Goal: Information Seeking & Learning: Compare options

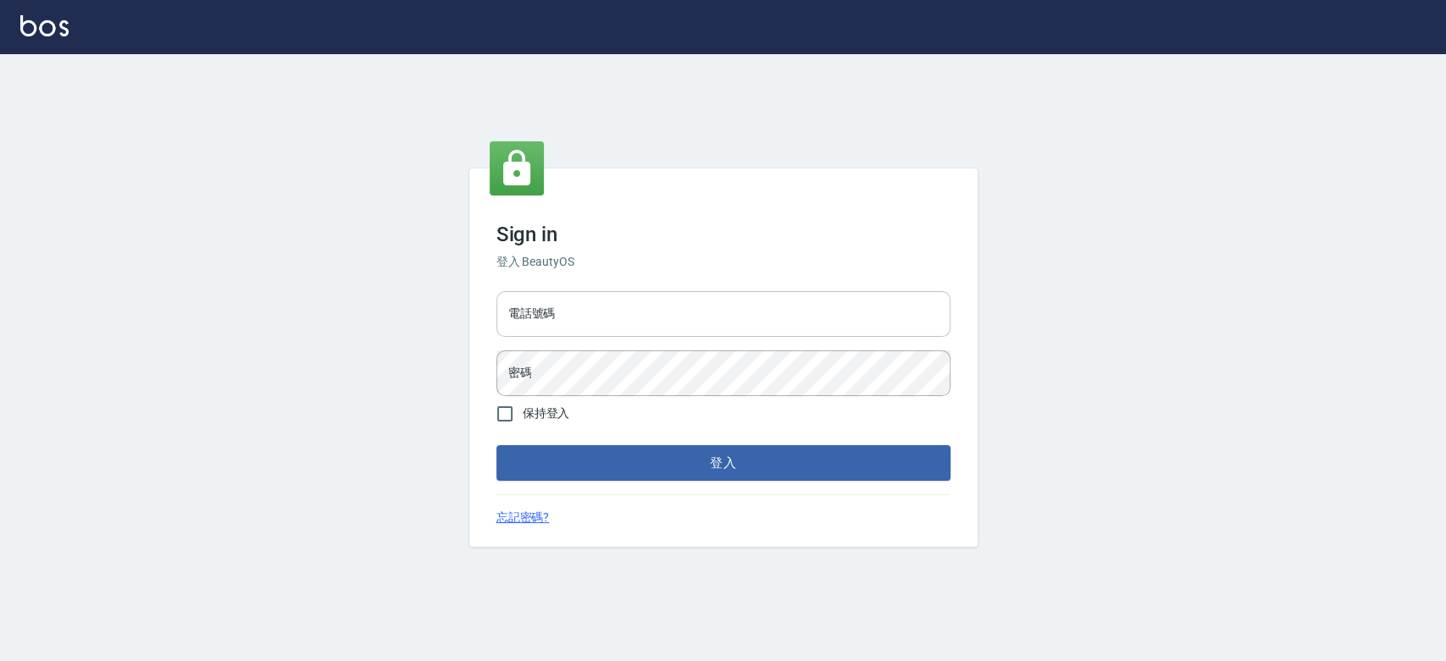
click at [556, 319] on input "電話號碼" at bounding box center [723, 314] width 454 height 46
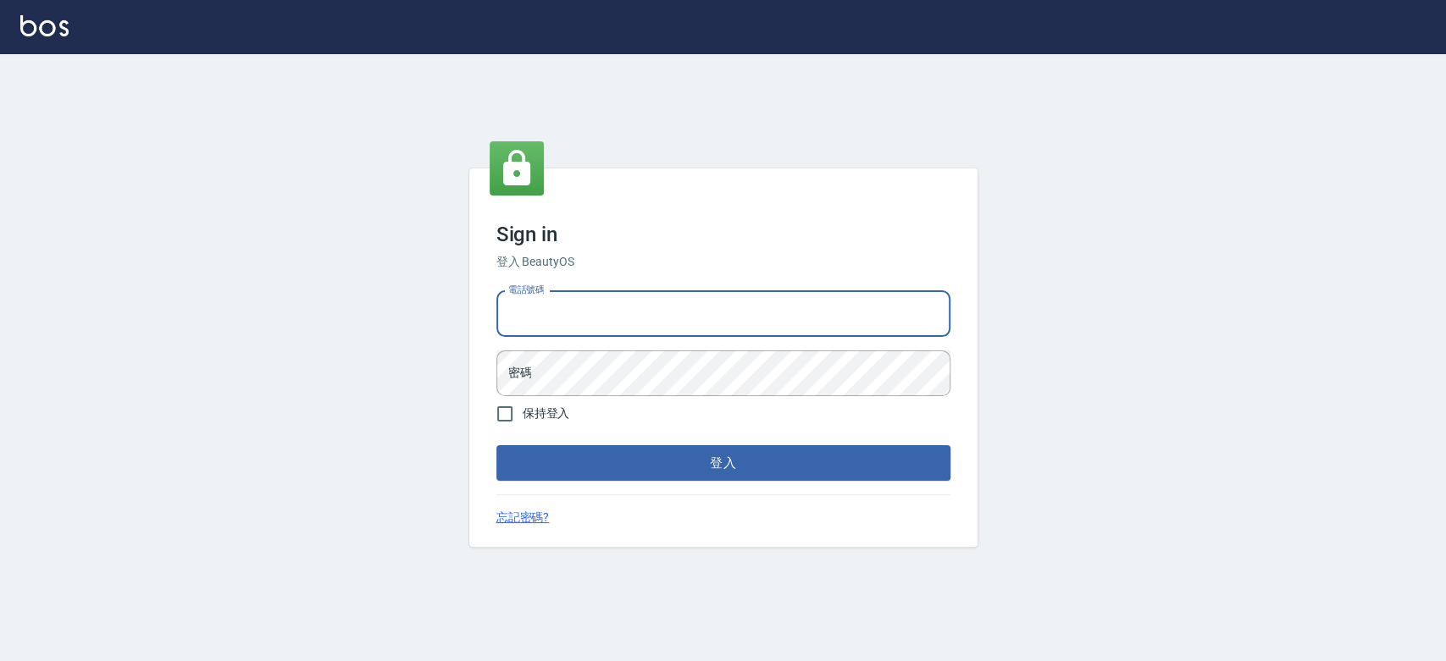
type input "0910967130"
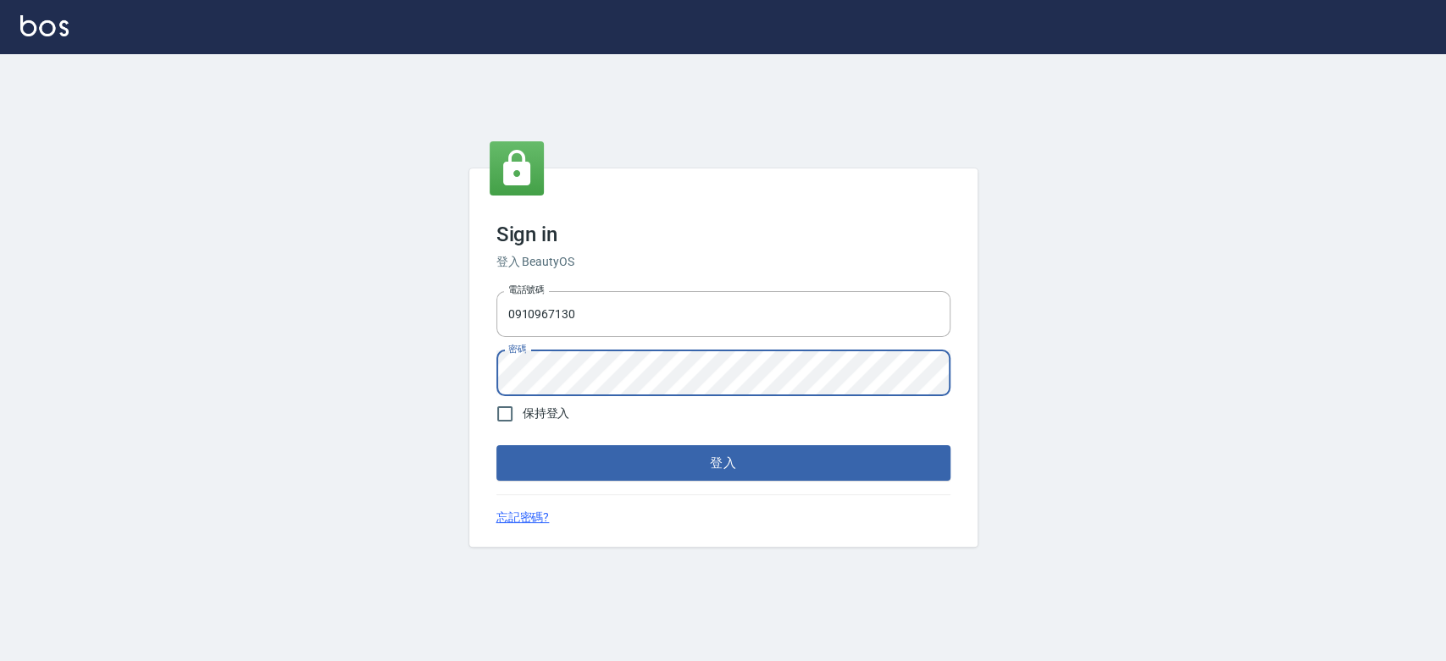
click at [496, 445] on button "登入" at bounding box center [723, 463] width 454 height 36
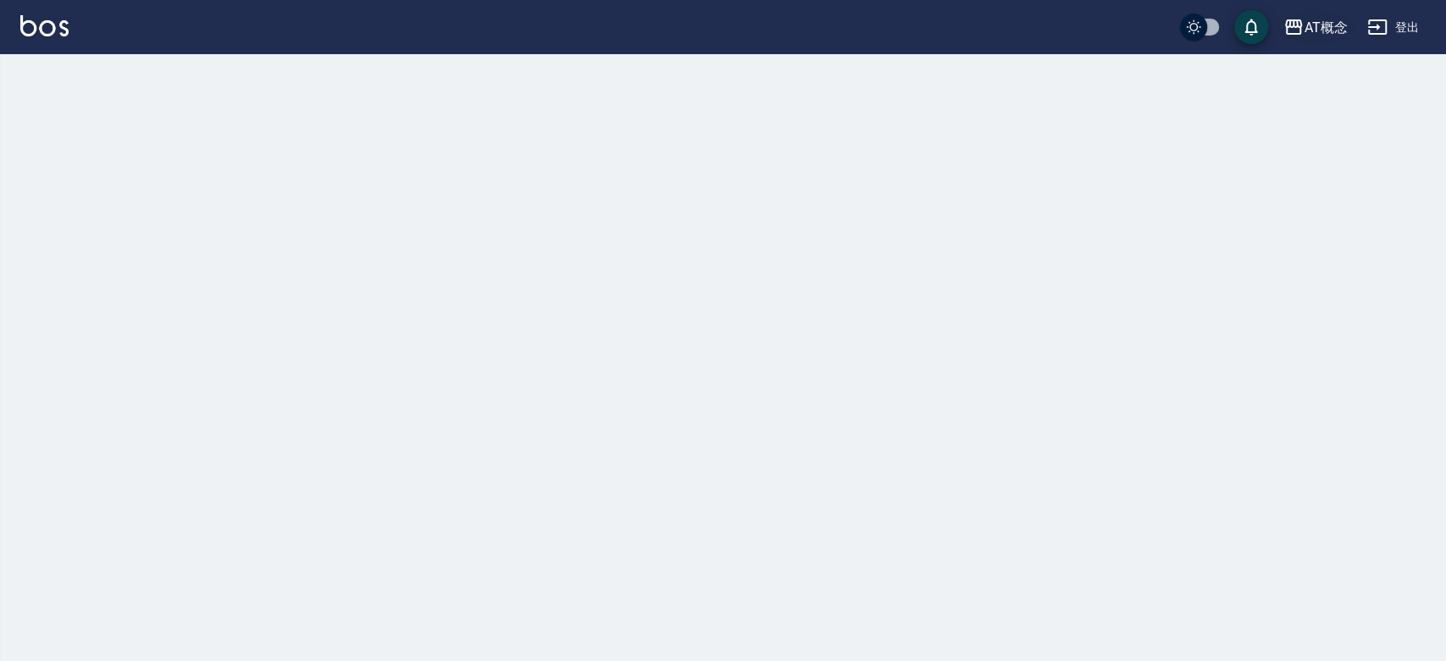
click at [1342, 12] on div "AT概念 登出" at bounding box center [723, 27] width 1446 height 54
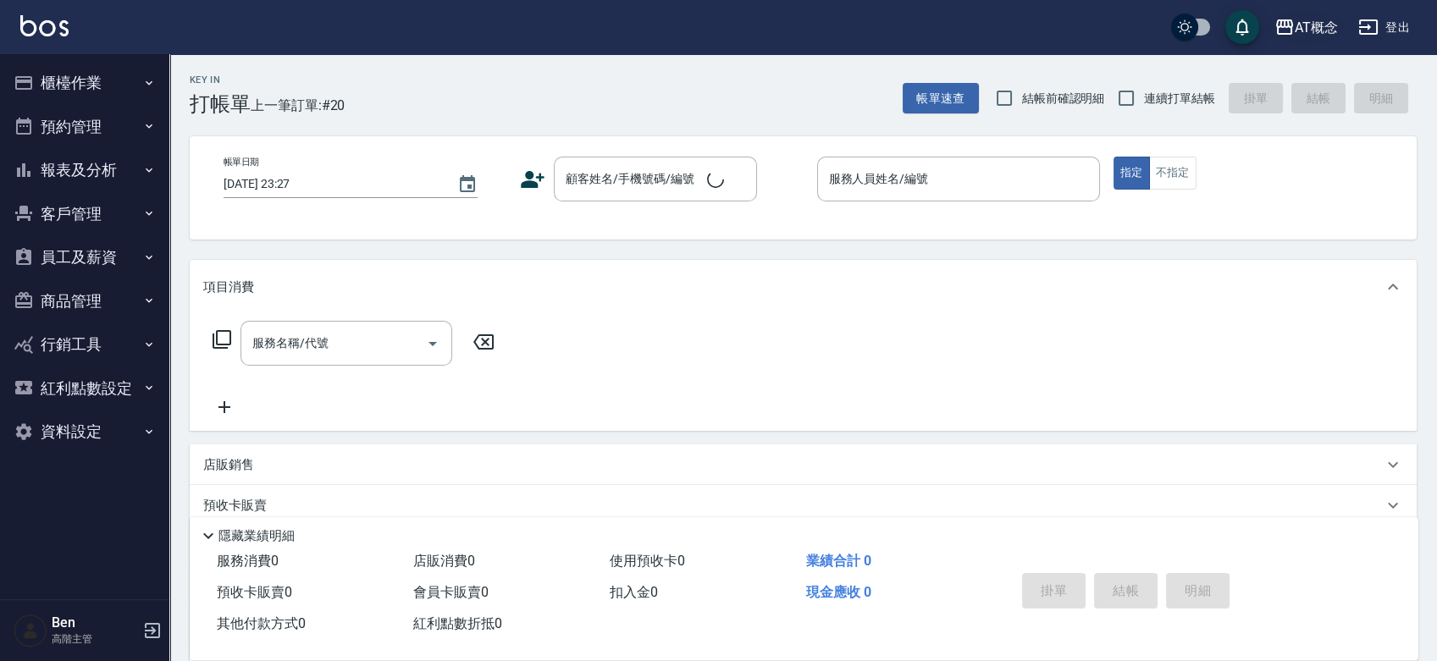
click at [1304, 26] on div "AT概念" at bounding box center [1316, 27] width 43 height 21
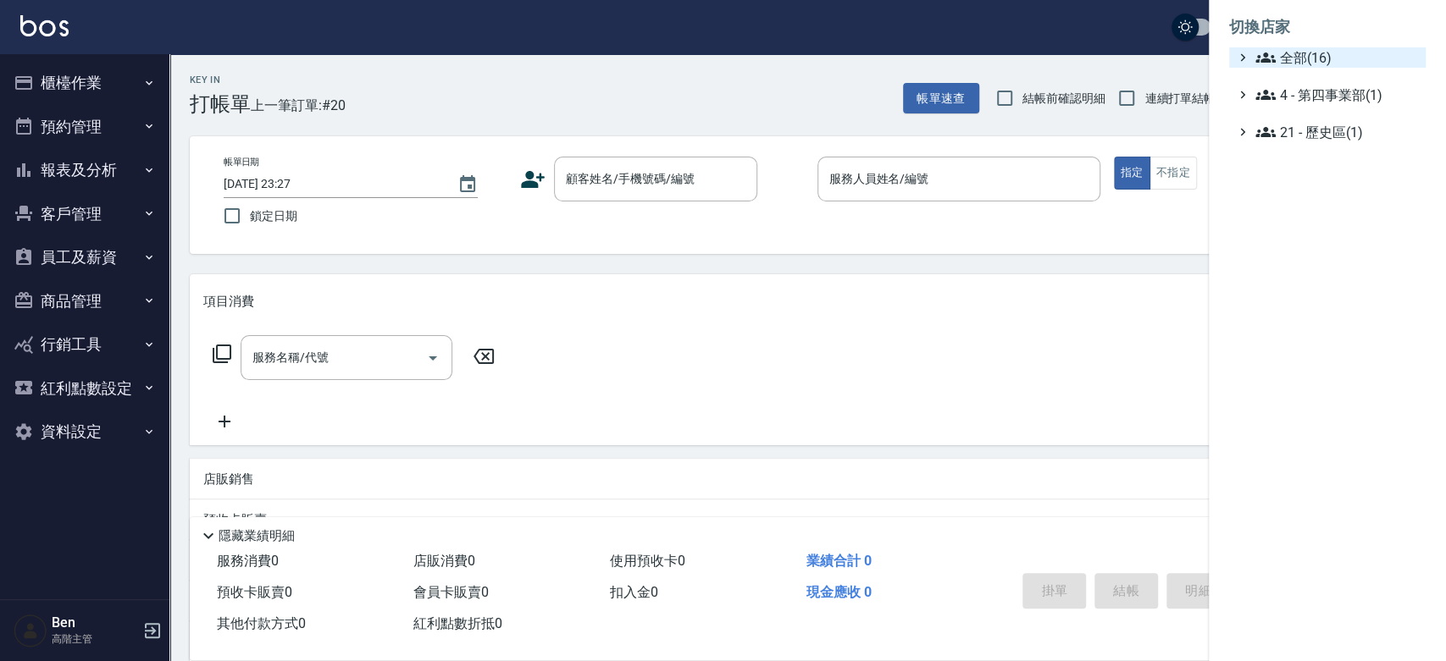
click at [1319, 52] on span "全部(16)" at bounding box center [1336, 57] width 163 height 20
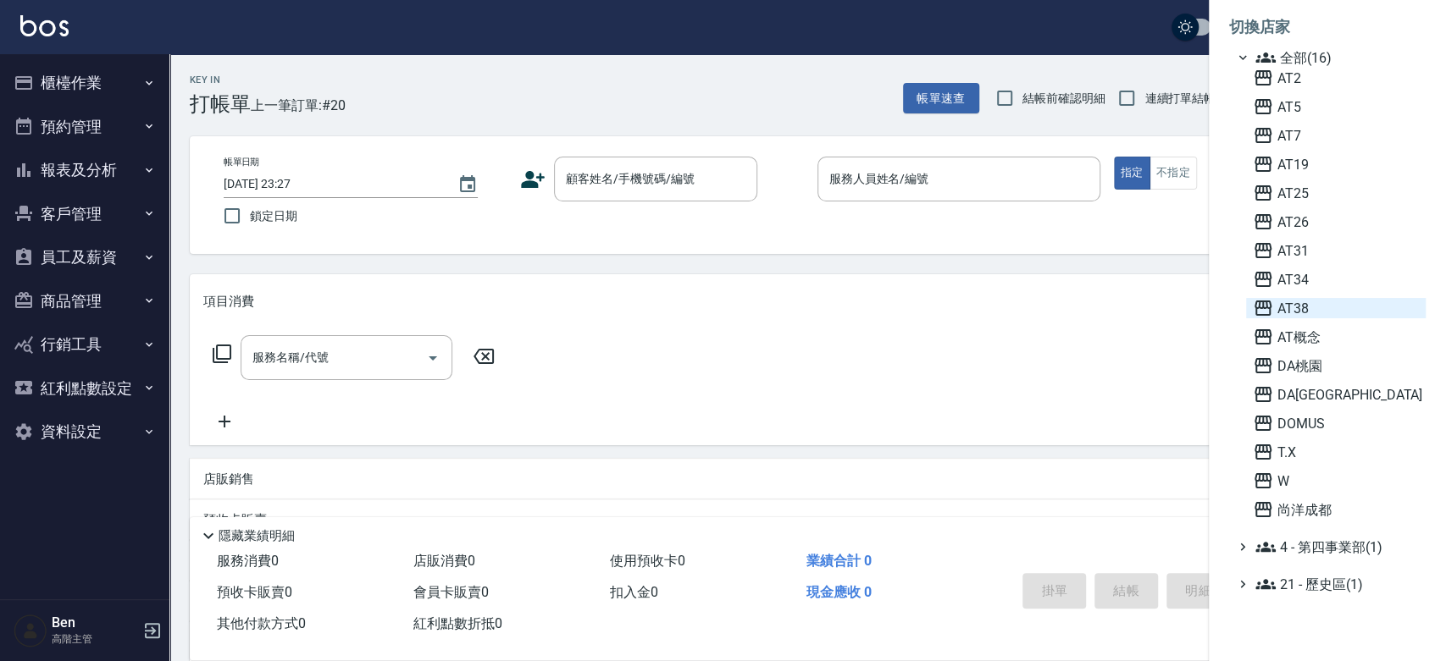
click at [1314, 310] on span "AT38" at bounding box center [1335, 308] width 166 height 20
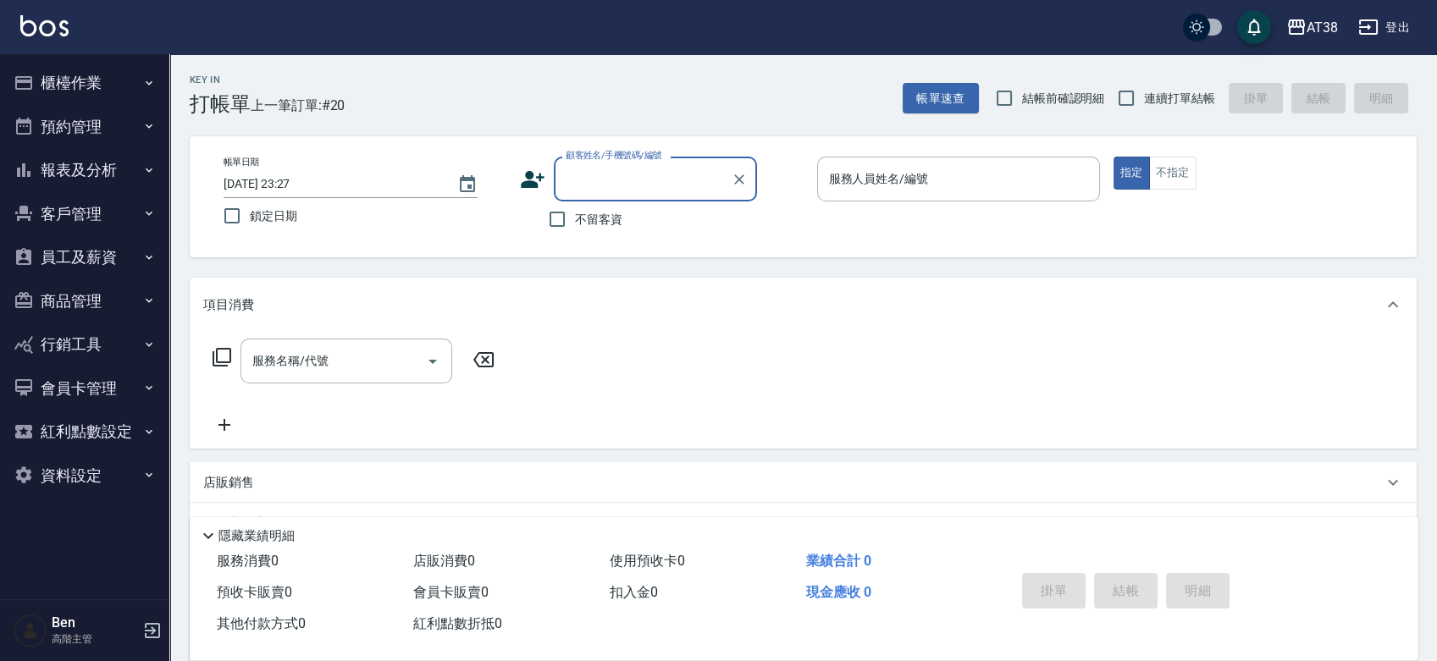
click at [115, 165] on button "報表及分析" at bounding box center [85, 170] width 156 height 44
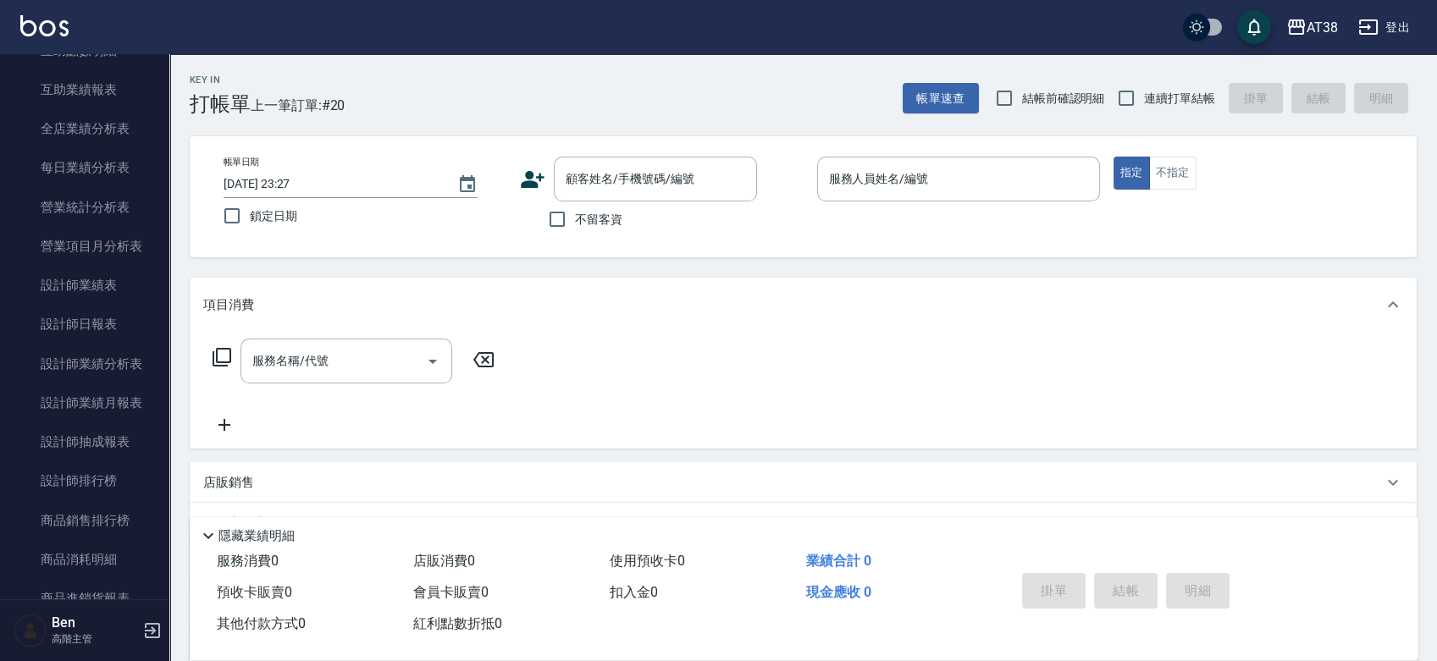
scroll to position [488, 0]
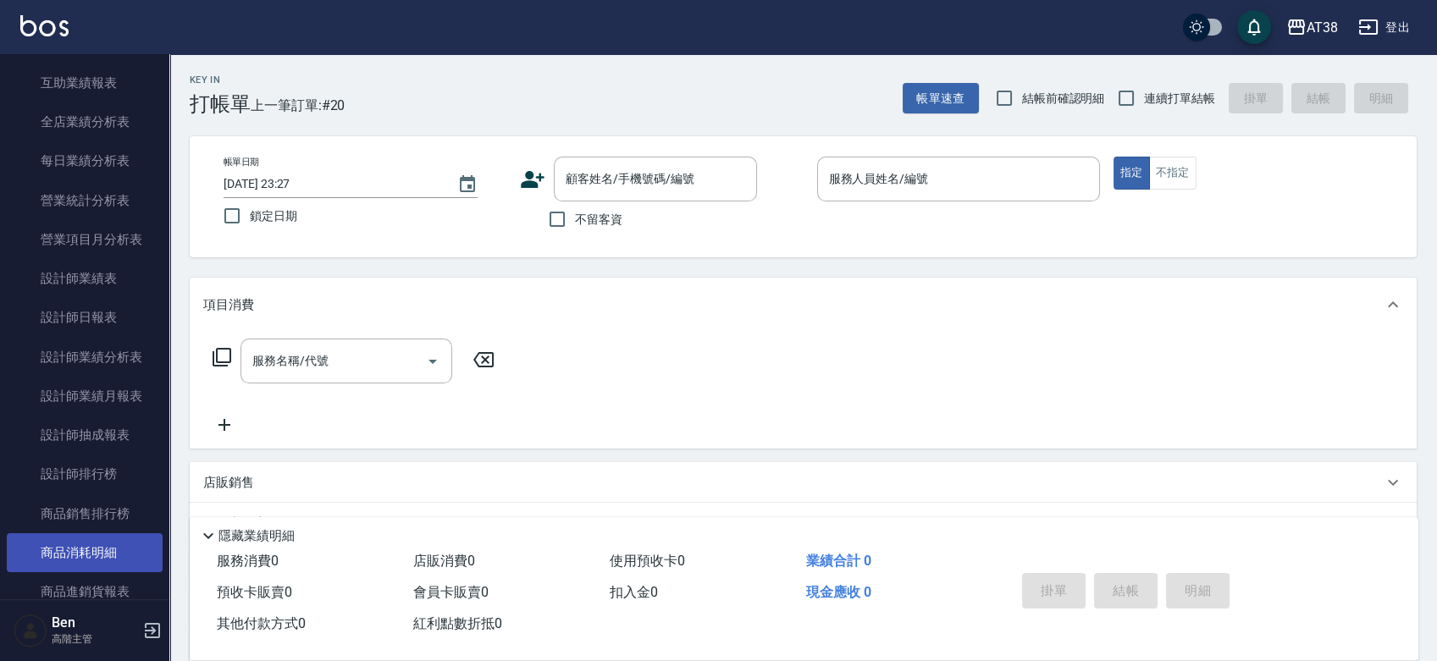
click at [91, 555] on link "商品消耗明細" at bounding box center [85, 553] width 156 height 39
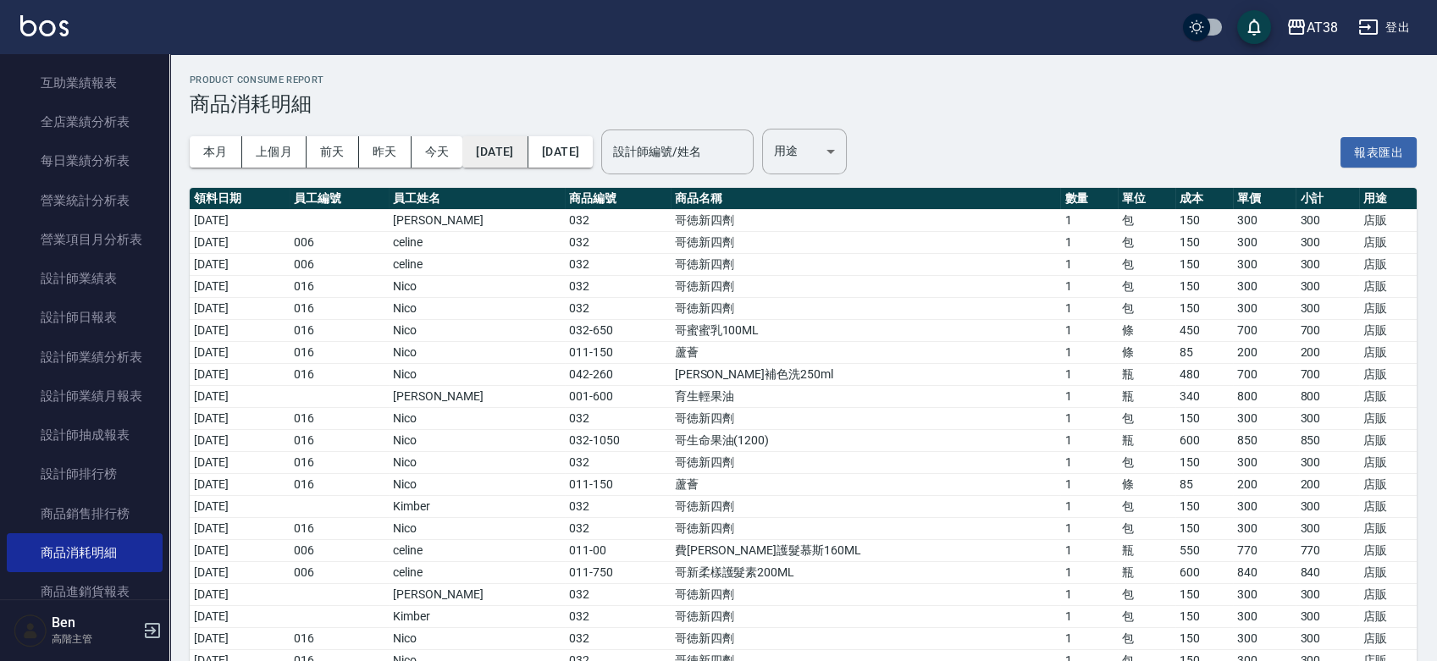
click at [527, 155] on button "[DATE]" at bounding box center [494, 151] width 65 height 31
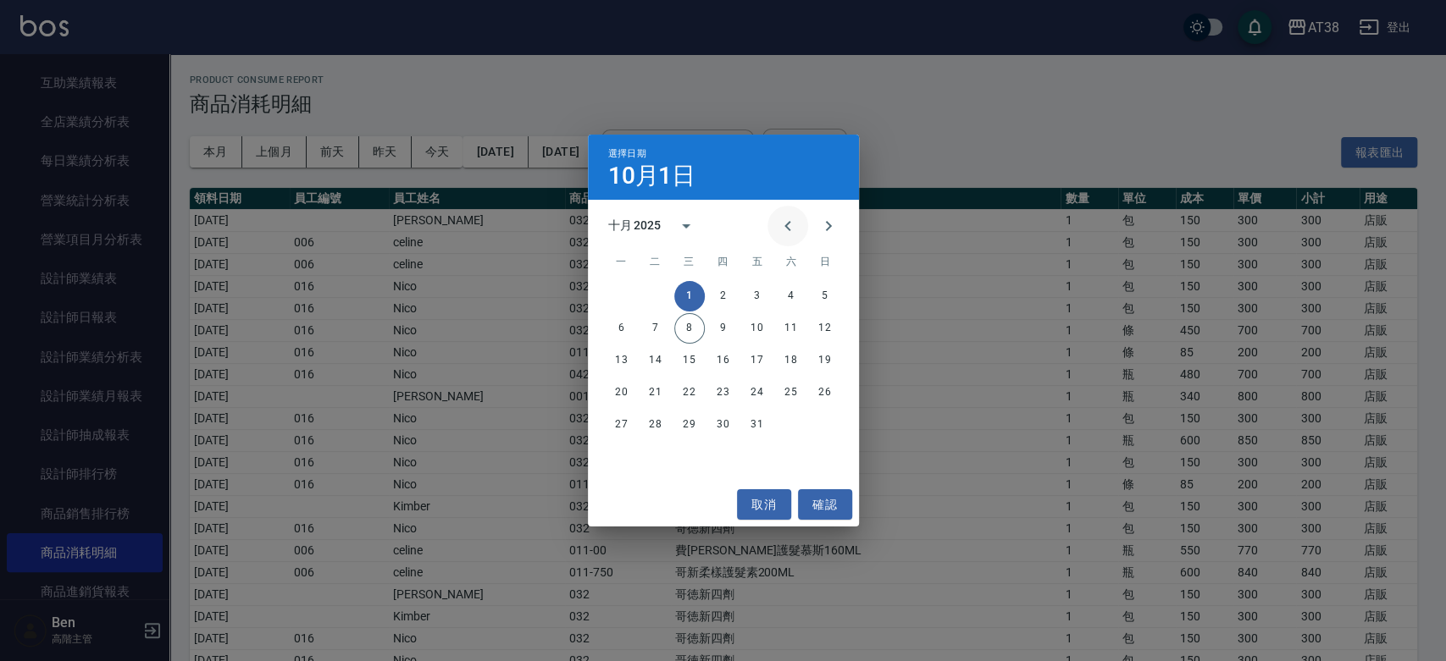
click at [786, 233] on icon "Previous month" at bounding box center [787, 226] width 20 height 20
click at [663, 291] on button "1" at bounding box center [655, 296] width 30 height 30
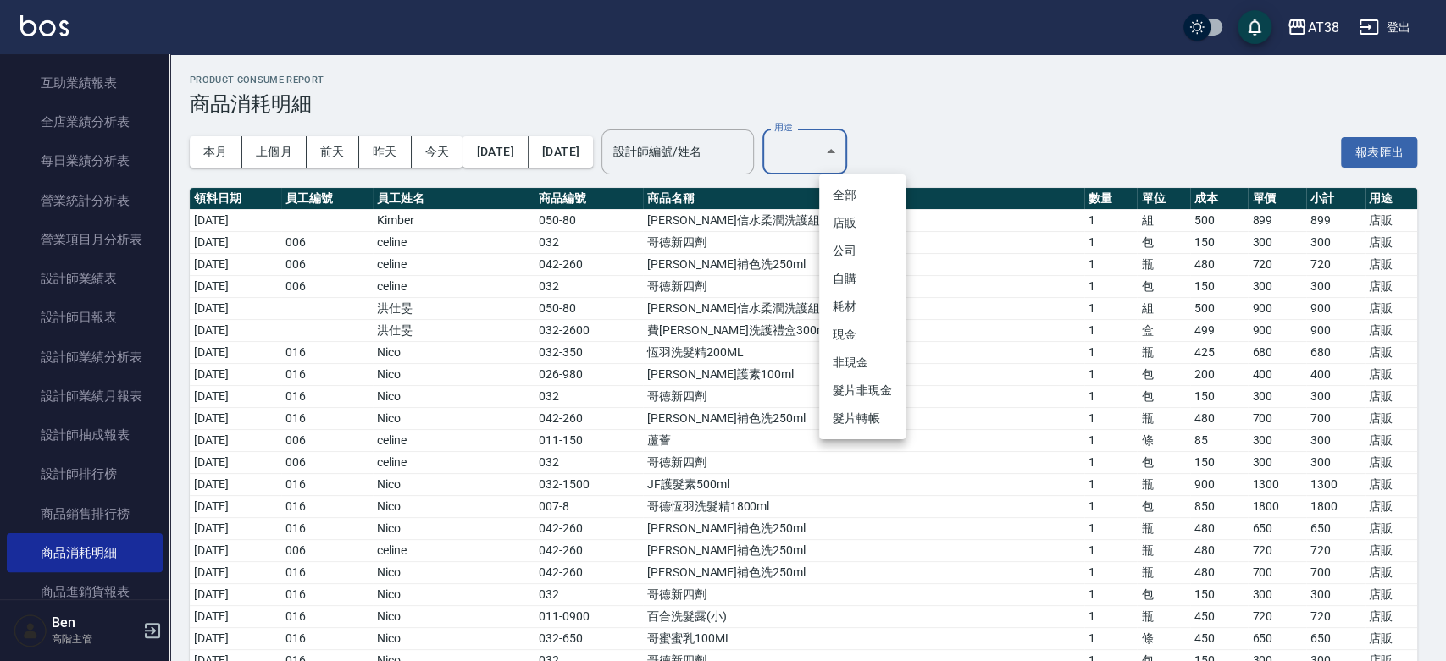
click at [853, 213] on li "店販" at bounding box center [862, 223] width 86 height 28
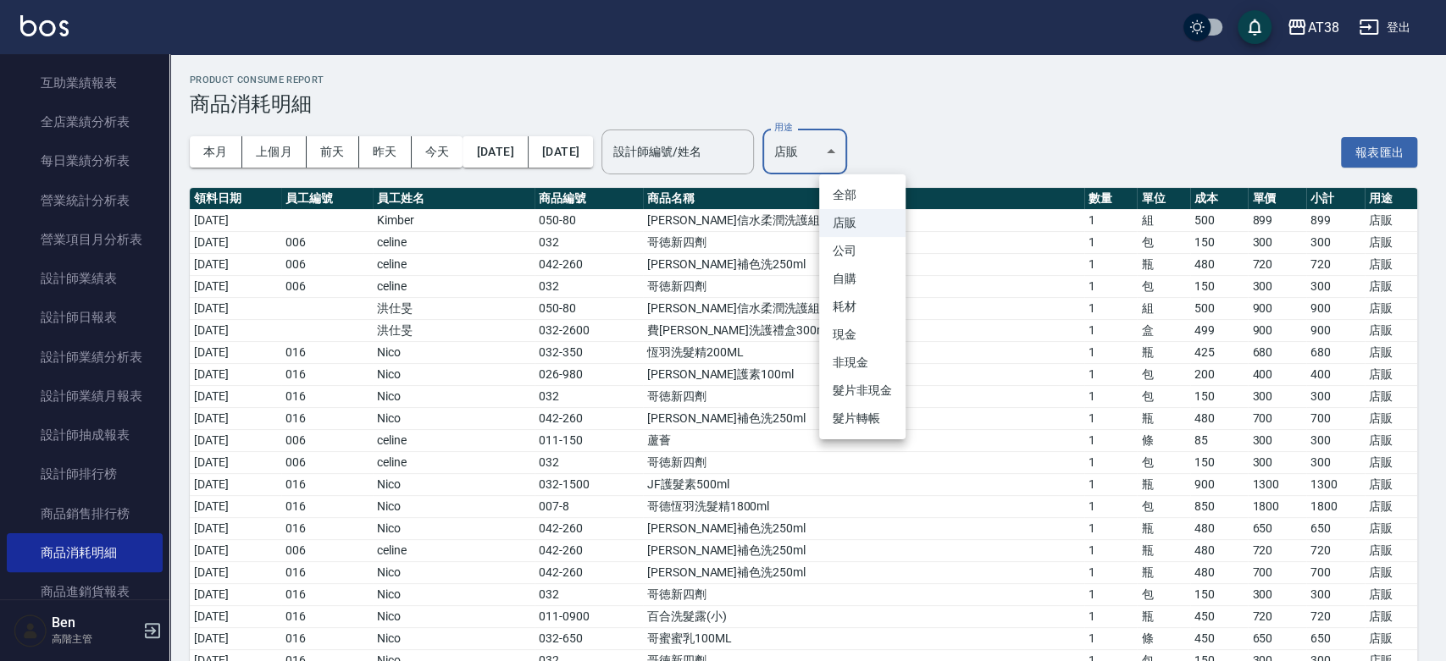
click at [846, 290] on li "自購" at bounding box center [862, 279] width 86 height 28
type input "自購"
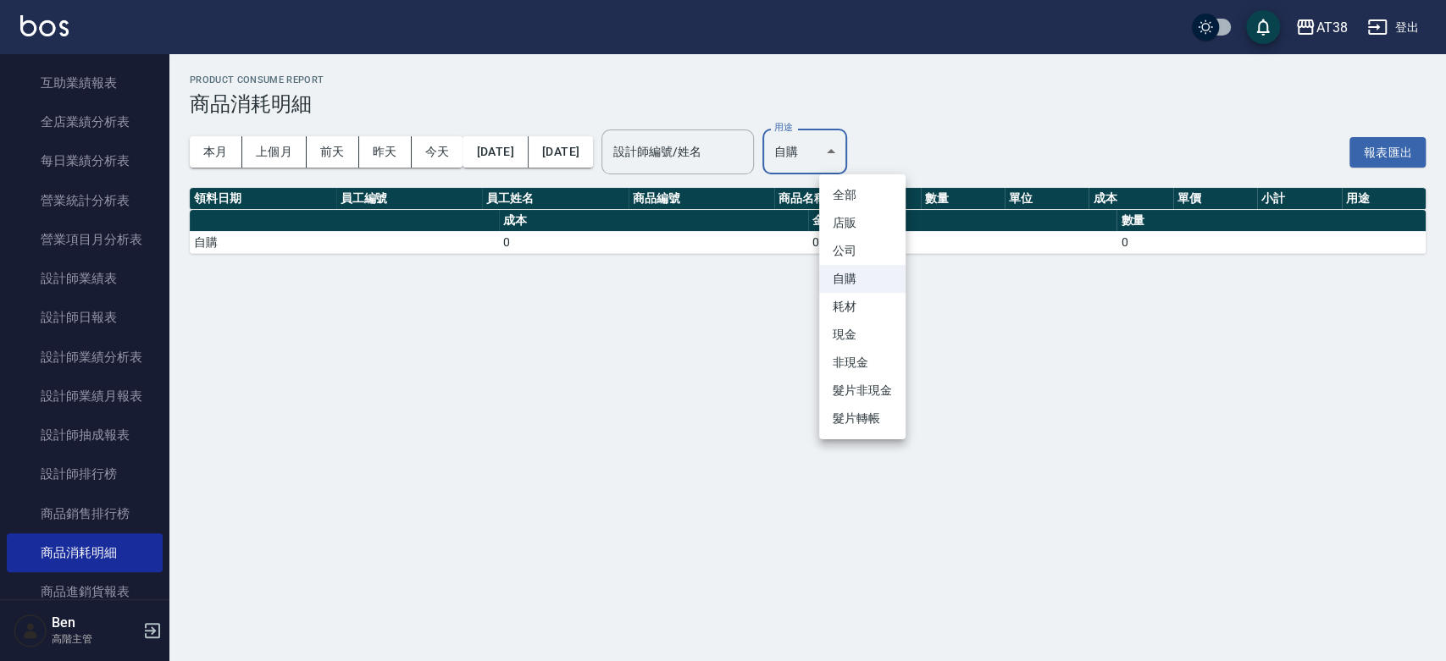
click at [883, 139] on body "AT38 登出 櫃檯作業 打帳單 帳單列表 掛單列表 座位開單 營業儀表板 現金收支登錄 高階收支登錄 材料自購登錄 每日結帳 排班表 現場電腦打卡 掃碼打卡…" at bounding box center [723, 330] width 1446 height 661
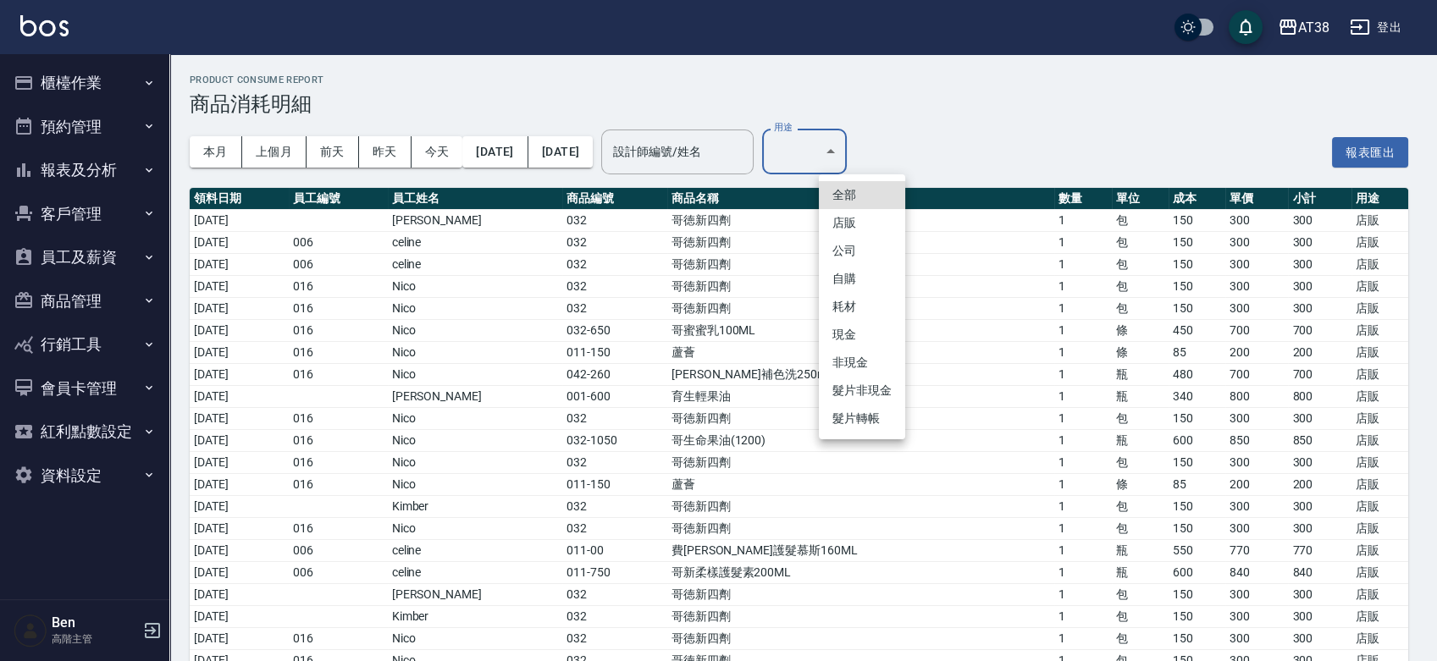
click at [856, 276] on li "自購" at bounding box center [862, 279] width 86 height 28
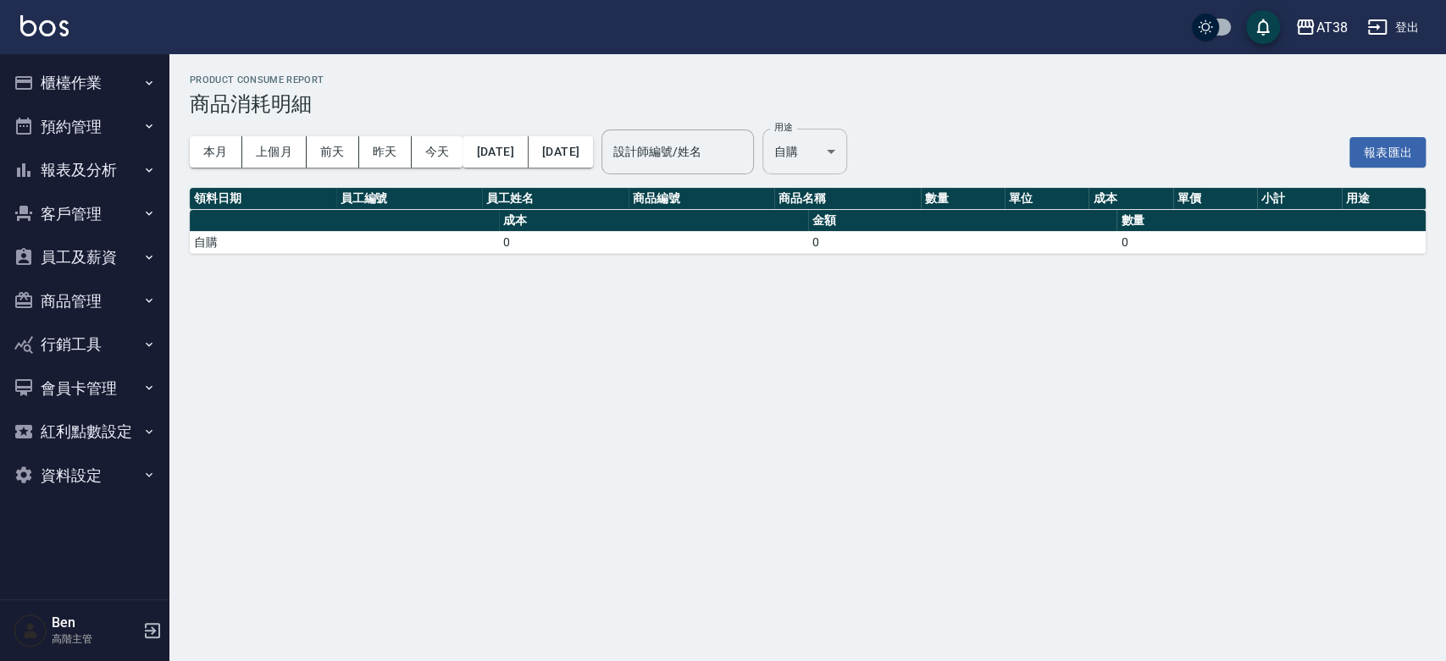
click at [845, 174] on body "AT38 登出 櫃檯作業 打帳單 帳單列表 掛單列表 座位開單 營業儀表板 現金收支登錄 高階收支登錄 材料自購登錄 每日結帳 排班表 現場電腦打卡 掃碼打卡…" at bounding box center [723, 330] width 1446 height 661
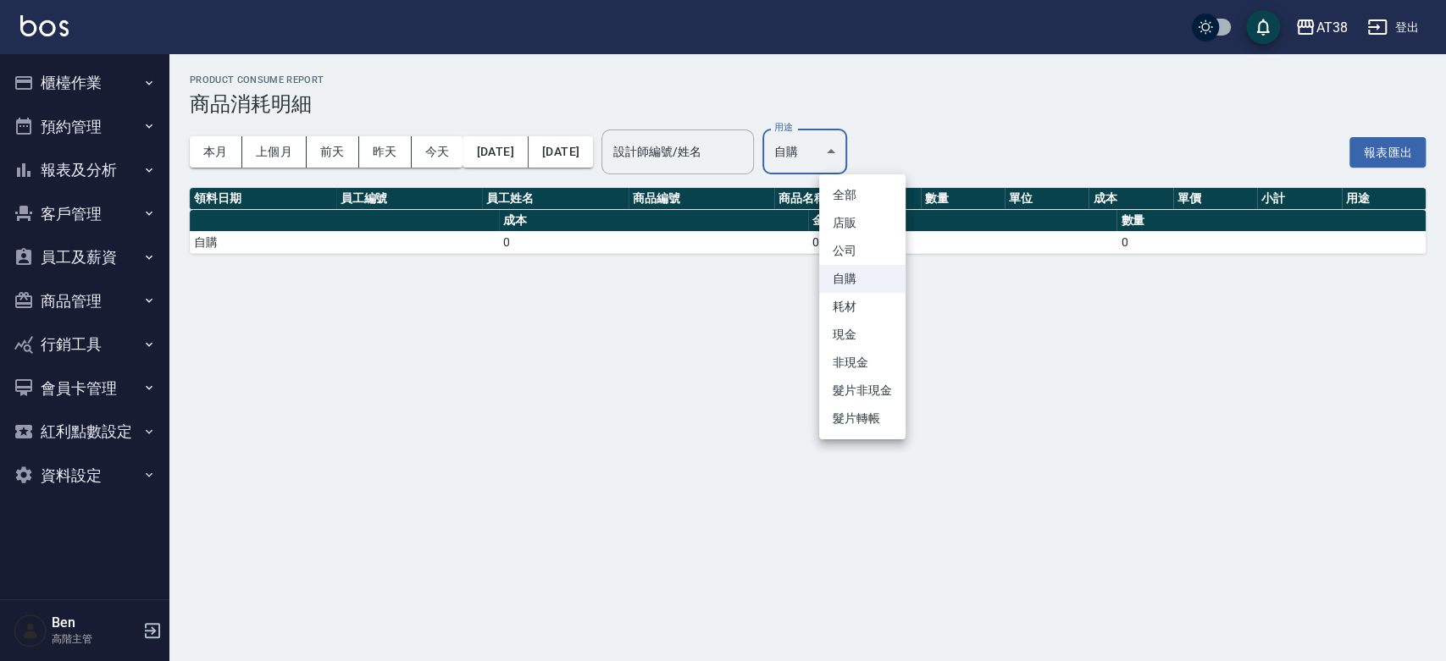
click at [840, 311] on li "耗材" at bounding box center [862, 307] width 86 height 28
type input "耗材"
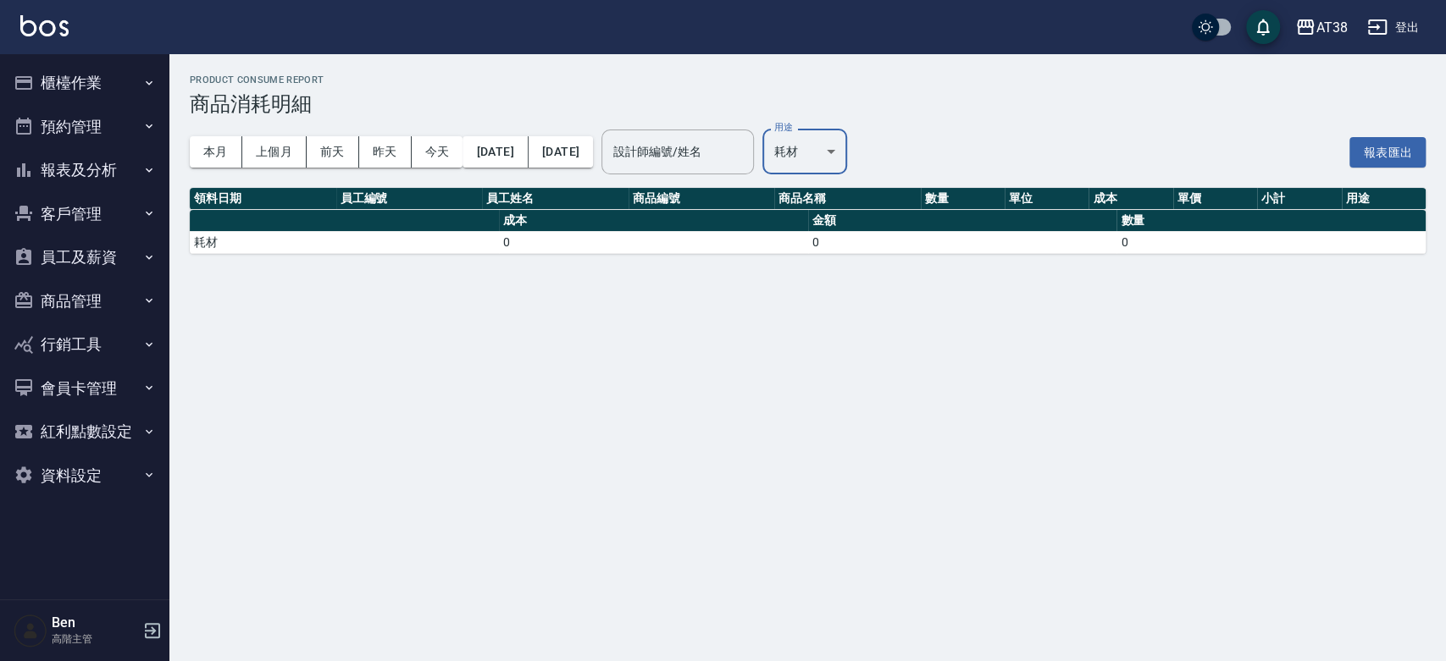
click at [72, 252] on button "員工及薪資" at bounding box center [85, 257] width 156 height 44
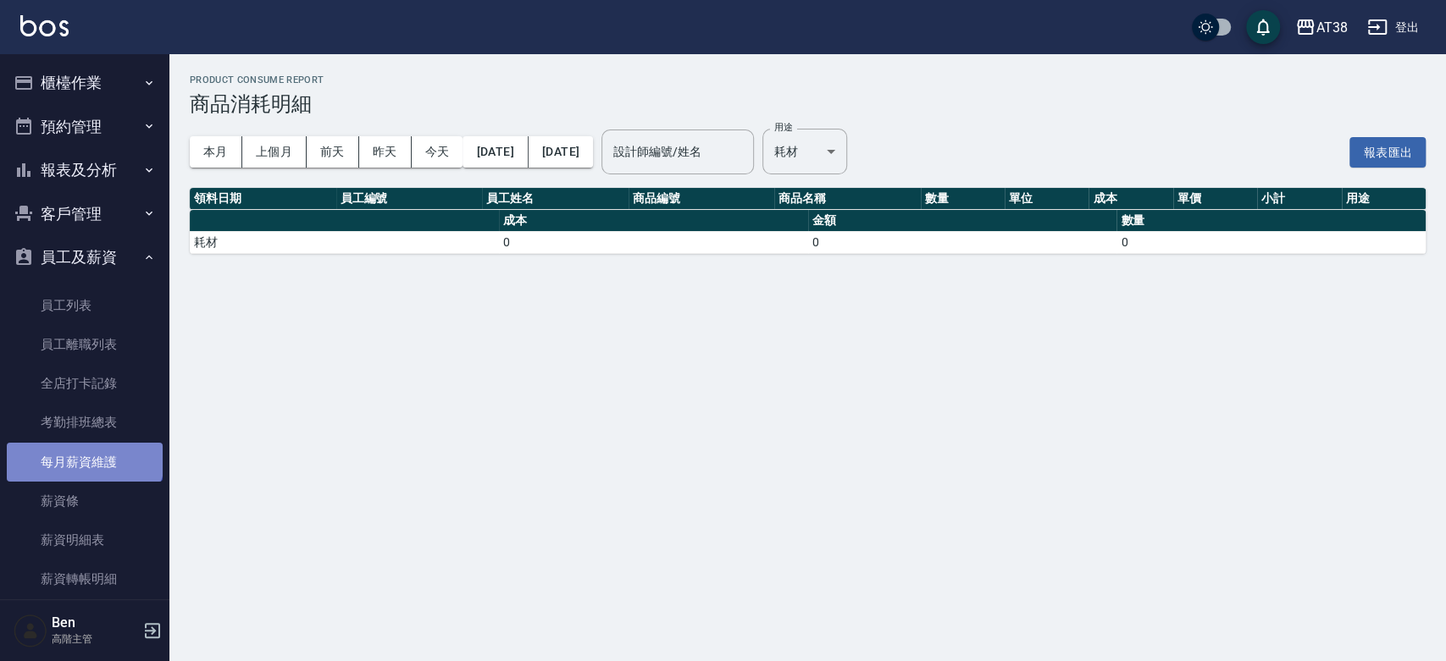
click at [83, 452] on link "每月薪資維護" at bounding box center [85, 462] width 156 height 39
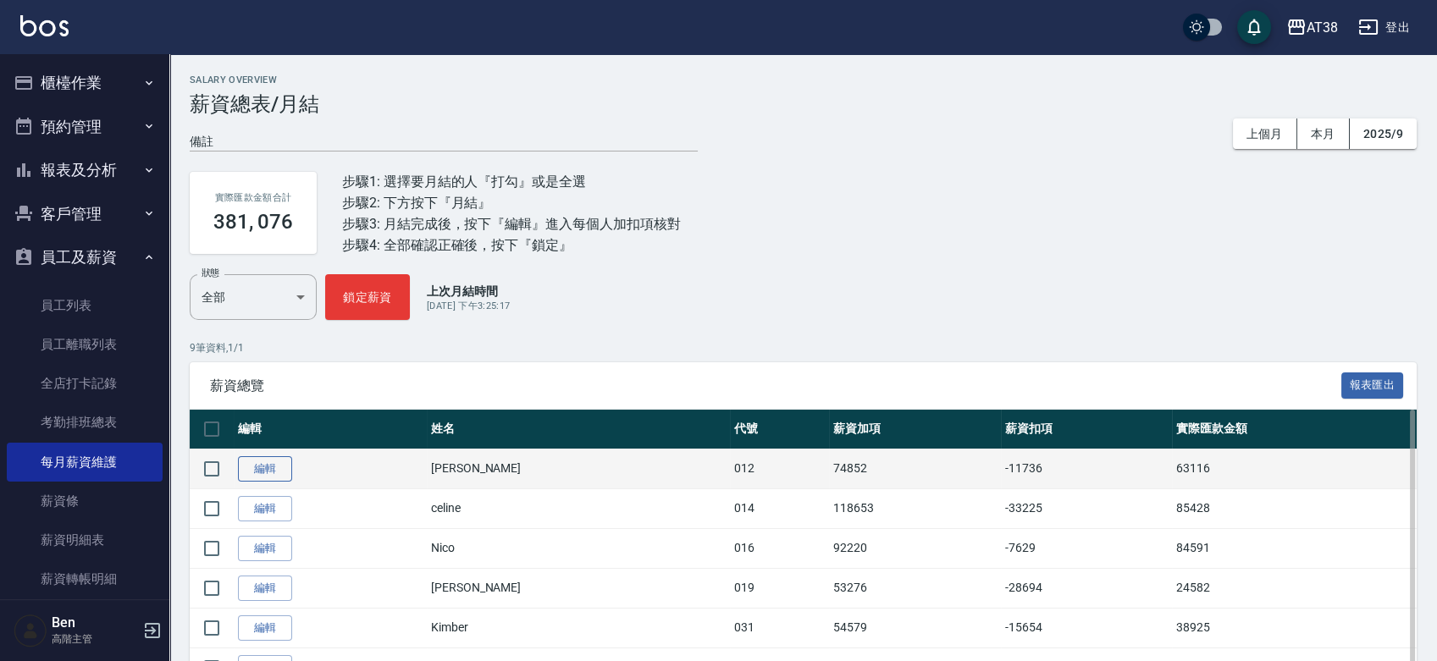
click at [269, 459] on link "編輯" at bounding box center [265, 469] width 54 height 26
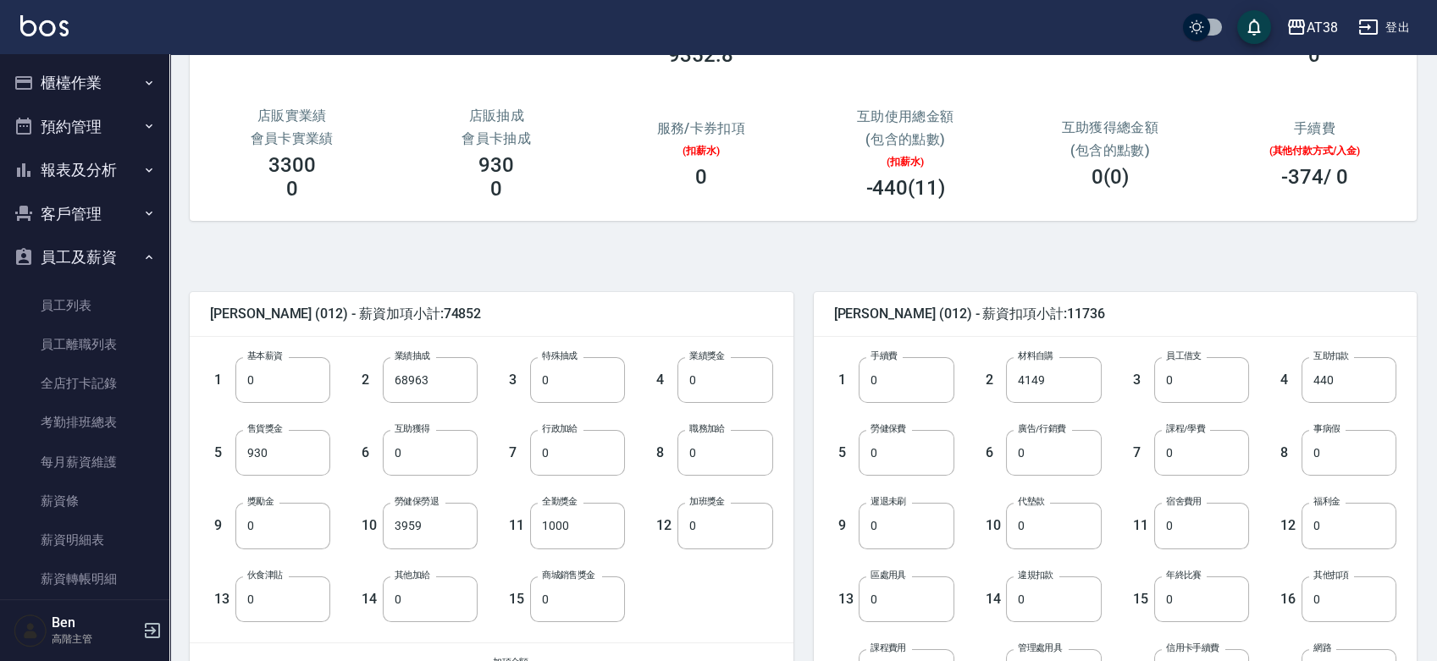
scroll to position [440, 0]
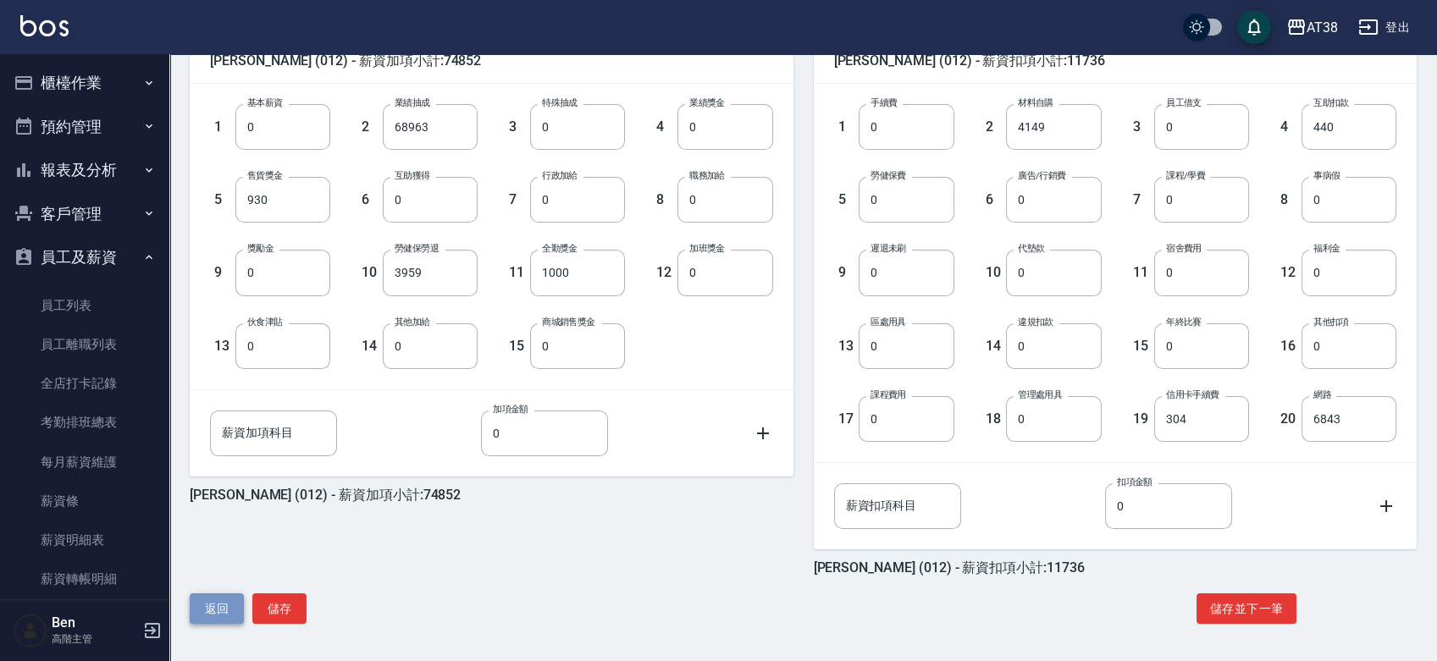
click at [197, 599] on button "返回" at bounding box center [217, 609] width 54 height 31
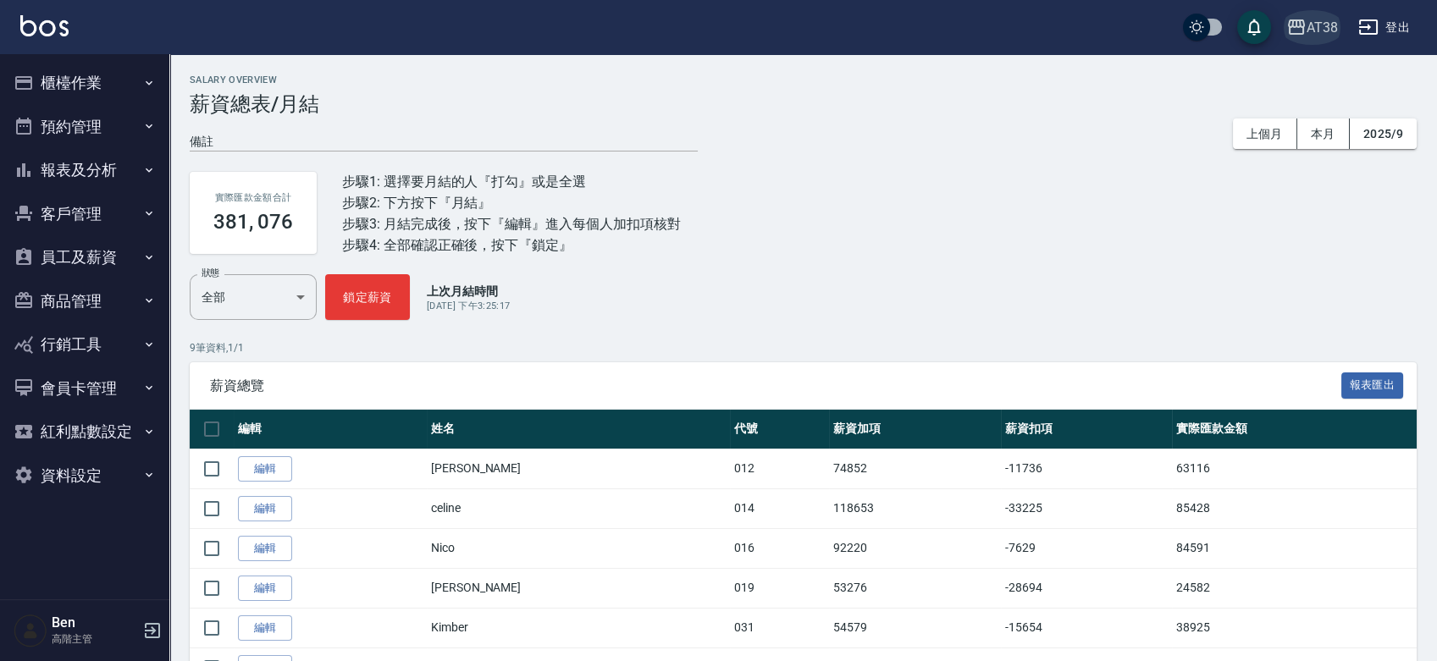
click at [1309, 44] on button "AT38" at bounding box center [1312, 27] width 65 height 35
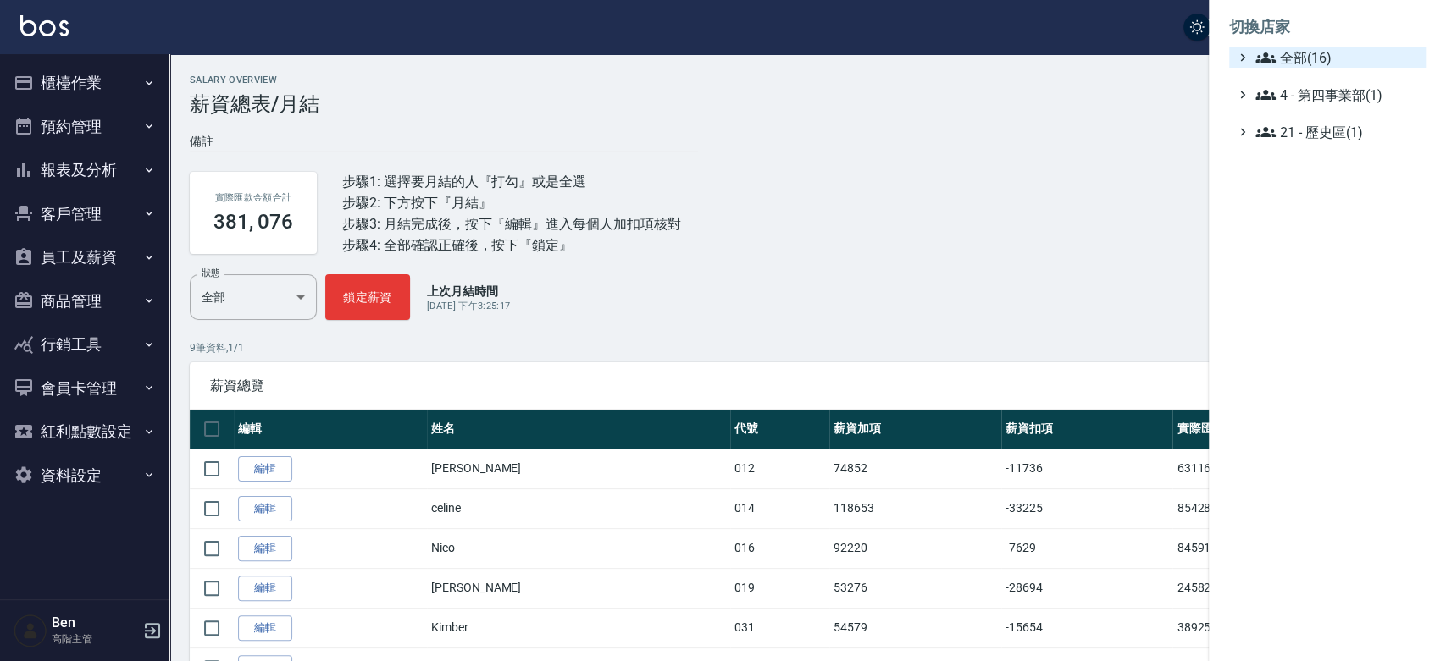
click at [1308, 55] on span "全部(16)" at bounding box center [1336, 57] width 163 height 20
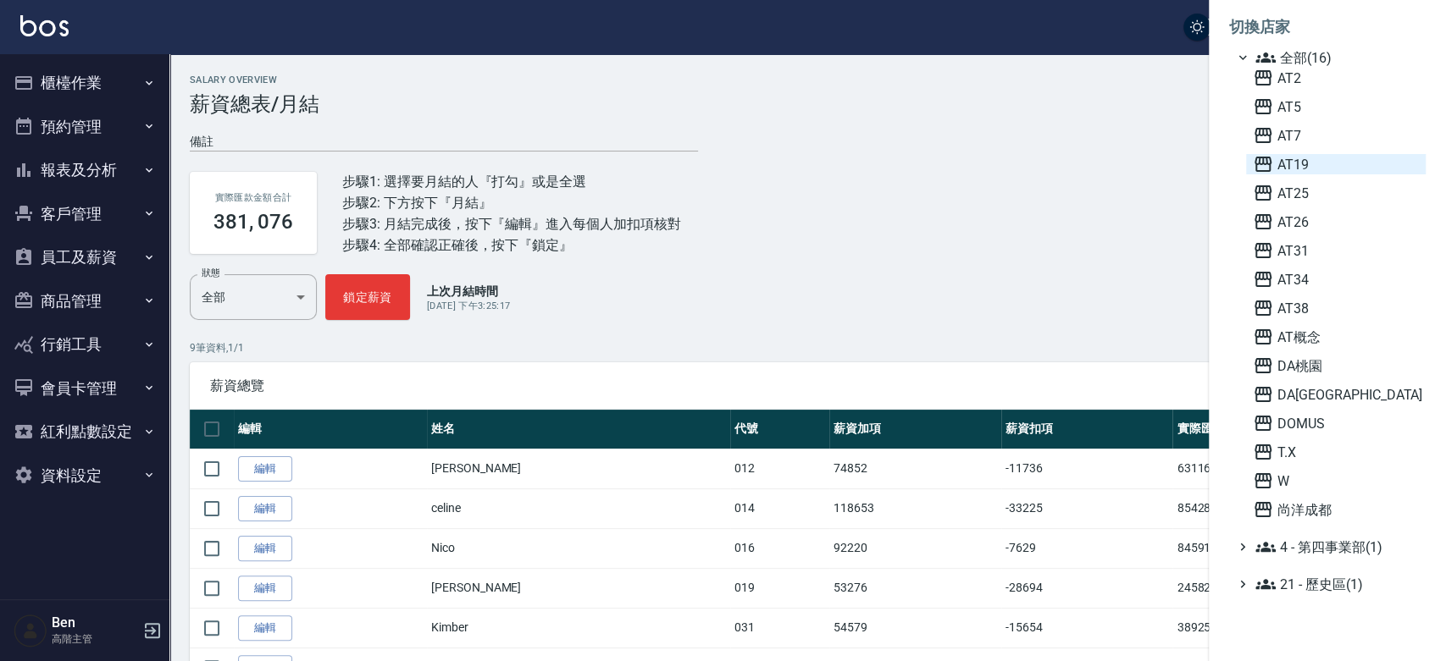
click at [1325, 166] on span "AT19" at bounding box center [1335, 164] width 166 height 20
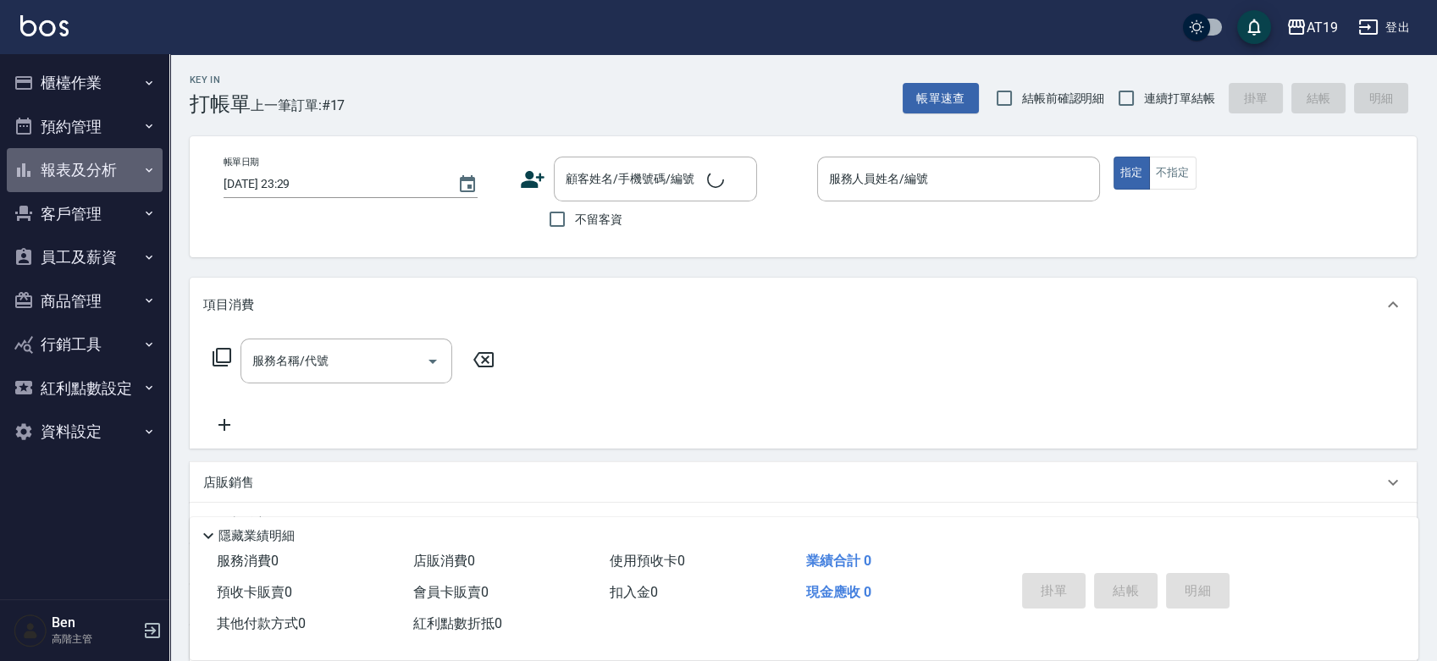
click at [113, 166] on button "報表及分析" at bounding box center [85, 170] width 156 height 44
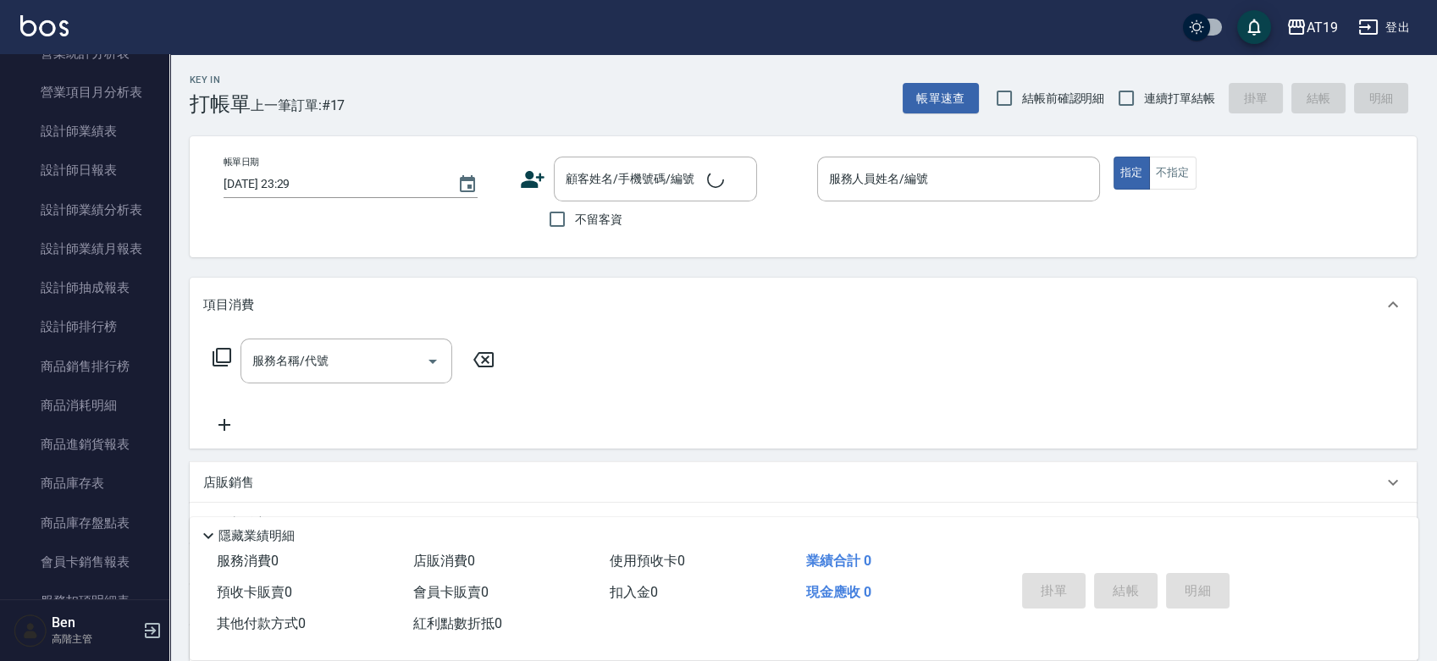
scroll to position [640, 0]
click at [96, 420] on li "商品進銷貨報表" at bounding box center [85, 439] width 156 height 39
click at [108, 405] on link "商品消耗明細" at bounding box center [85, 400] width 156 height 39
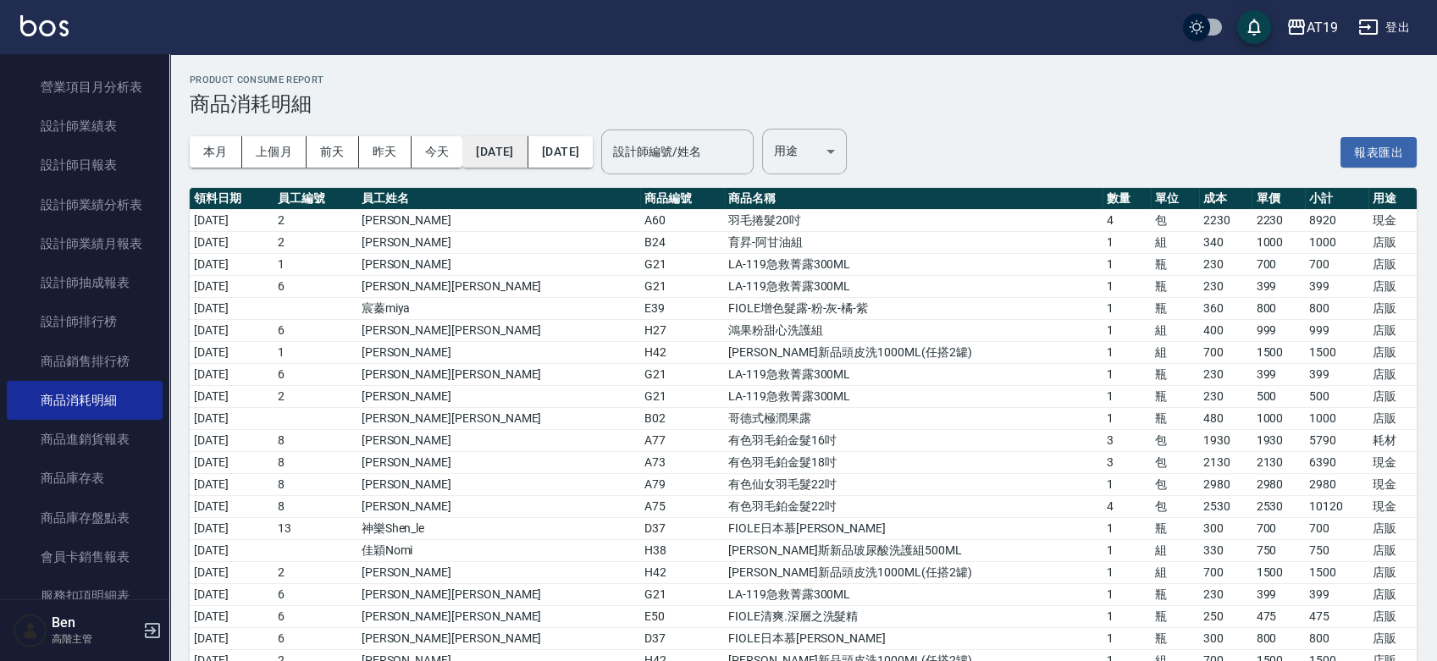
click at [511, 147] on button "[DATE]" at bounding box center [494, 151] width 65 height 31
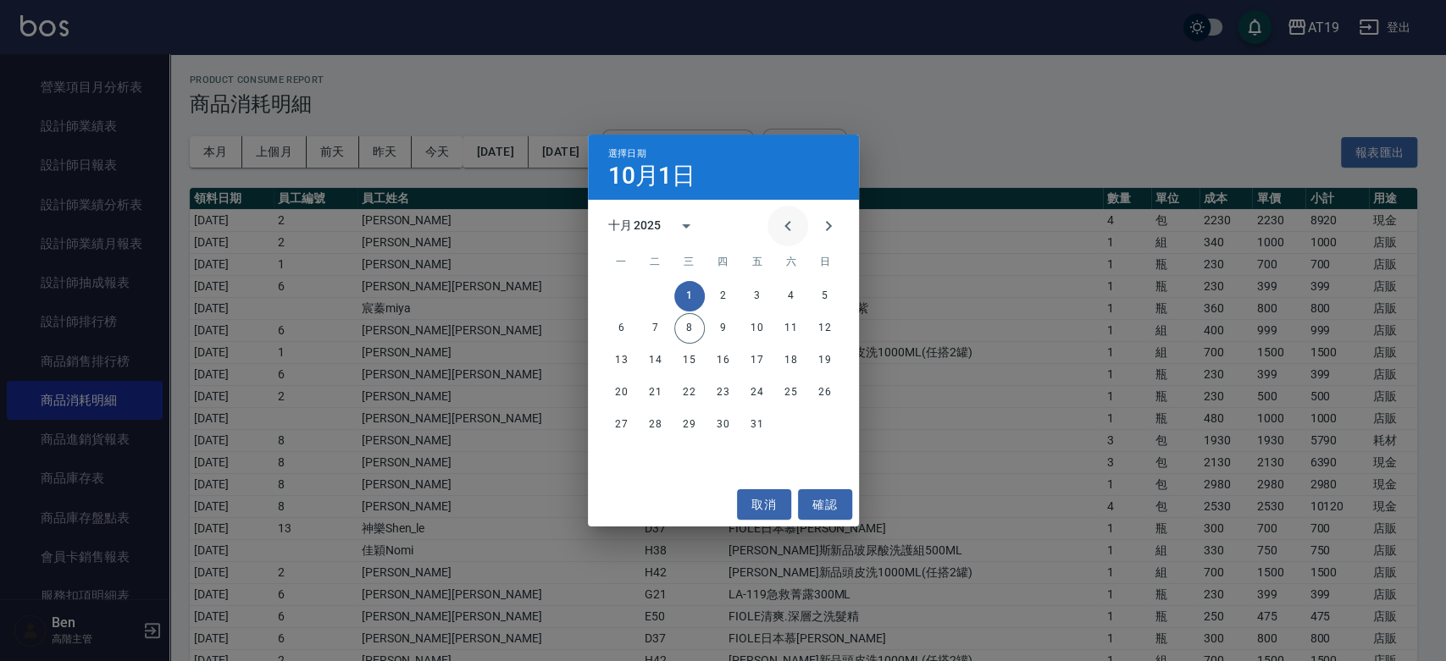
click at [782, 217] on icon "Previous month" at bounding box center [787, 226] width 20 height 20
click at [650, 292] on button "1" at bounding box center [655, 296] width 30 height 30
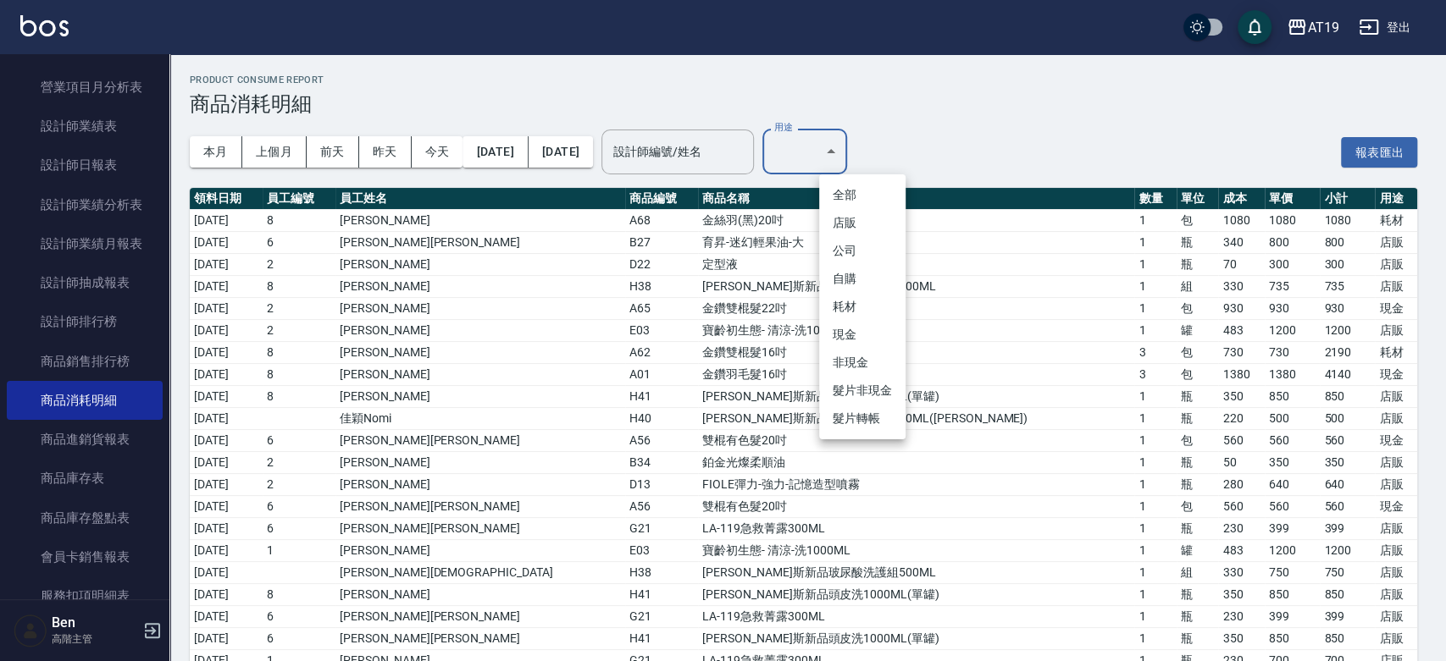
click at [860, 224] on li "店販" at bounding box center [862, 223] width 86 height 28
type input "店販"
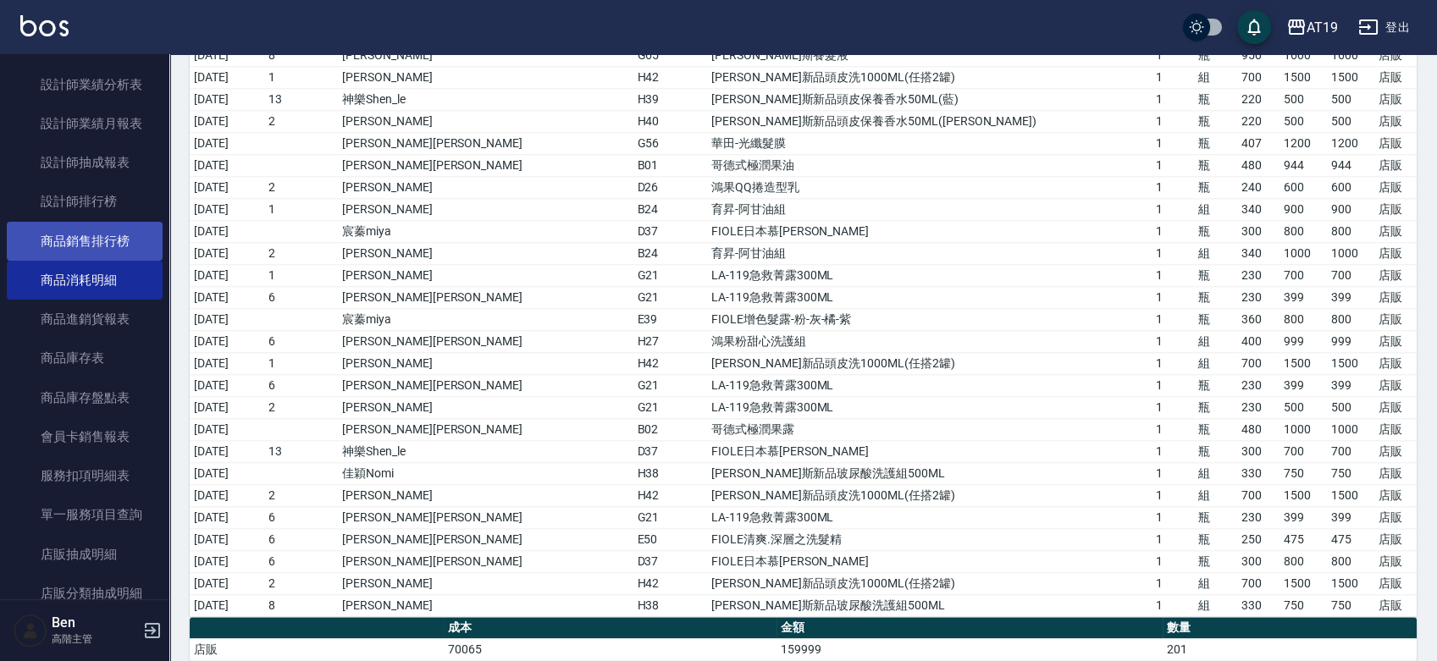
scroll to position [762, 0]
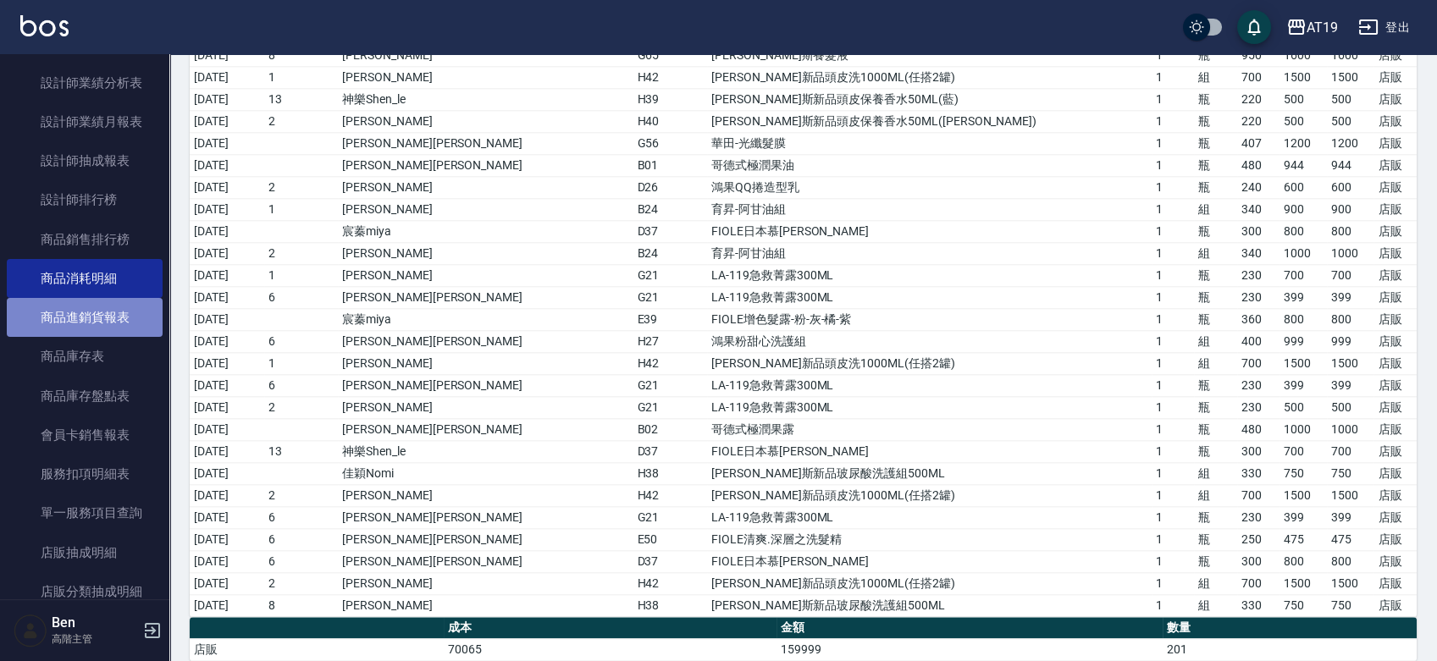
click at [108, 325] on link "商品進銷貨報表" at bounding box center [85, 317] width 156 height 39
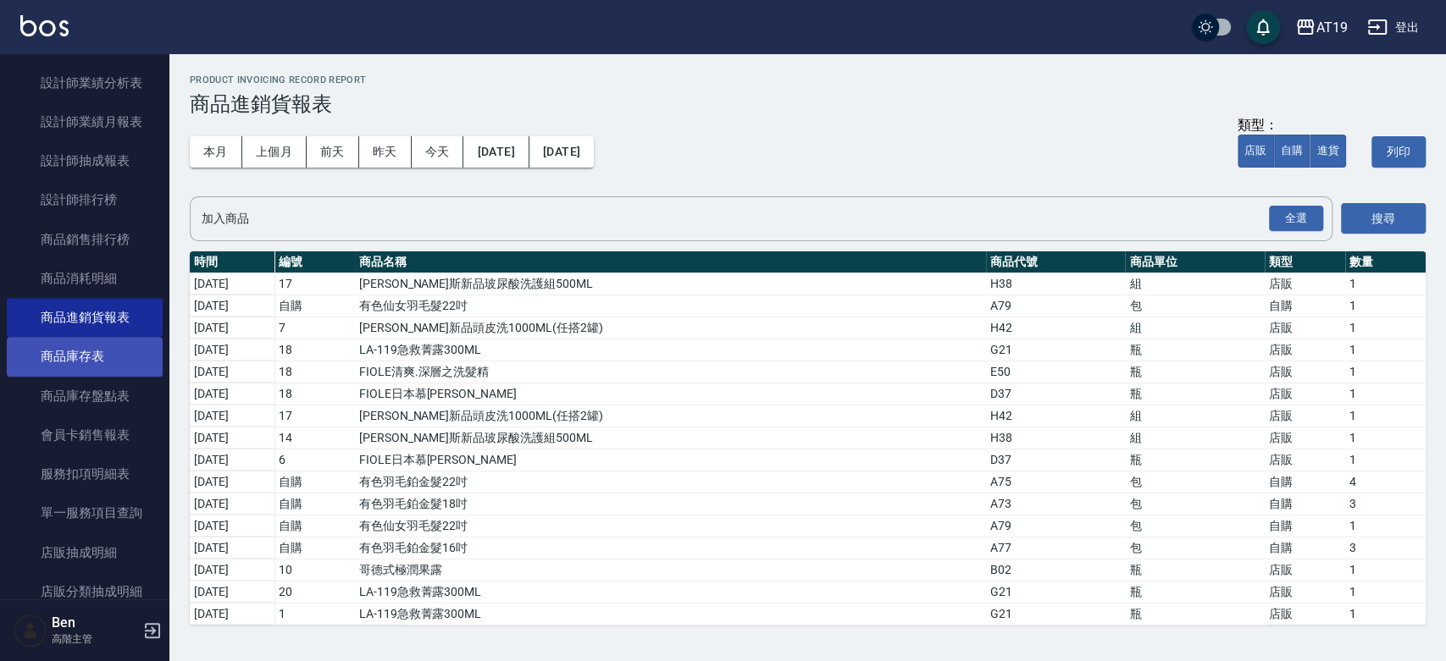
click at [78, 342] on link "商品庫存表" at bounding box center [85, 356] width 156 height 39
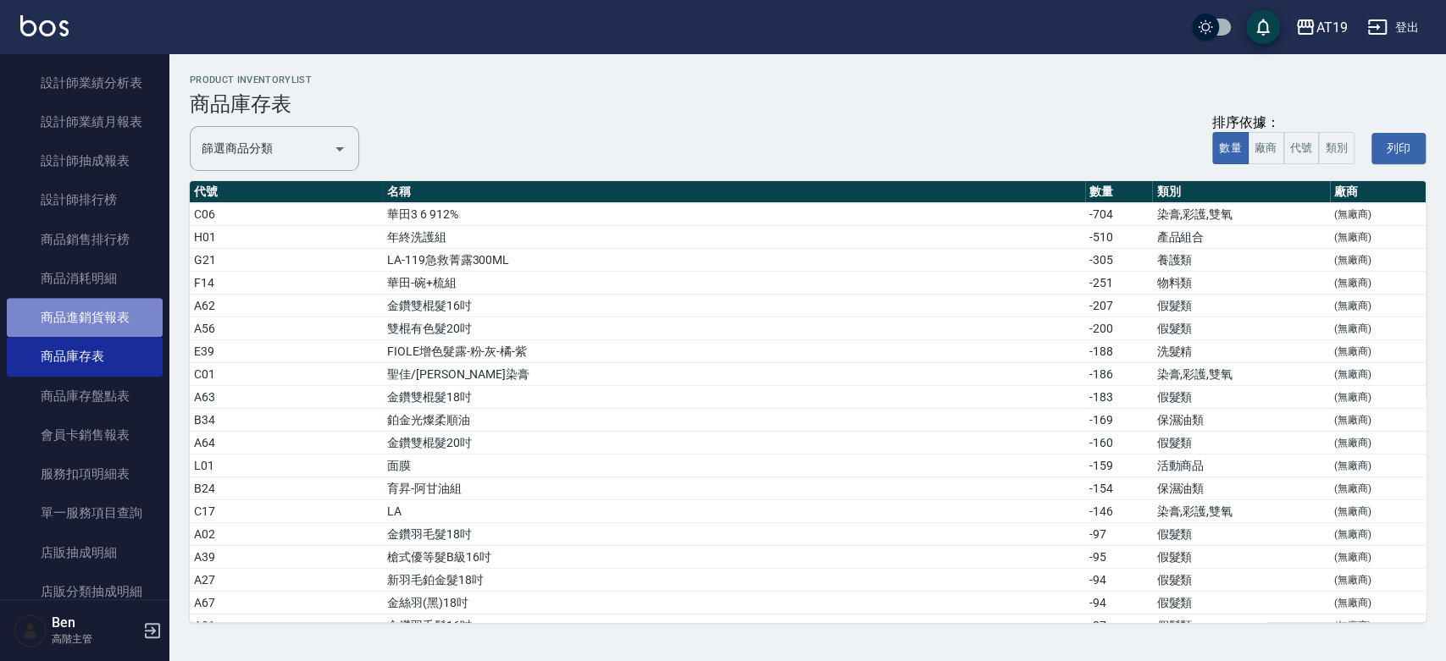
click at [96, 322] on link "商品進銷貨報表" at bounding box center [85, 317] width 156 height 39
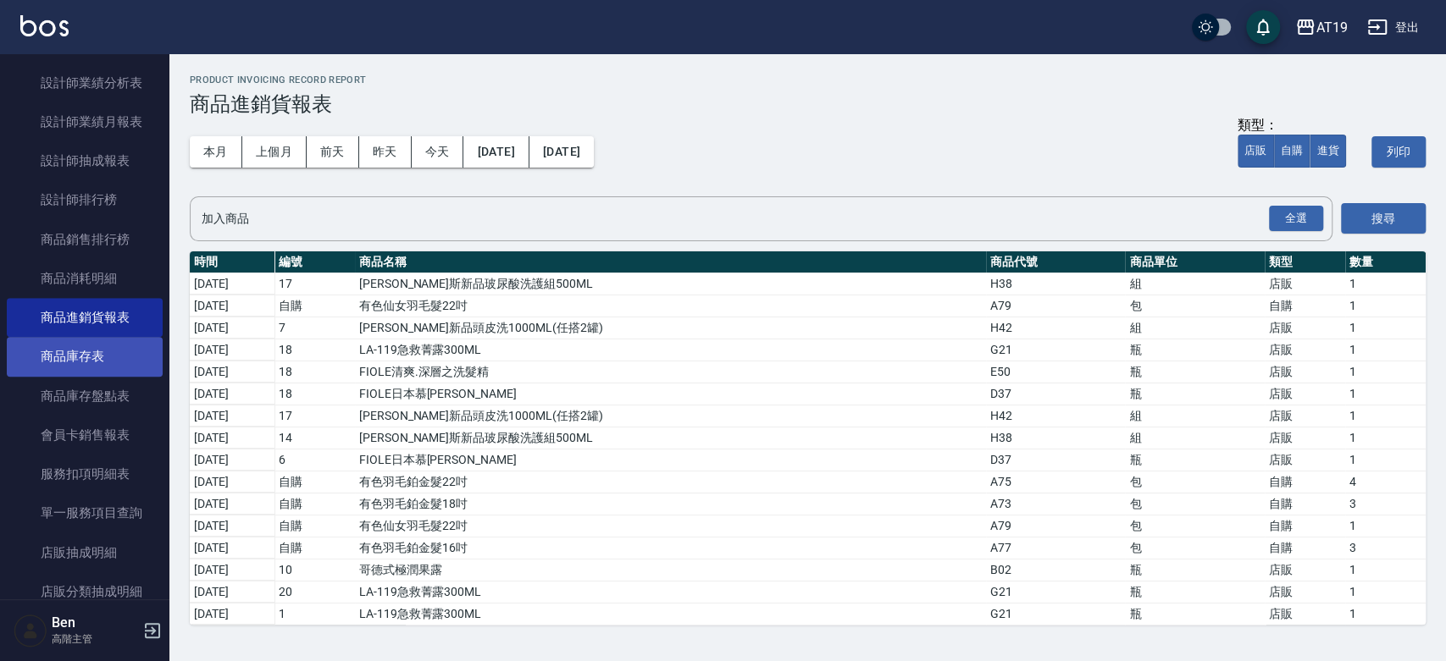
click at [101, 344] on link "商品庫存表" at bounding box center [85, 356] width 156 height 39
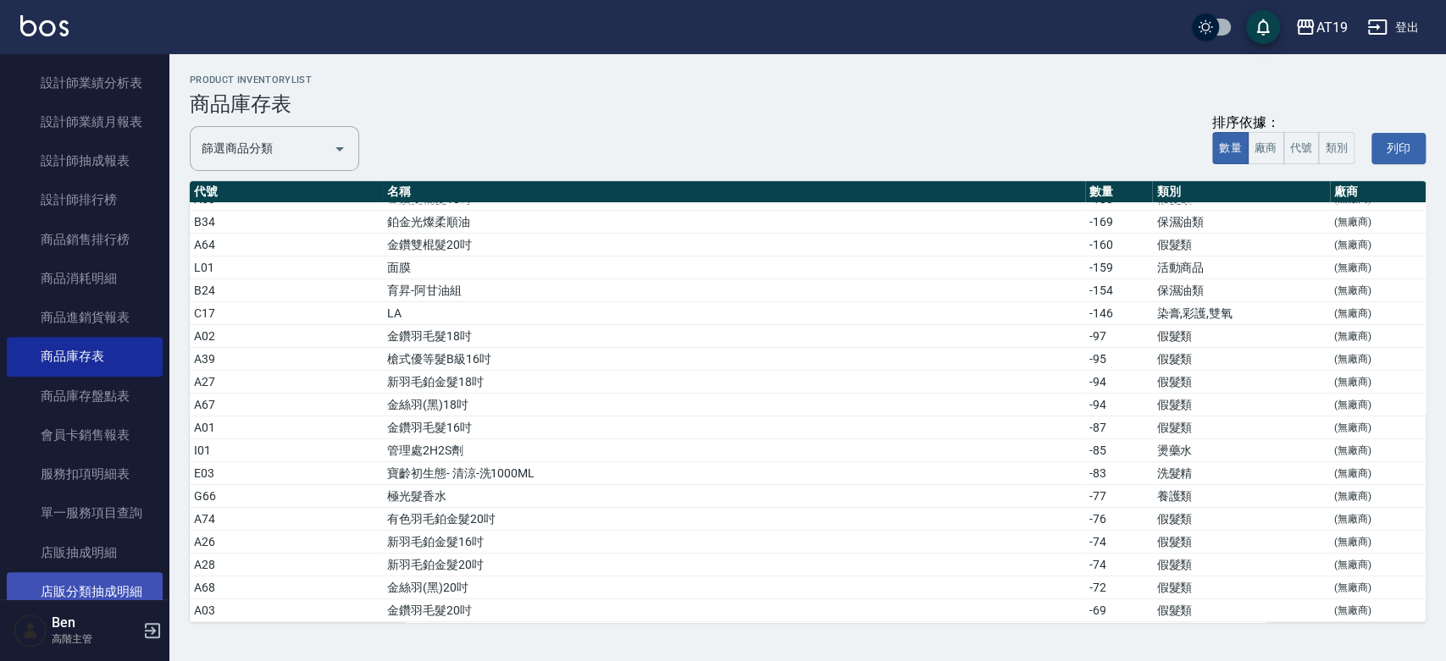
scroll to position [108, 0]
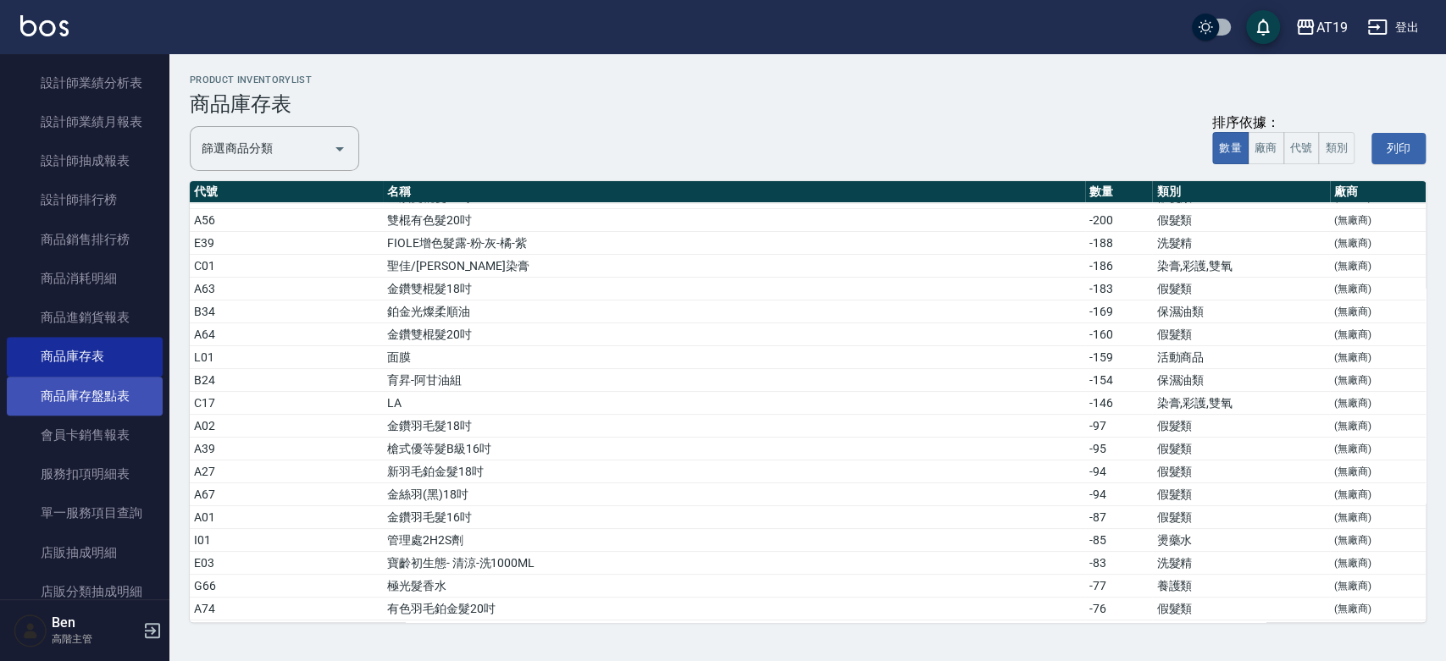
click at [122, 392] on link "商品庫存盤點表" at bounding box center [85, 396] width 156 height 39
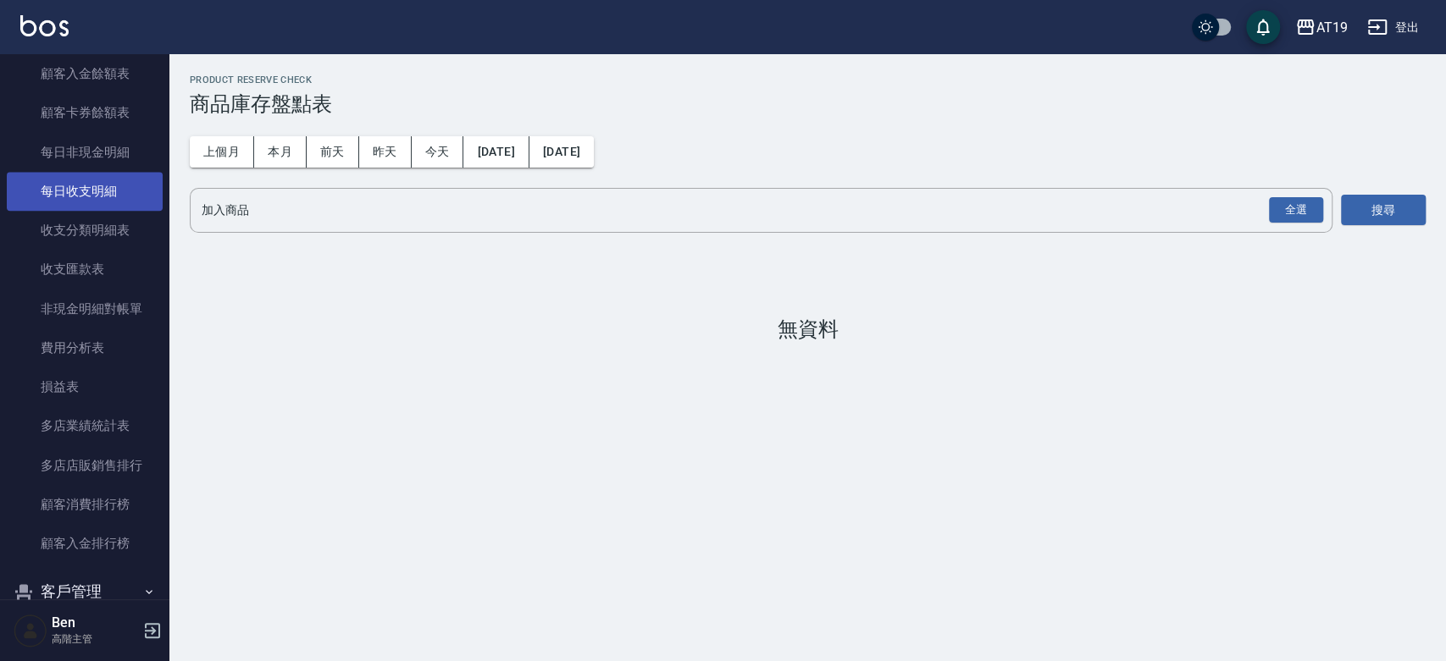
scroll to position [1320, 0]
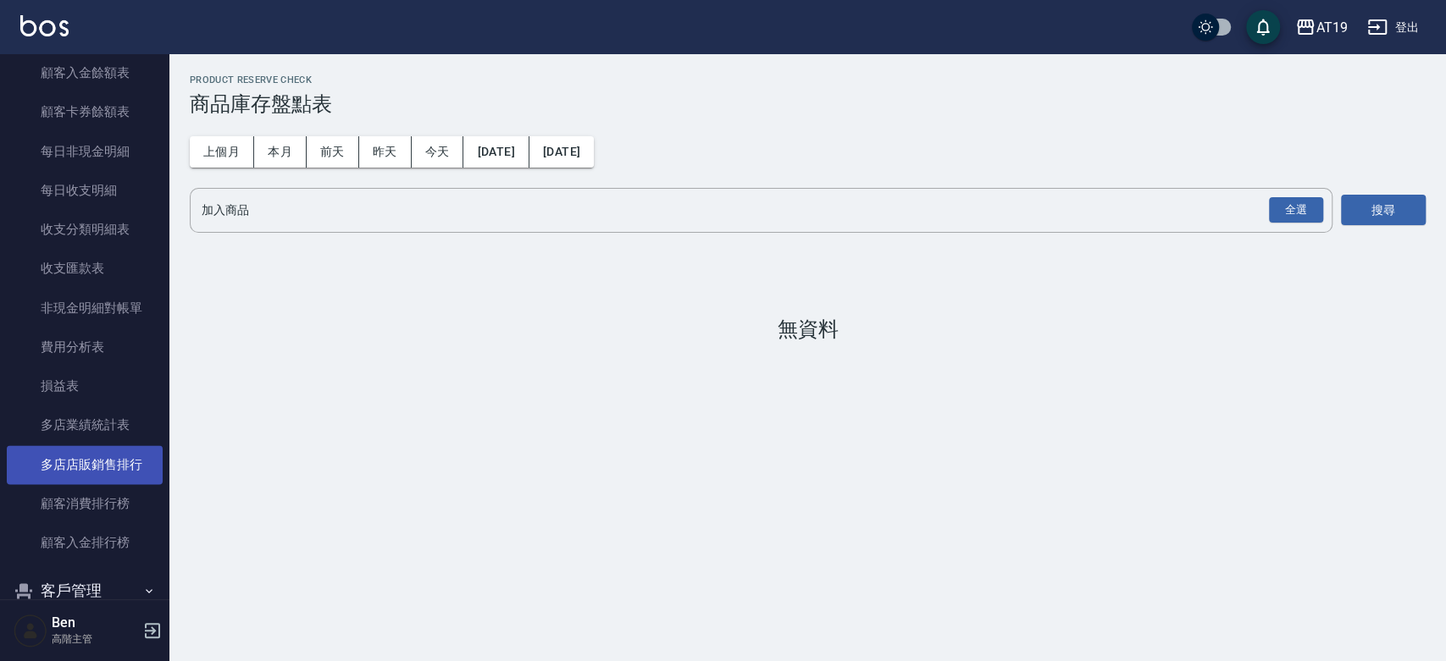
click at [104, 460] on link "多店店販銷售排行" at bounding box center [85, 464] width 156 height 39
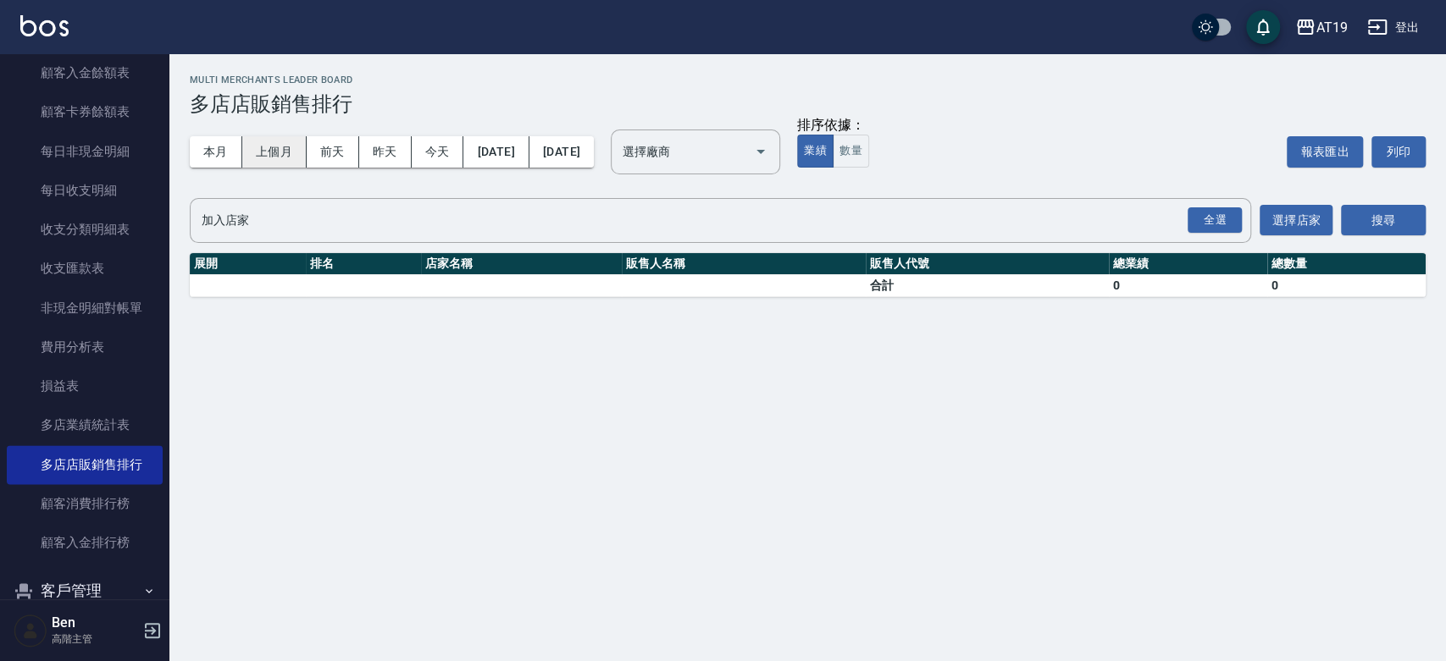
click at [264, 143] on button "上個月" at bounding box center [274, 151] width 64 height 31
click at [97, 414] on link "多店業績統計表" at bounding box center [85, 425] width 156 height 39
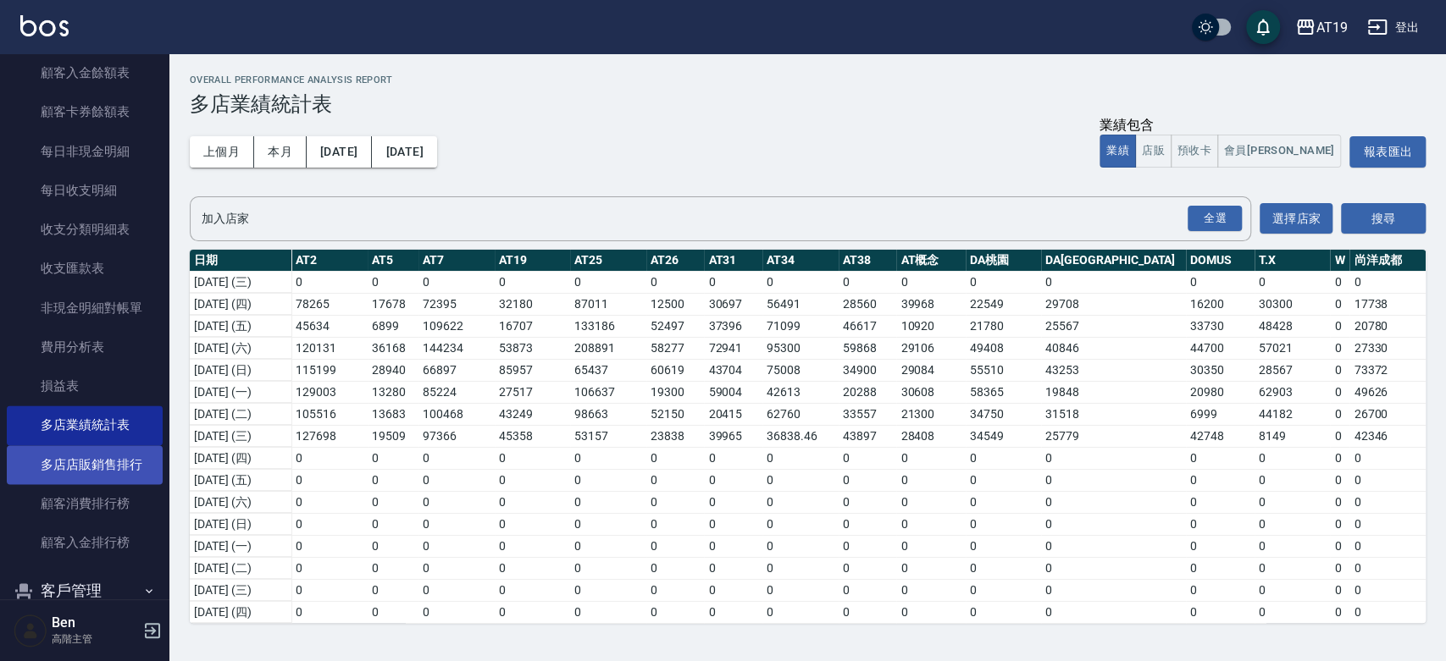
click at [91, 477] on link "多店店販銷售排行" at bounding box center [85, 464] width 156 height 39
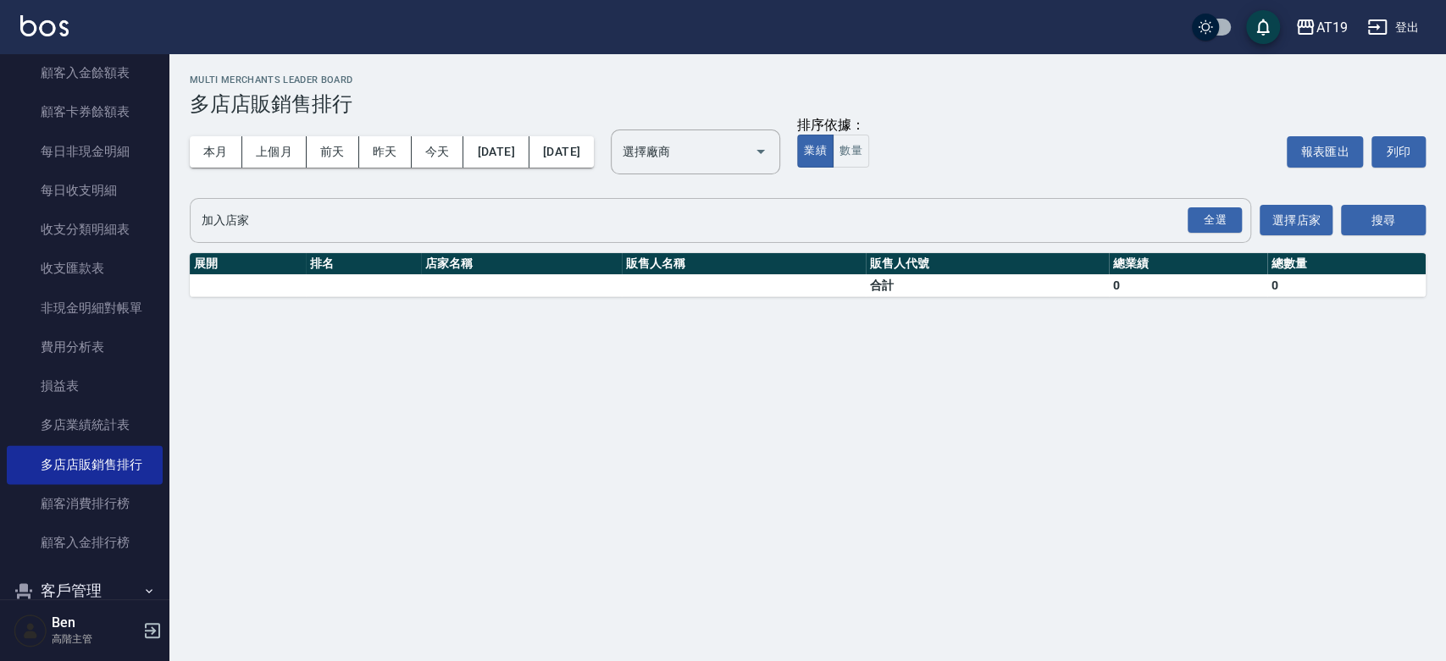
click at [474, 224] on input "加入店家" at bounding box center [707, 221] width 1020 height 30
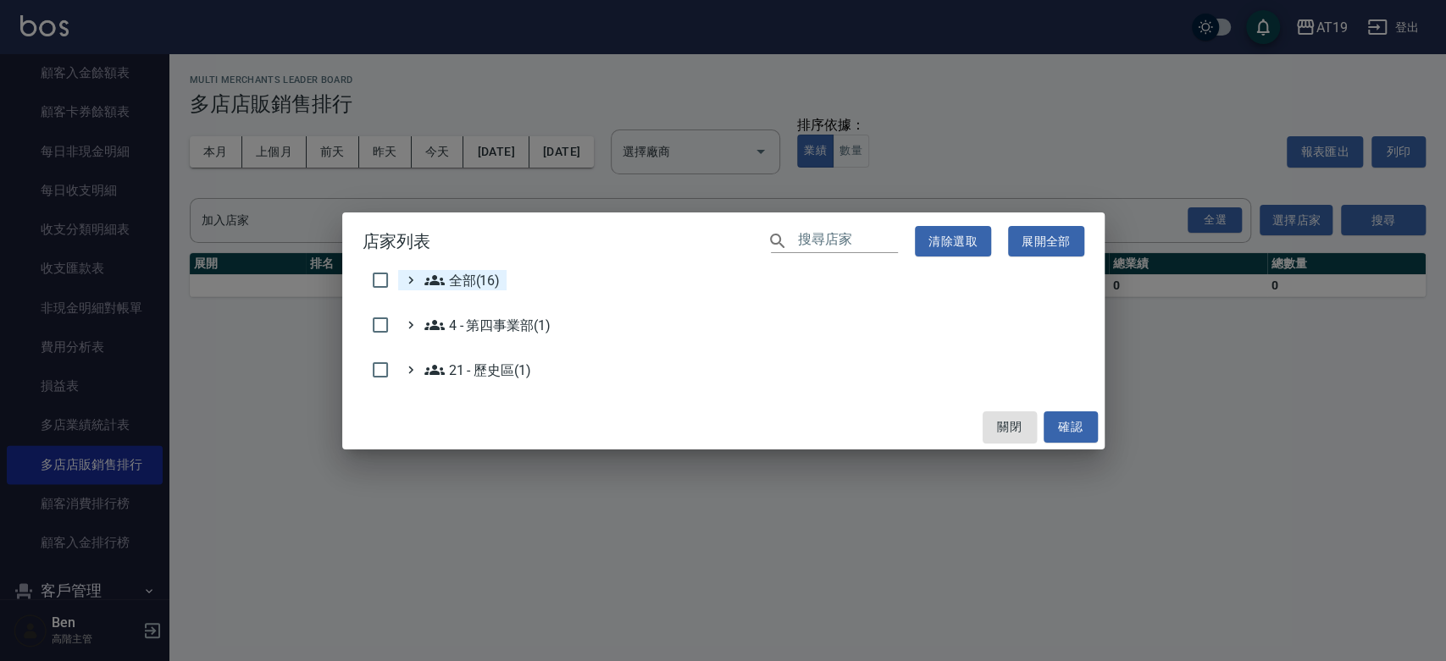
click at [488, 281] on span "全部(16)" at bounding box center [462, 280] width 76 height 20
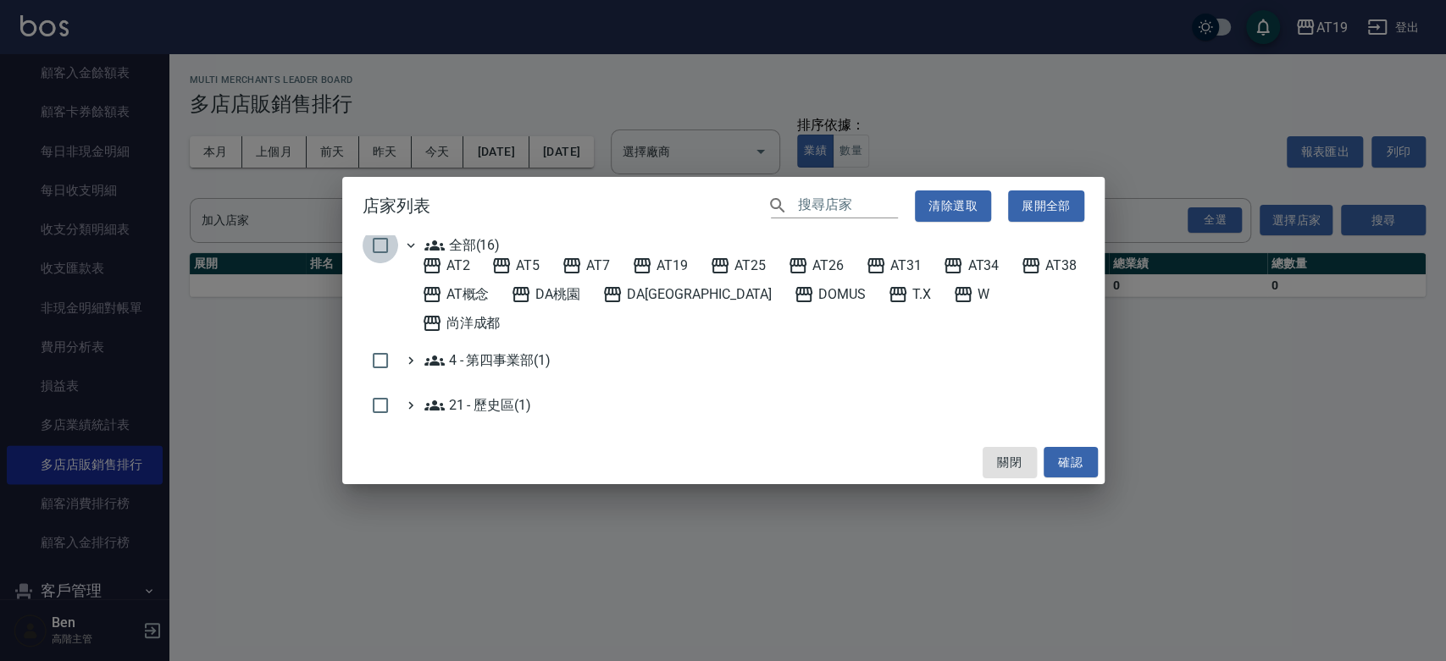
click at [383, 256] on input "checkbox" at bounding box center [380, 246] width 36 height 36
checkbox input "true"
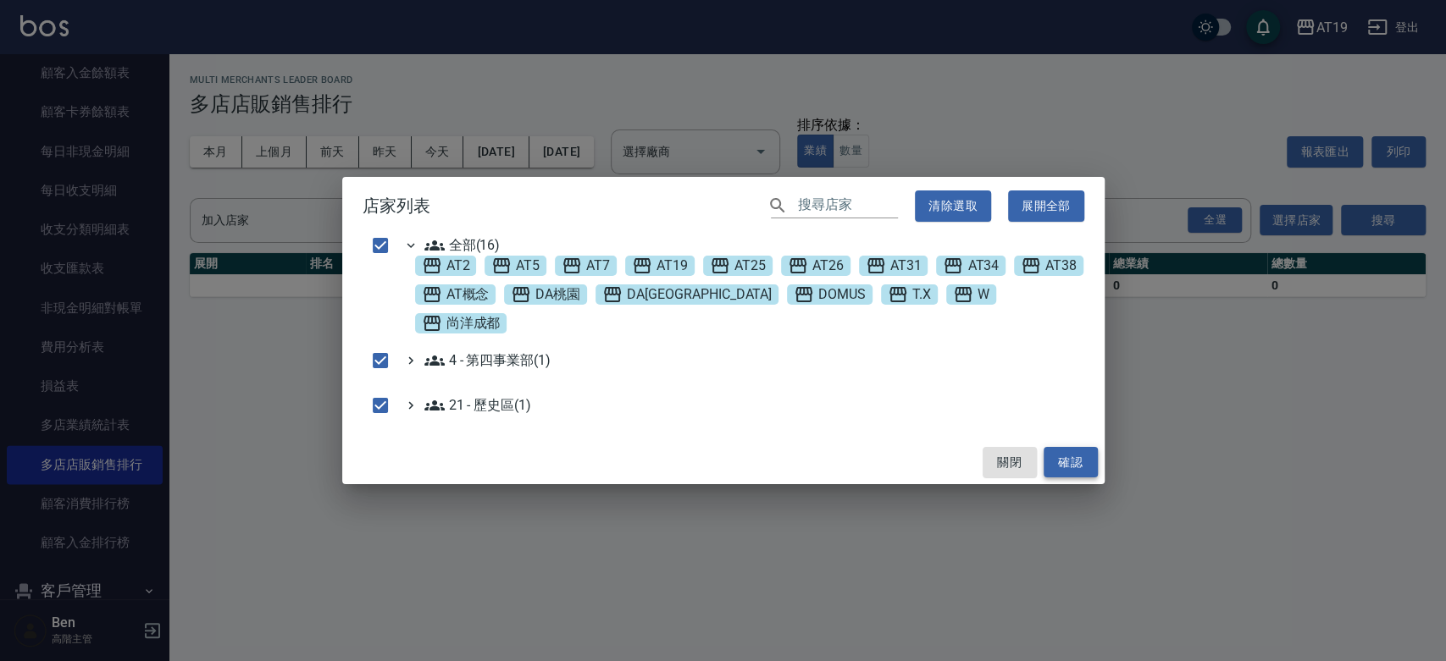
click at [1077, 447] on button "確認" at bounding box center [1070, 462] width 54 height 31
checkbox input "false"
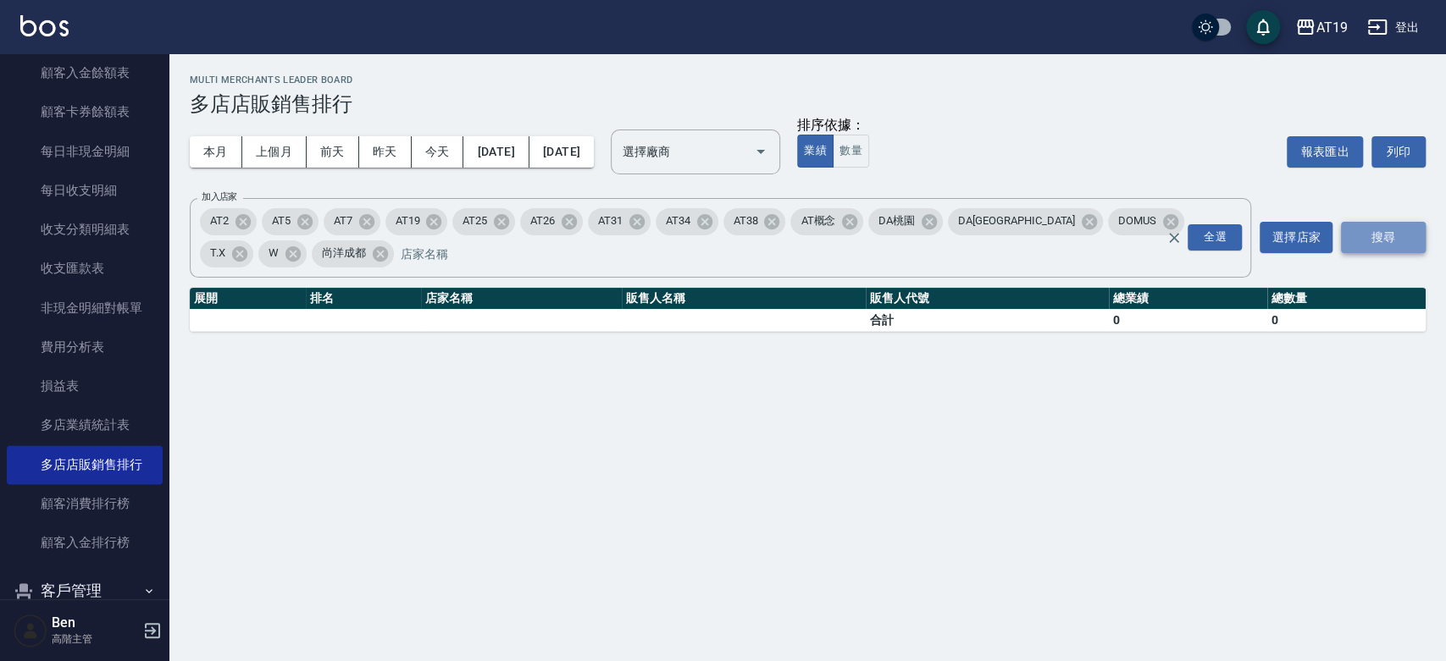
click at [1370, 234] on button "搜尋" at bounding box center [1383, 237] width 85 height 31
click at [270, 159] on button "上個月" at bounding box center [274, 151] width 64 height 31
click at [528, 152] on button "2025/09/01" at bounding box center [495, 151] width 65 height 31
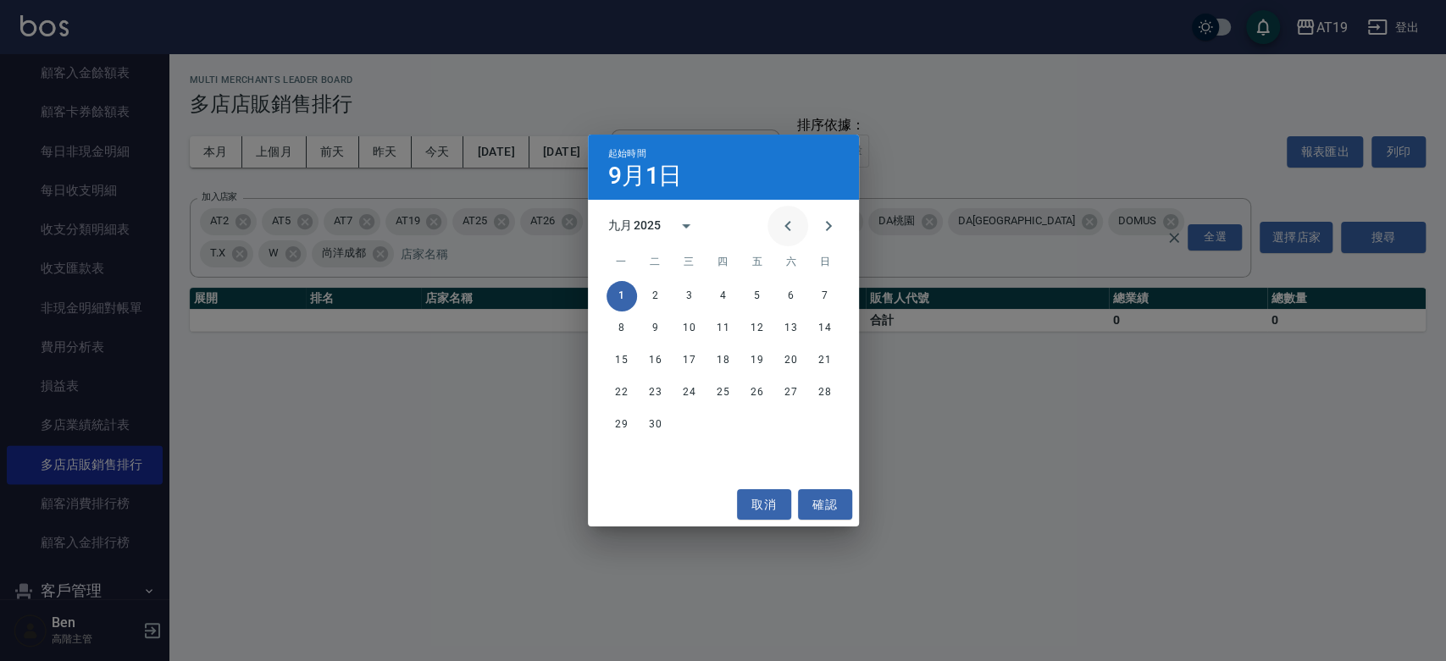
click at [788, 229] on icon "Previous month" at bounding box center [787, 226] width 6 height 10
click at [655, 295] on button "1" at bounding box center [655, 296] width 30 height 30
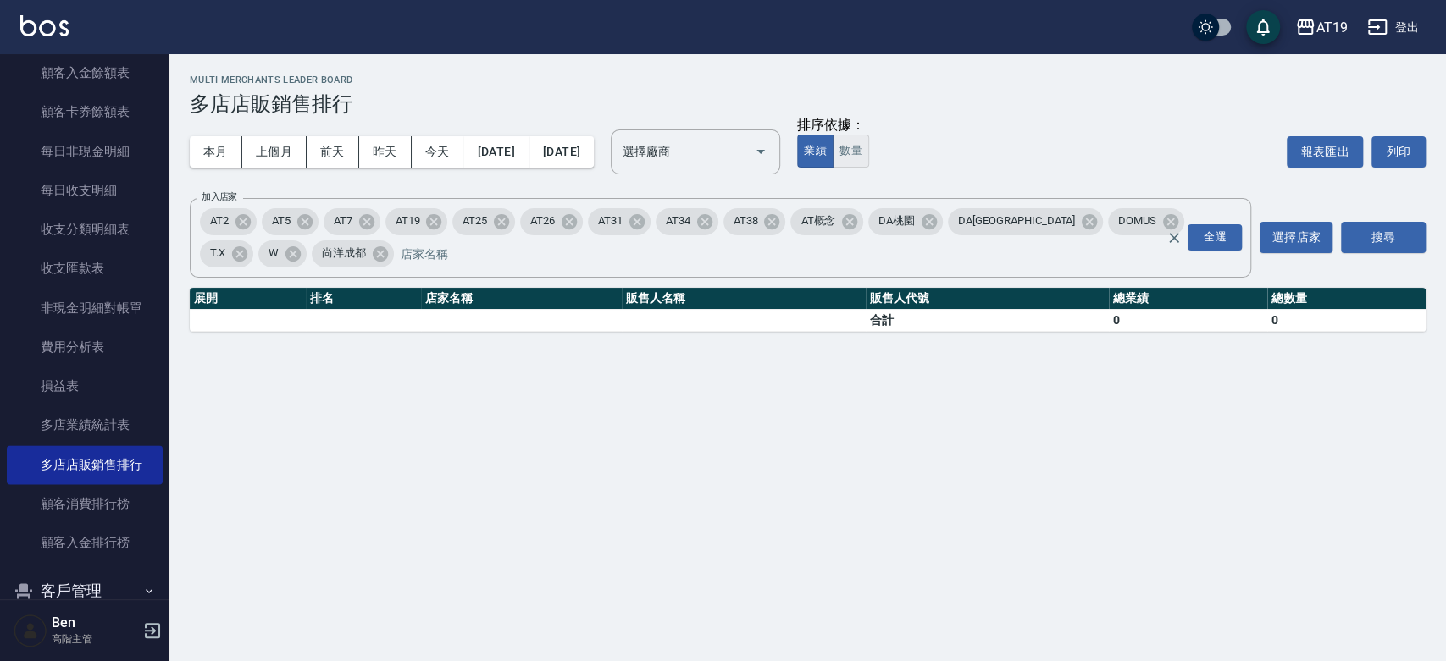
click at [869, 156] on button "數量" at bounding box center [850, 151] width 36 height 33
click at [1382, 235] on button "搜尋" at bounding box center [1383, 237] width 85 height 31
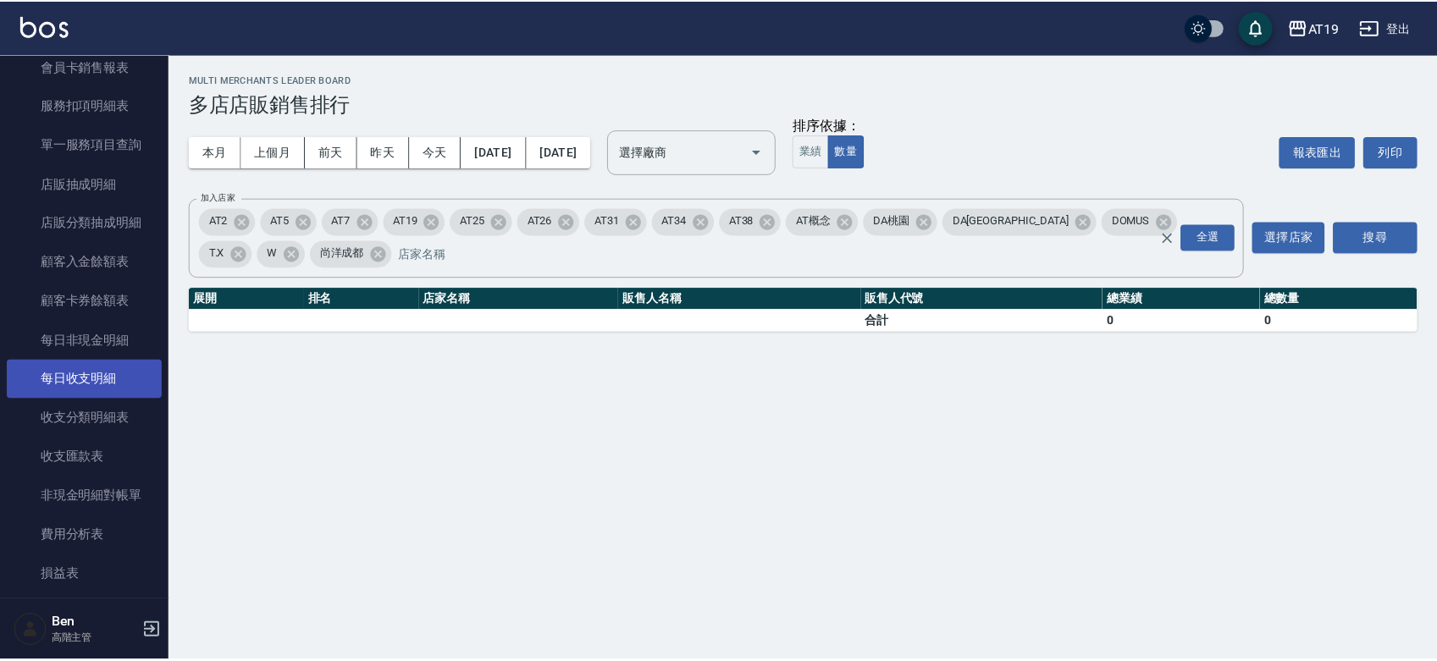
scroll to position [1118, 0]
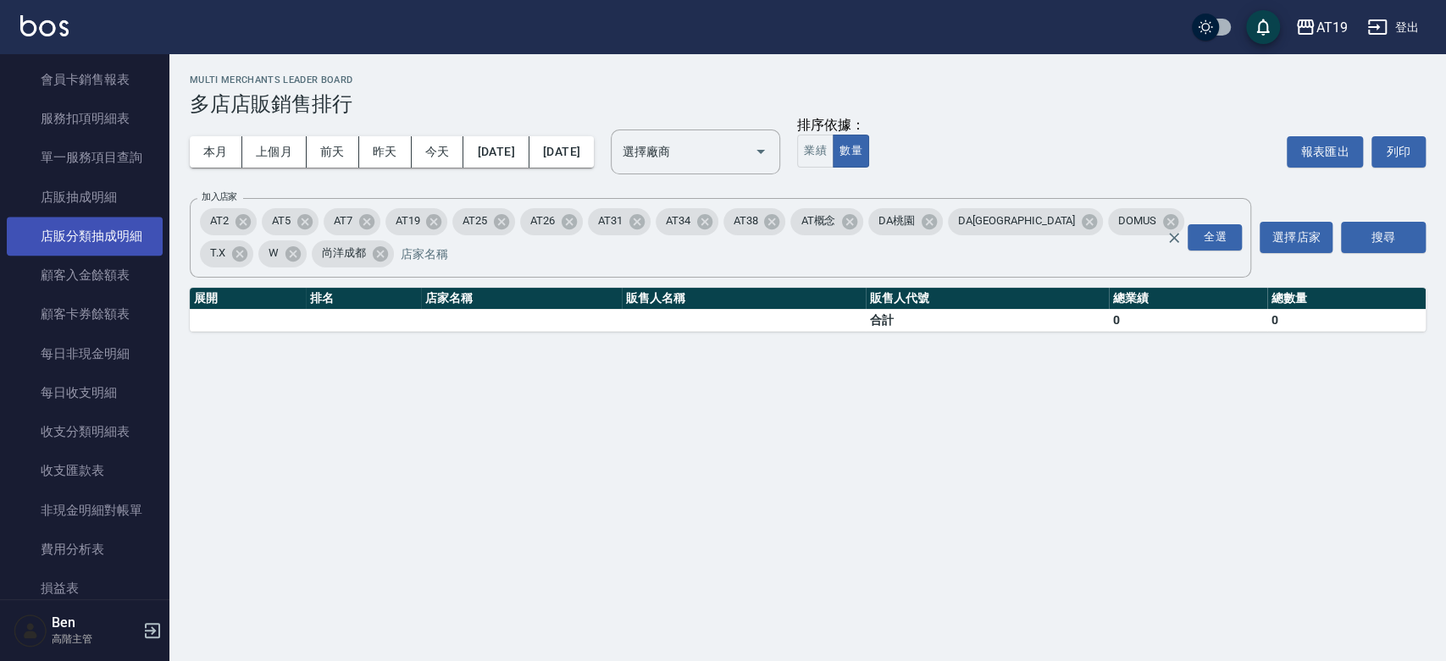
click at [97, 221] on link "店販分類抽成明細" at bounding box center [85, 236] width 156 height 39
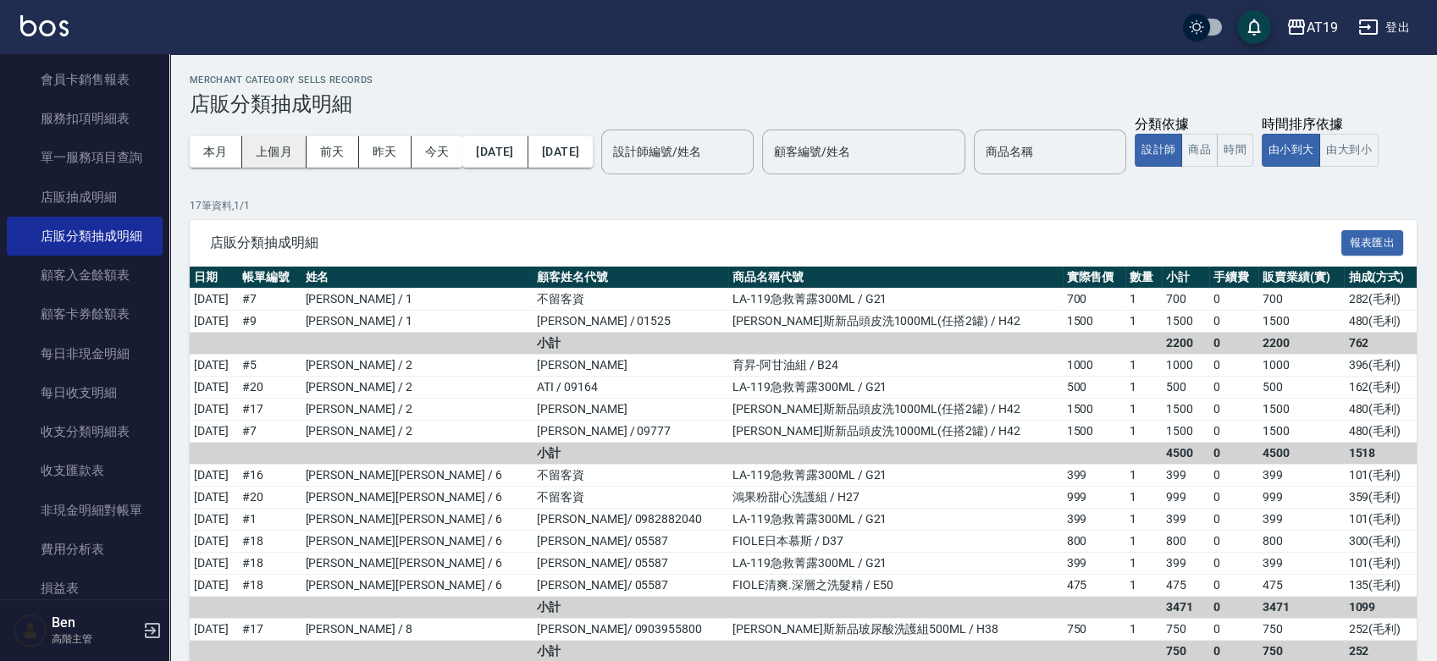
drag, startPoint x: 325, startPoint y: 143, endPoint x: 266, endPoint y: 149, distance: 59.6
click at [266, 149] on div "本月 上個月 前天 昨天 今天" at bounding box center [326, 151] width 273 height 31
click at [270, 151] on button "上個月" at bounding box center [274, 151] width 64 height 31
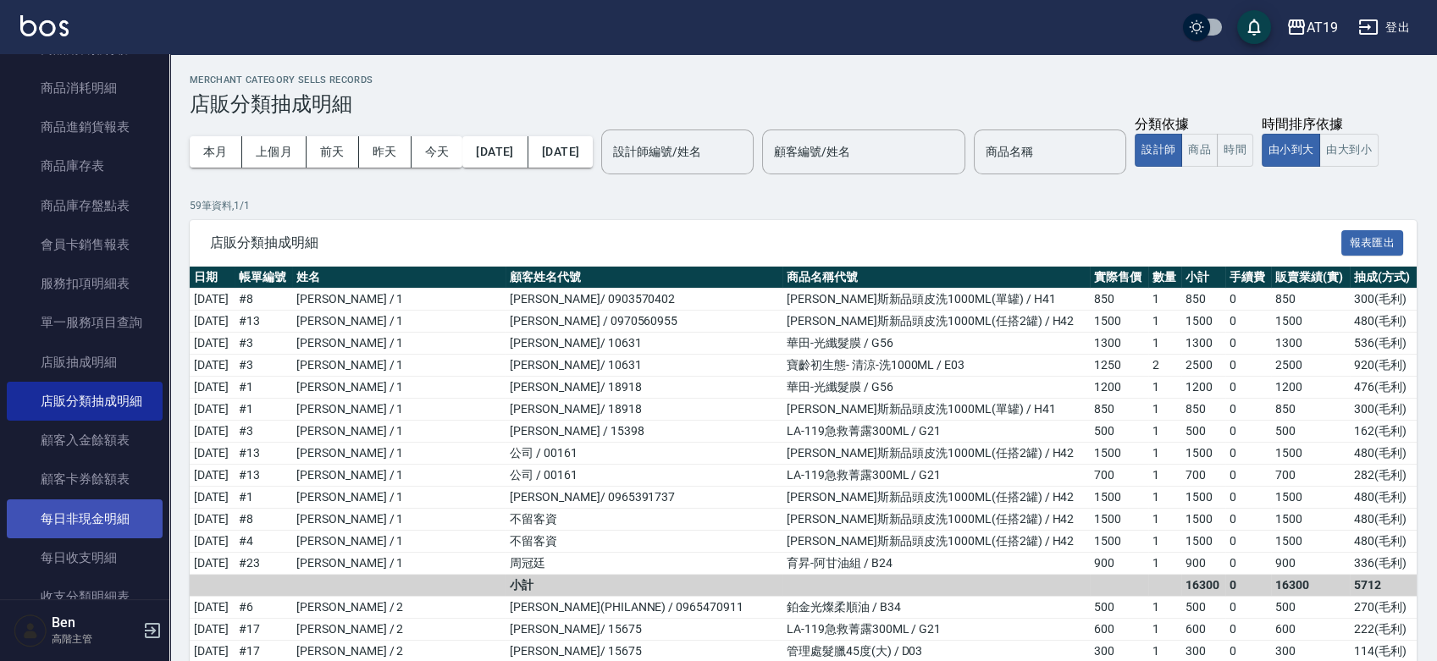
scroll to position [943, 0]
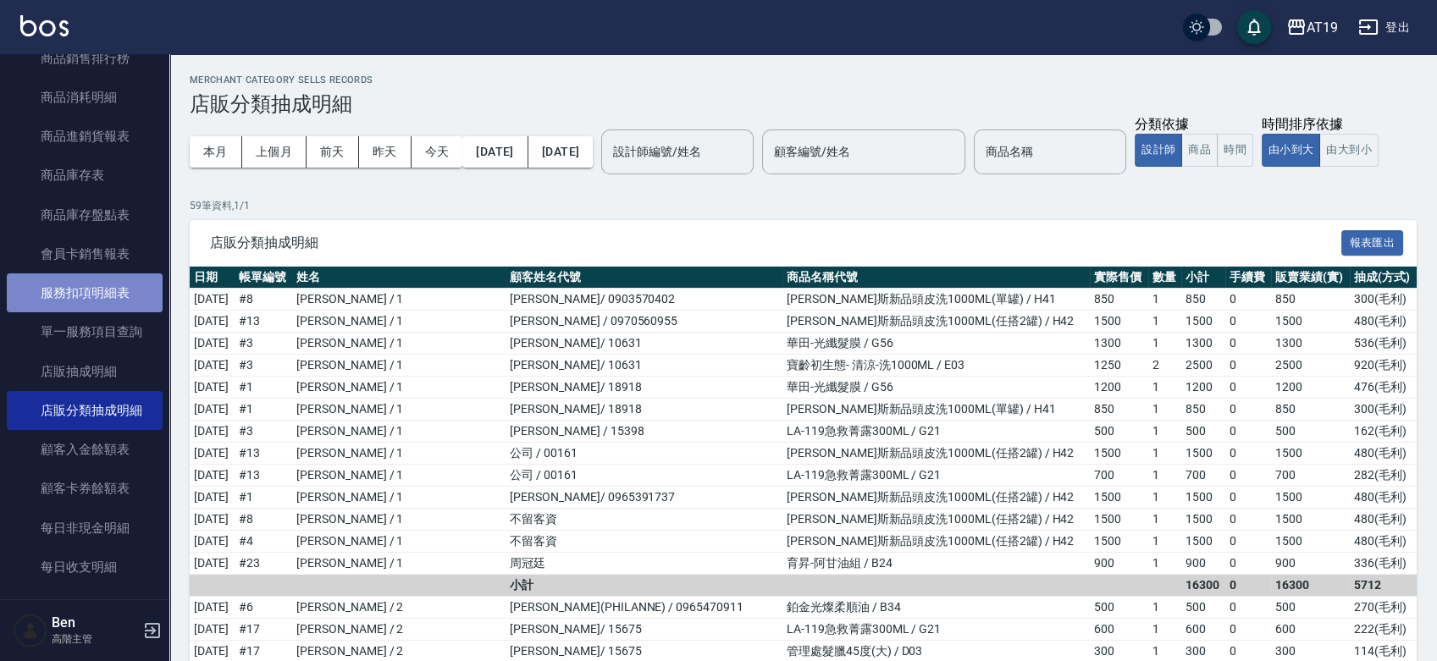
click at [86, 279] on link "服務扣項明細表" at bounding box center [85, 293] width 156 height 39
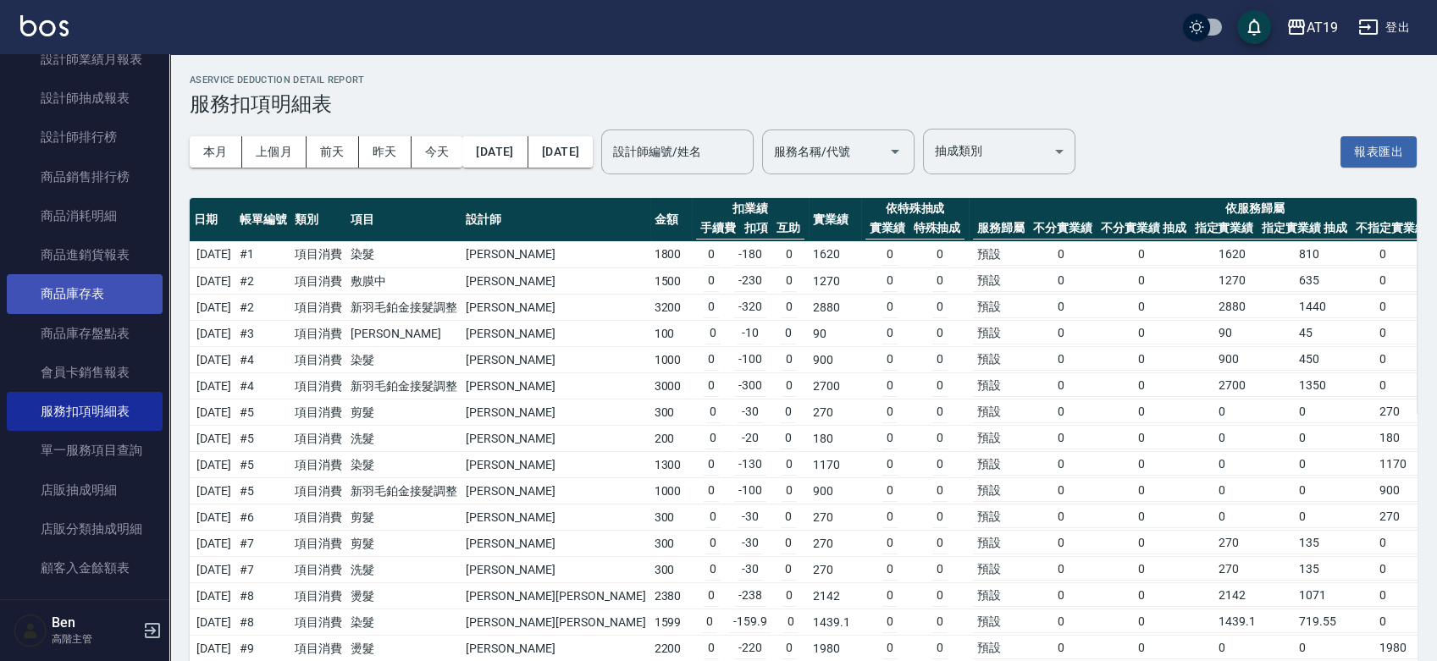
scroll to position [817, 0]
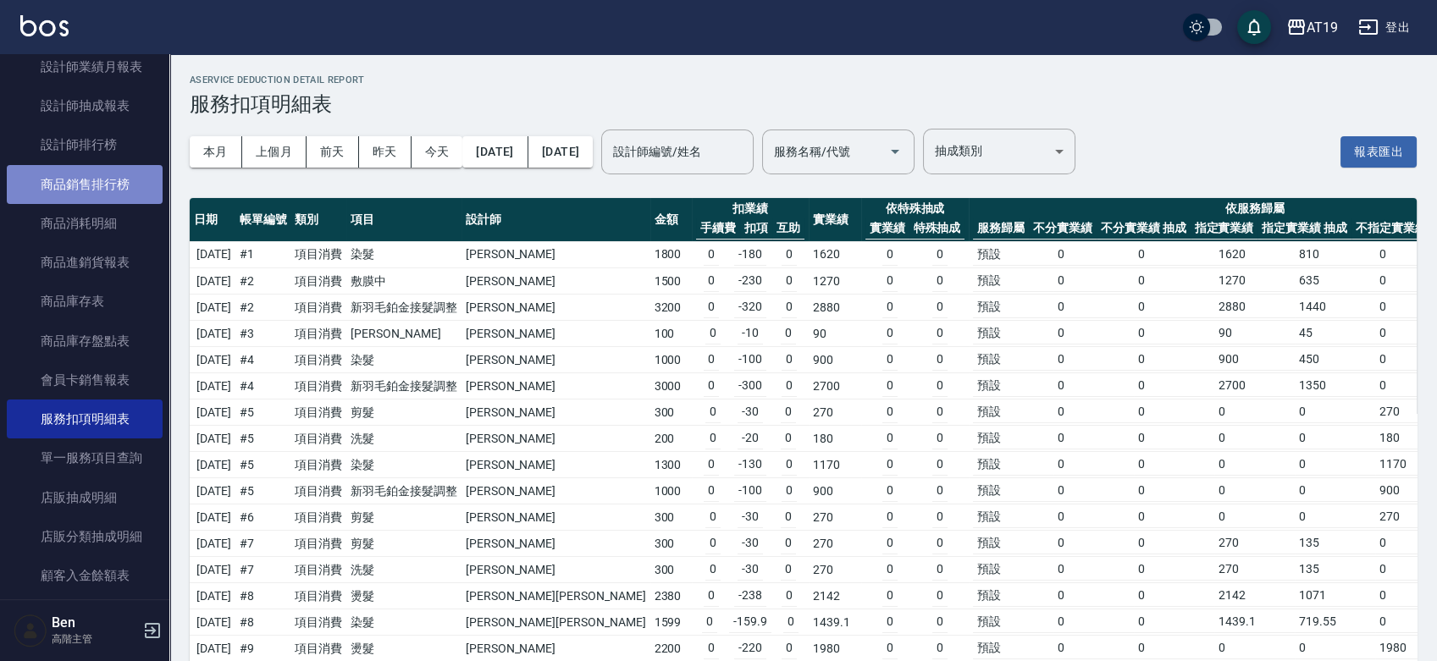
click at [113, 180] on link "商品銷售排行榜" at bounding box center [85, 184] width 156 height 39
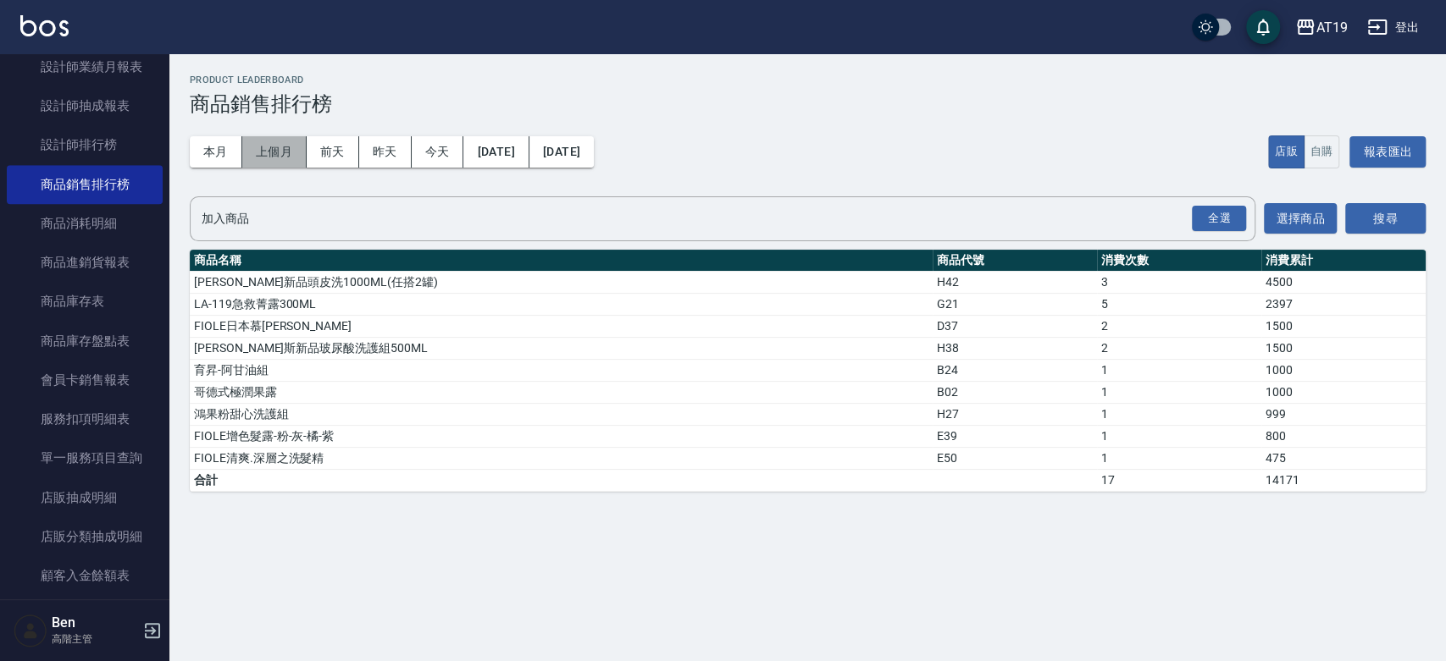
click at [259, 160] on button "上個月" at bounding box center [274, 151] width 64 height 31
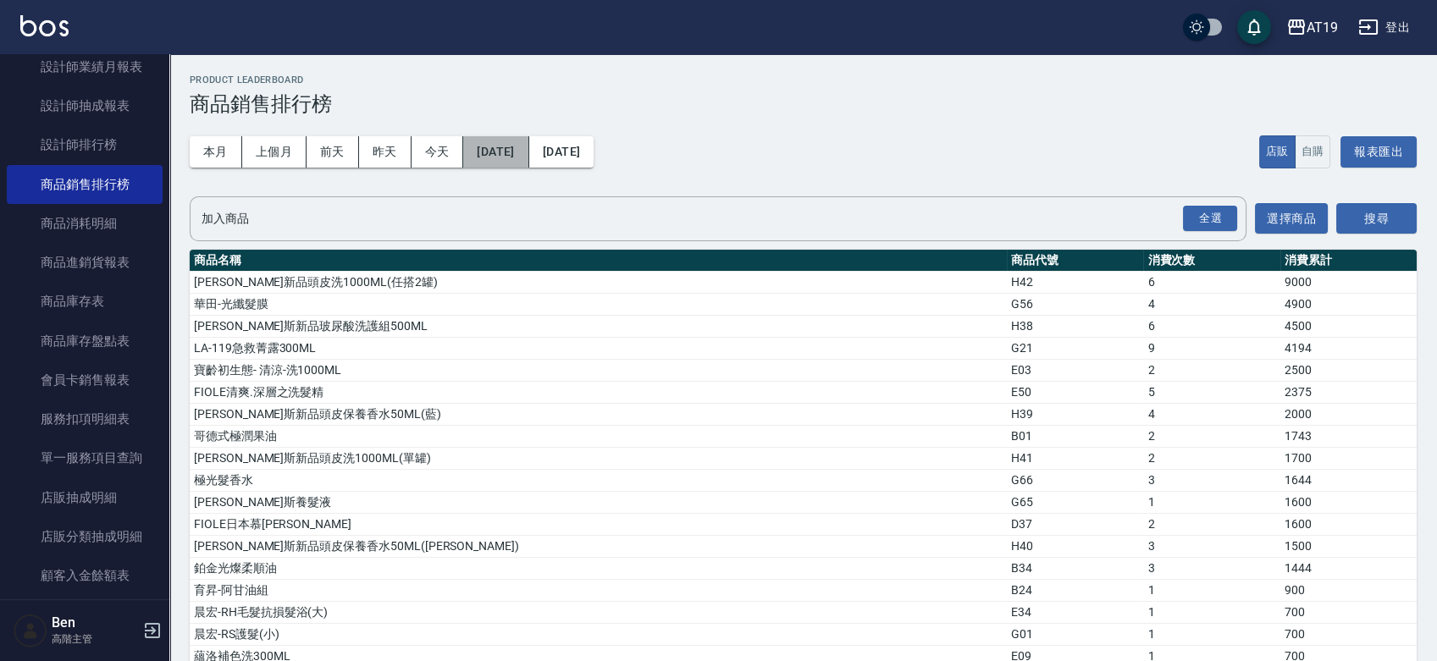
click at [498, 136] on button "2025/09/01" at bounding box center [495, 151] width 65 height 31
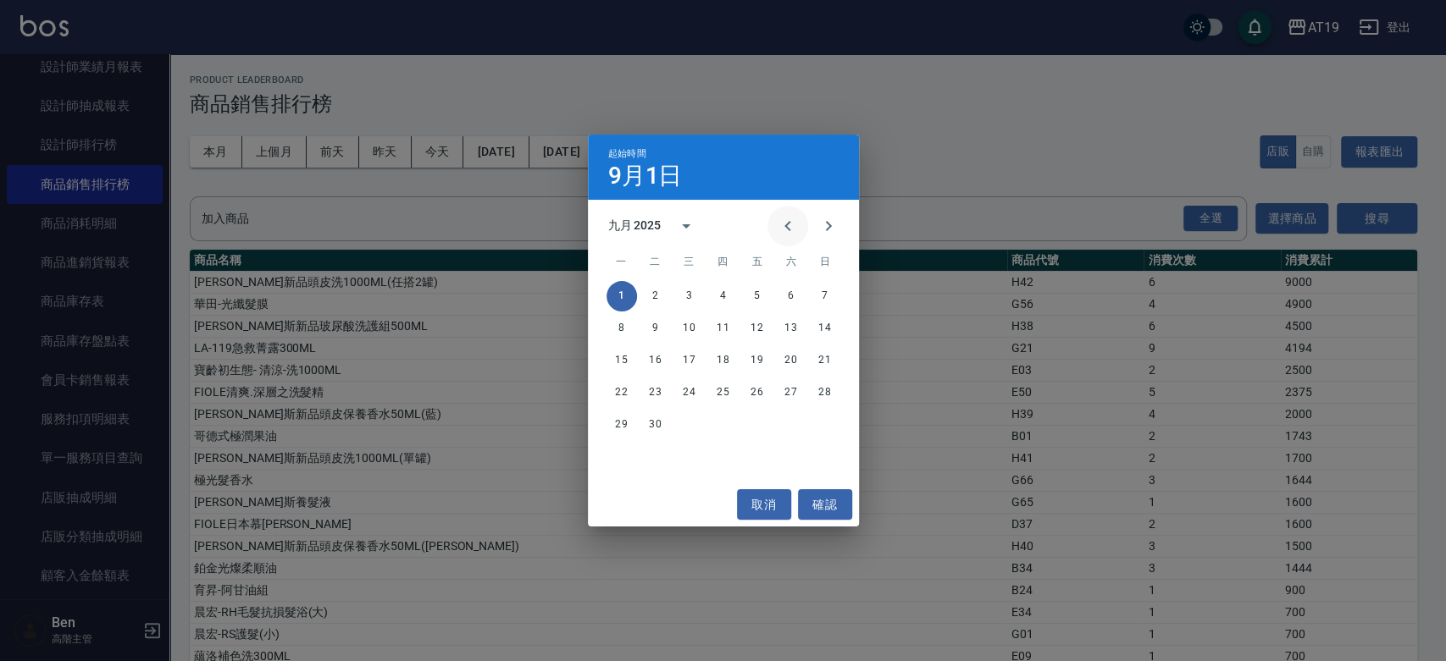
click at [786, 213] on button "Previous month" at bounding box center [787, 226] width 41 height 41
click at [657, 291] on button "1" at bounding box center [655, 296] width 30 height 30
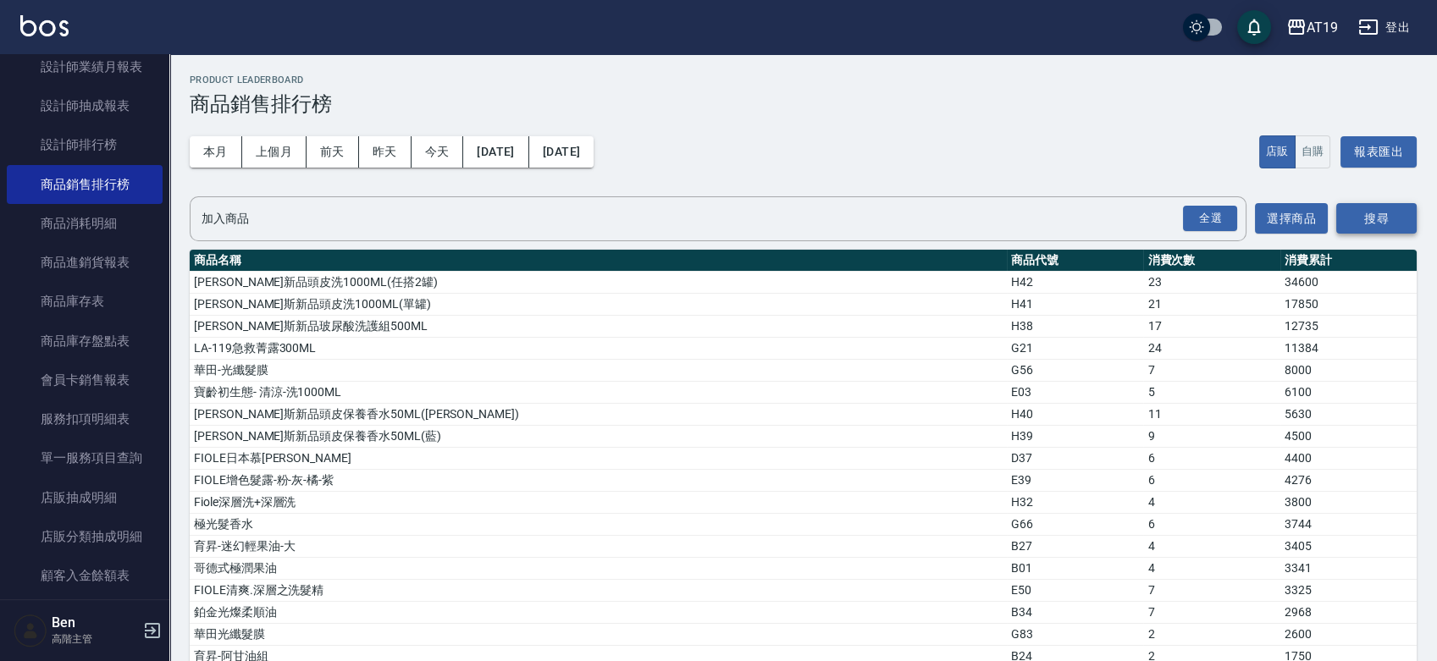
click at [1361, 220] on button "搜尋" at bounding box center [1376, 218] width 80 height 31
click at [1321, 39] on button "AT19" at bounding box center [1312, 27] width 65 height 35
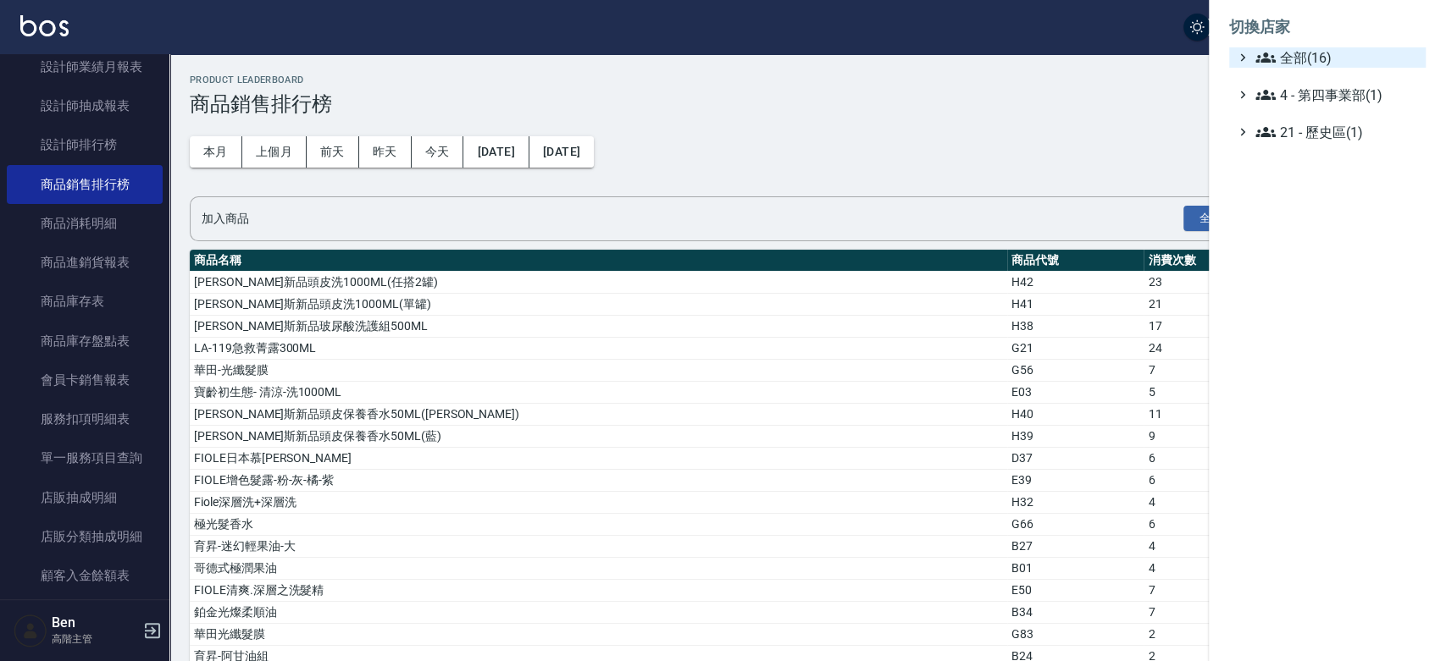
click at [1314, 55] on span "全部(16)" at bounding box center [1336, 57] width 163 height 20
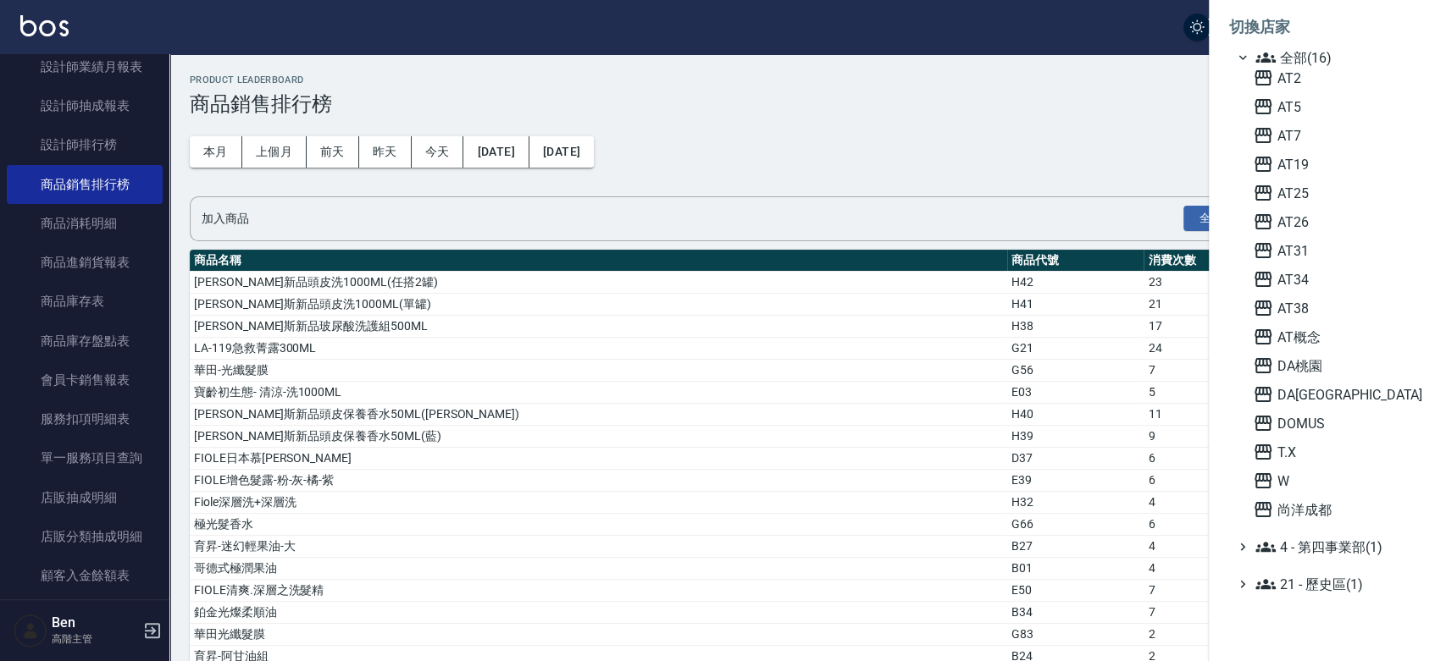
click at [1302, 94] on div "AT2 AT5 AT7 AT19 AT25 AT26 AT31 AT34 AT38 AT概念 DA桃園 DA蘆洲 DOMUS T.X W 尚洋成都" at bounding box center [1336, 294] width 180 height 452
click at [1305, 81] on span "AT2" at bounding box center [1335, 78] width 166 height 20
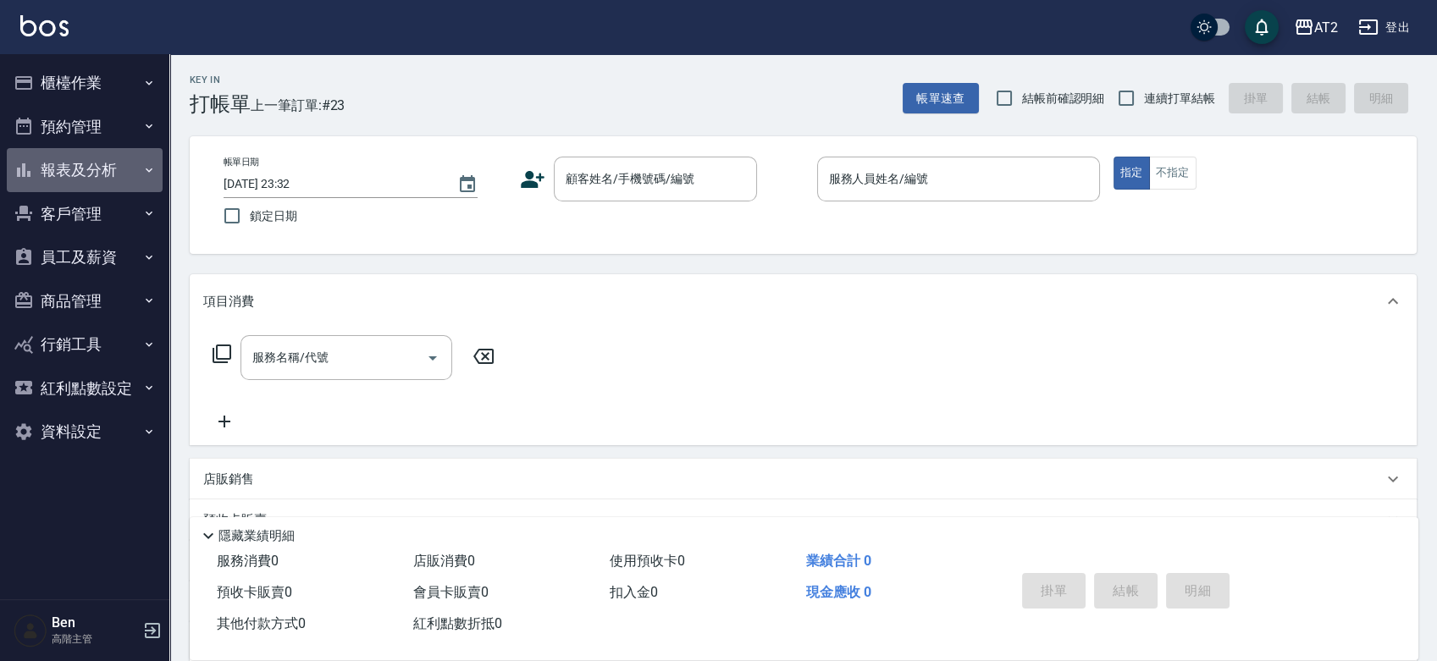
click at [89, 181] on button "報表及分析" at bounding box center [85, 170] width 156 height 44
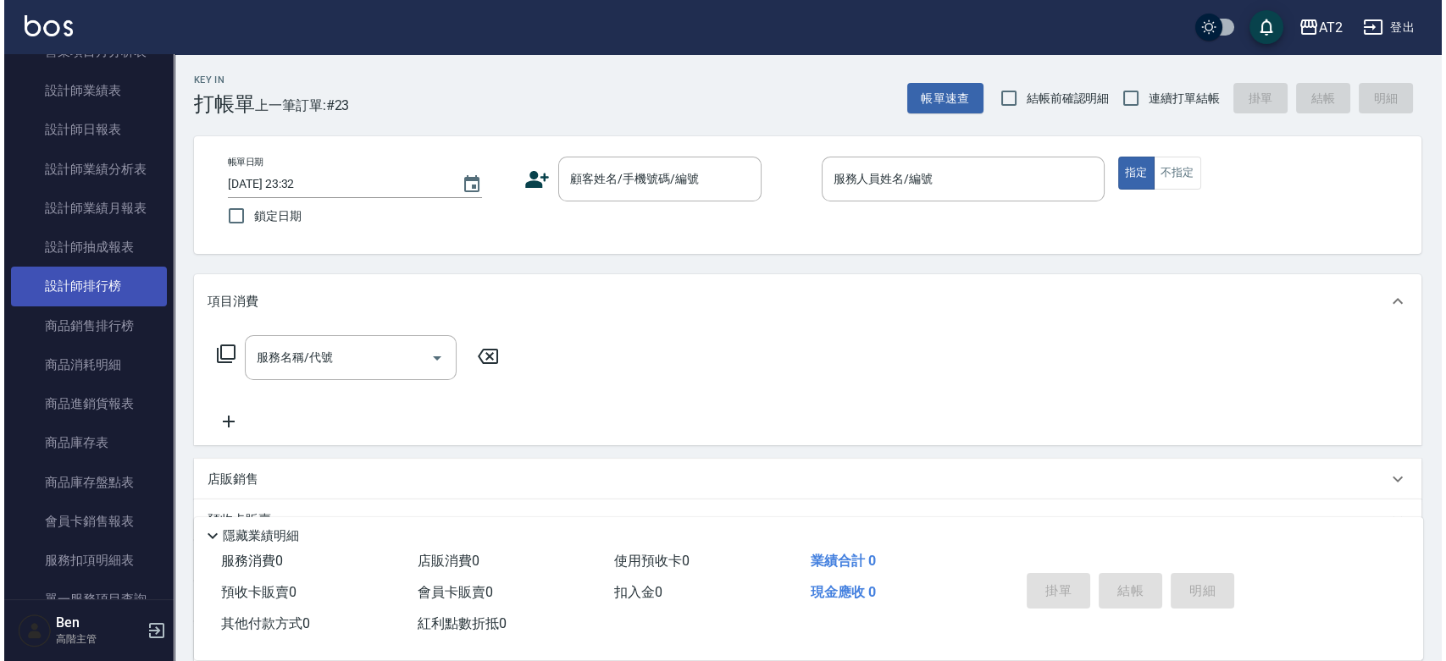
scroll to position [677, 0]
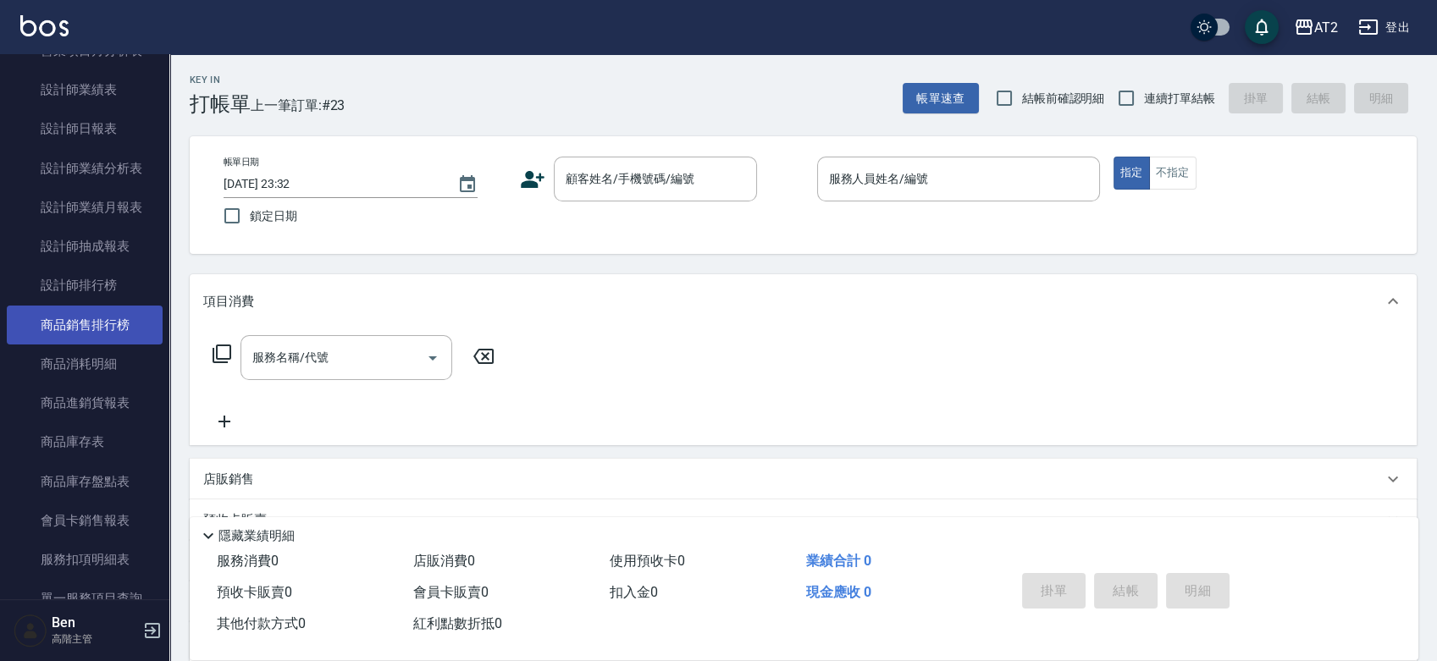
click at [80, 323] on link "商品銷售排行榜" at bounding box center [85, 325] width 156 height 39
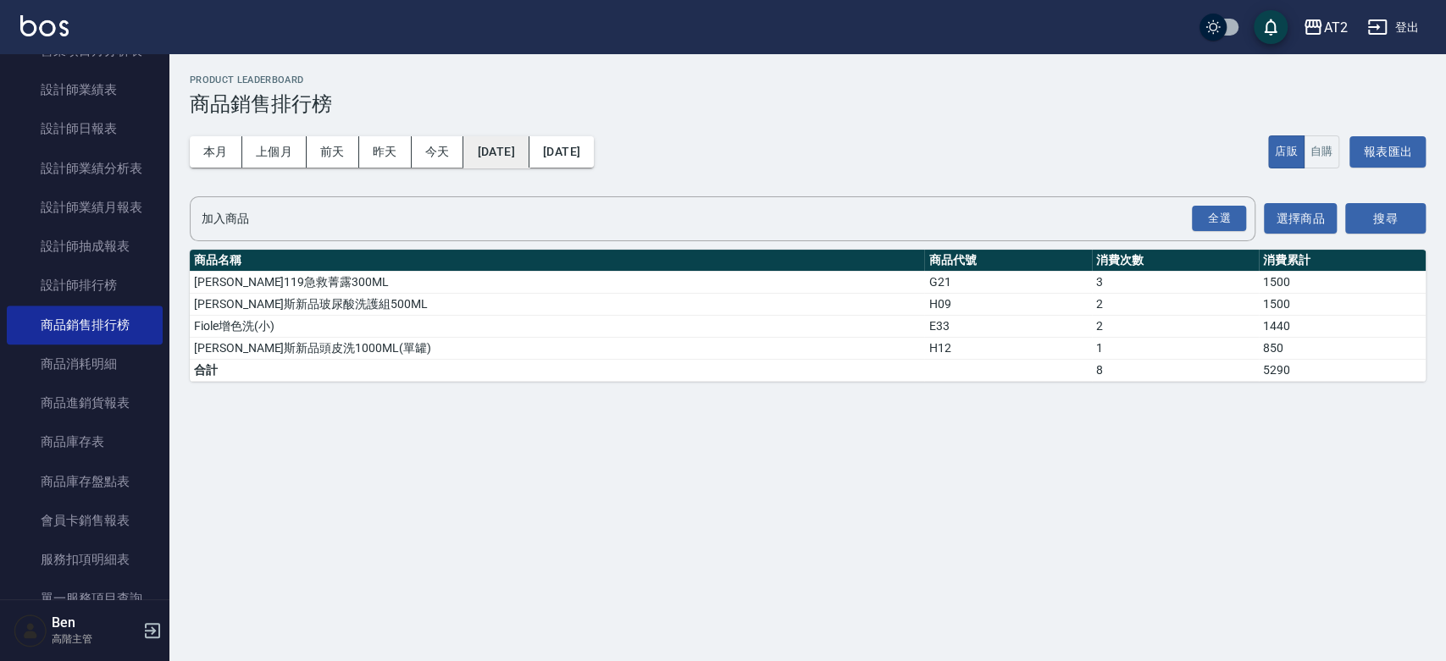
click at [528, 154] on button "[DATE]" at bounding box center [495, 151] width 65 height 31
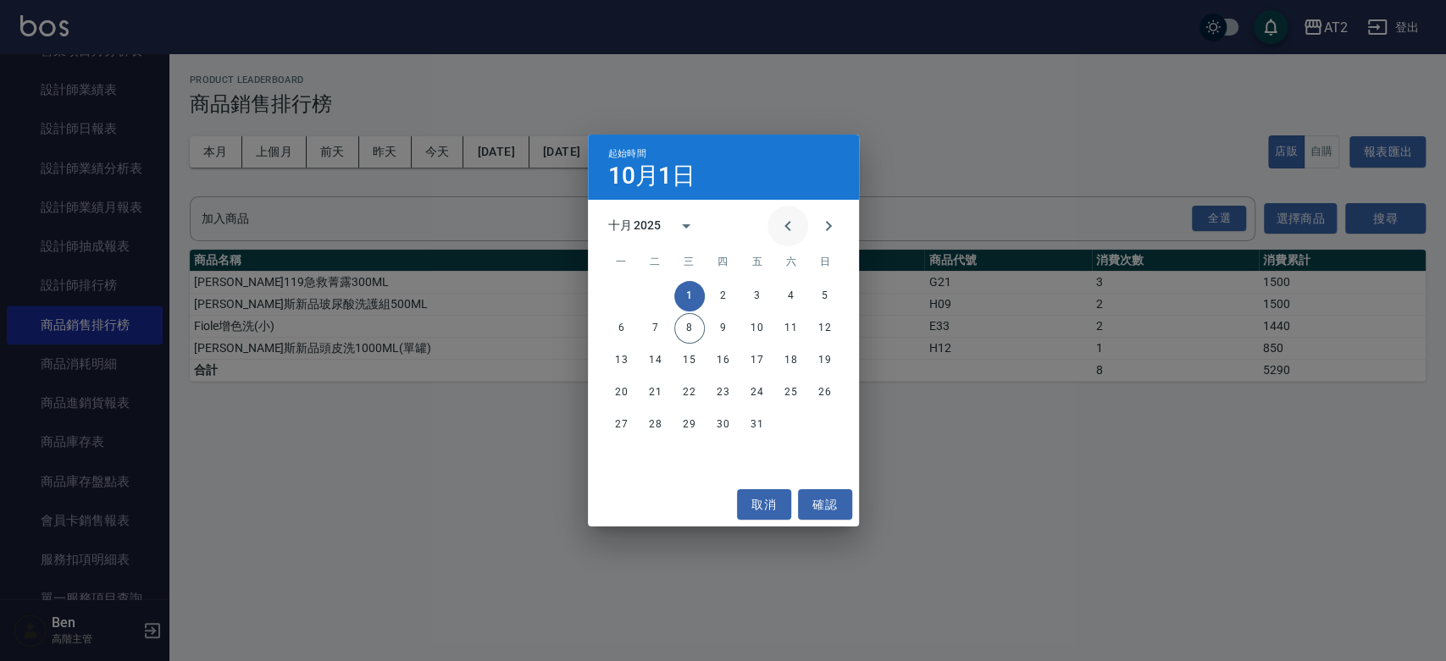
click at [791, 232] on icon "Previous month" at bounding box center [787, 226] width 20 height 20
click at [779, 234] on icon "Previous month" at bounding box center [787, 226] width 20 height 20
click at [657, 290] on button "1" at bounding box center [655, 296] width 30 height 30
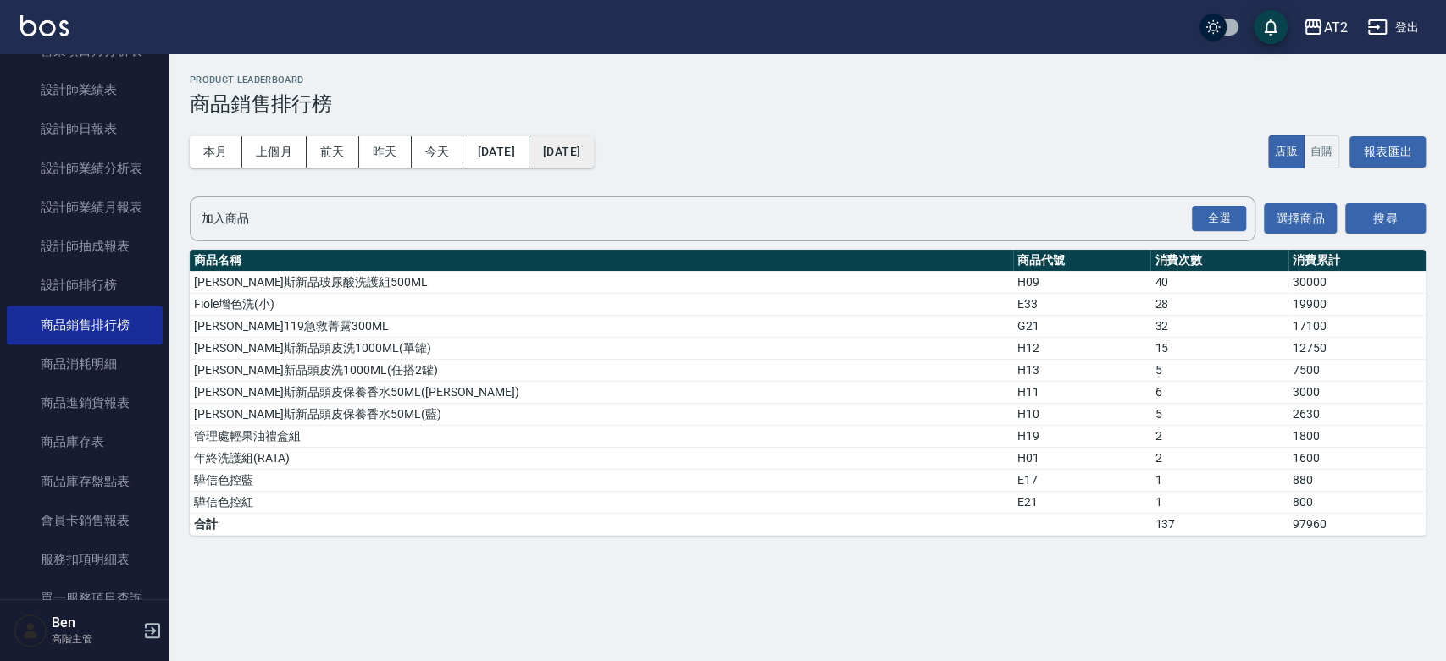
click at [594, 143] on button "[DATE]" at bounding box center [561, 151] width 64 height 31
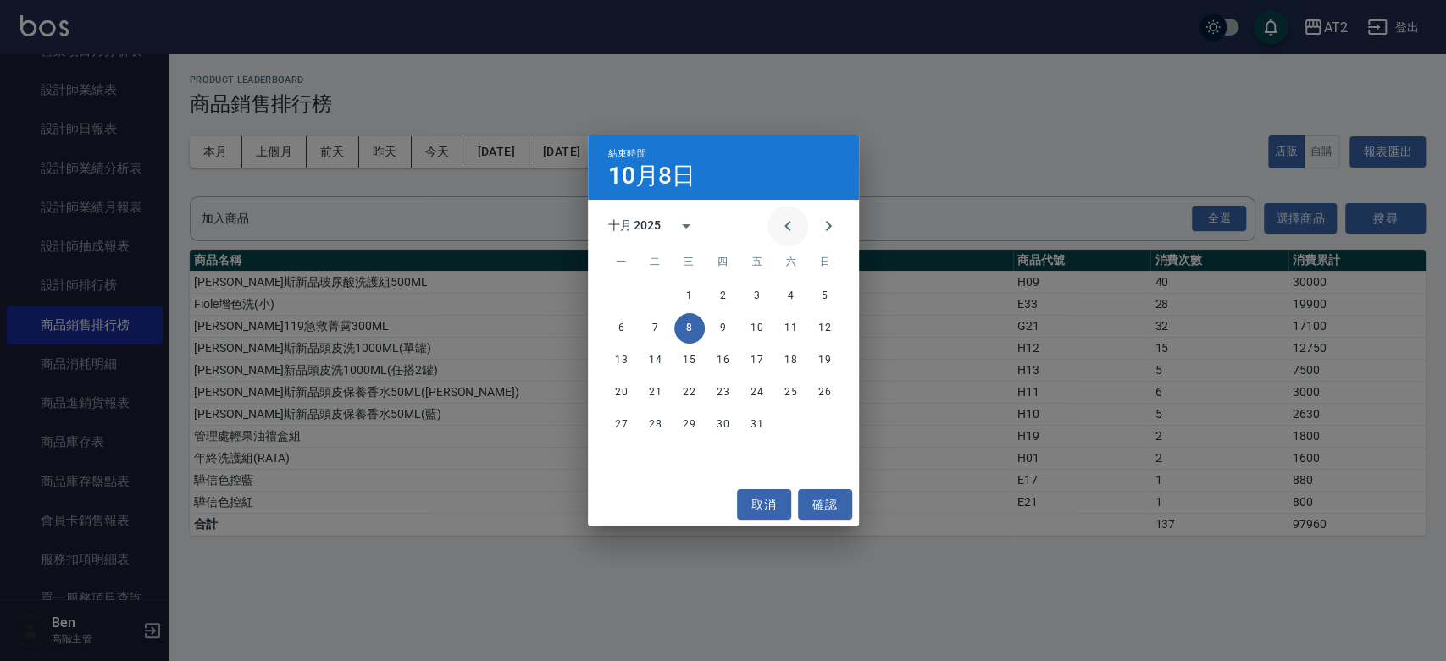
click at [795, 222] on icon "Previous month" at bounding box center [787, 226] width 20 height 20
click at [661, 421] on button "30" at bounding box center [655, 425] width 30 height 30
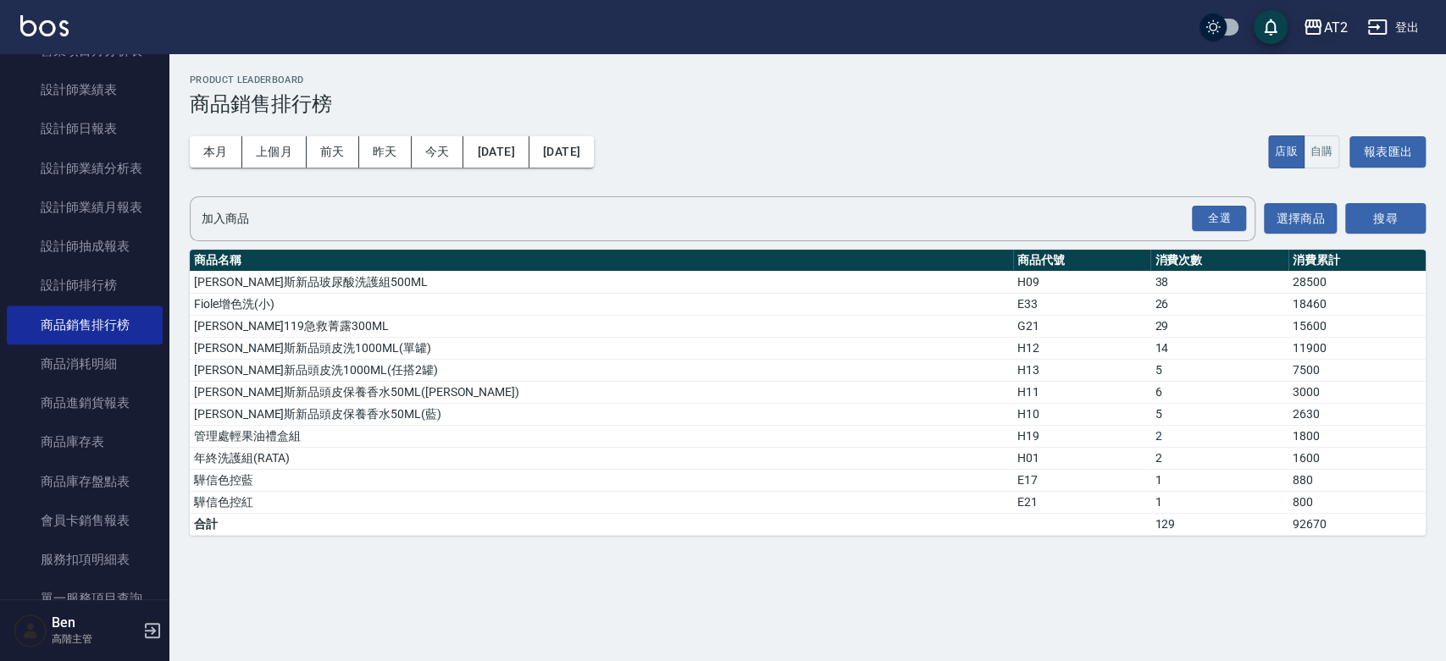
click at [1337, 25] on div "AT2" at bounding box center [1335, 27] width 24 height 21
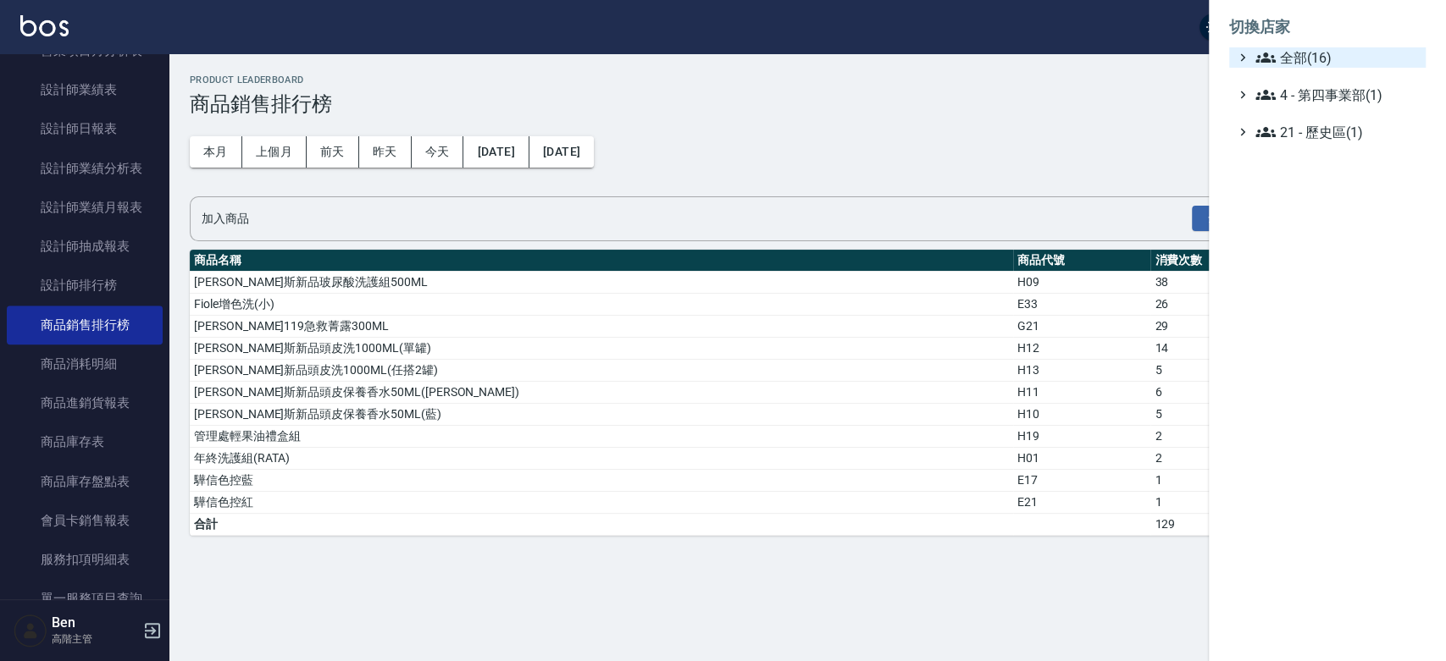
click at [1323, 50] on span "全部(16)" at bounding box center [1336, 57] width 163 height 20
click at [1321, 58] on span "全部(16)" at bounding box center [1336, 57] width 163 height 20
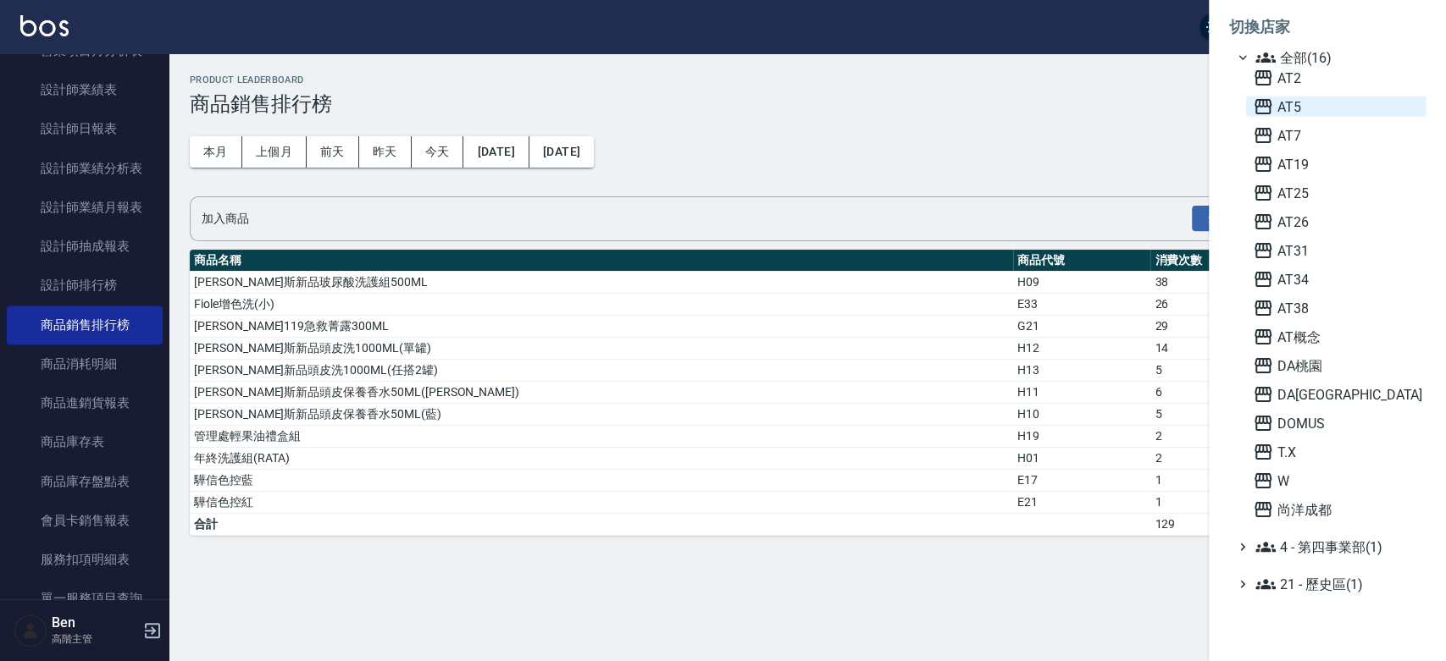
click at [1294, 106] on span "AT5" at bounding box center [1335, 107] width 166 height 20
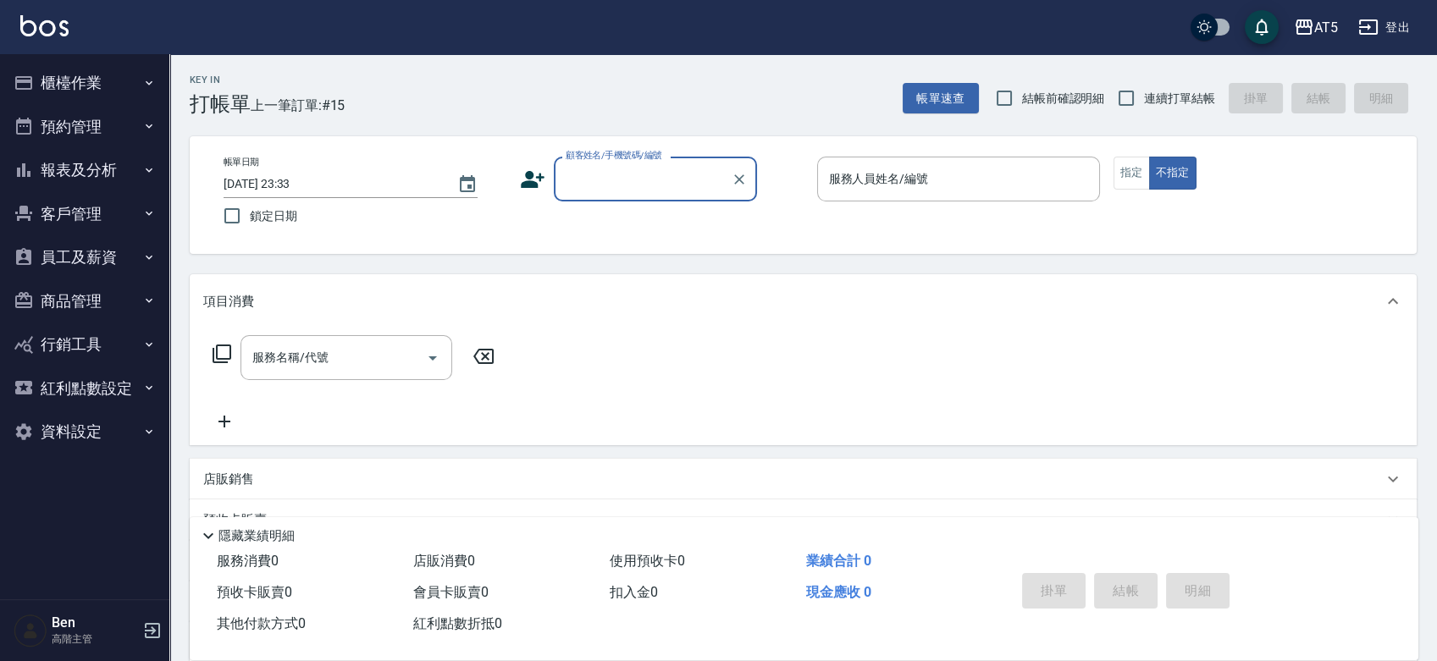
click at [102, 180] on button "報表及分析" at bounding box center [85, 170] width 156 height 44
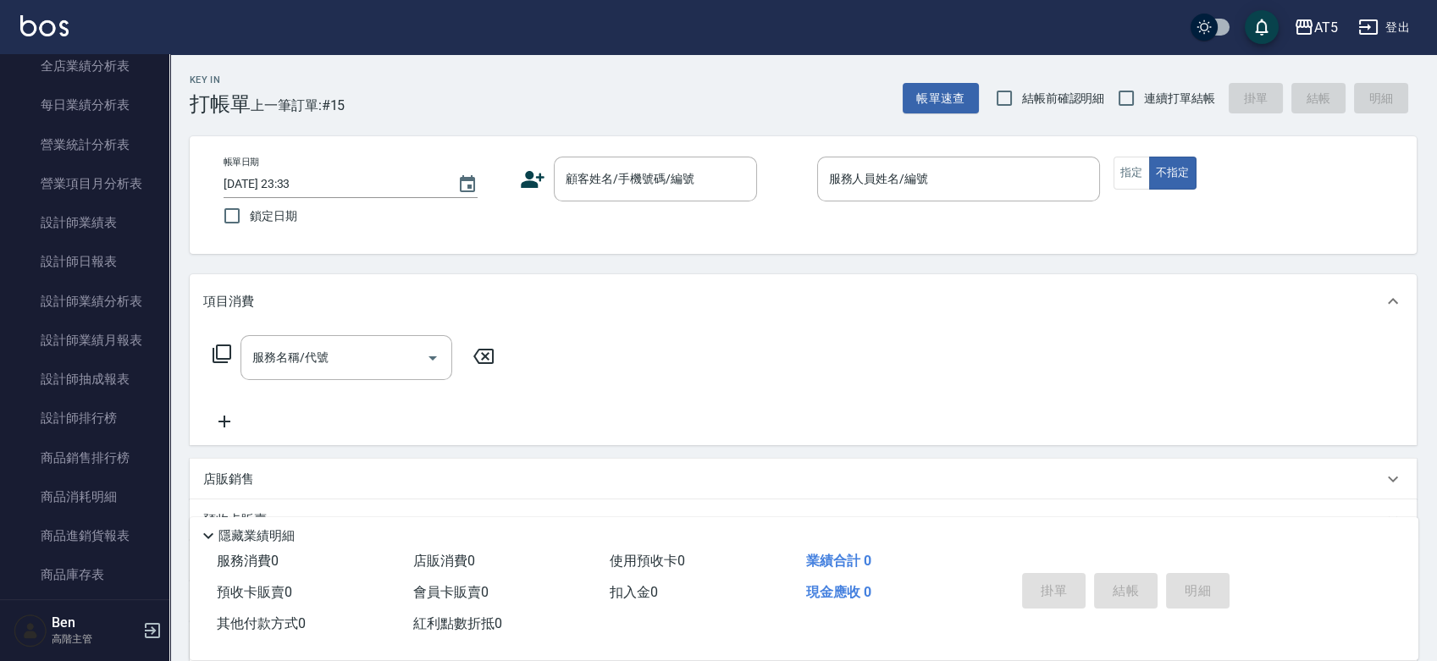
scroll to position [601, 0]
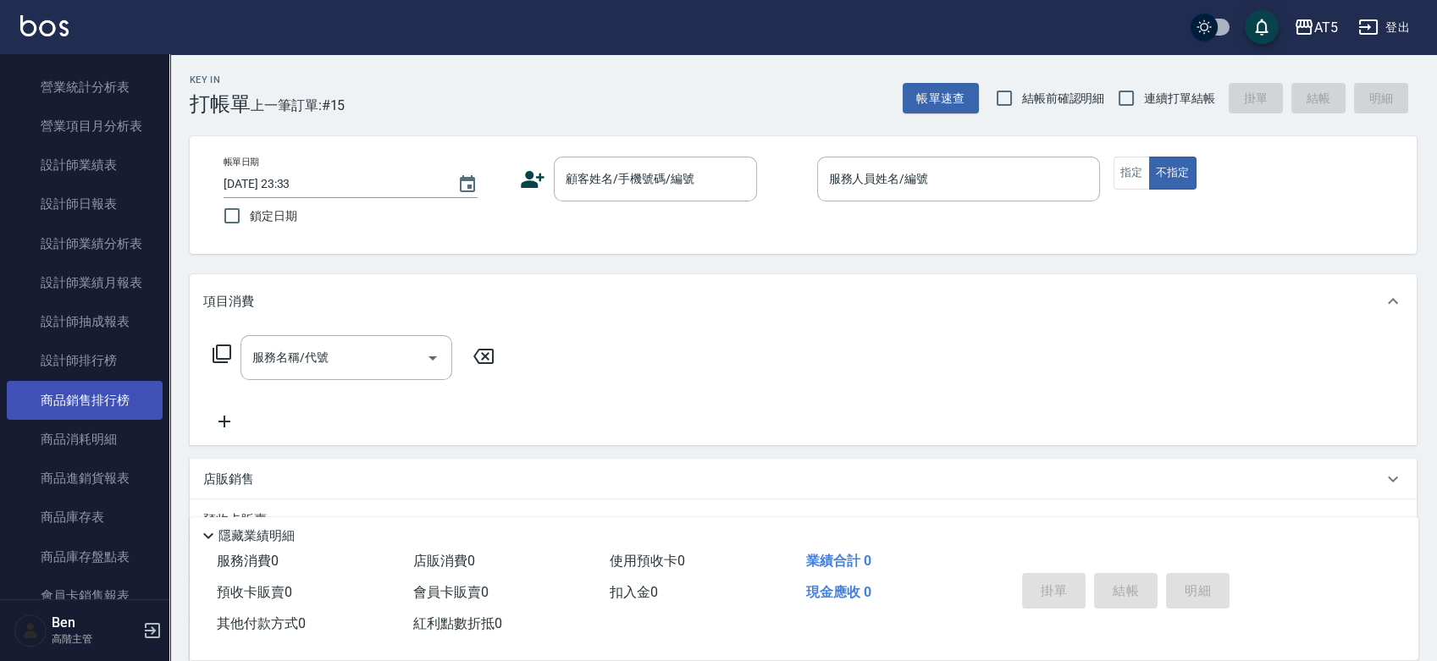
click at [85, 395] on link "商品銷售排行榜" at bounding box center [85, 400] width 156 height 39
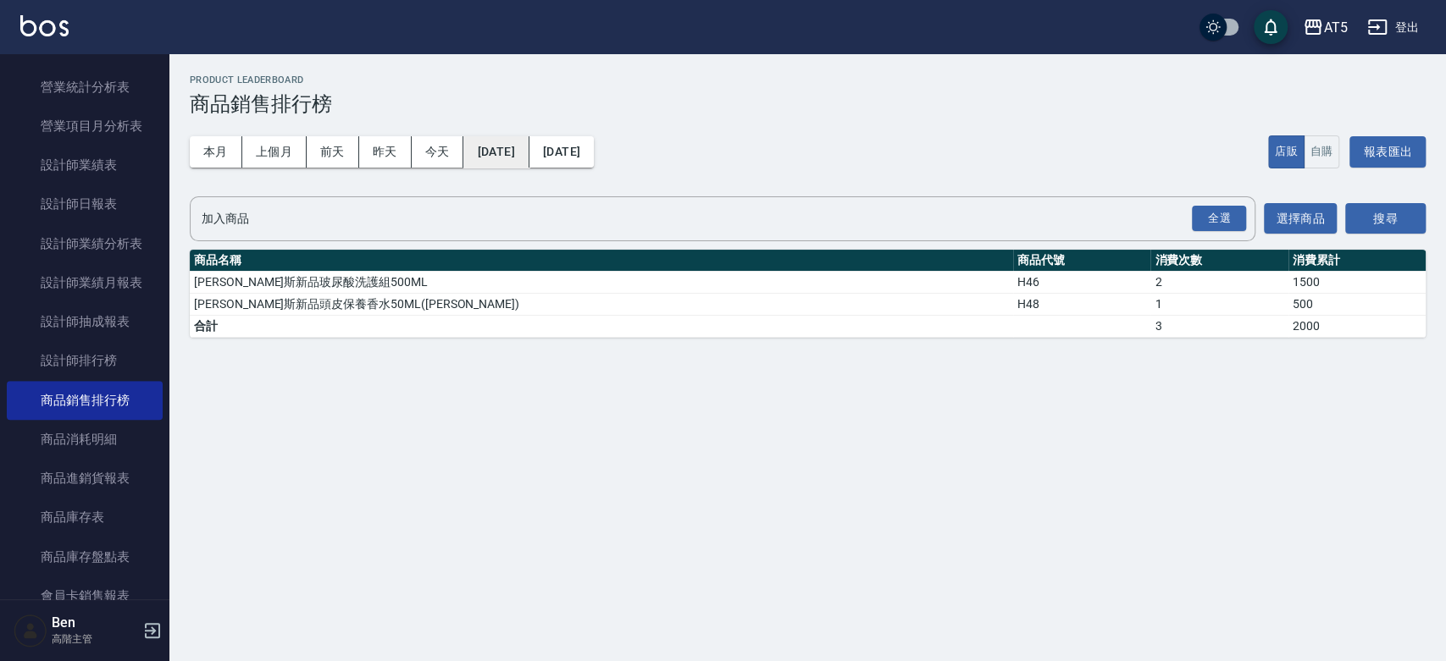
click at [502, 160] on button "[DATE]" at bounding box center [495, 151] width 65 height 31
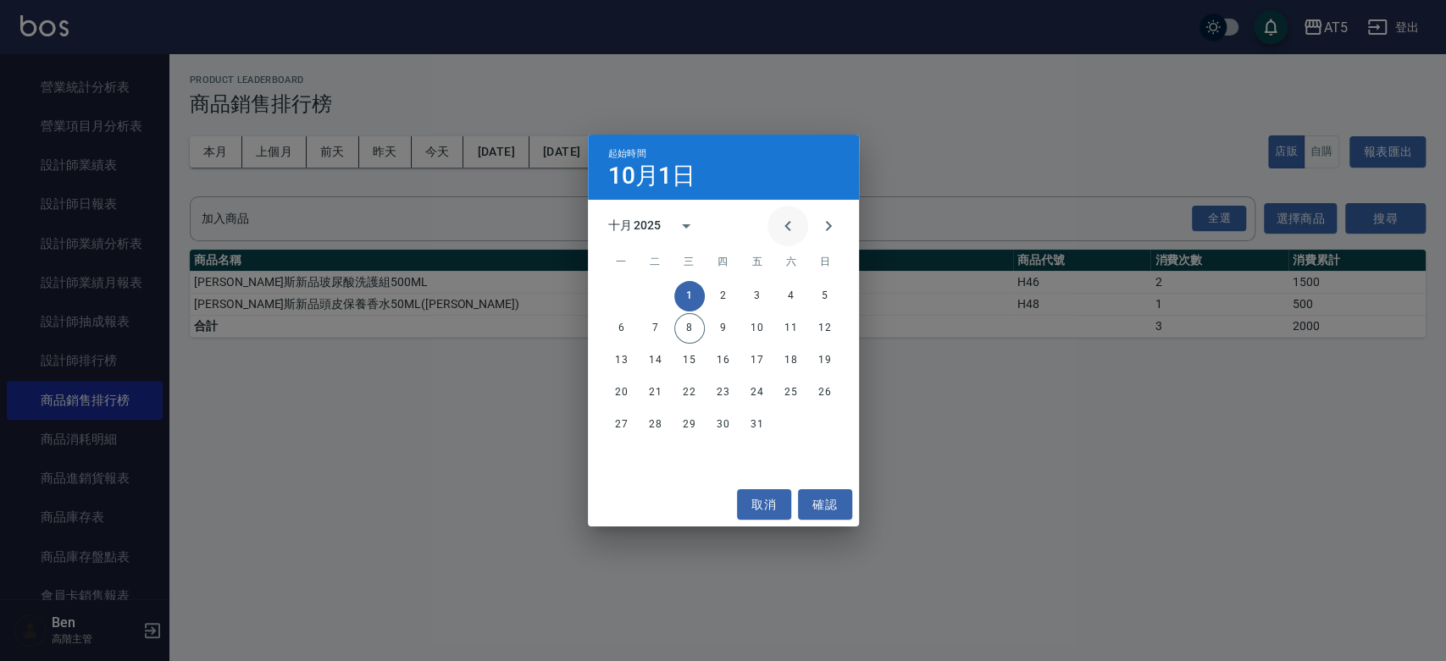
click at [783, 219] on icon "Previous month" at bounding box center [787, 226] width 20 height 20
click at [779, 235] on icon "Previous month" at bounding box center [787, 226] width 20 height 20
click at [655, 293] on button "1" at bounding box center [655, 296] width 30 height 30
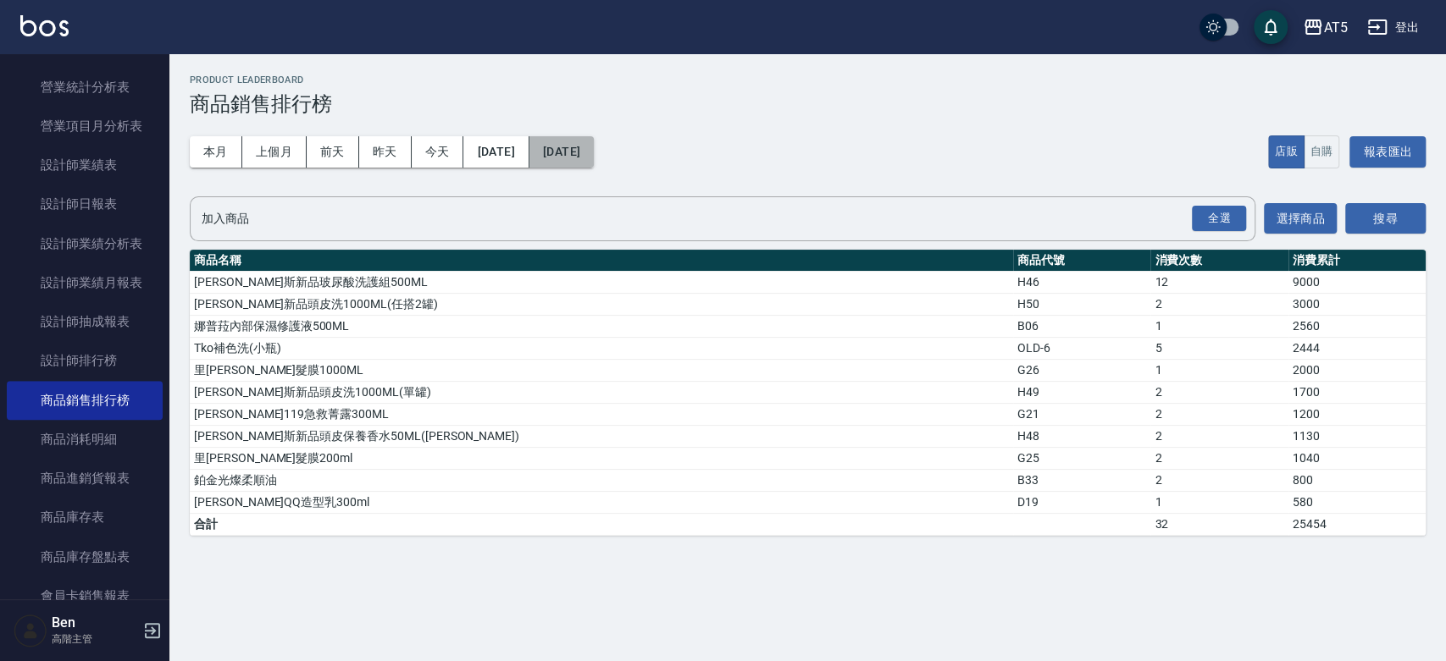
click at [594, 161] on button "[DATE]" at bounding box center [561, 151] width 64 height 31
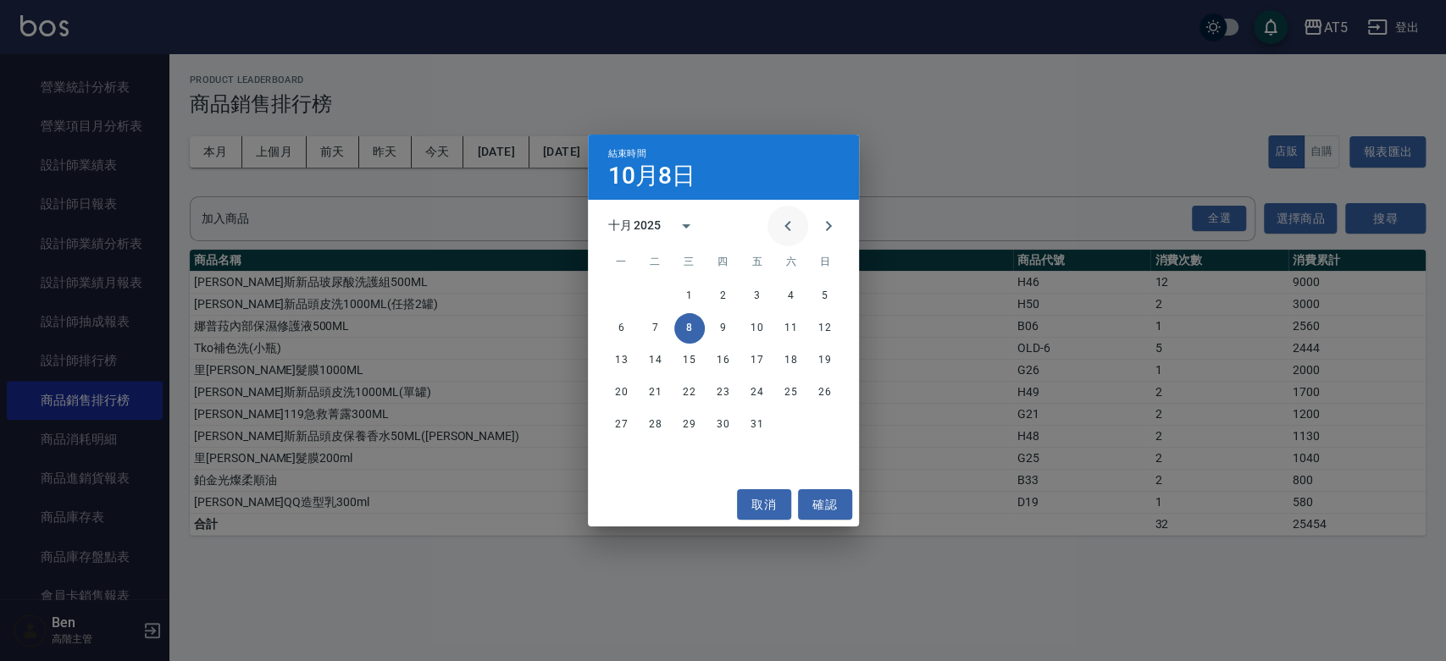
click at [778, 219] on icon "Previous month" at bounding box center [787, 226] width 20 height 20
click at [657, 423] on button "30" at bounding box center [655, 425] width 30 height 30
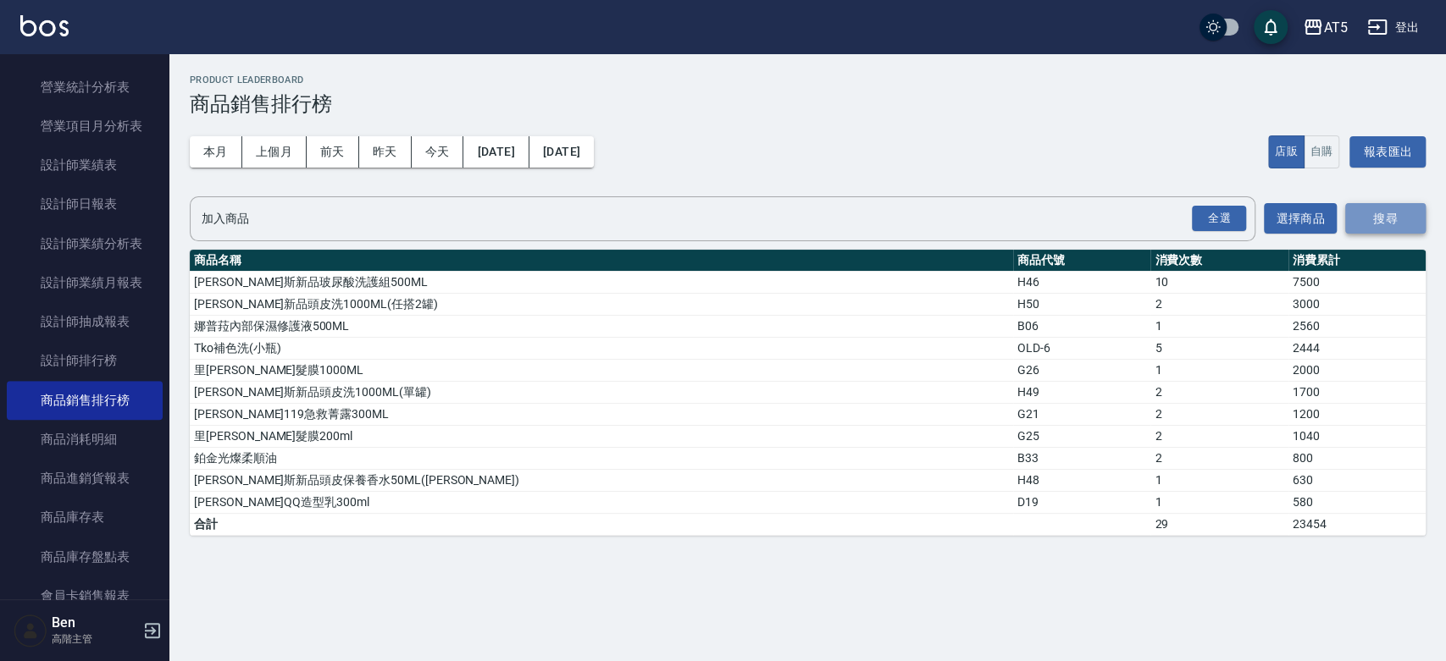
click at [1378, 229] on button "搜尋" at bounding box center [1385, 218] width 80 height 31
click at [1316, 148] on button "自購" at bounding box center [1321, 151] width 36 height 33
click at [1365, 208] on button "搜尋" at bounding box center [1385, 218] width 80 height 31
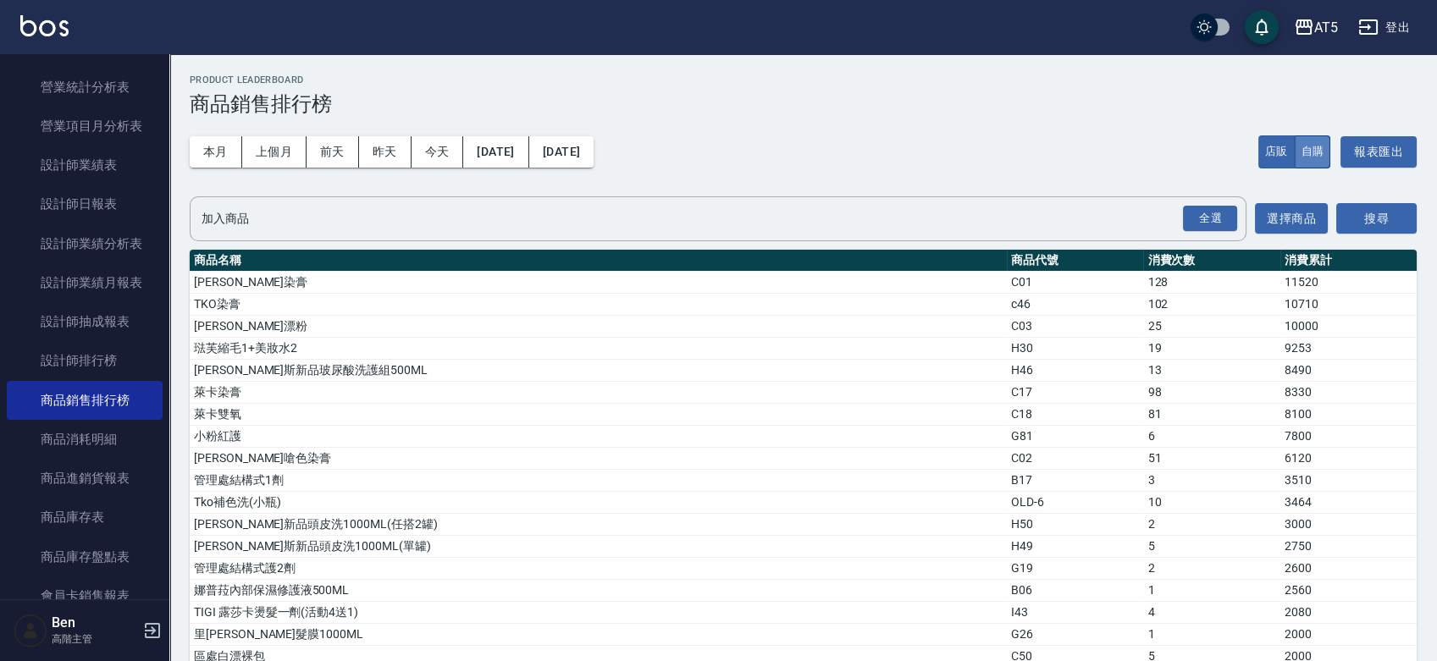
click at [1313, 147] on button "自購" at bounding box center [1313, 151] width 36 height 33
click at [1368, 215] on button "搜尋" at bounding box center [1376, 218] width 80 height 31
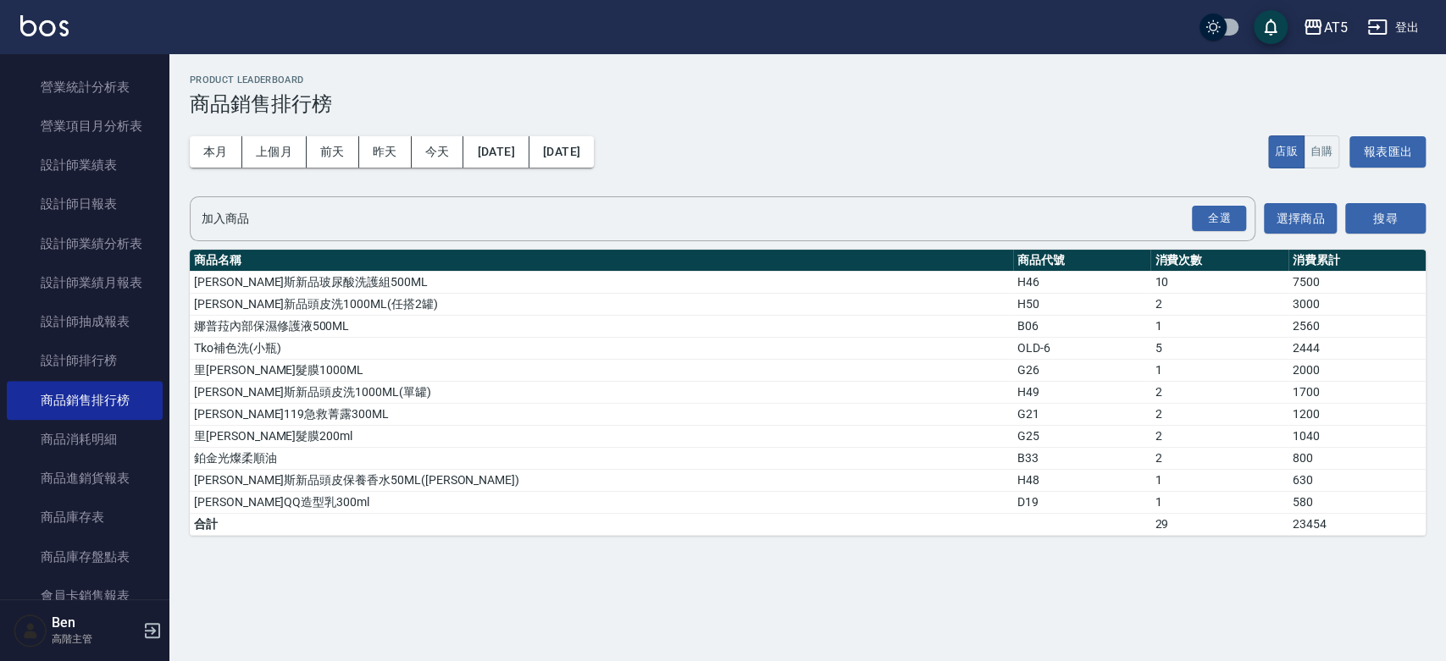
click at [1324, 26] on div "AT5" at bounding box center [1335, 27] width 24 height 21
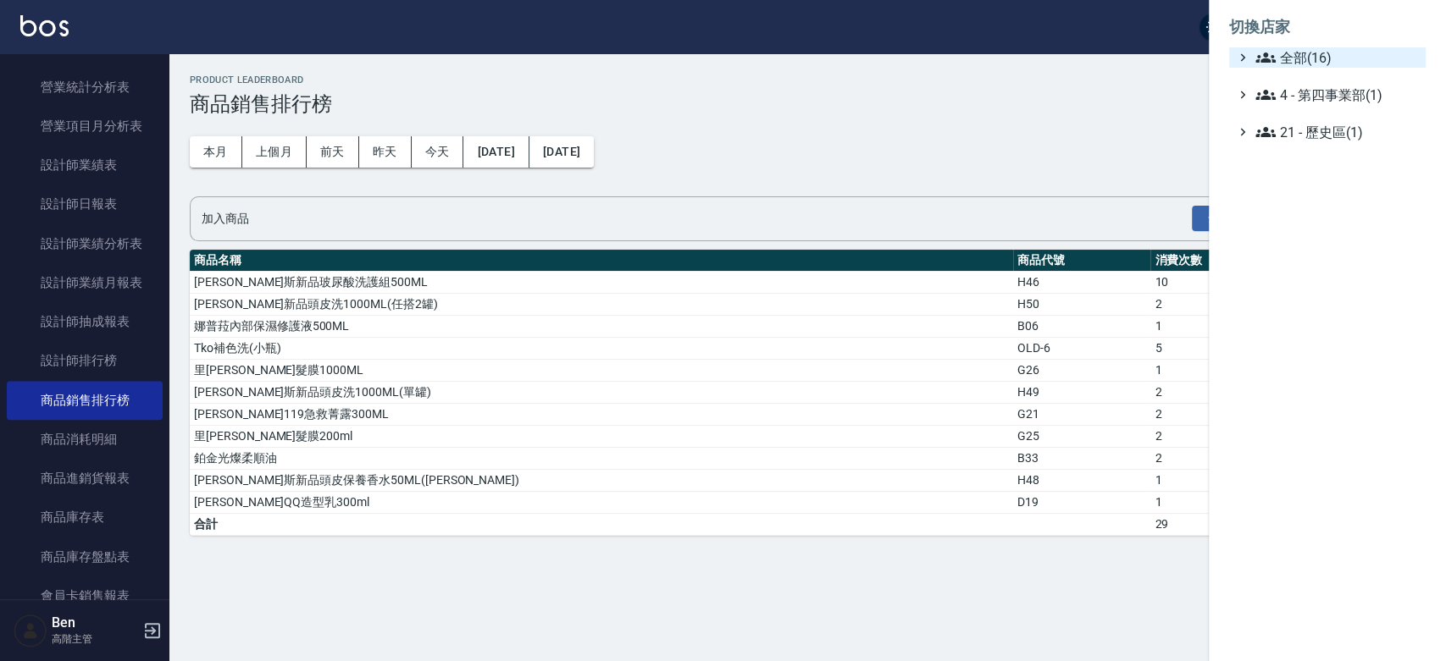
click at [1323, 53] on span "全部(16)" at bounding box center [1336, 57] width 163 height 20
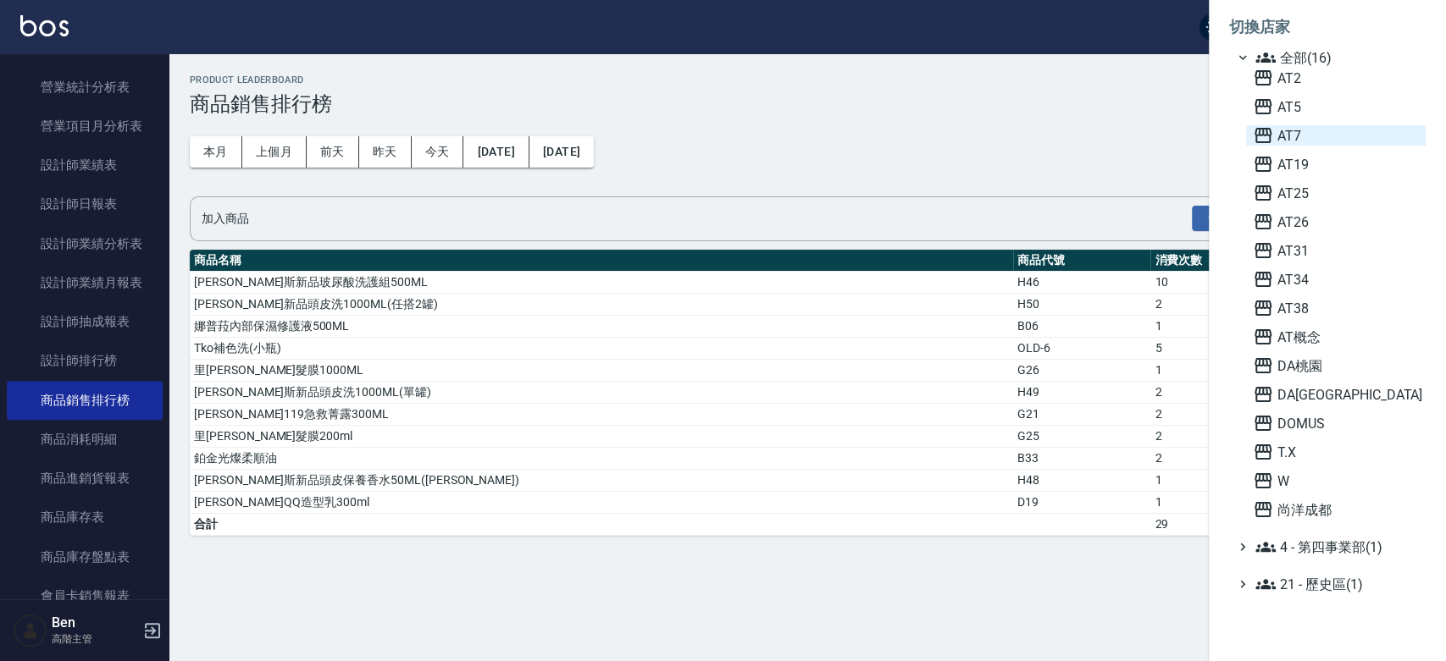
click at [1290, 134] on span "AT7" at bounding box center [1335, 135] width 166 height 20
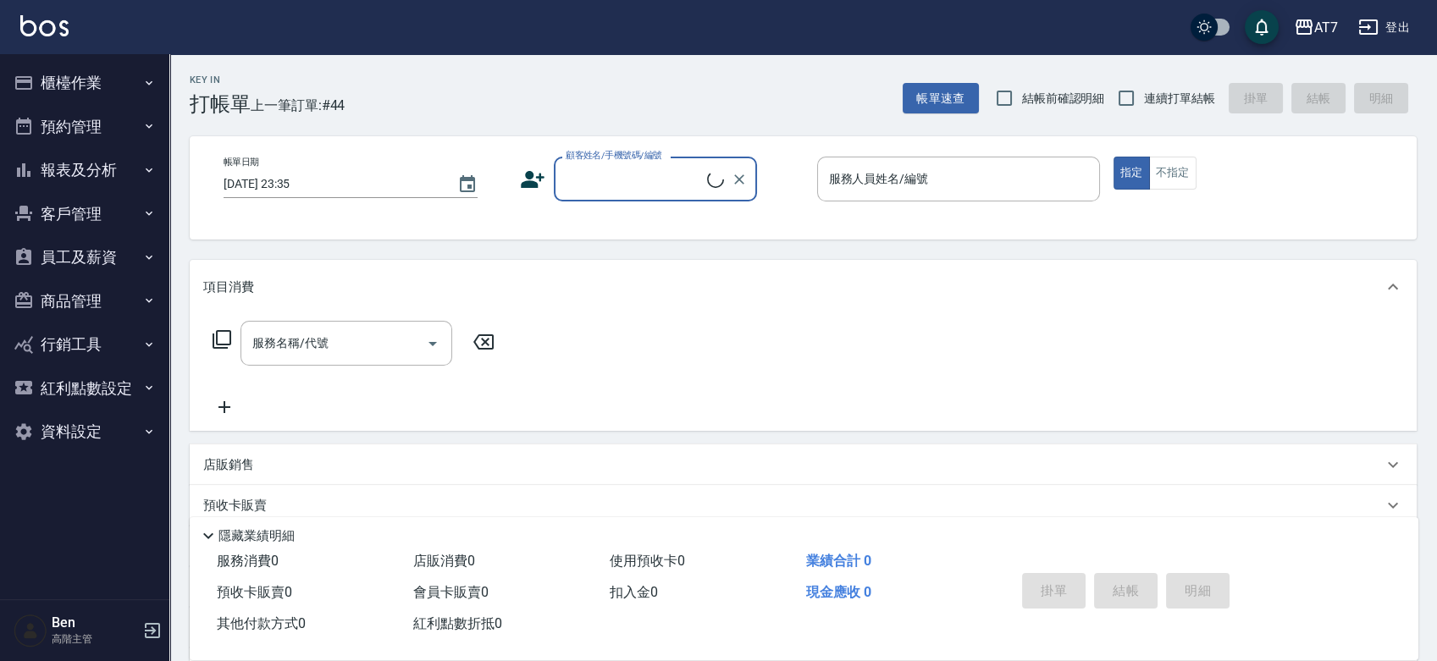
click at [76, 171] on button "報表及分析" at bounding box center [85, 170] width 156 height 44
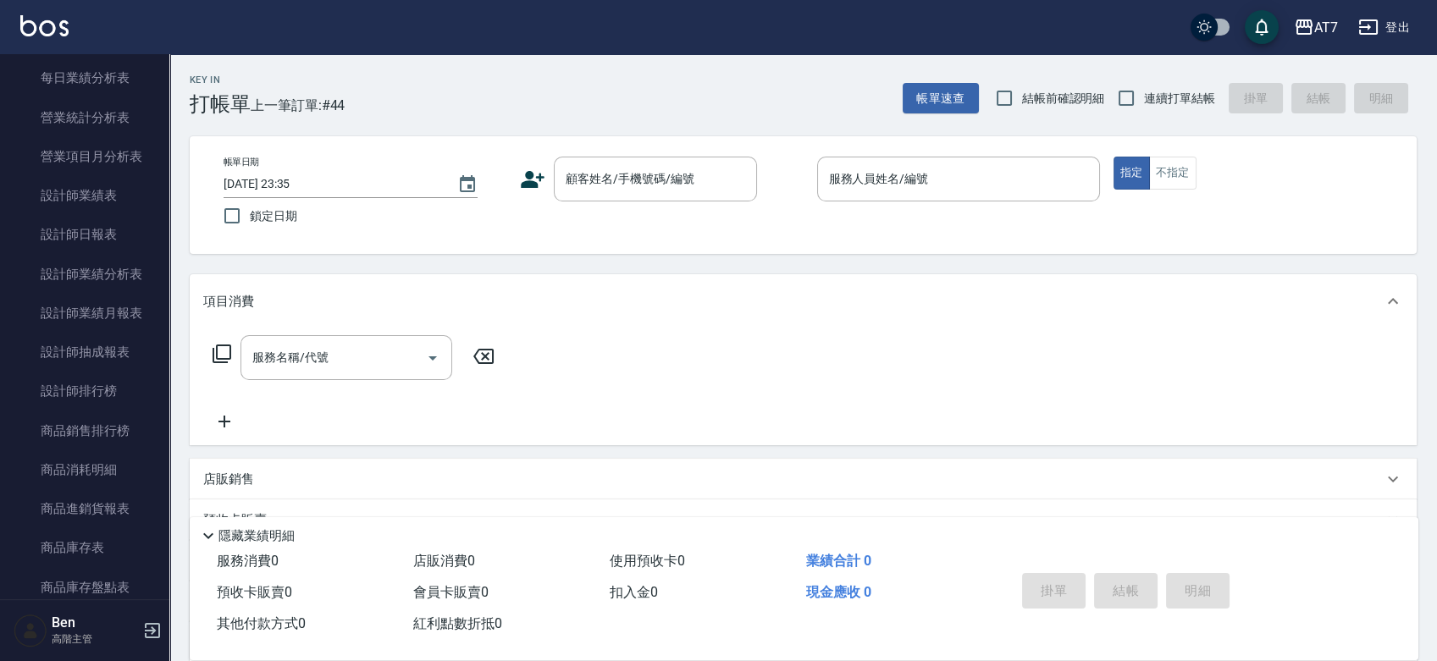
scroll to position [655, 0]
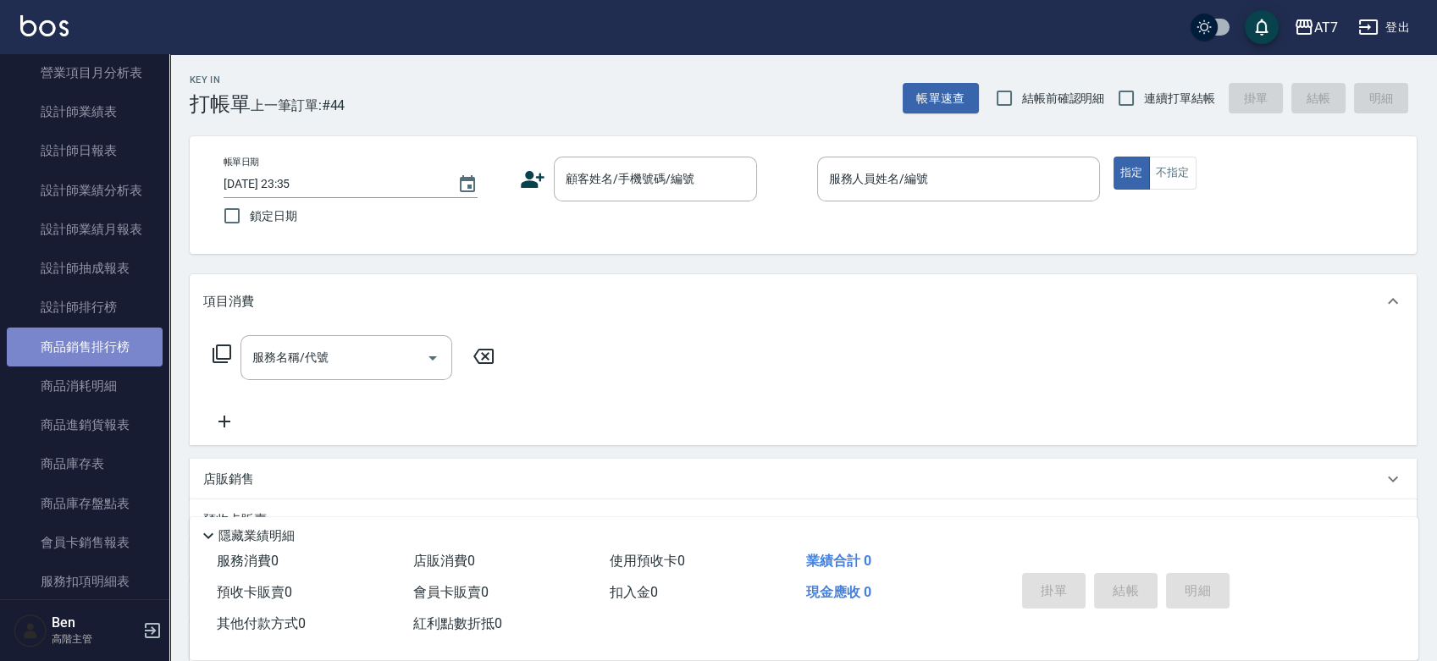
click at [102, 351] on link "商品銷售排行榜" at bounding box center [85, 347] width 156 height 39
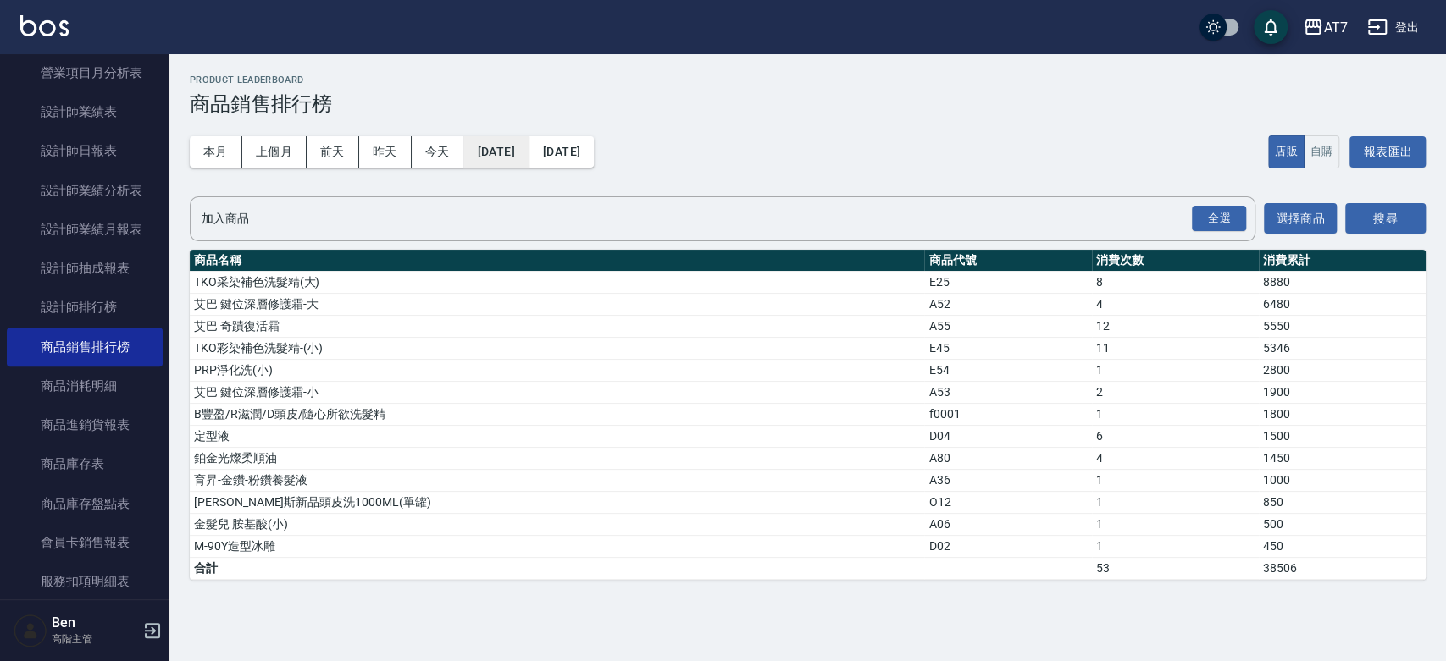
click at [528, 147] on button "[DATE]" at bounding box center [495, 151] width 65 height 31
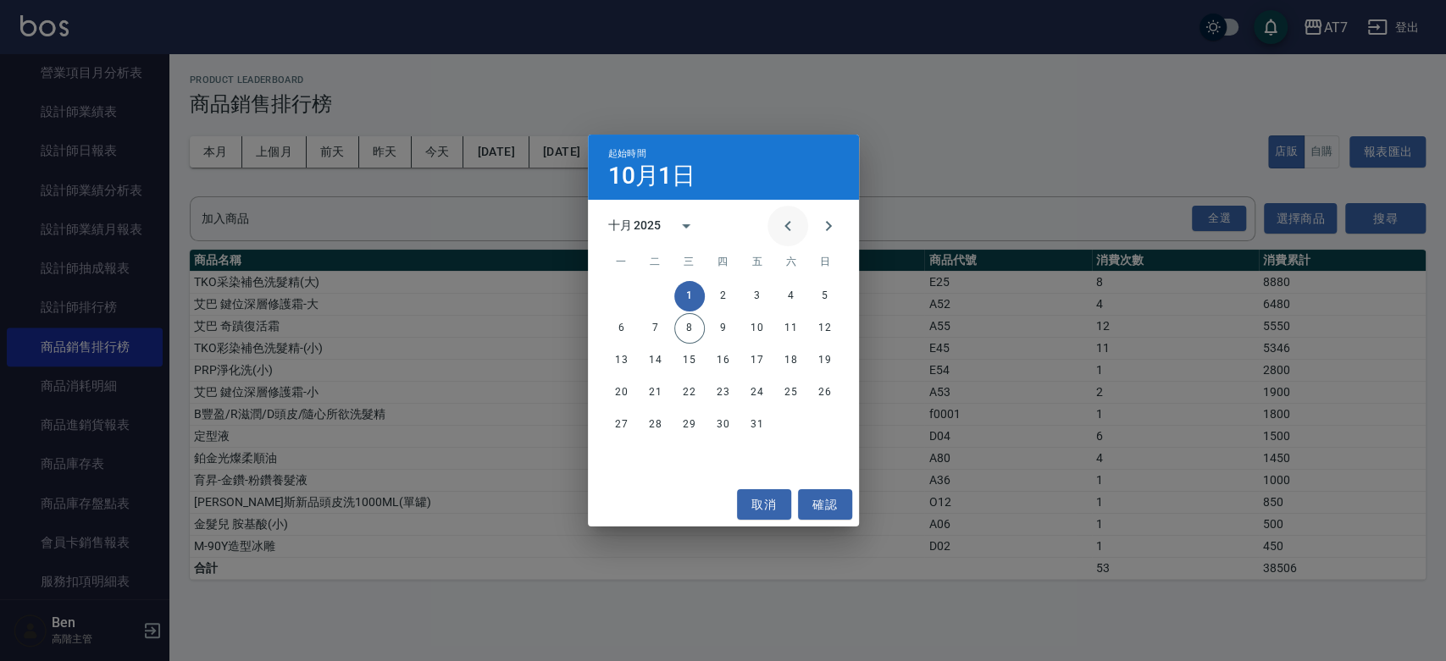
click at [793, 225] on icon "Previous month" at bounding box center [787, 226] width 20 height 20
click at [657, 290] on button "1" at bounding box center [655, 296] width 30 height 30
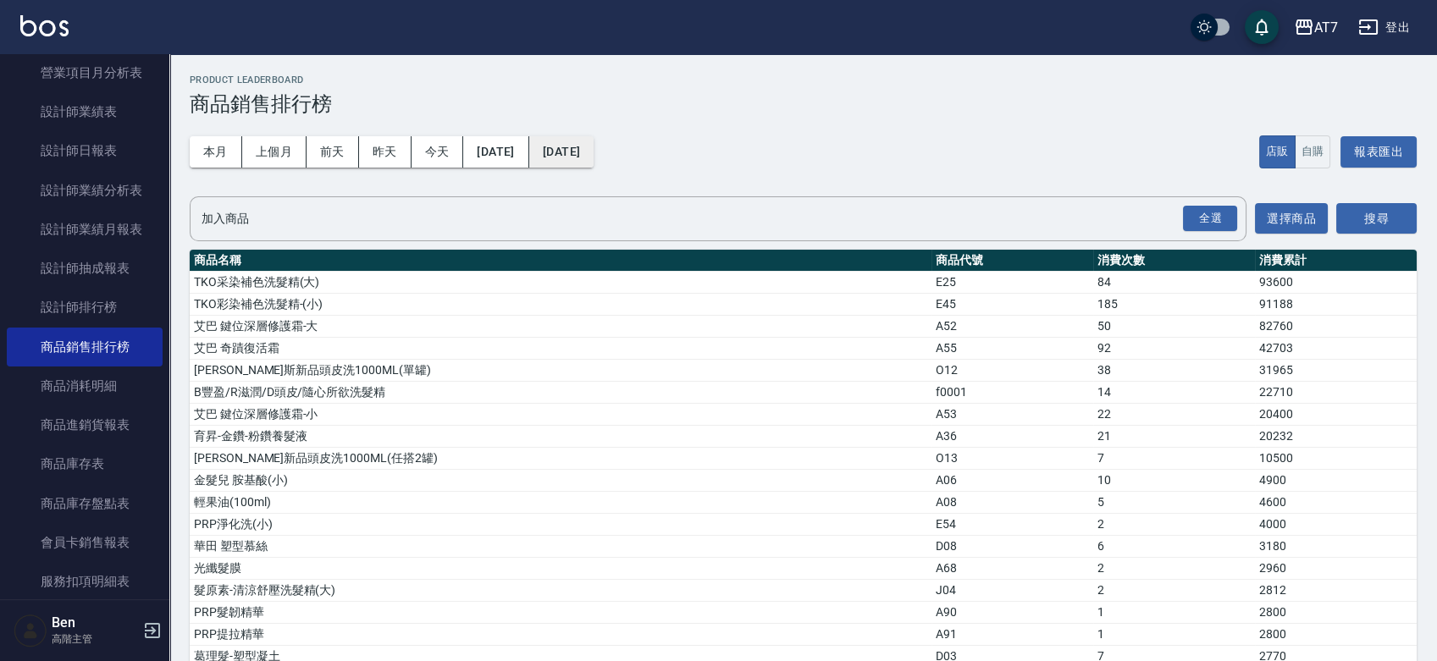
click at [594, 144] on button "[DATE]" at bounding box center [561, 151] width 64 height 31
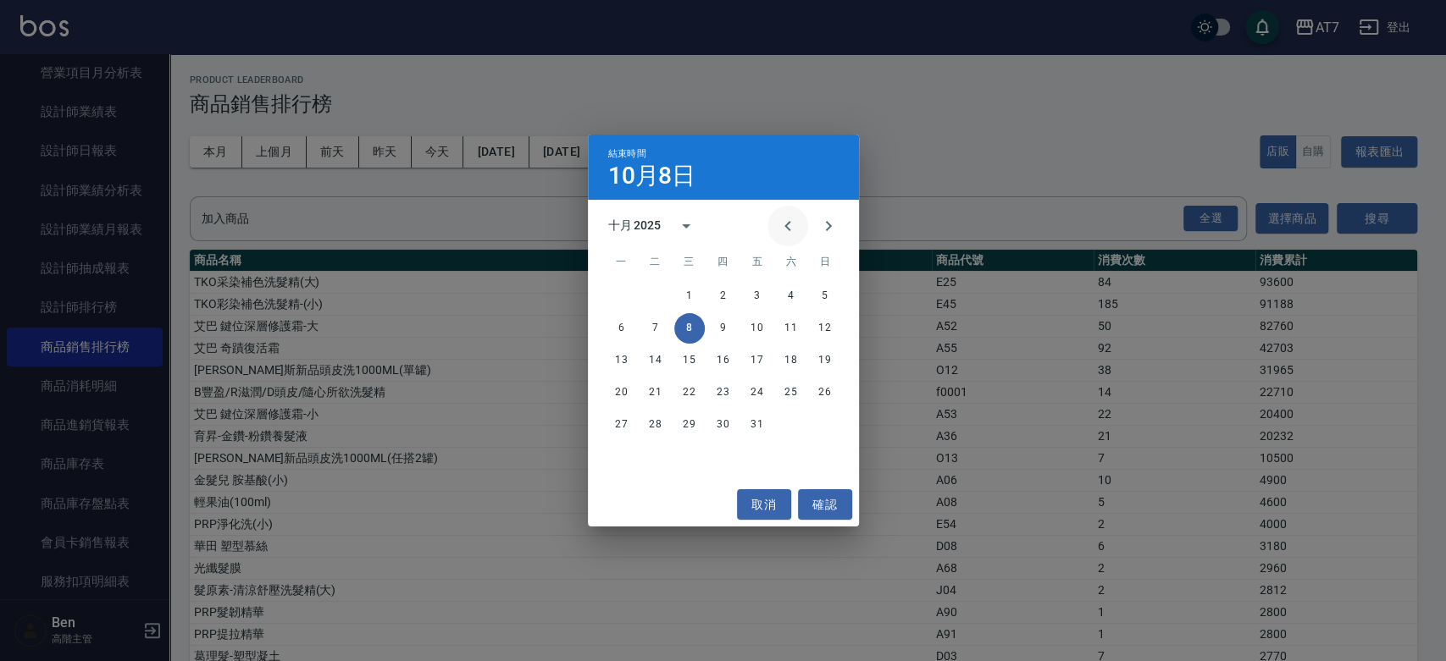
click at [795, 226] on icon "Previous month" at bounding box center [787, 226] width 20 height 20
click at [663, 419] on button "30" at bounding box center [655, 425] width 30 height 30
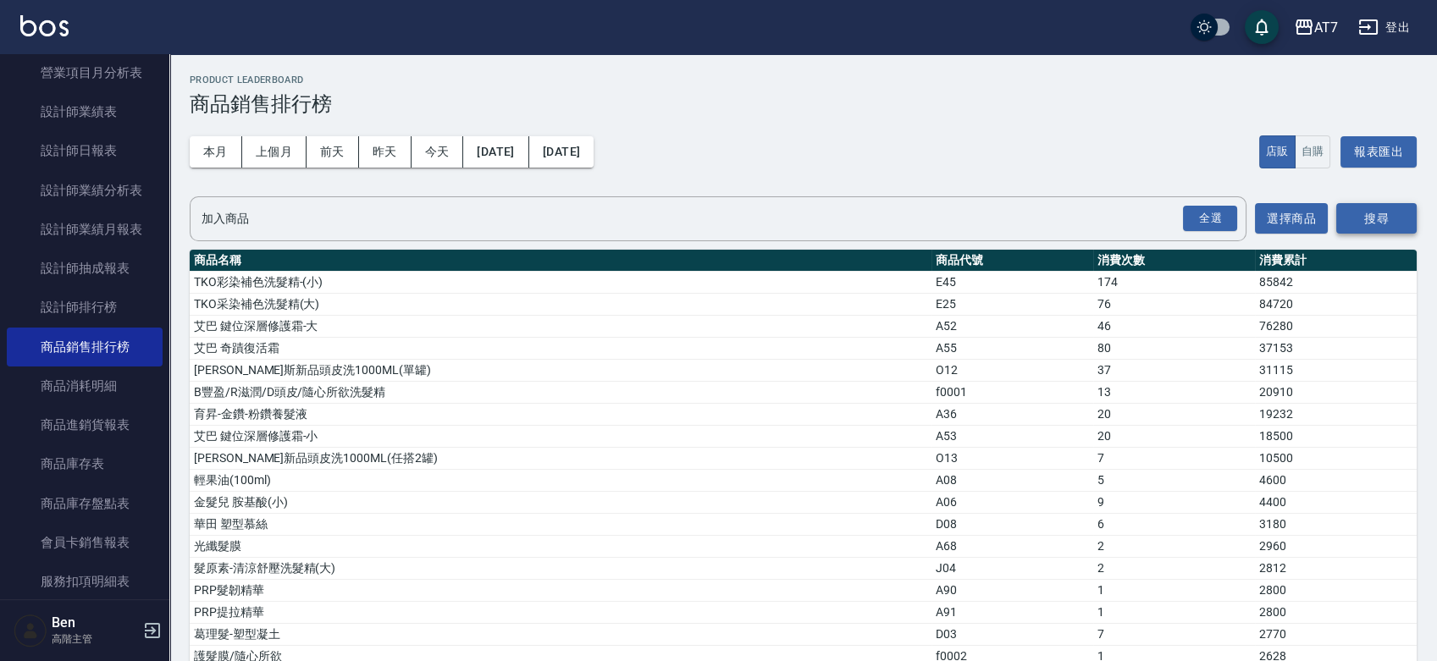
click at [1369, 224] on button "搜尋" at bounding box center [1376, 218] width 80 height 31
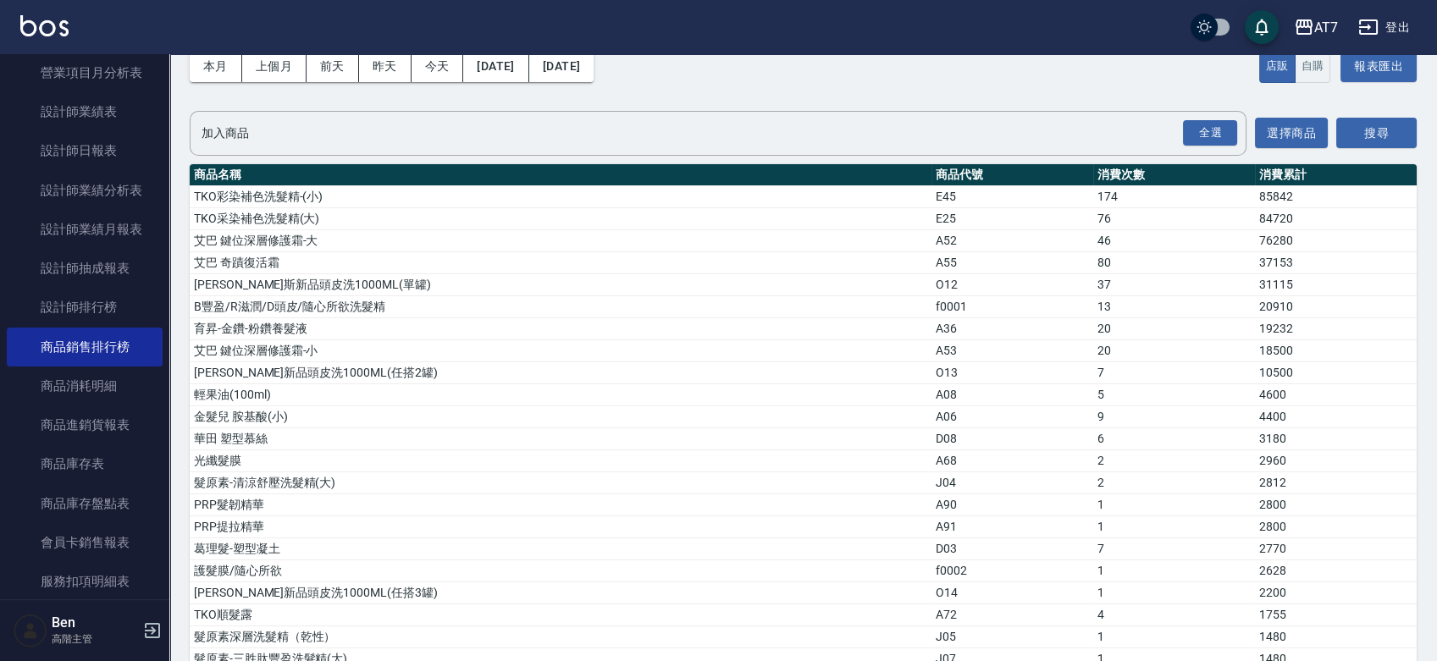
scroll to position [86, 0]
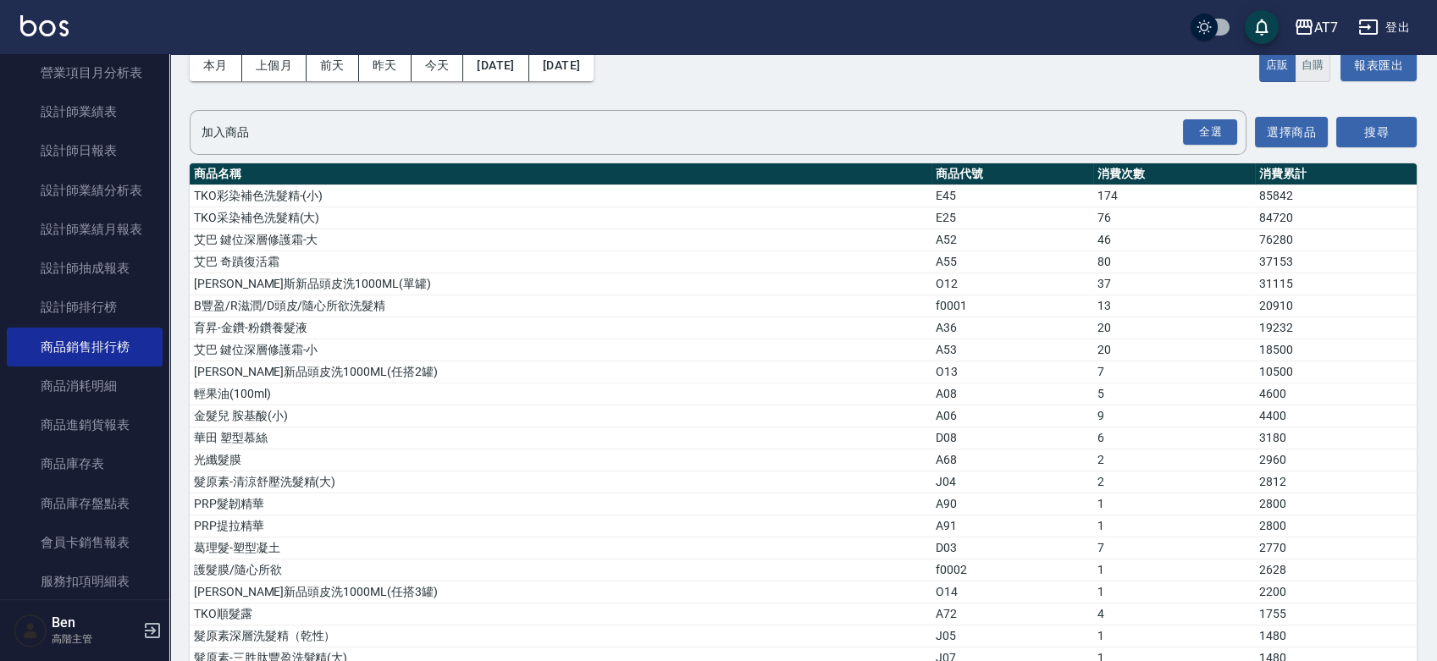
click at [1303, 64] on button "自購" at bounding box center [1313, 65] width 36 height 33
click at [1360, 126] on button "搜尋" at bounding box center [1376, 132] width 80 height 31
click at [1360, 102] on div "本月 上個月 前天 昨天 今天 2025/07/01 2025/09/30 店販 自購 報表匯出" at bounding box center [803, 66] width 1227 height 72
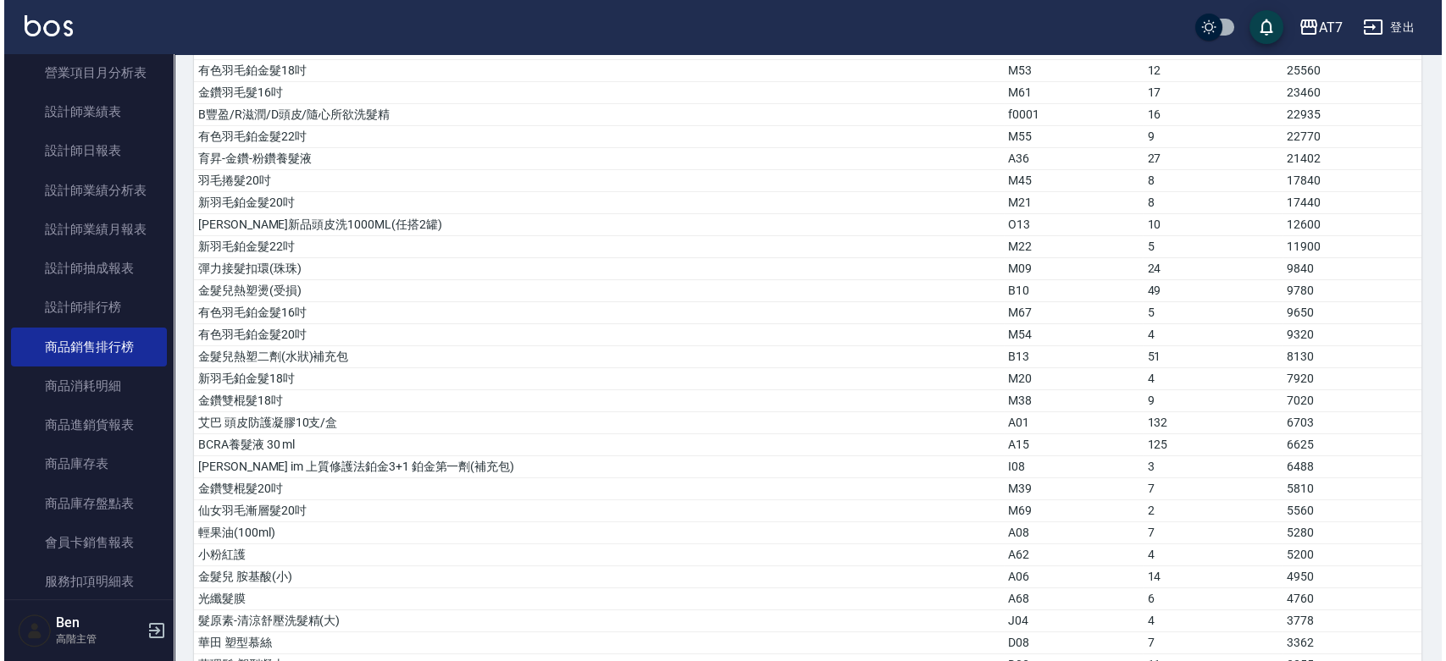
scroll to position [0, 0]
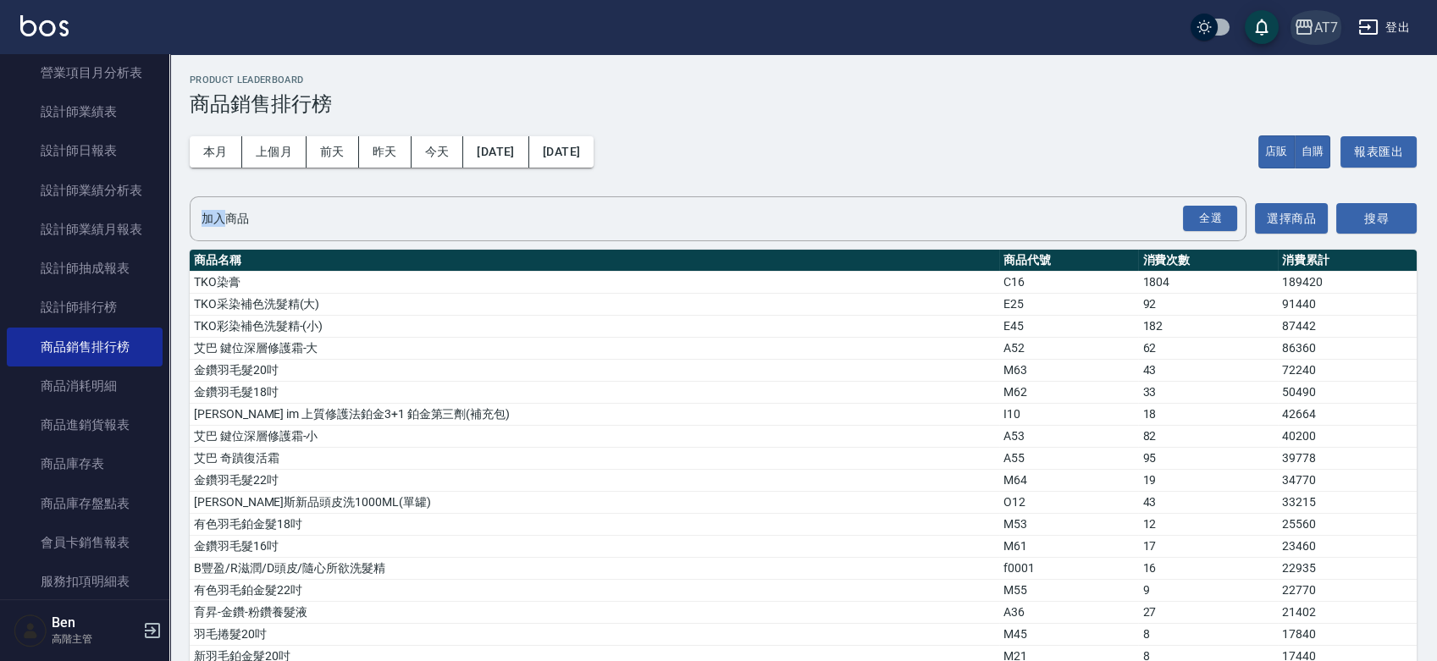
click at [1322, 27] on div "AT7" at bounding box center [1326, 27] width 24 height 21
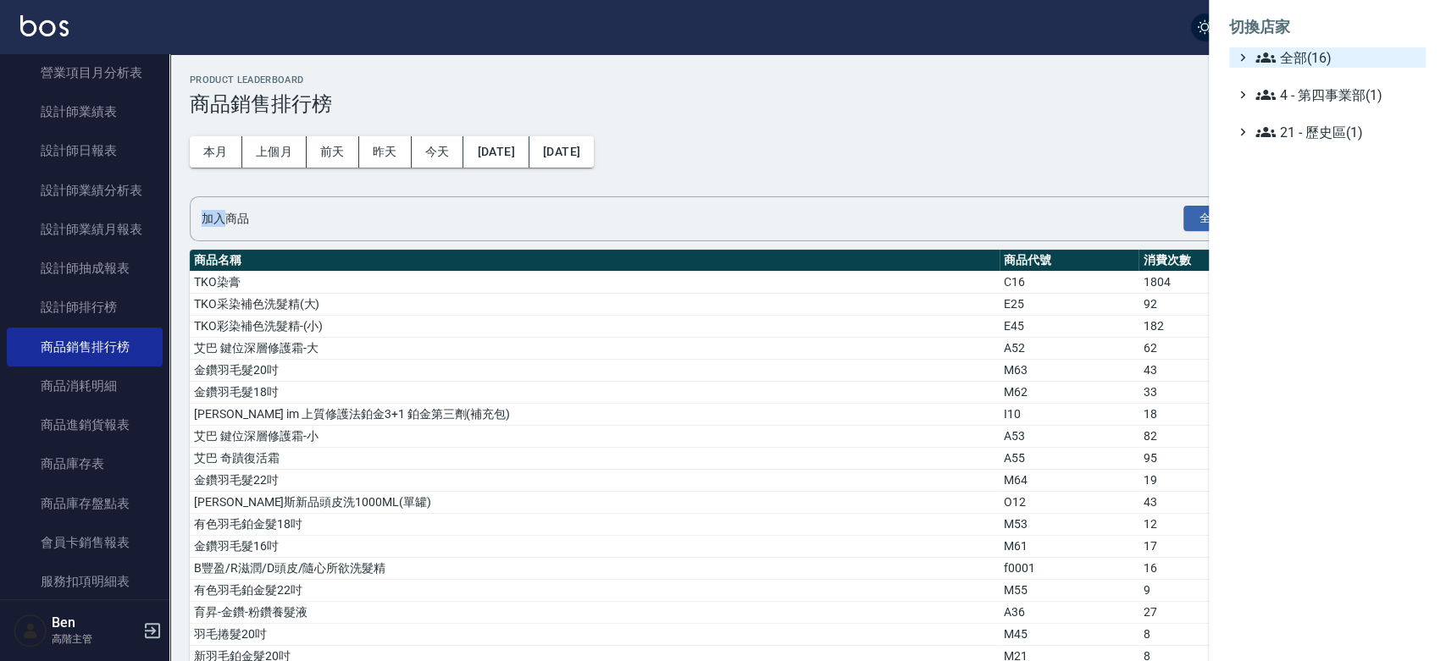
click at [1328, 59] on span "全部(16)" at bounding box center [1336, 57] width 163 height 20
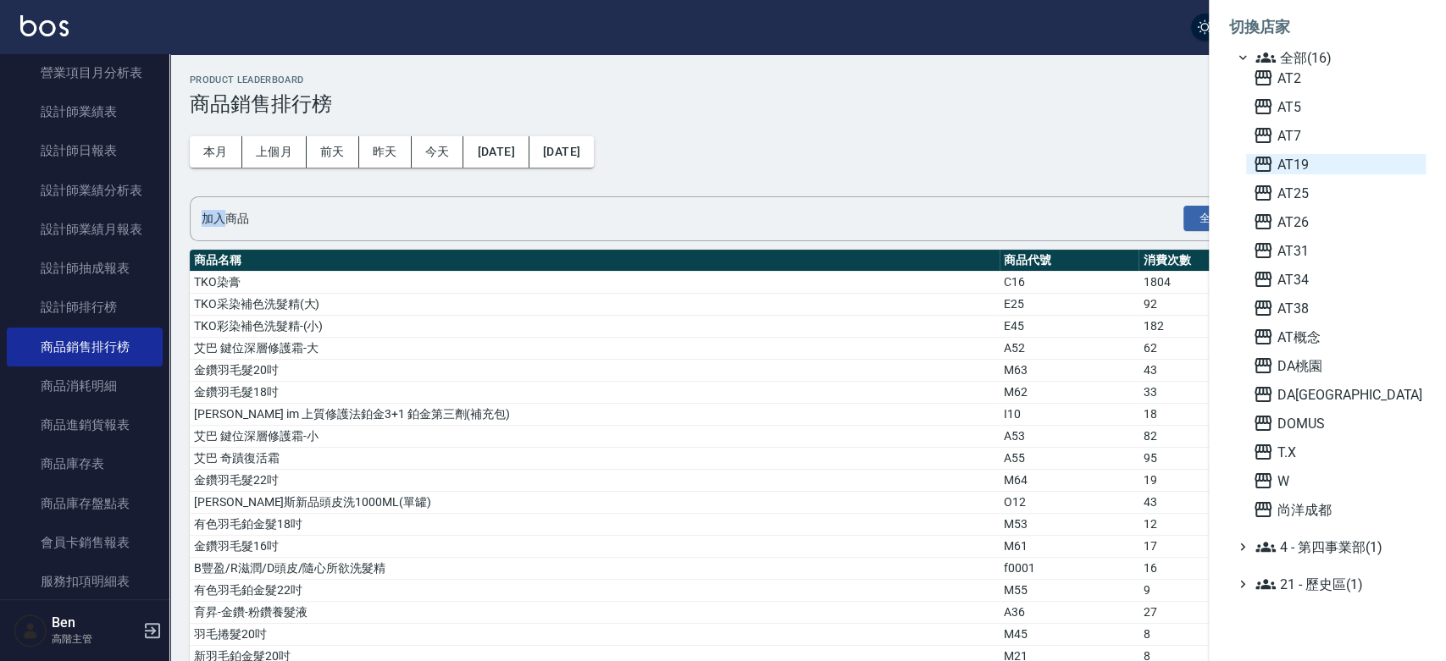
click at [1305, 173] on span "AT19" at bounding box center [1335, 164] width 166 height 20
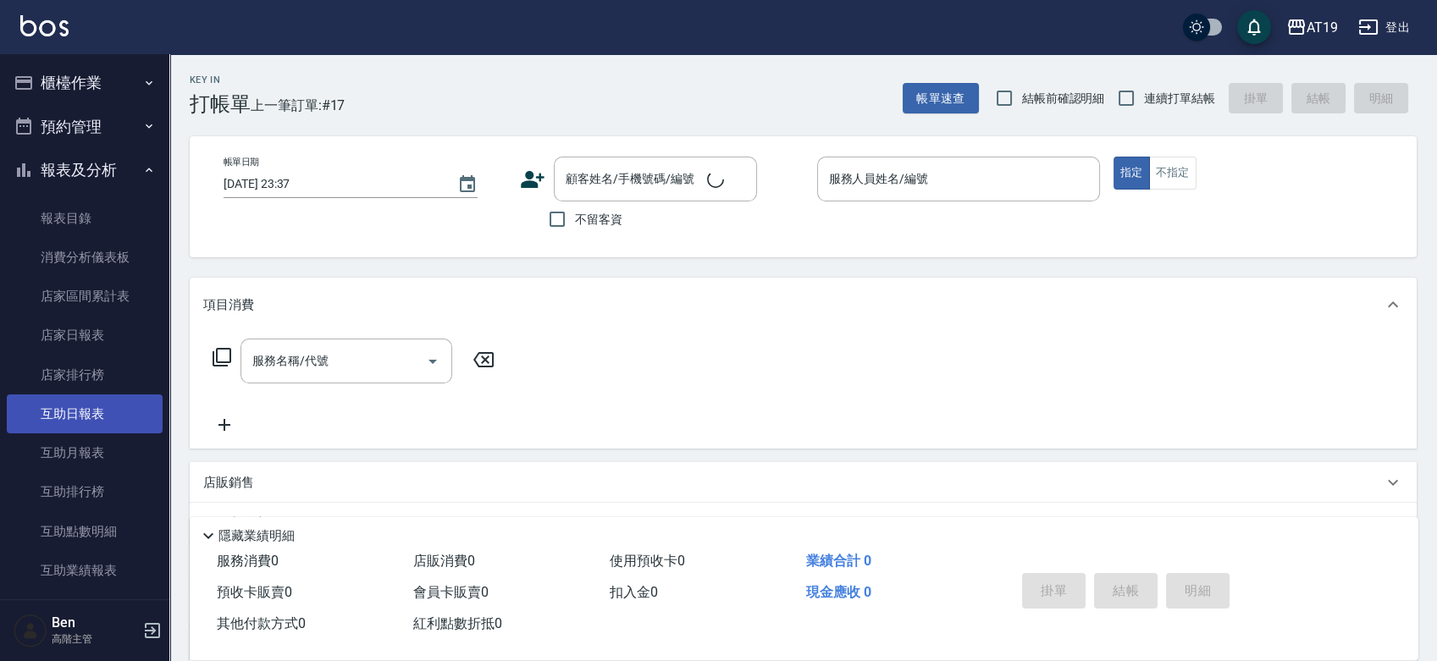
scroll to position [575, 0]
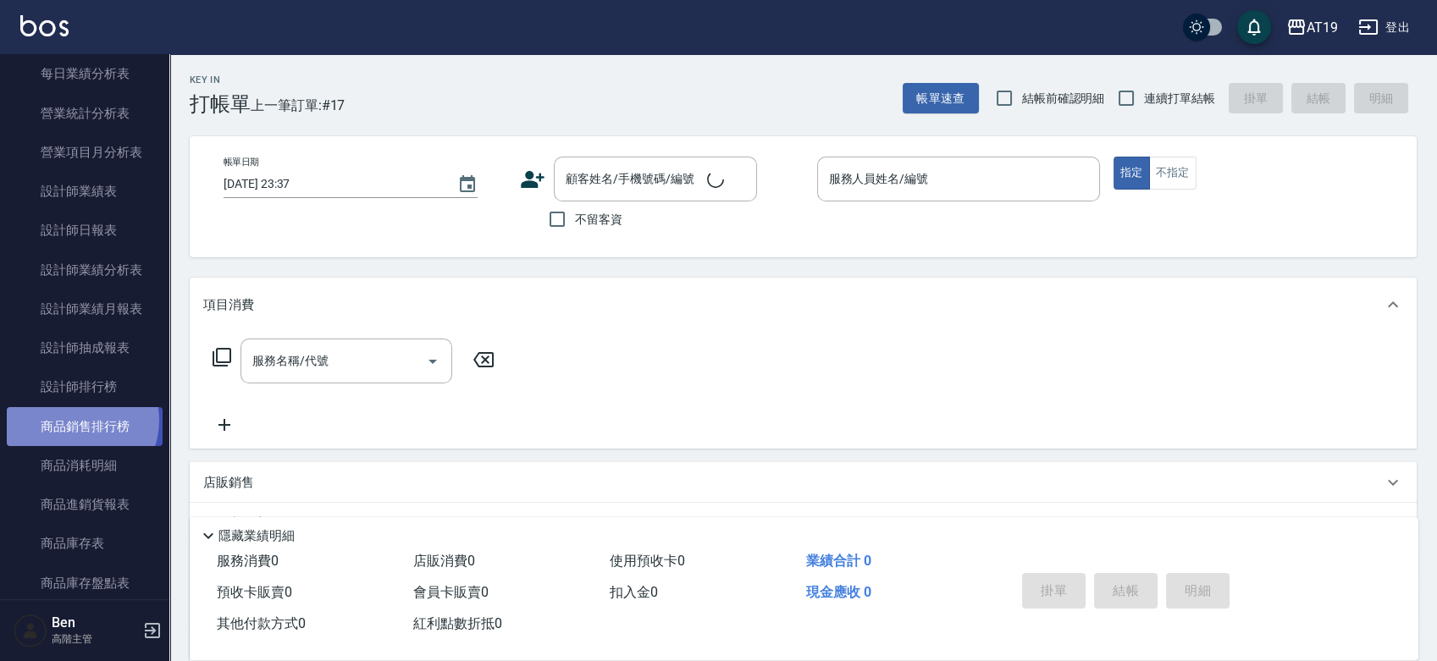
click at [75, 420] on link "商品銷售排行榜" at bounding box center [85, 426] width 156 height 39
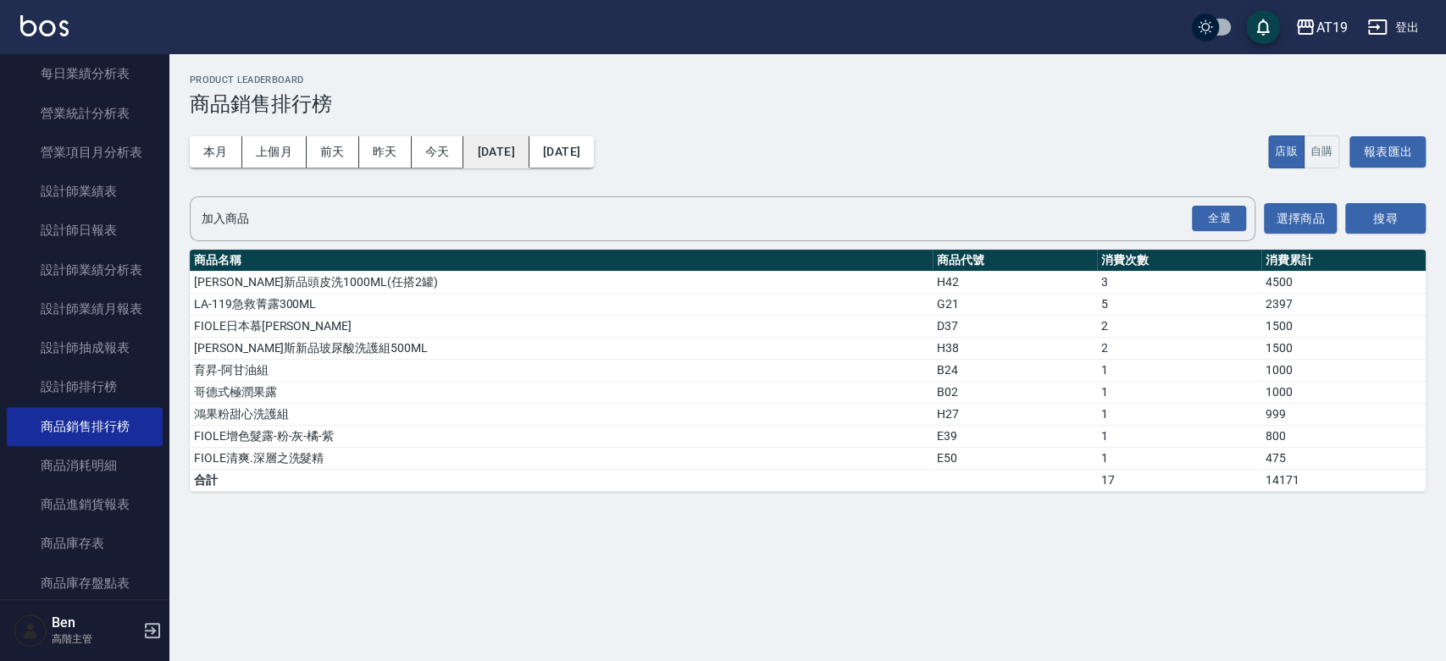
click at [501, 166] on button "[DATE]" at bounding box center [495, 151] width 65 height 31
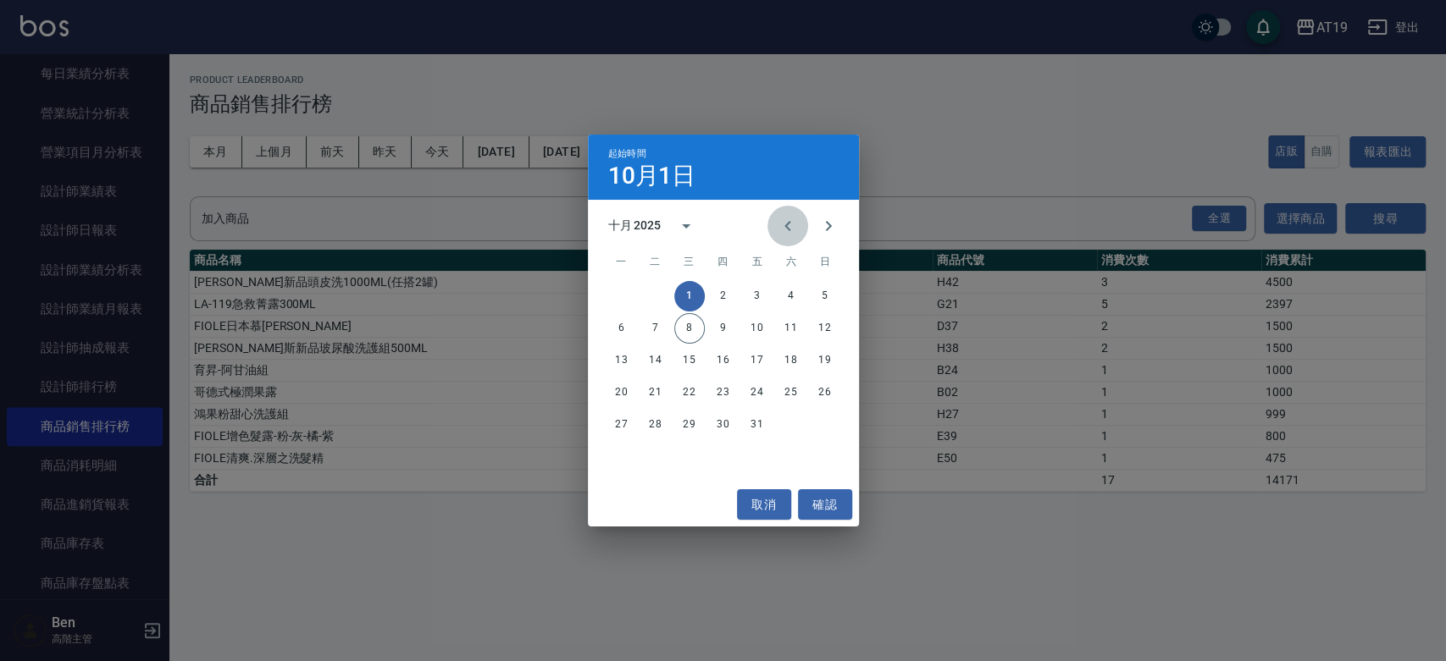
click at [785, 237] on button "Previous month" at bounding box center [787, 226] width 41 height 41
click at [787, 236] on button "Previous month" at bounding box center [787, 226] width 41 height 41
click at [650, 300] on button "1" at bounding box center [655, 296] width 30 height 30
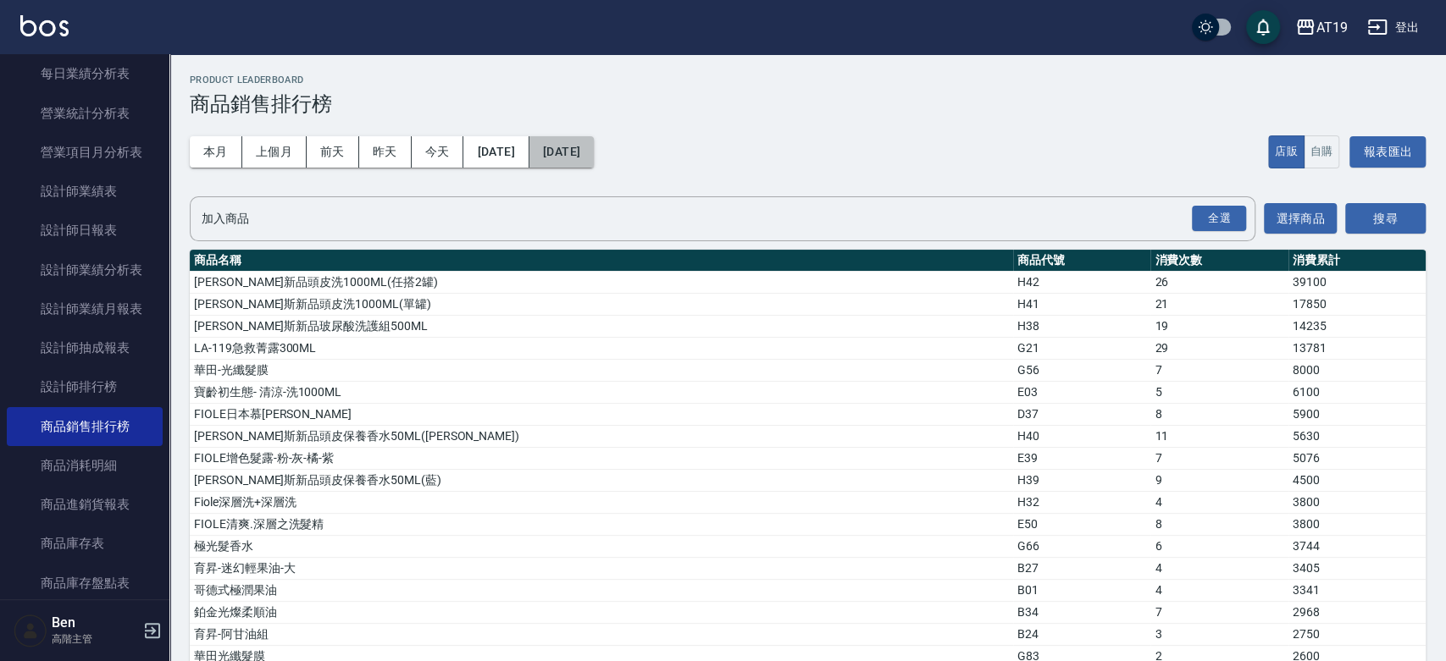
click at [594, 136] on button "[DATE]" at bounding box center [561, 151] width 64 height 31
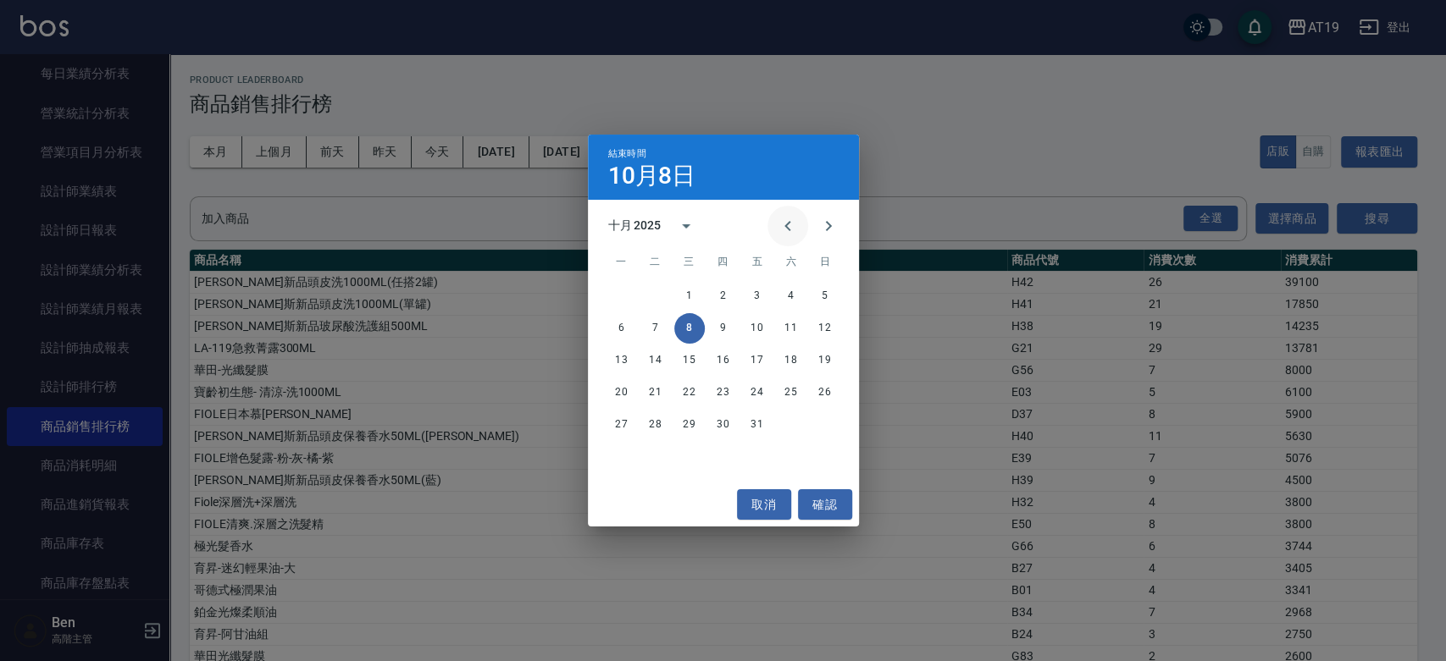
click at [791, 231] on icon "Previous month" at bounding box center [787, 226] width 20 height 20
click at [660, 420] on button "30" at bounding box center [655, 425] width 30 height 30
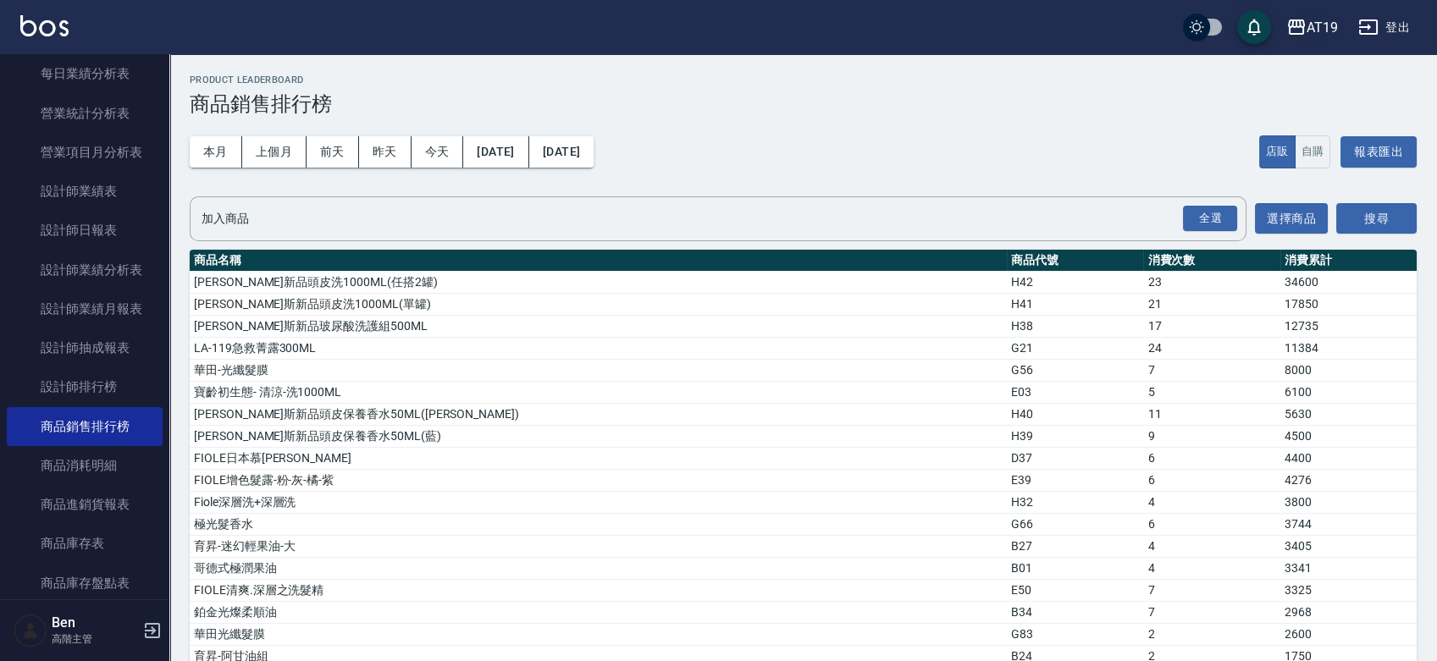
click at [1303, 33] on icon "button" at bounding box center [1296, 26] width 17 height 15
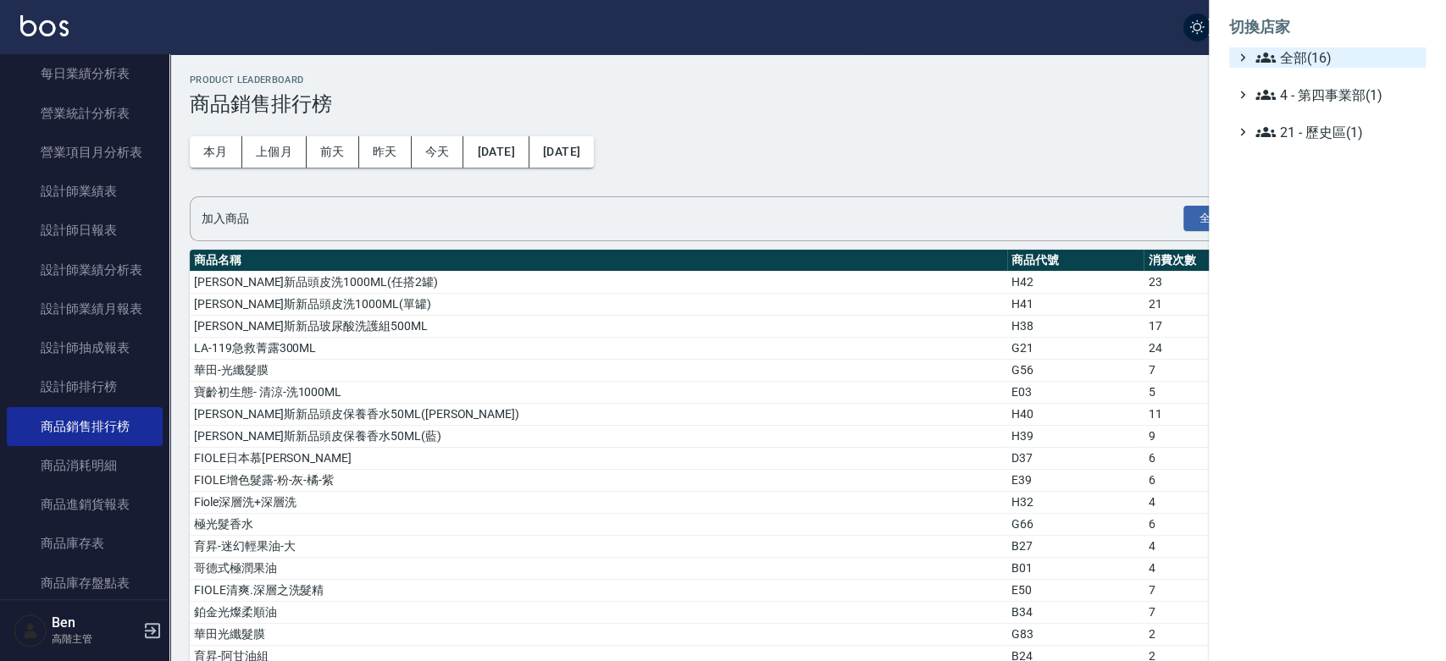
click at [1301, 49] on span "全部(16)" at bounding box center [1336, 57] width 163 height 20
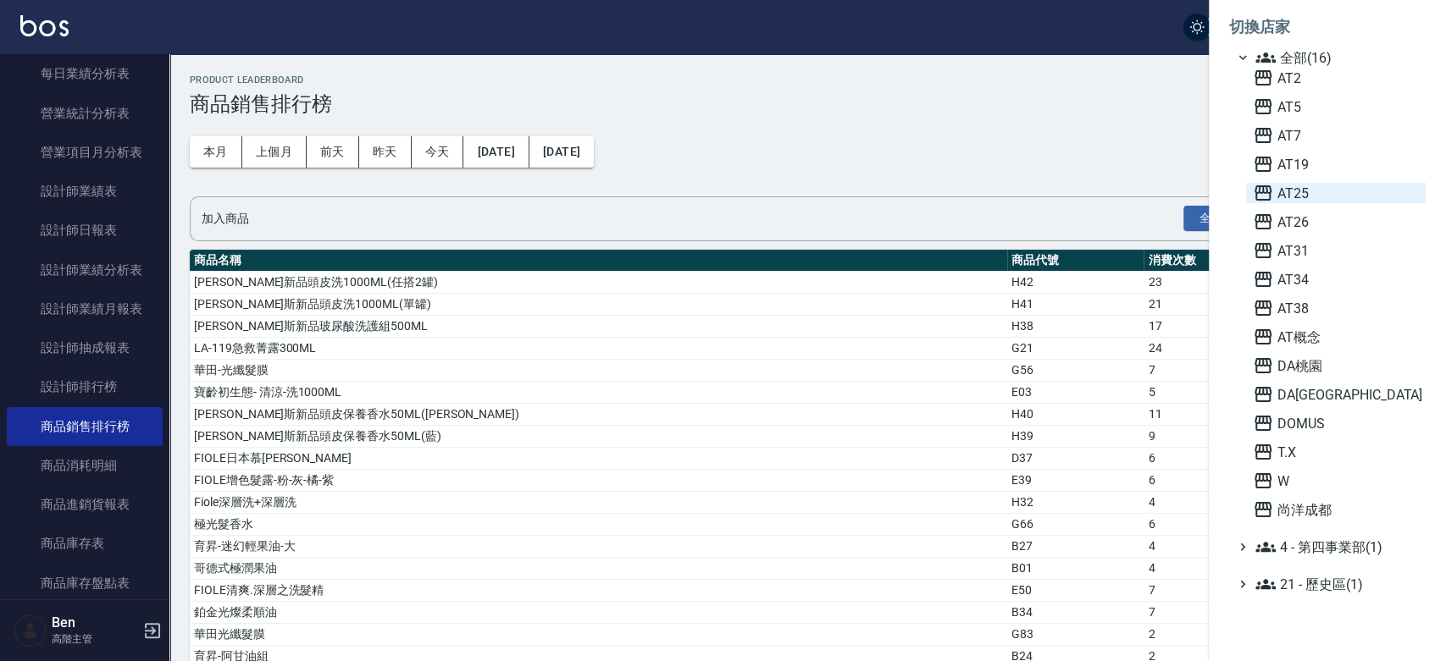
click at [1296, 200] on span "AT25" at bounding box center [1335, 193] width 166 height 20
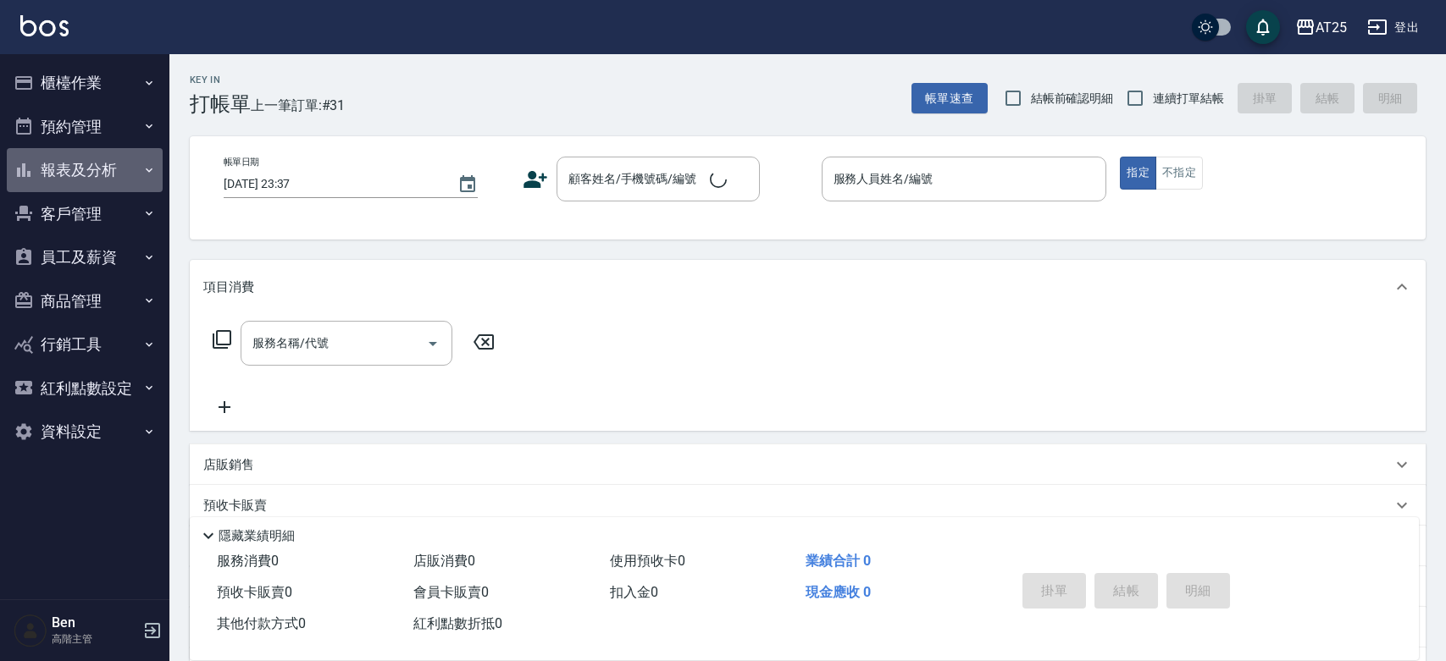
click at [97, 177] on button "報表及分析" at bounding box center [85, 170] width 156 height 44
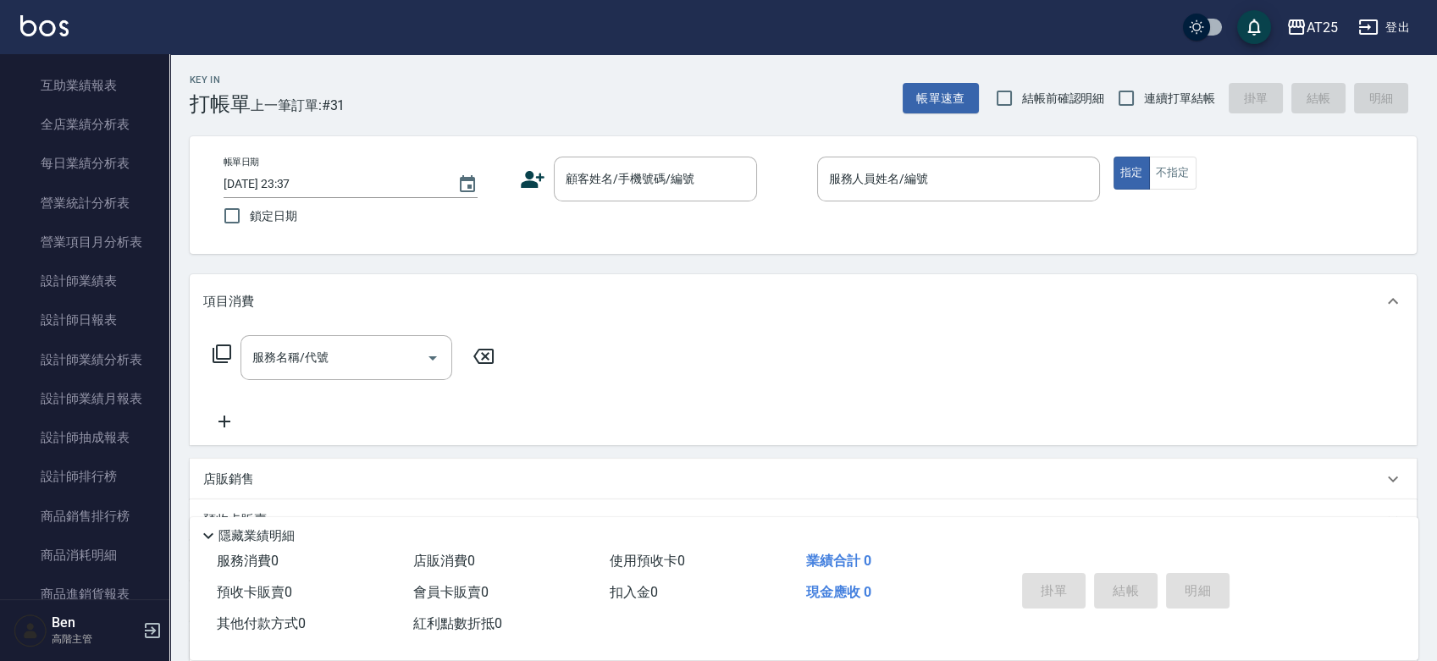
scroll to position [548, 0]
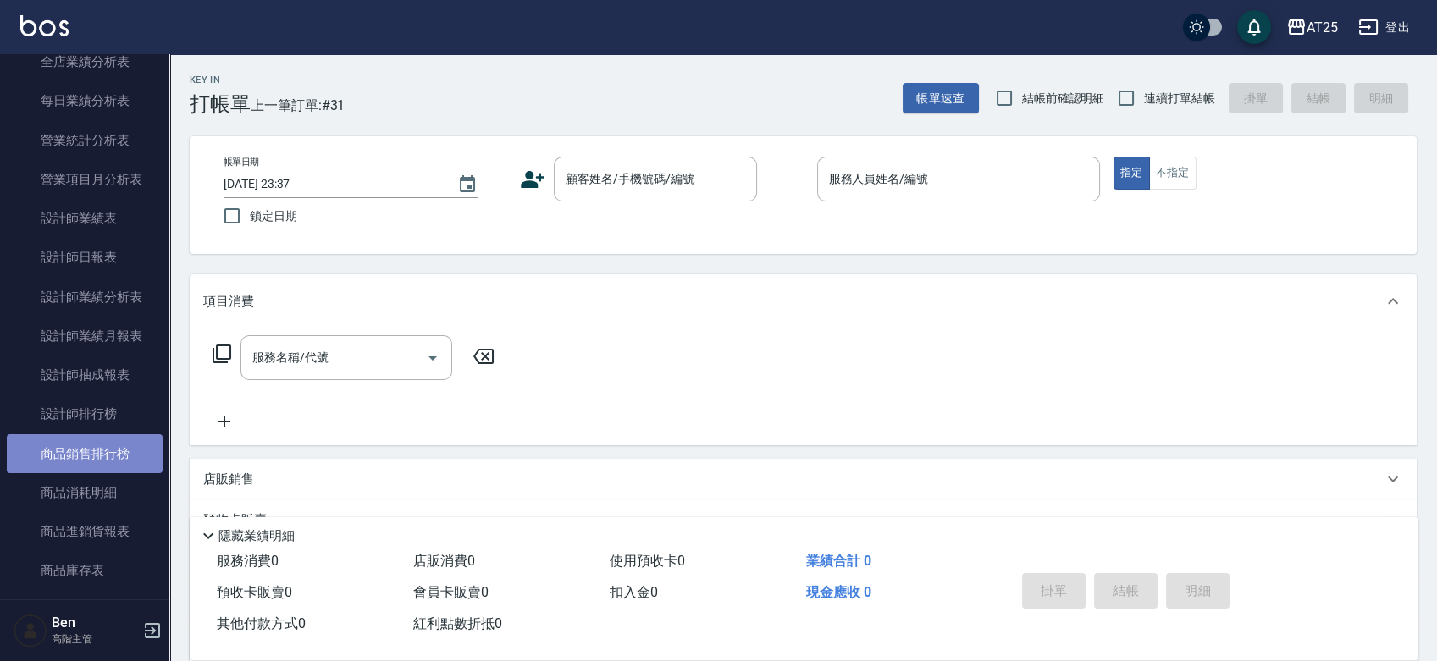
click at [91, 452] on link "商品銷售排行榜" at bounding box center [85, 453] width 156 height 39
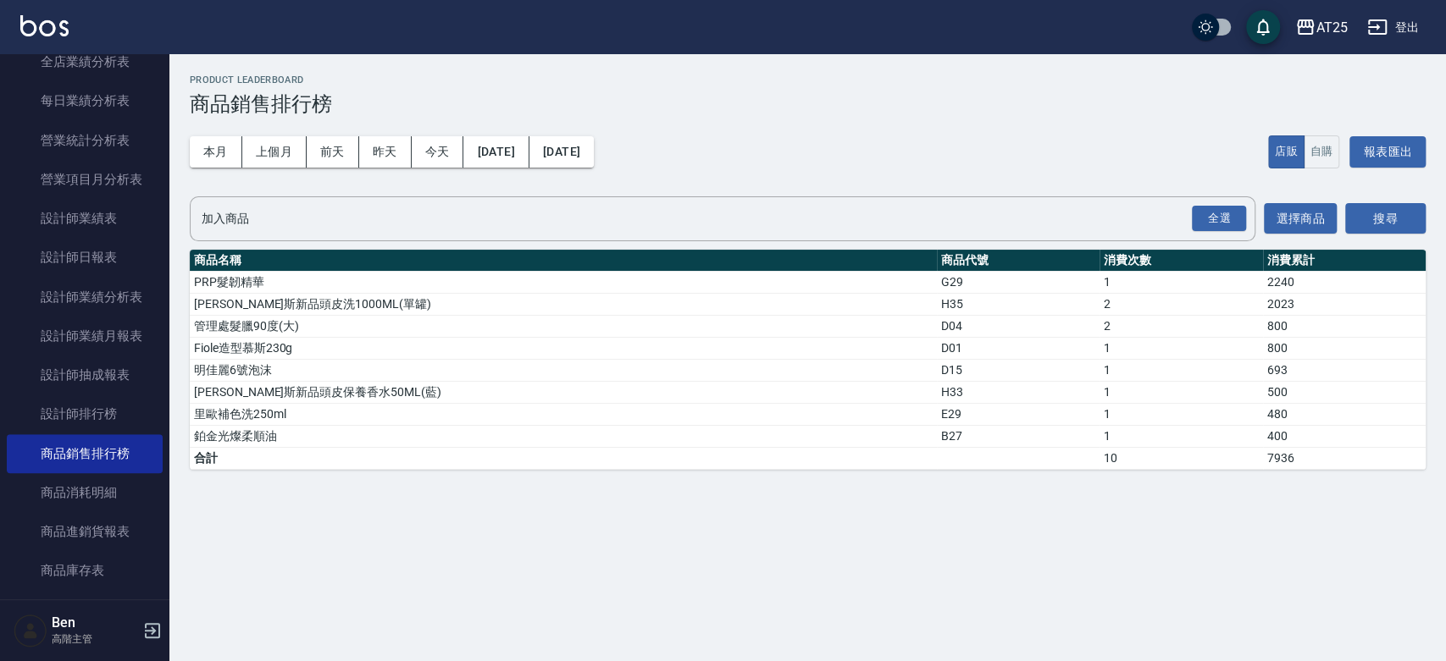
click at [535, 135] on div "本月 上個月 [DATE] [DATE] [DATE] [DATE] [DATE] 店販 自購 報表匯出" at bounding box center [808, 152] width 1236 height 72
click at [528, 149] on button "[DATE]" at bounding box center [495, 151] width 65 height 31
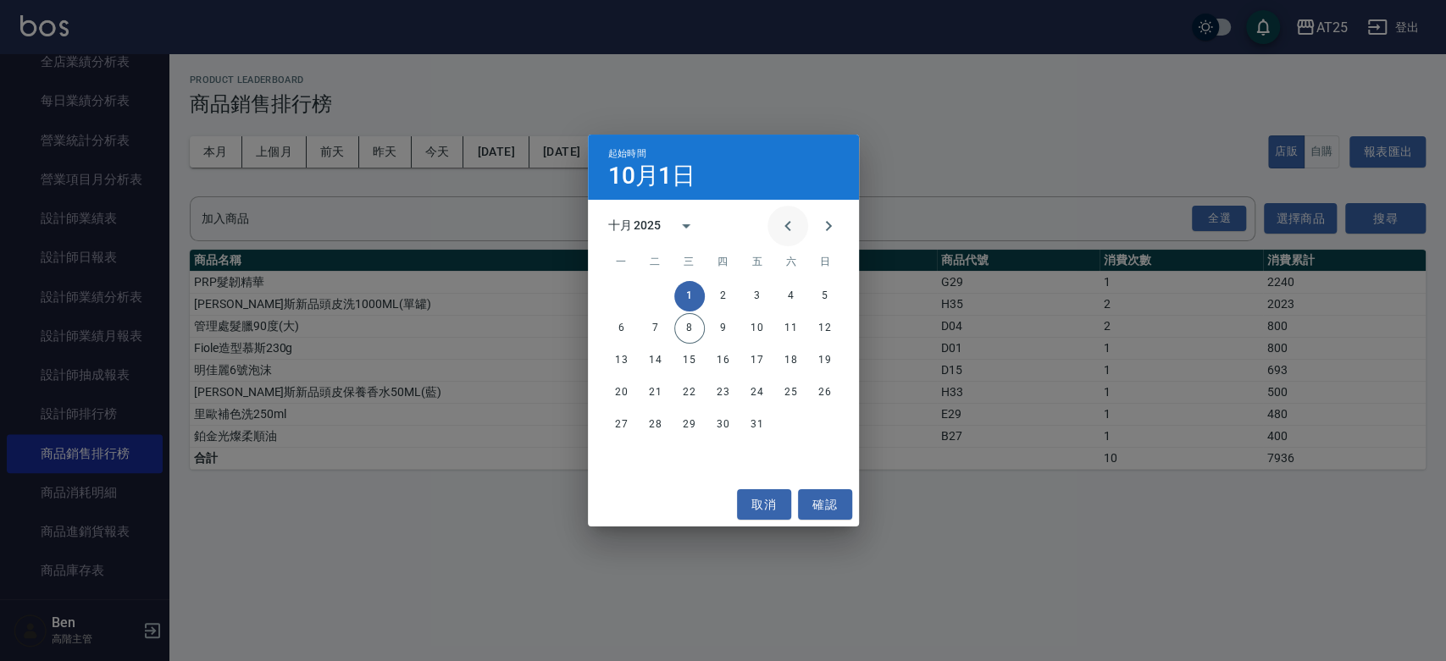
click at [772, 224] on button "Previous month" at bounding box center [787, 226] width 41 height 41
click at [654, 295] on button "1" at bounding box center [655, 296] width 30 height 30
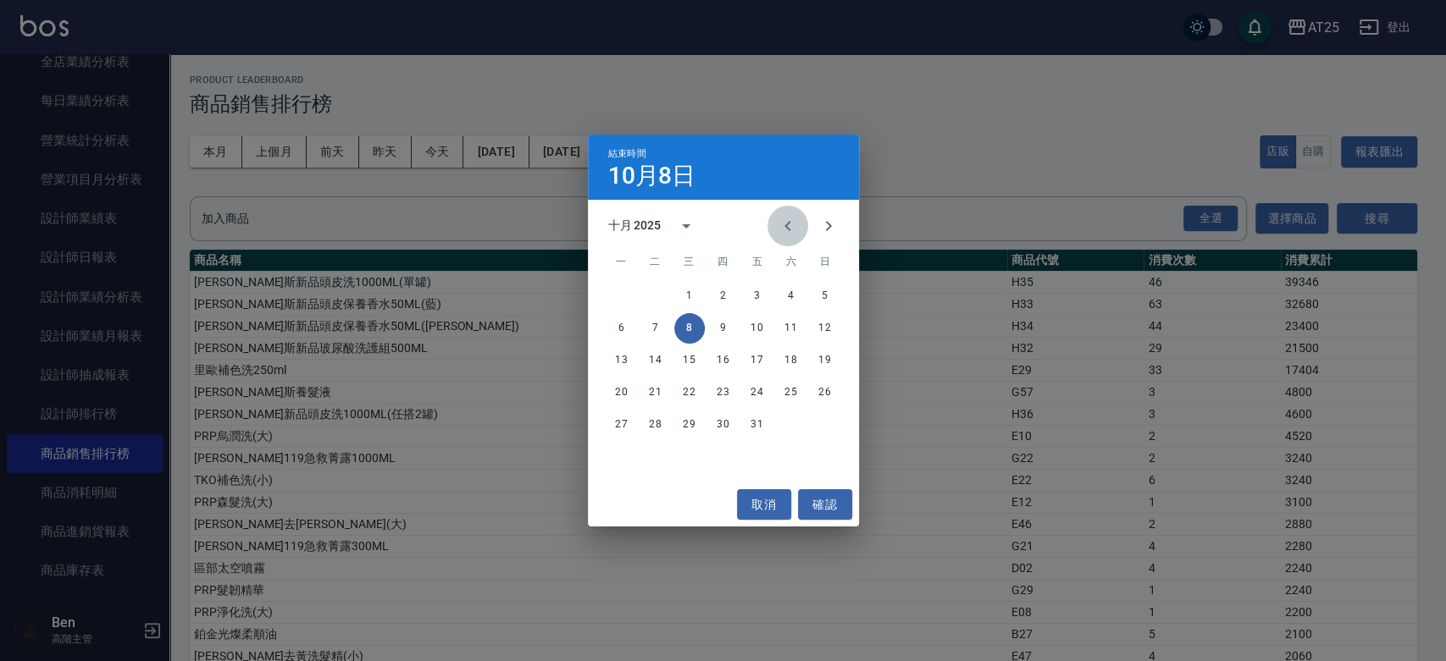
click at [779, 229] on icon "Previous month" at bounding box center [787, 226] width 20 height 20
click at [660, 425] on button "30" at bounding box center [655, 425] width 30 height 30
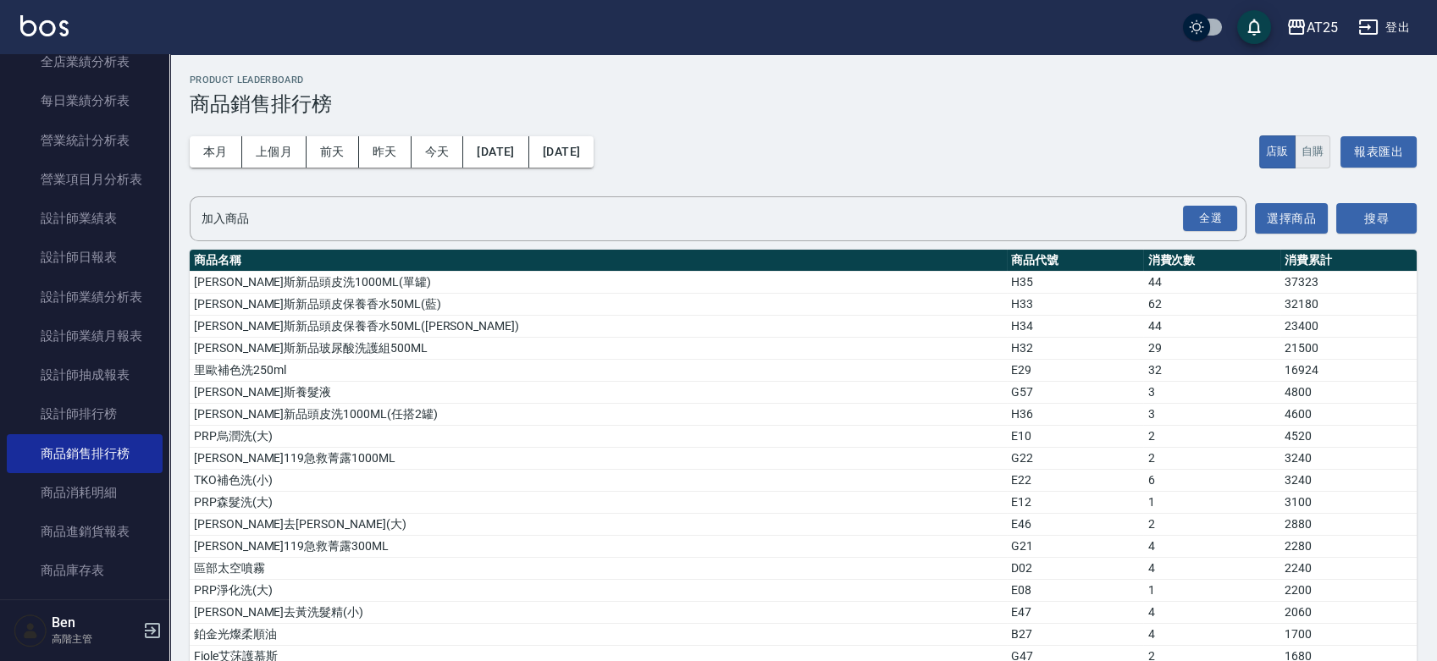
click at [1308, 139] on button "自購" at bounding box center [1313, 151] width 36 height 33
click at [1311, 150] on button "自購" at bounding box center [1313, 151] width 36 height 33
click at [1358, 226] on button "搜尋" at bounding box center [1376, 218] width 80 height 31
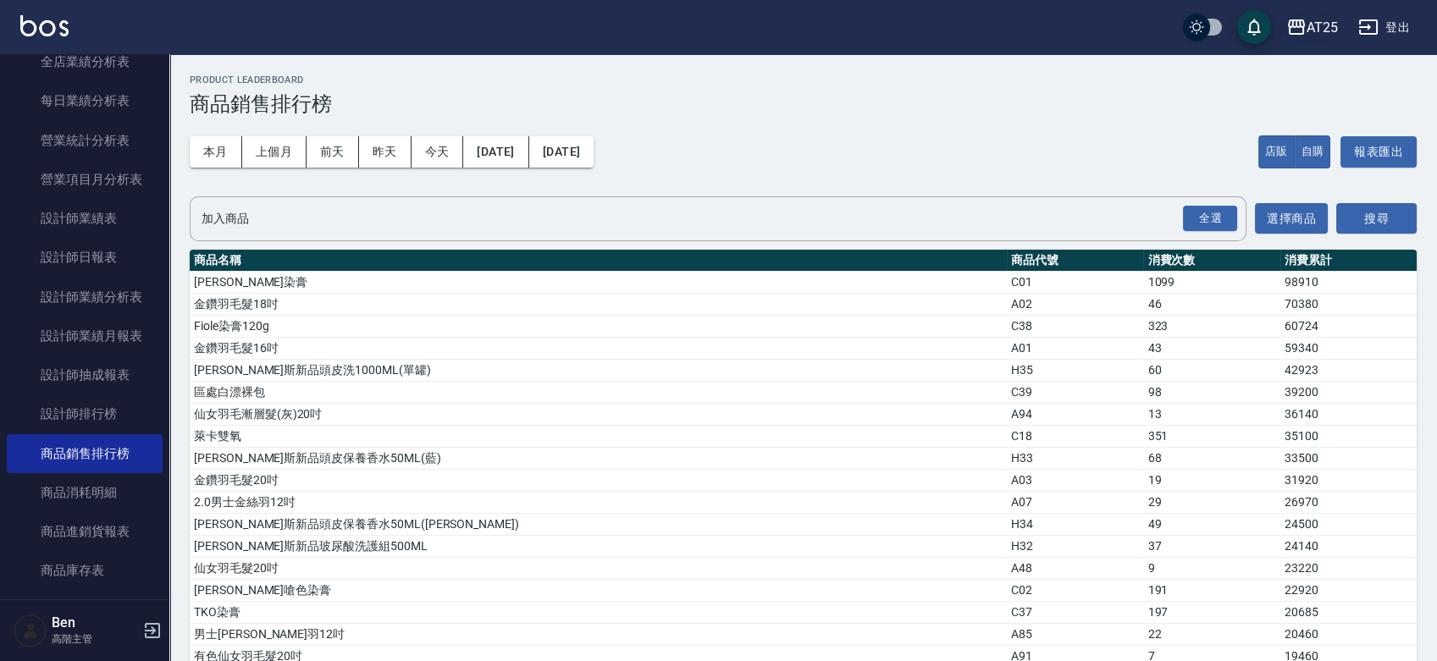
click at [1310, 38] on button "AT25" at bounding box center [1312, 27] width 65 height 35
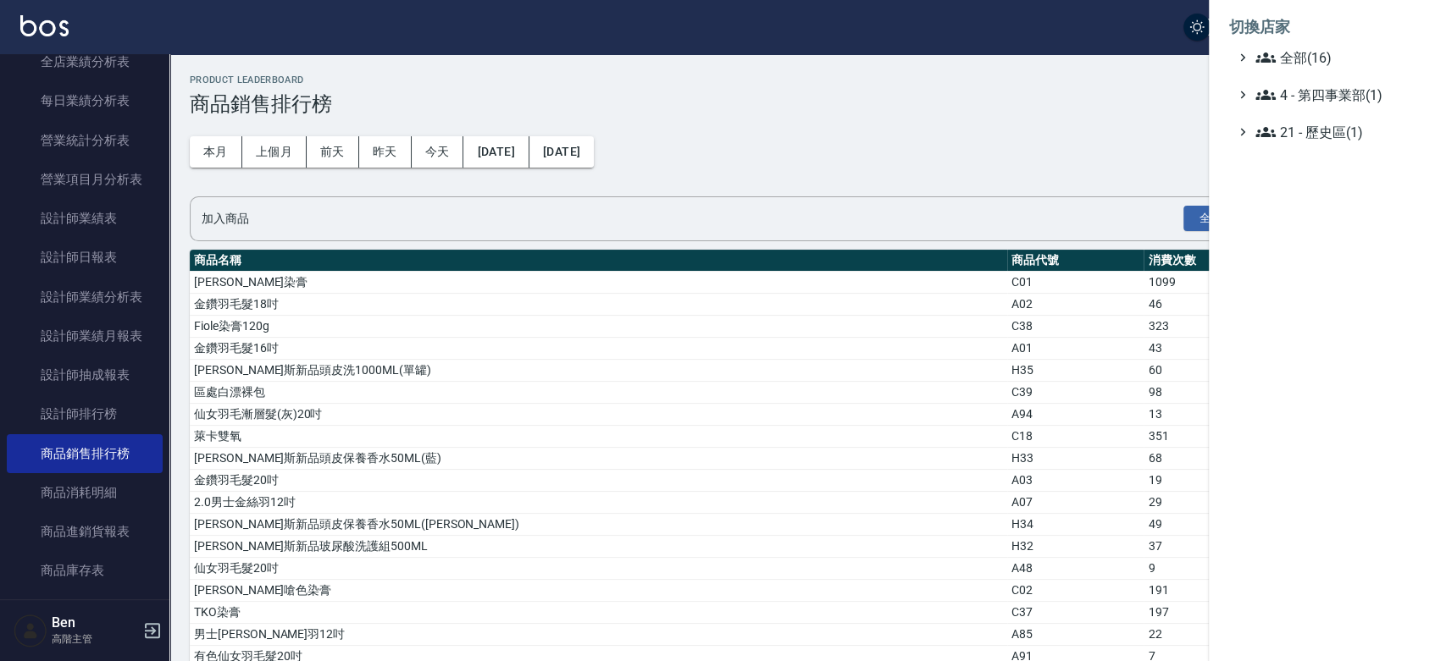
click at [1341, 73] on ul "全部(16) 4 - 第四事業部(1) 21 - 歷史區(1)" at bounding box center [1327, 94] width 196 height 95
click at [1342, 62] on span "全部(16)" at bounding box center [1336, 57] width 163 height 20
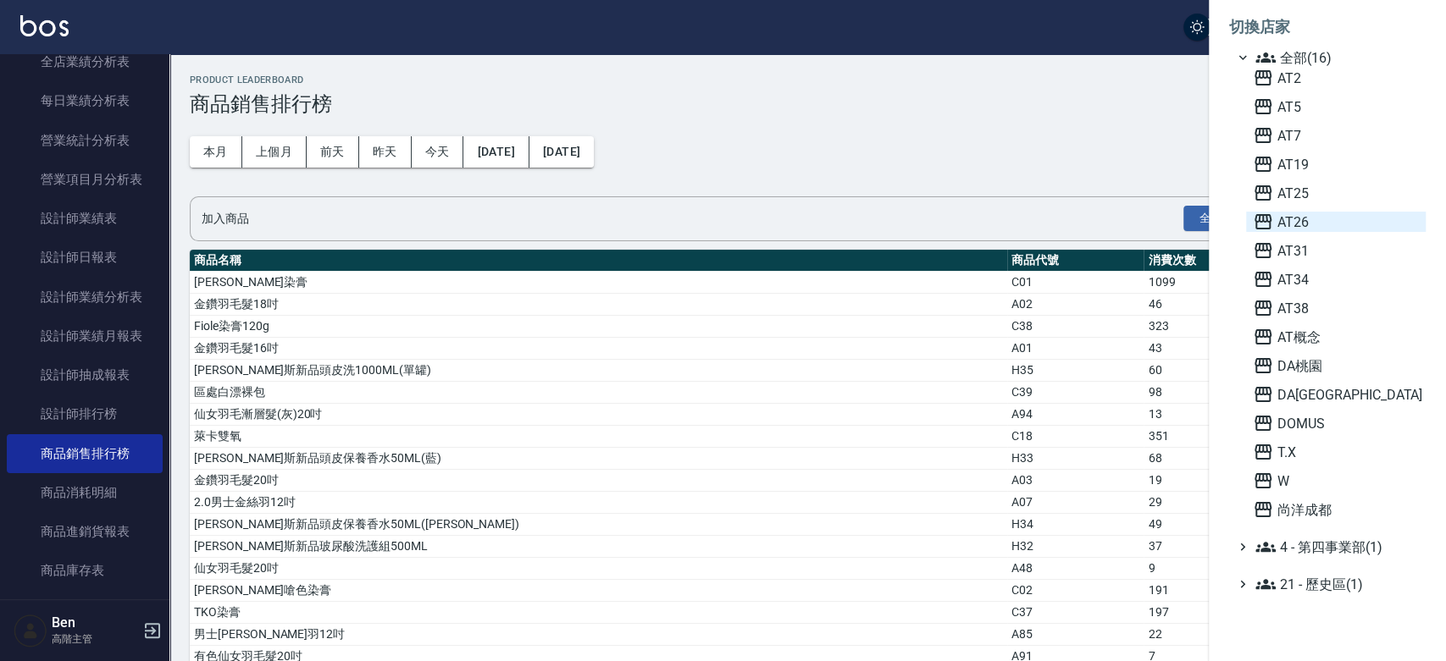
click at [1323, 214] on span "AT26" at bounding box center [1335, 222] width 166 height 20
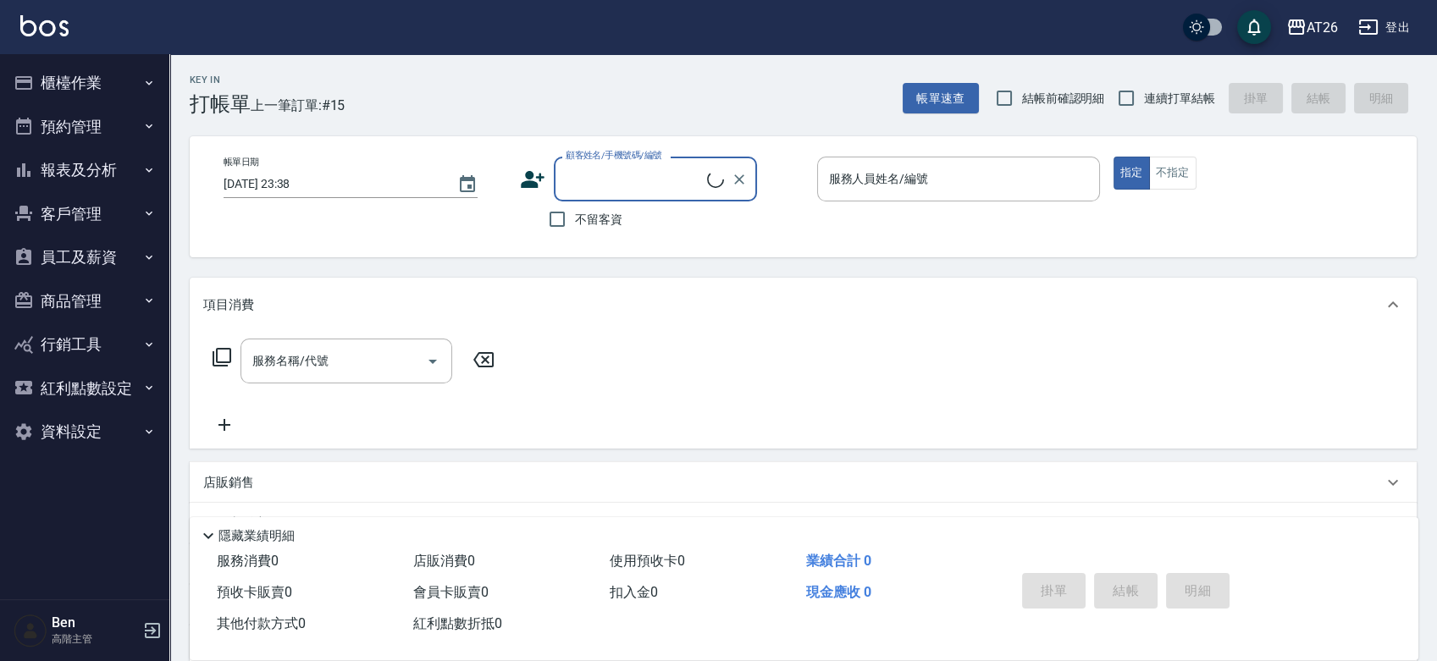
click at [126, 158] on button "報表及分析" at bounding box center [85, 170] width 156 height 44
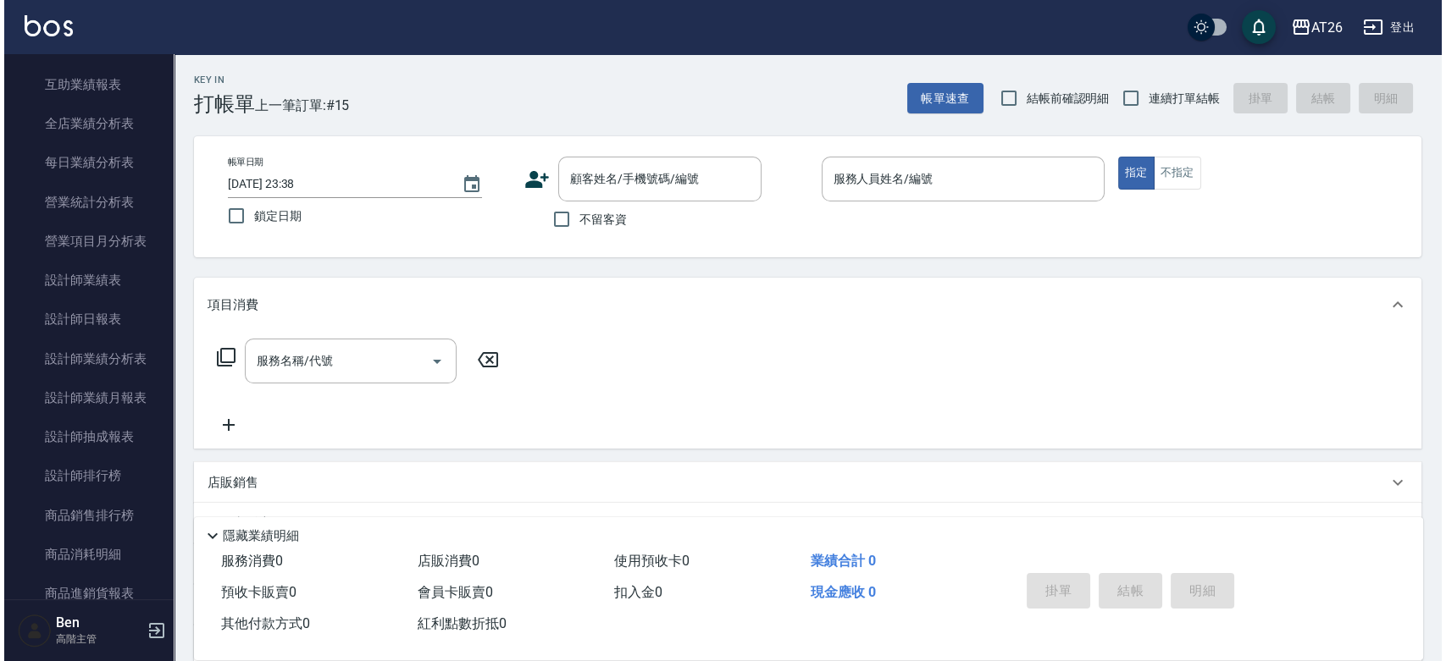
scroll to position [485, 0]
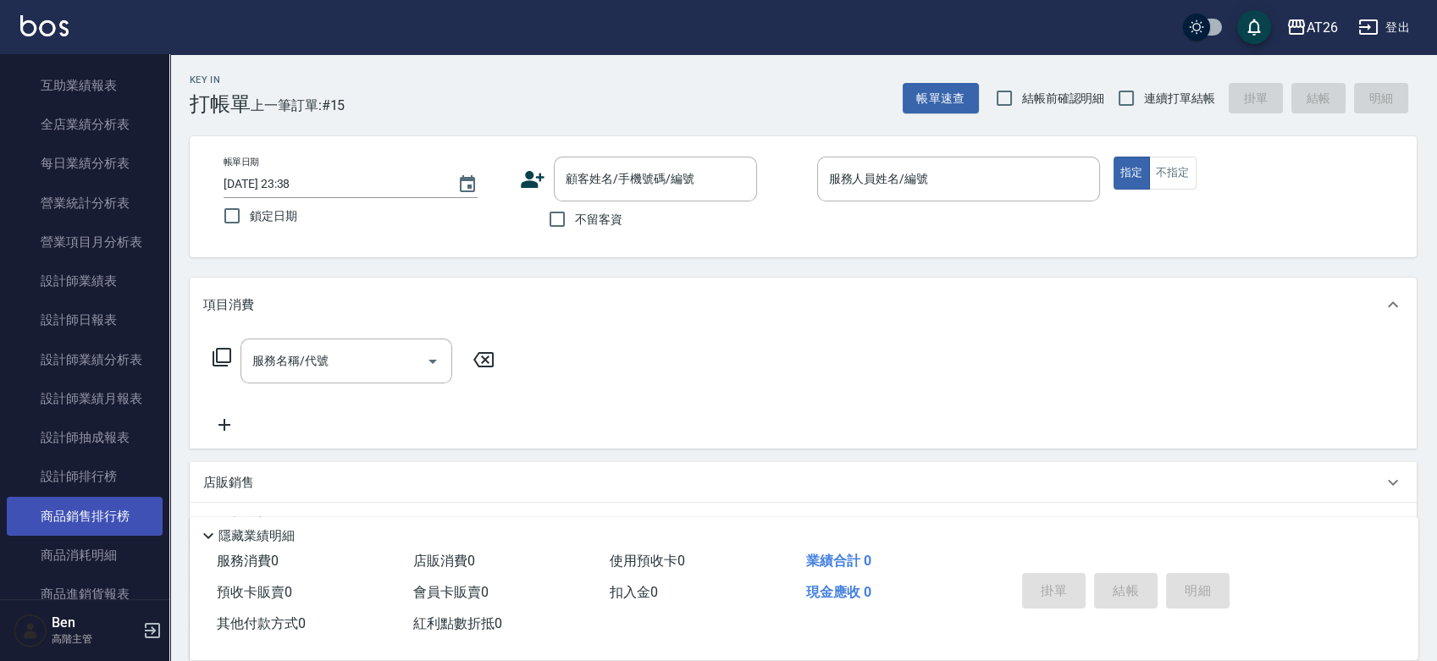
click at [75, 513] on link "商品銷售排行榜" at bounding box center [85, 516] width 156 height 39
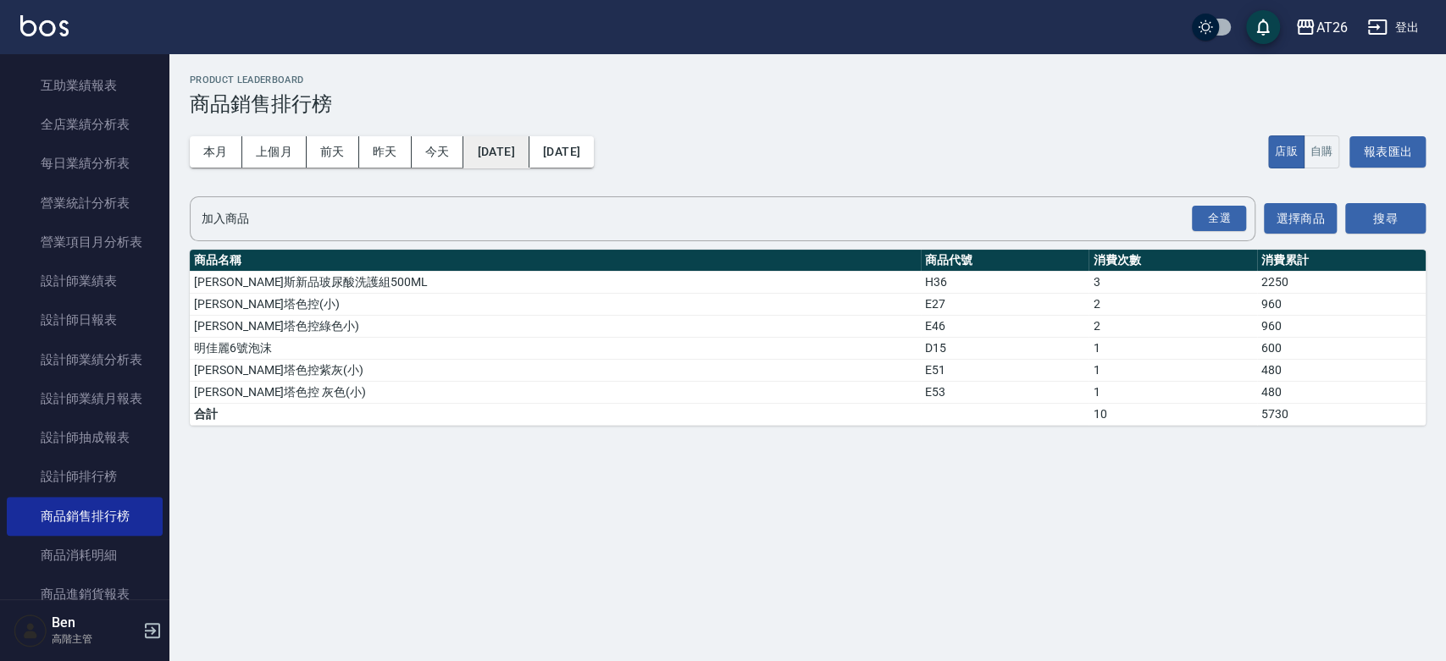
click at [519, 152] on button "[DATE]" at bounding box center [495, 151] width 65 height 31
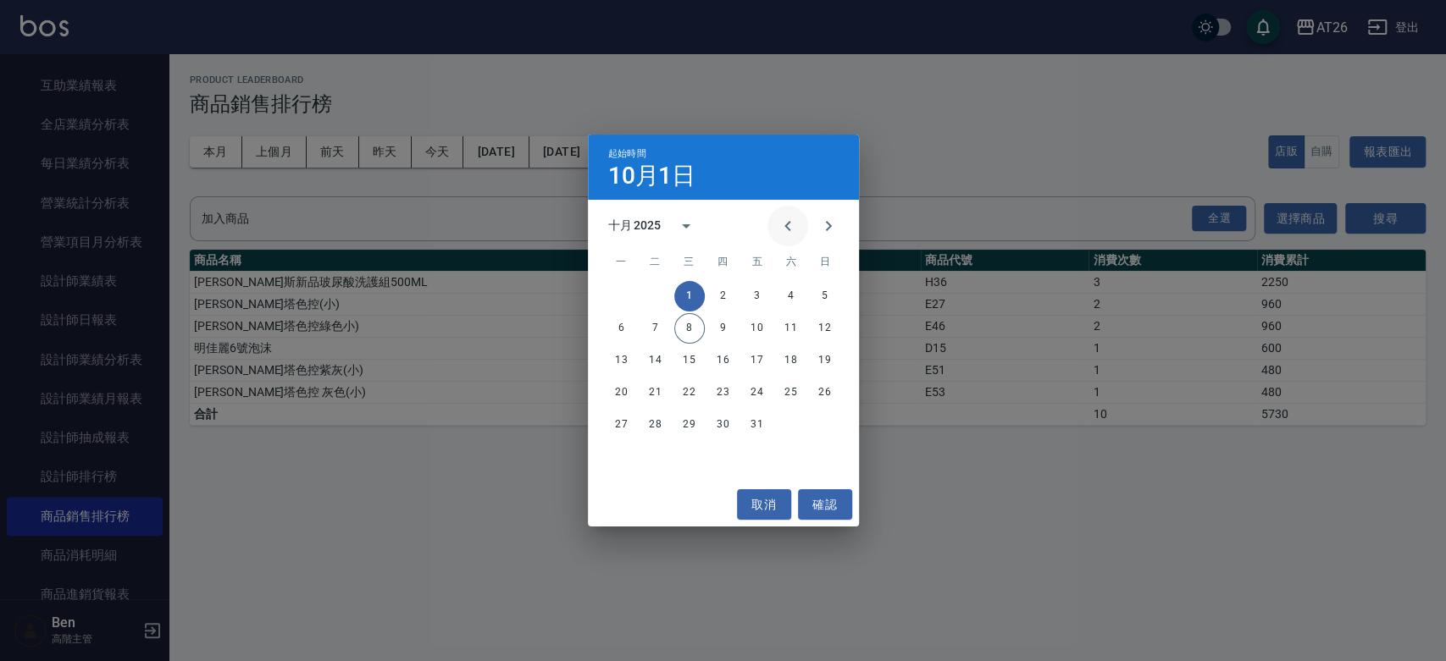
click at [793, 230] on icon "Previous month" at bounding box center [787, 226] width 20 height 20
click at [655, 296] on button "1" at bounding box center [655, 296] width 30 height 30
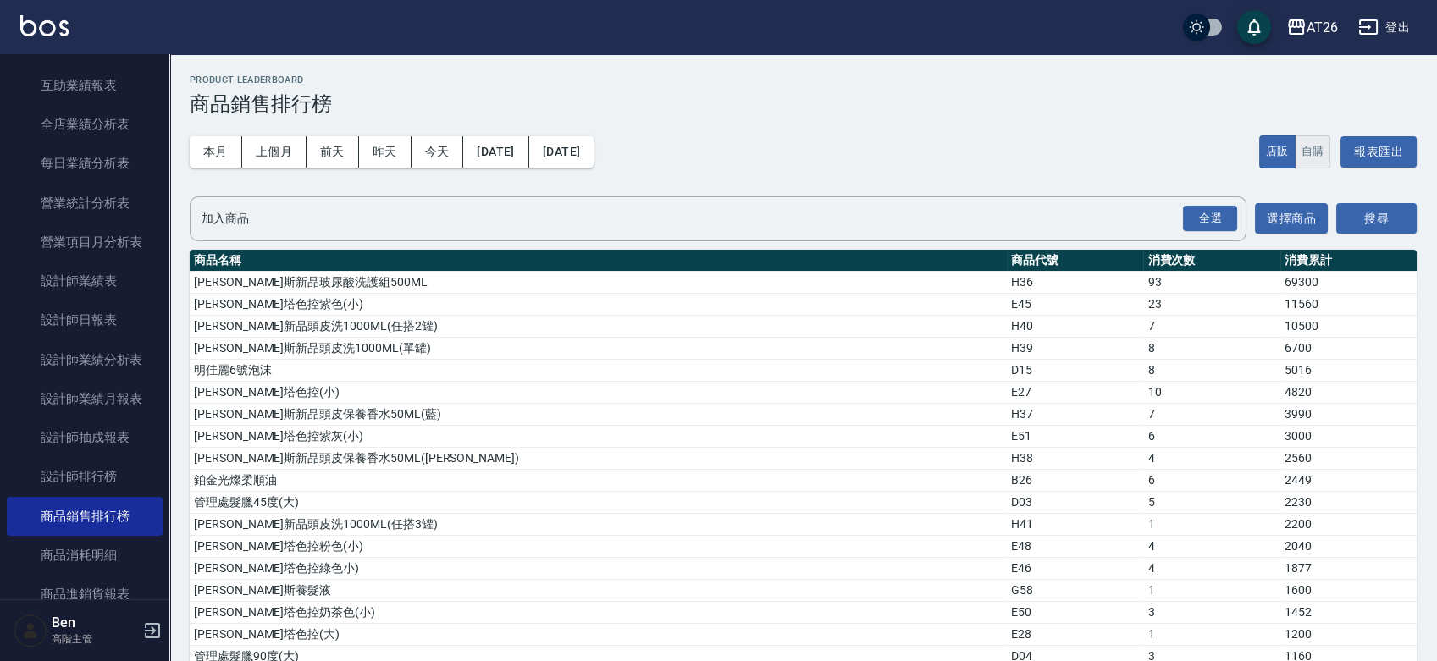
click at [1314, 139] on button "自購" at bounding box center [1313, 151] width 36 height 33
click at [1357, 216] on button "搜尋" at bounding box center [1376, 218] width 80 height 31
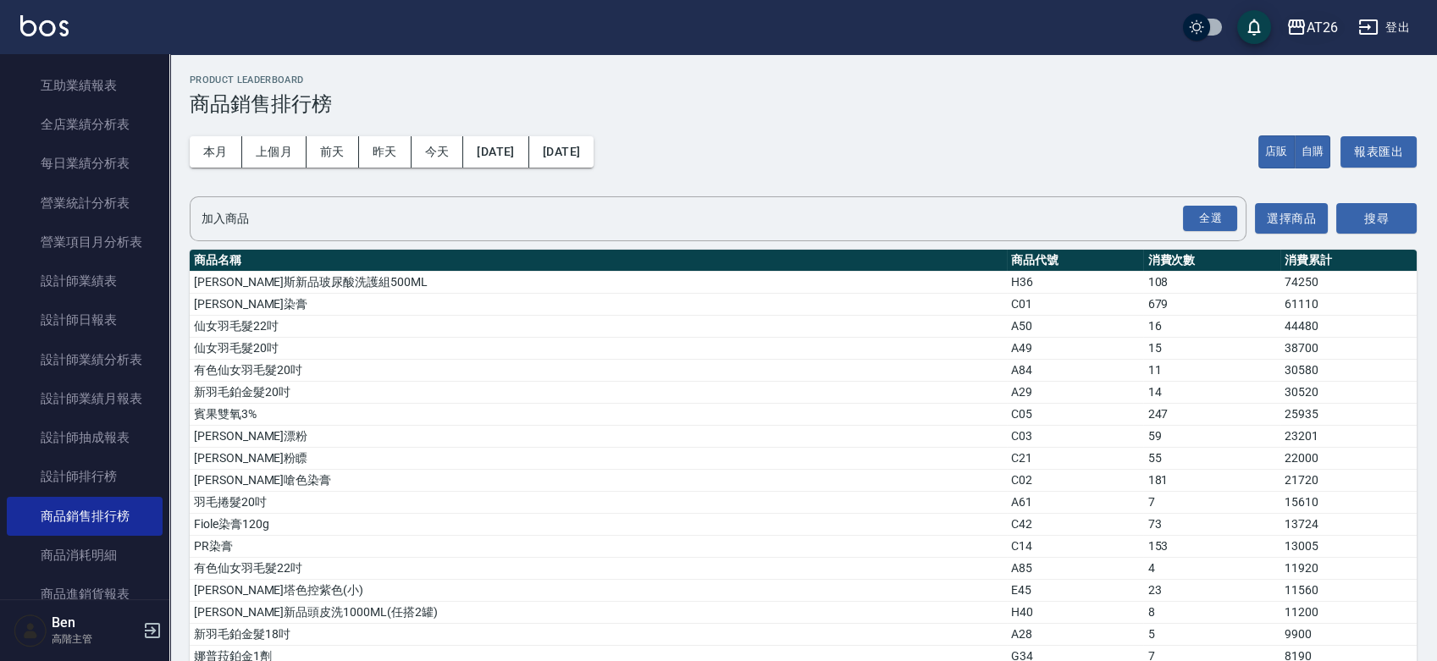
click at [1335, 19] on div "AT26" at bounding box center [1322, 27] width 31 height 21
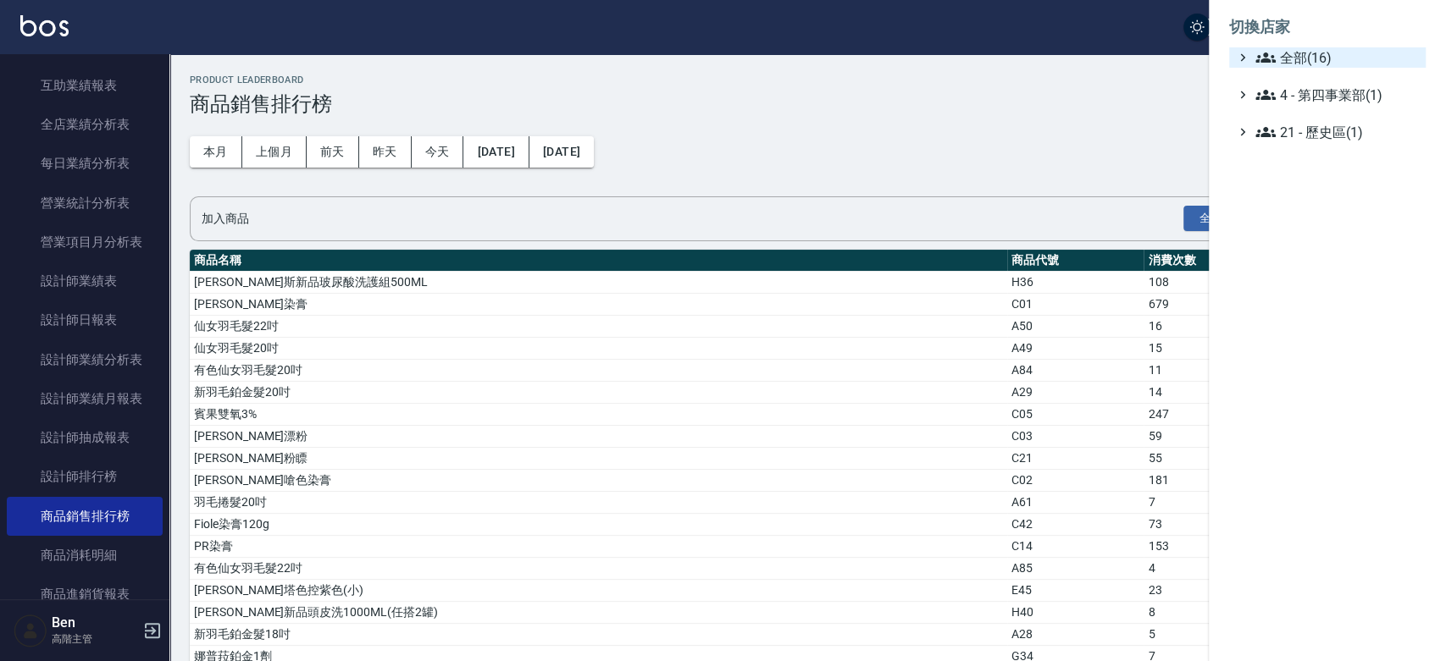
click at [1318, 47] on span "全部(16)" at bounding box center [1336, 57] width 163 height 20
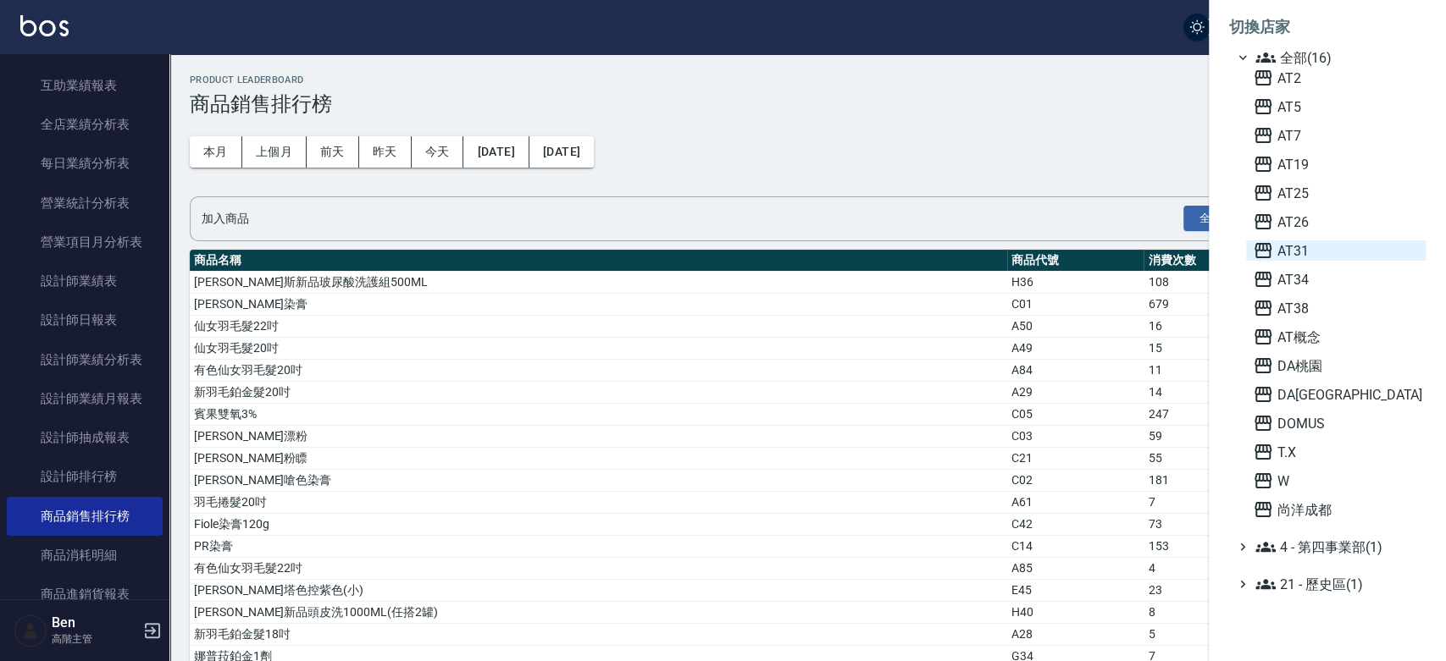
click at [1300, 258] on span "AT31" at bounding box center [1335, 251] width 166 height 20
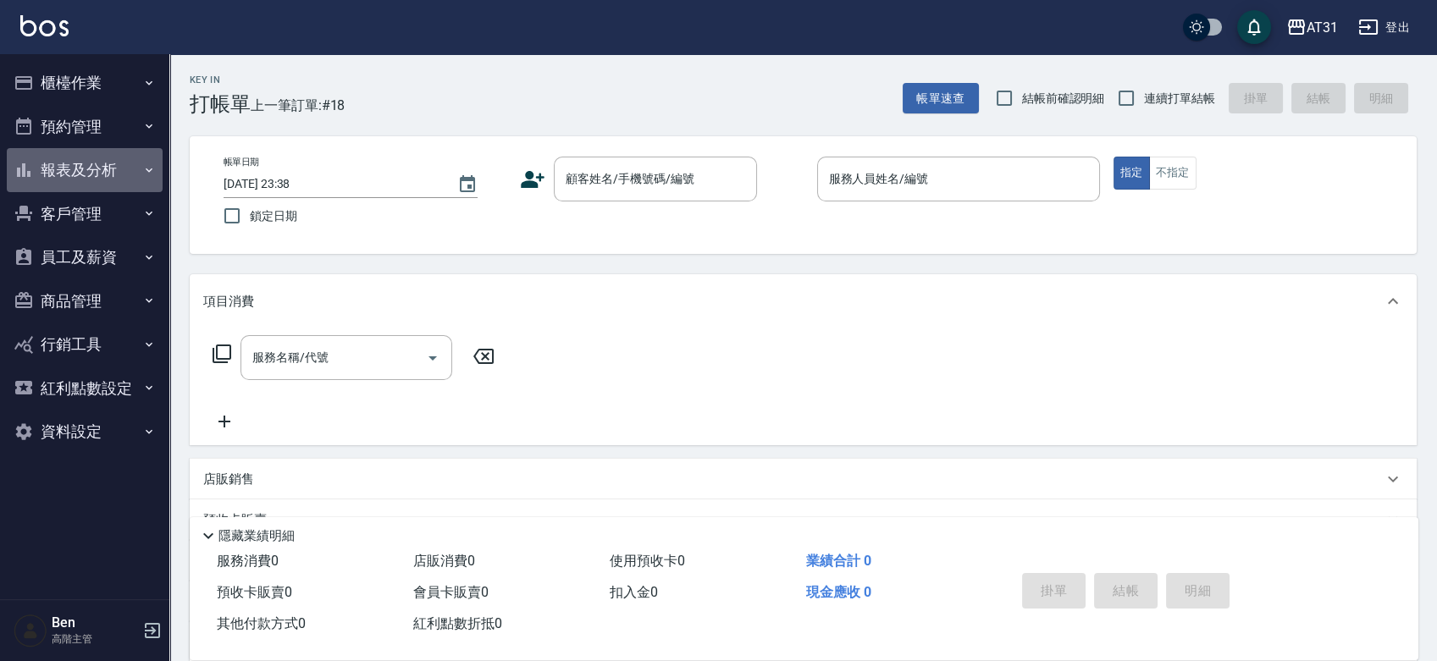
click at [112, 174] on button "報表及分析" at bounding box center [85, 170] width 156 height 44
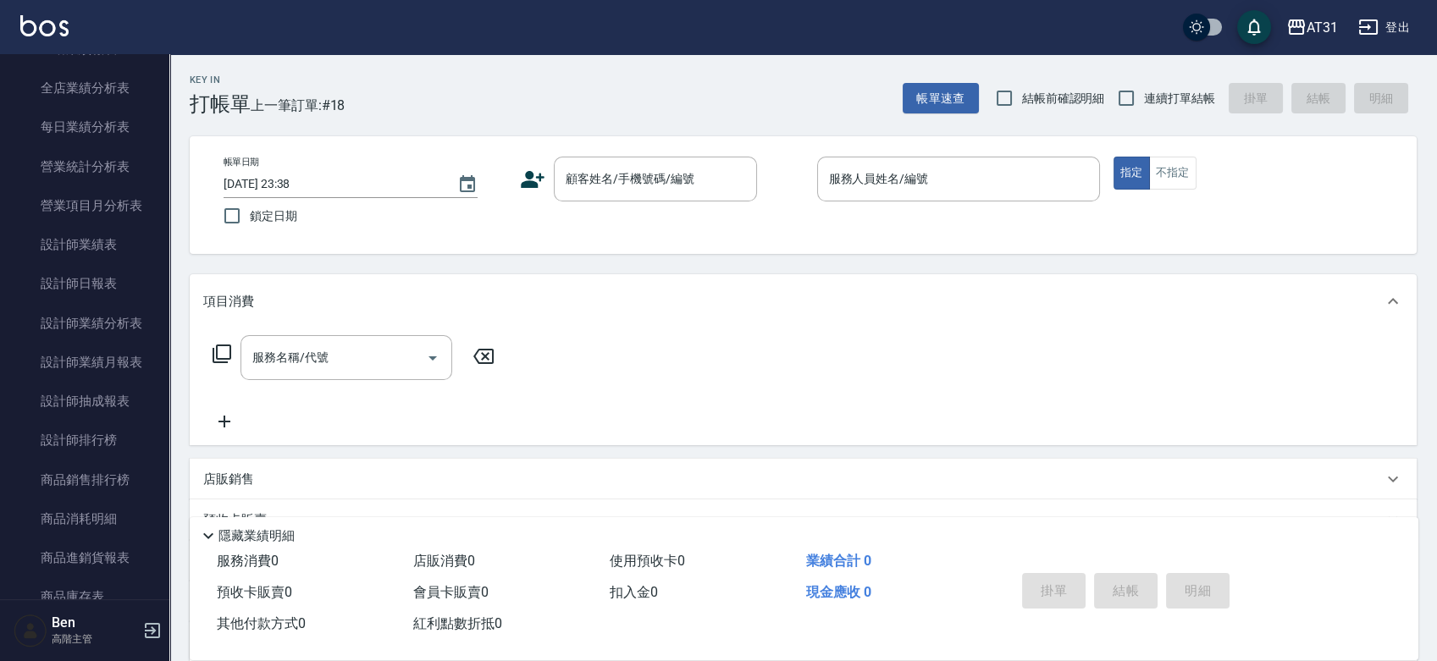
scroll to position [523, 0]
click at [95, 473] on link "商品銷售排行榜" at bounding box center [85, 479] width 156 height 39
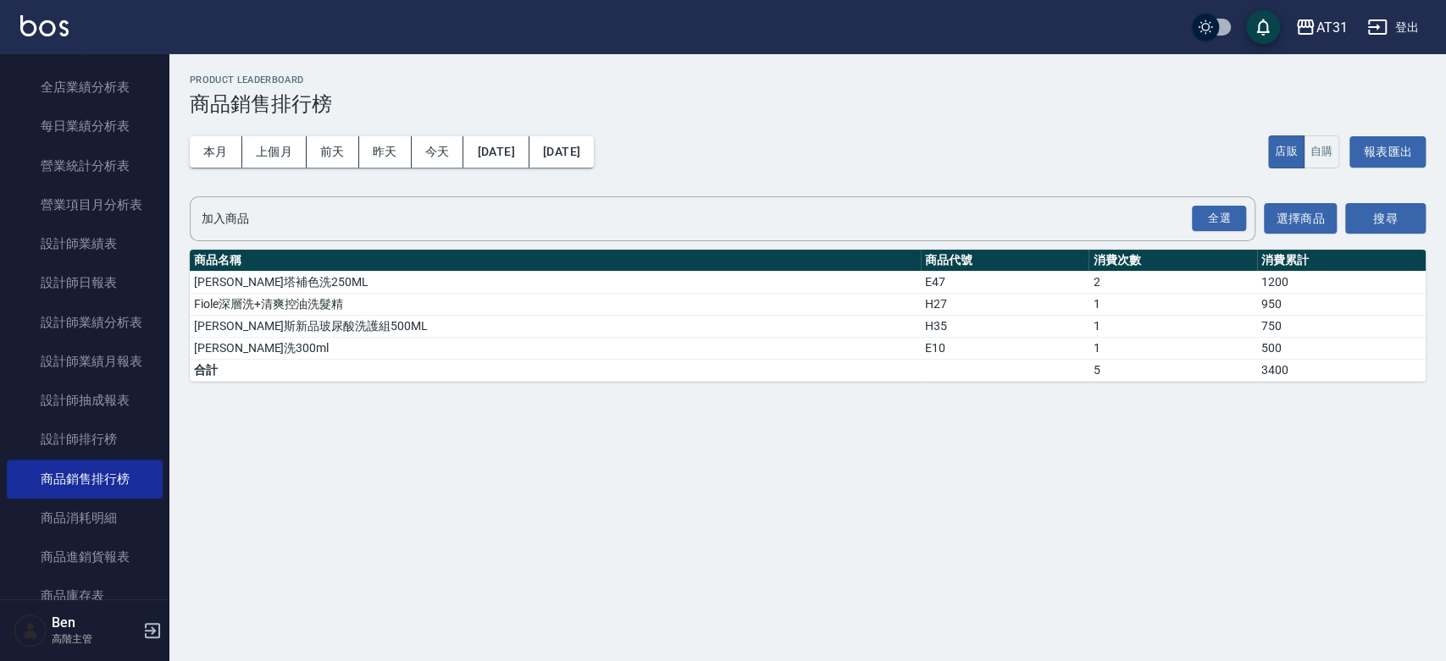
click at [539, 127] on div "本月 上個月 前天 昨天 今天 2025/10/01 2025/10/08 店販 自購 報表匯出" at bounding box center [808, 152] width 1236 height 72
click at [528, 152] on button "[DATE]" at bounding box center [495, 151] width 65 height 31
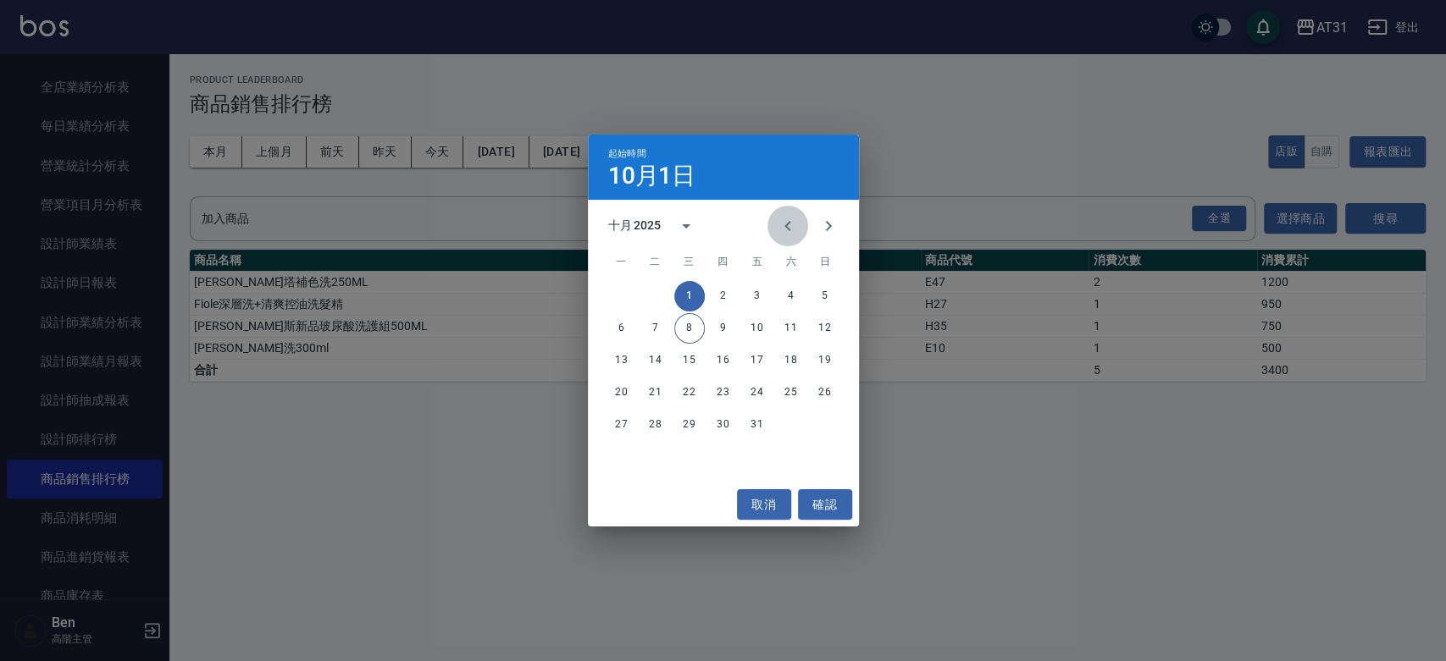
click at [779, 225] on icon "Previous month" at bounding box center [787, 226] width 20 height 20
click at [650, 290] on button "1" at bounding box center [655, 296] width 30 height 30
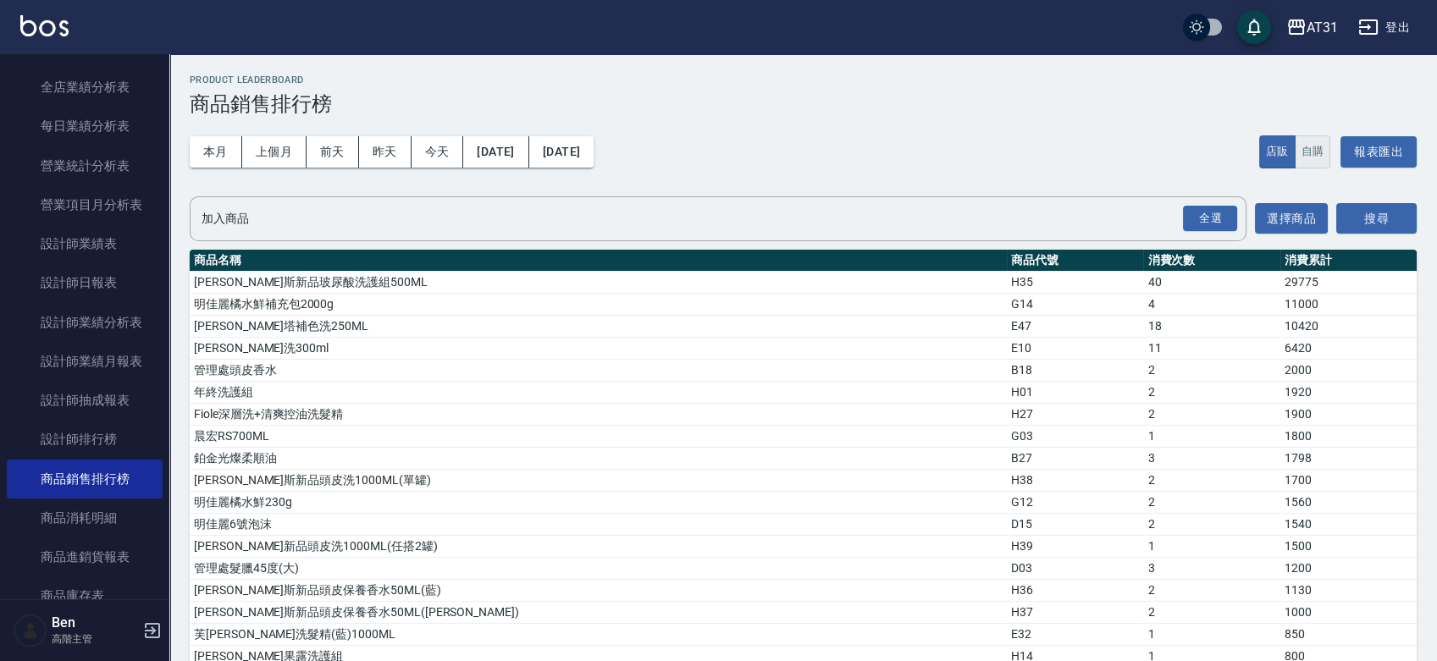
click at [1303, 151] on button "自購" at bounding box center [1313, 151] width 36 height 33
click at [1346, 222] on button "搜尋" at bounding box center [1376, 218] width 80 height 31
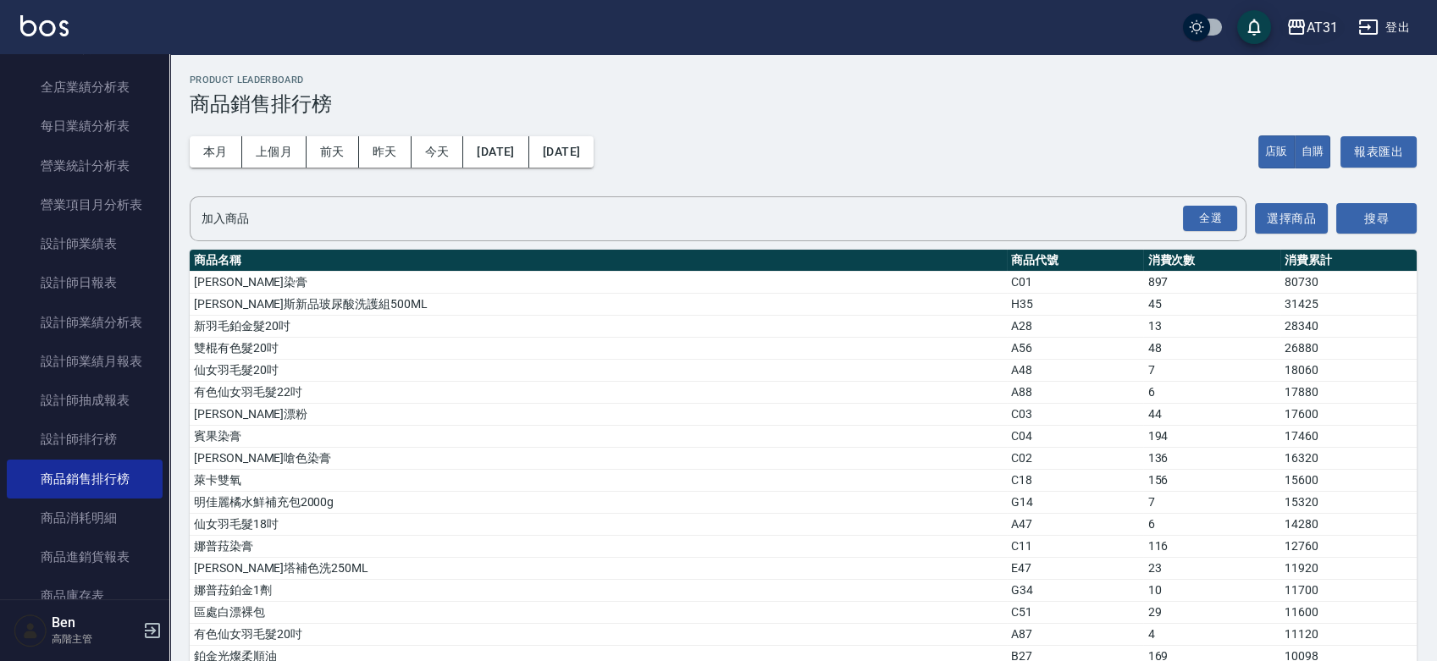
click at [1294, 30] on icon "button" at bounding box center [1296, 27] width 20 height 20
click at [1311, 31] on div "AT31" at bounding box center [1322, 27] width 31 height 21
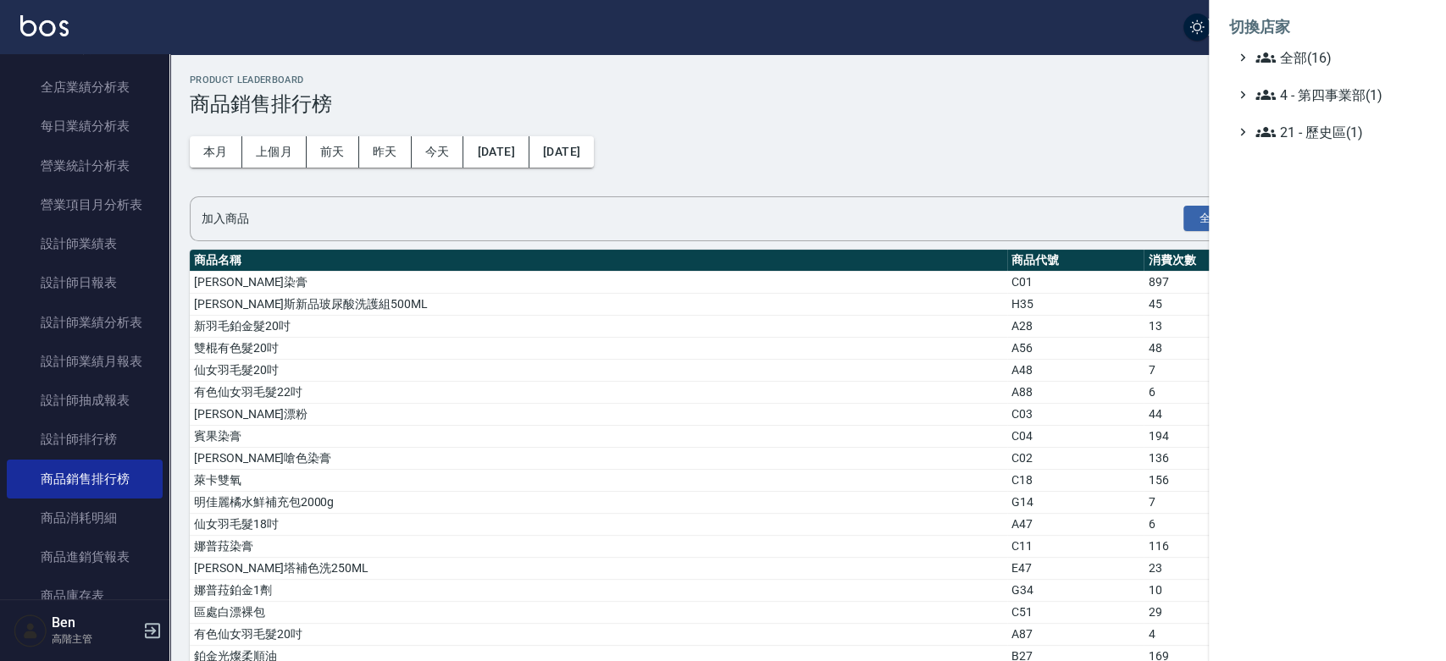
click at [1303, 45] on li "切換店家" at bounding box center [1327, 27] width 196 height 41
click at [1303, 46] on li "切換店家" at bounding box center [1327, 27] width 196 height 41
click at [1307, 56] on span "全部(16)" at bounding box center [1336, 57] width 163 height 20
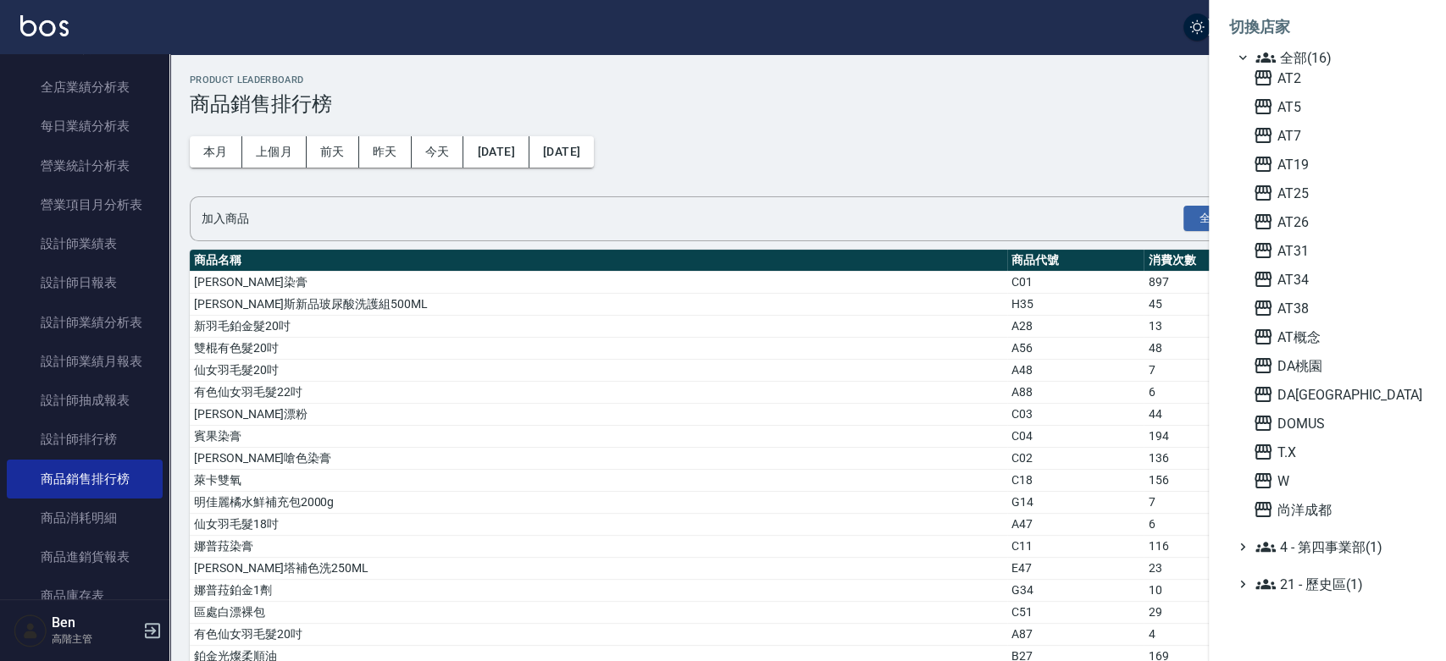
click at [1307, 56] on span "全部(16)" at bounding box center [1336, 57] width 163 height 20
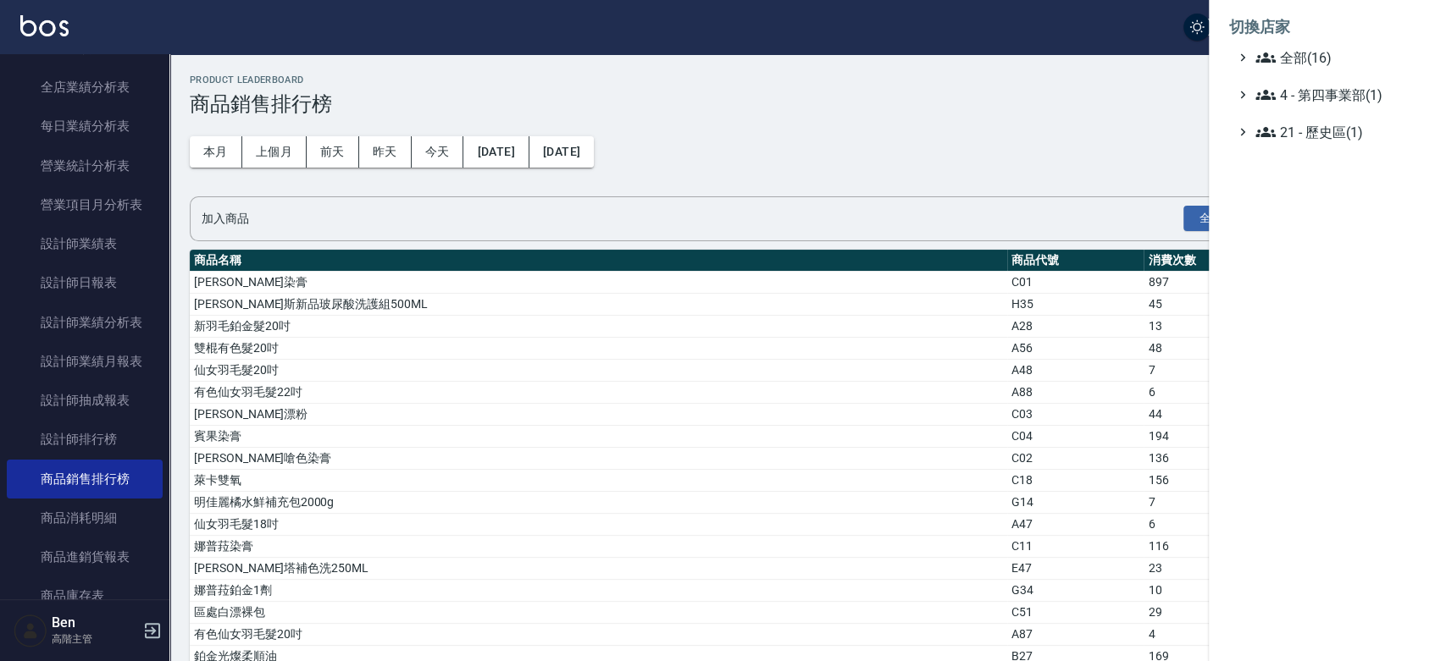
click at [1307, 56] on span "全部(16)" at bounding box center [1336, 57] width 163 height 20
click at [1307, 58] on span "全部(16)" at bounding box center [1336, 57] width 163 height 20
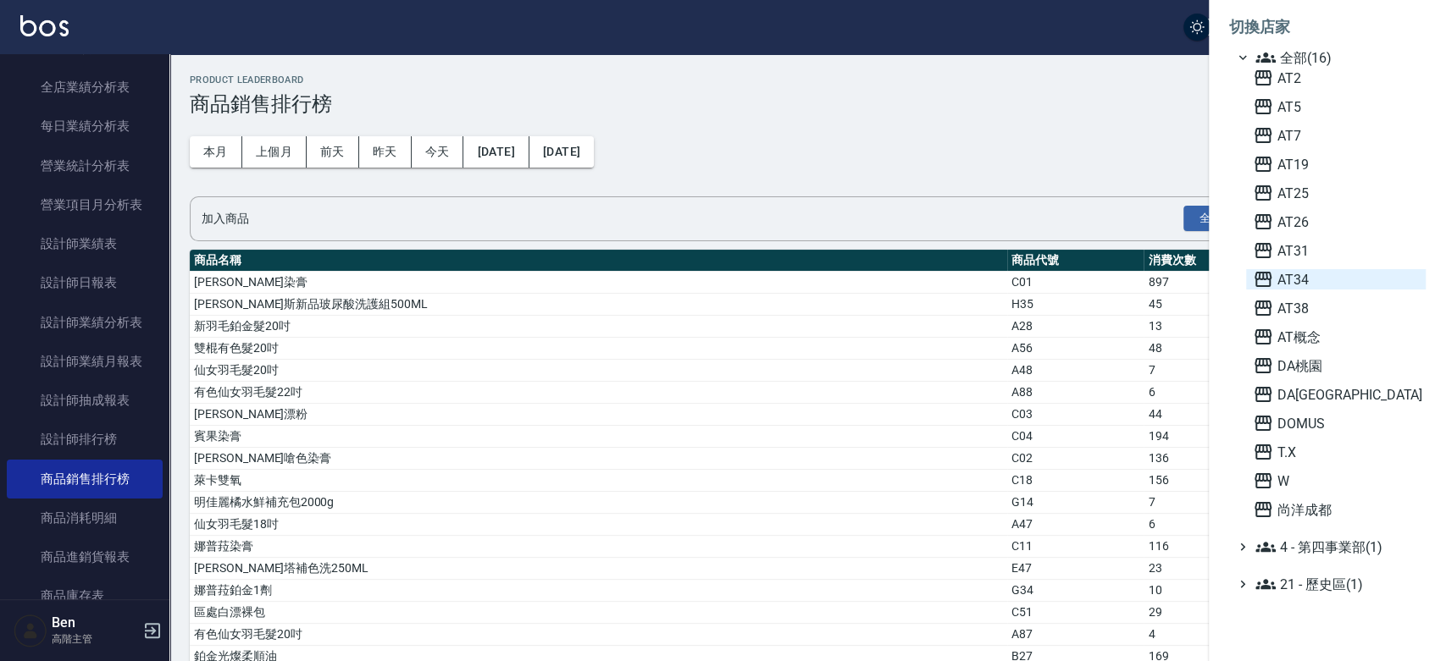
click at [1311, 288] on span "AT34" at bounding box center [1335, 279] width 166 height 20
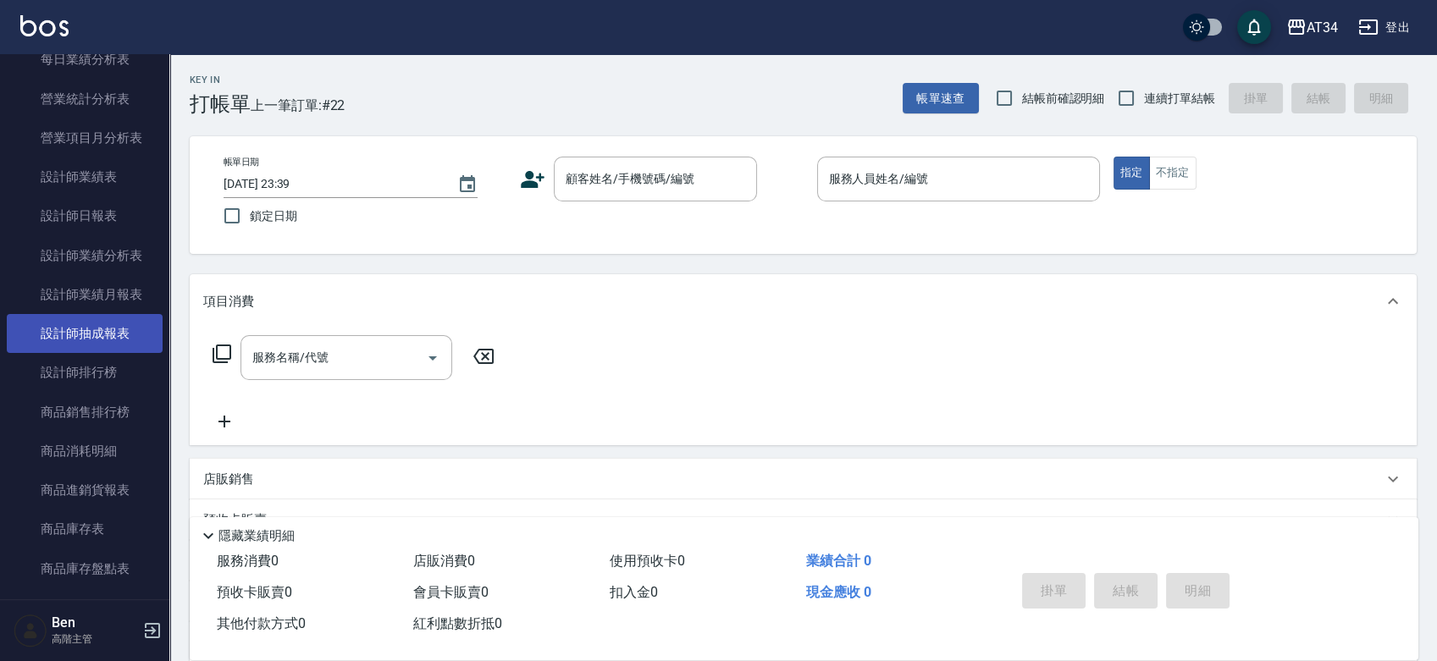
scroll to position [589, 0]
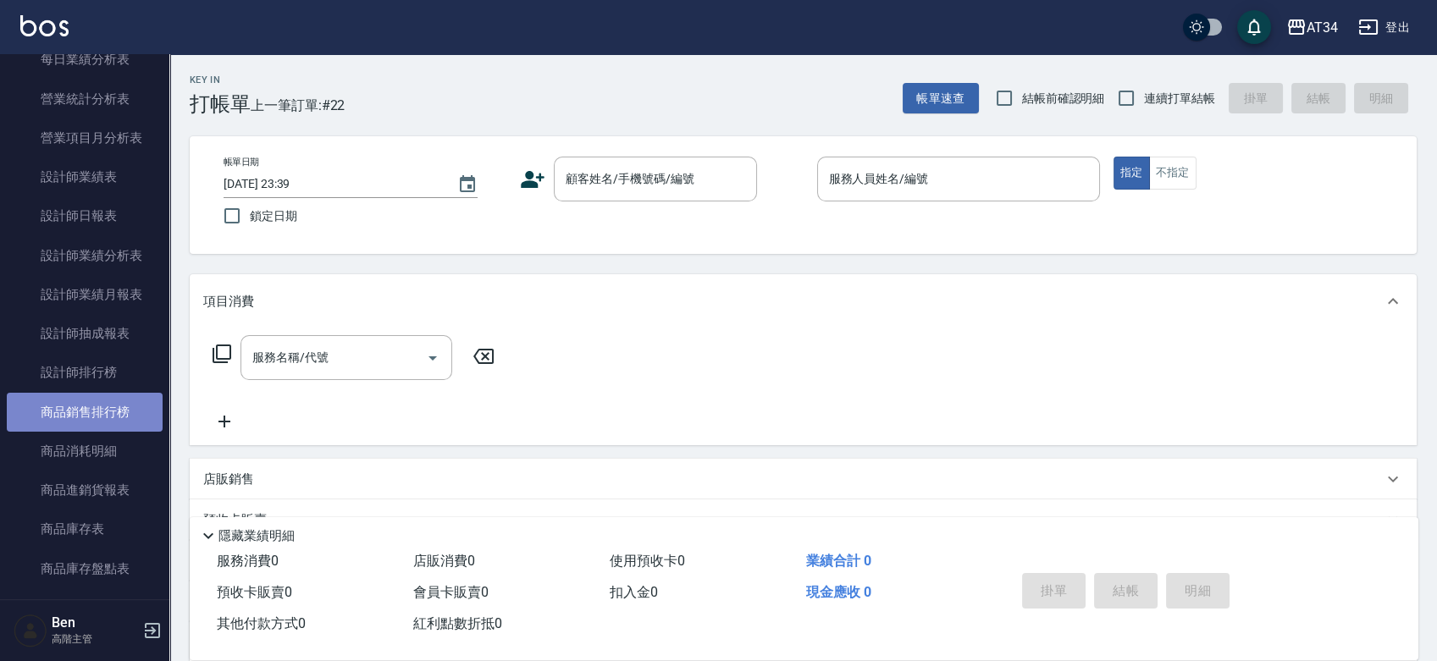
click at [116, 418] on link "商品銷售排行榜" at bounding box center [85, 412] width 156 height 39
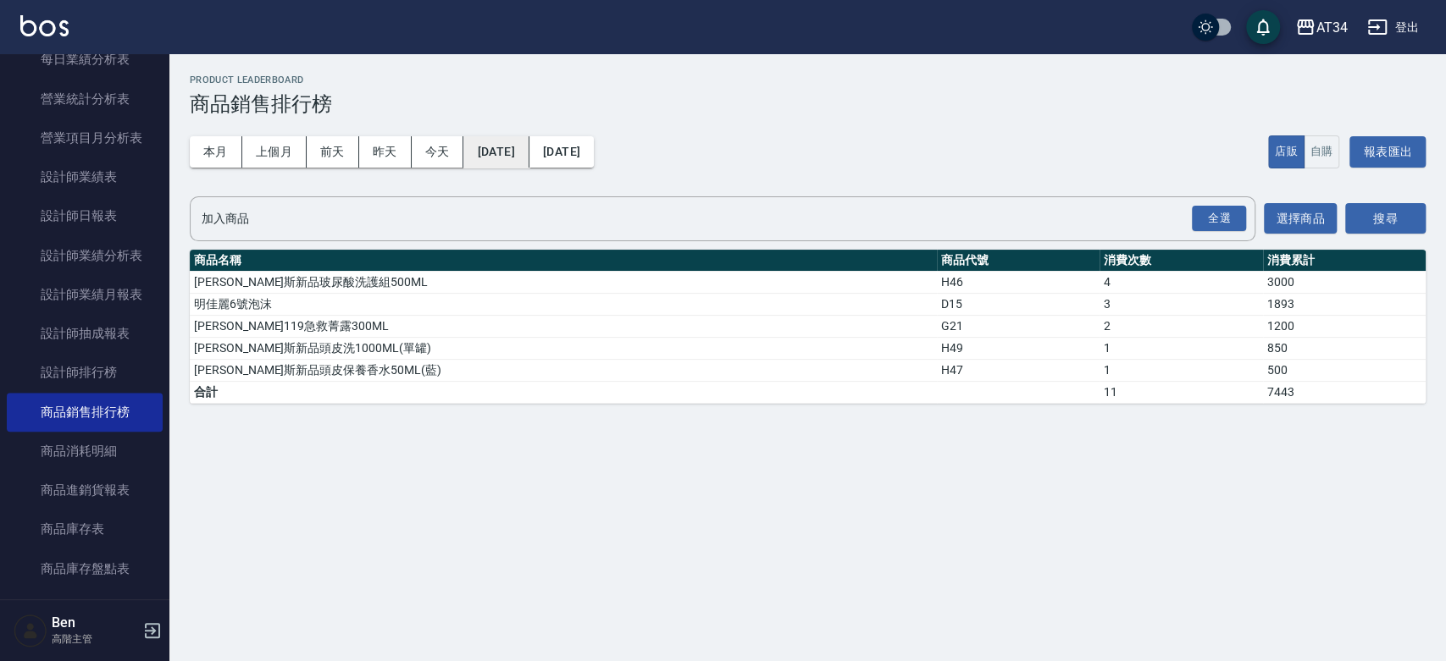
click at [501, 153] on button "[DATE]" at bounding box center [495, 151] width 65 height 31
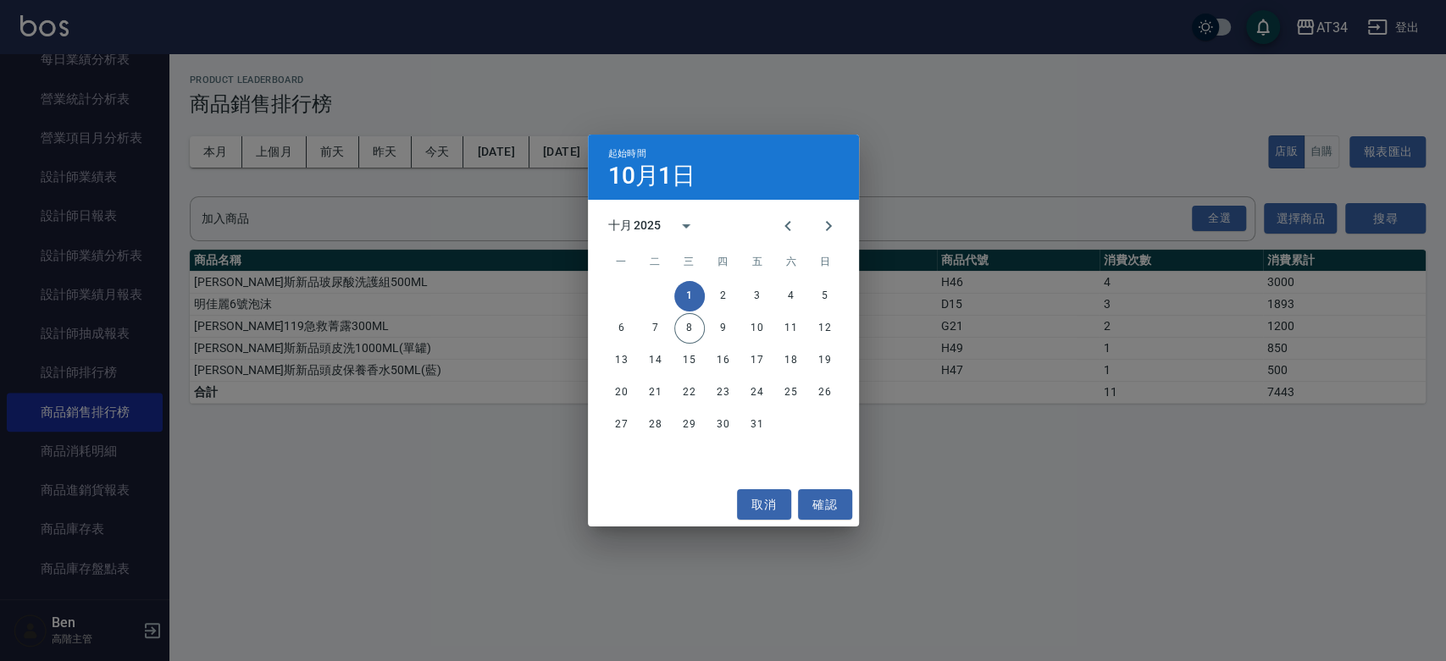
click at [773, 206] on div at bounding box center [807, 226] width 81 height 41
click at [781, 229] on icon "Previous month" at bounding box center [787, 226] width 20 height 20
click at [783, 236] on button "Previous month" at bounding box center [787, 226] width 41 height 41
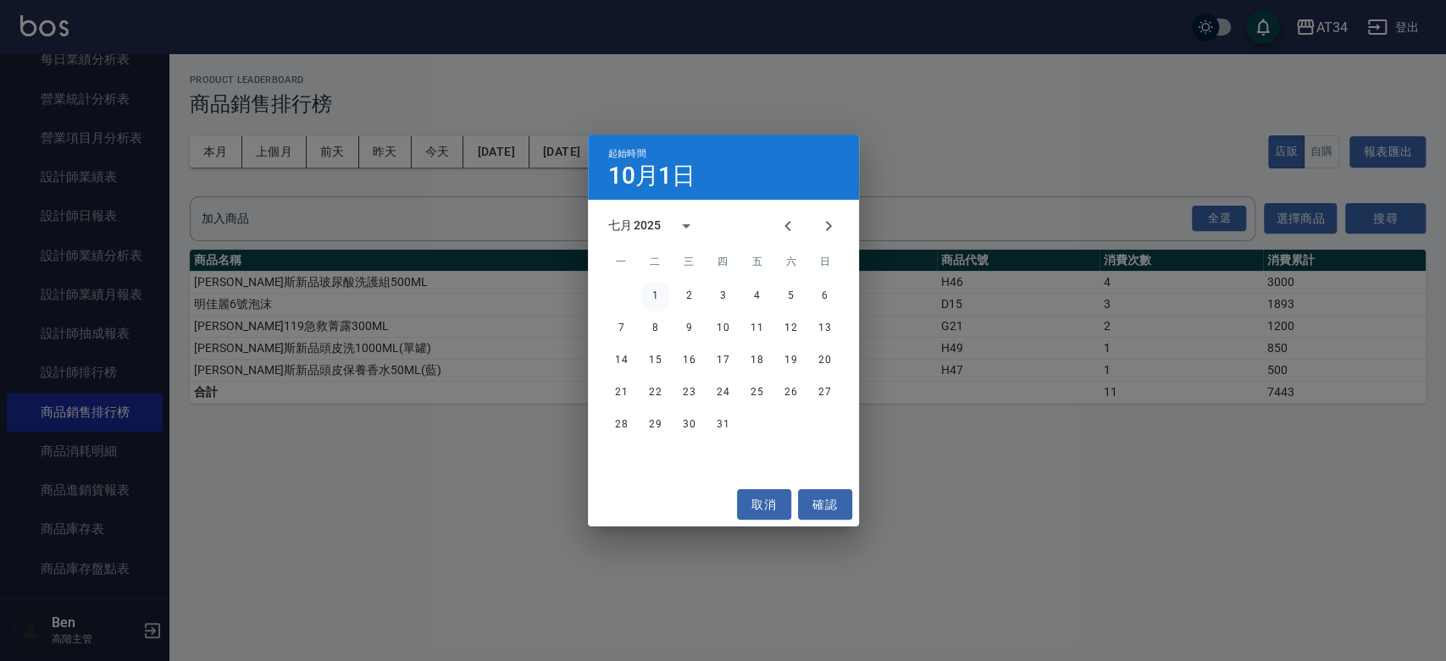
click at [655, 299] on button "1" at bounding box center [655, 296] width 30 height 30
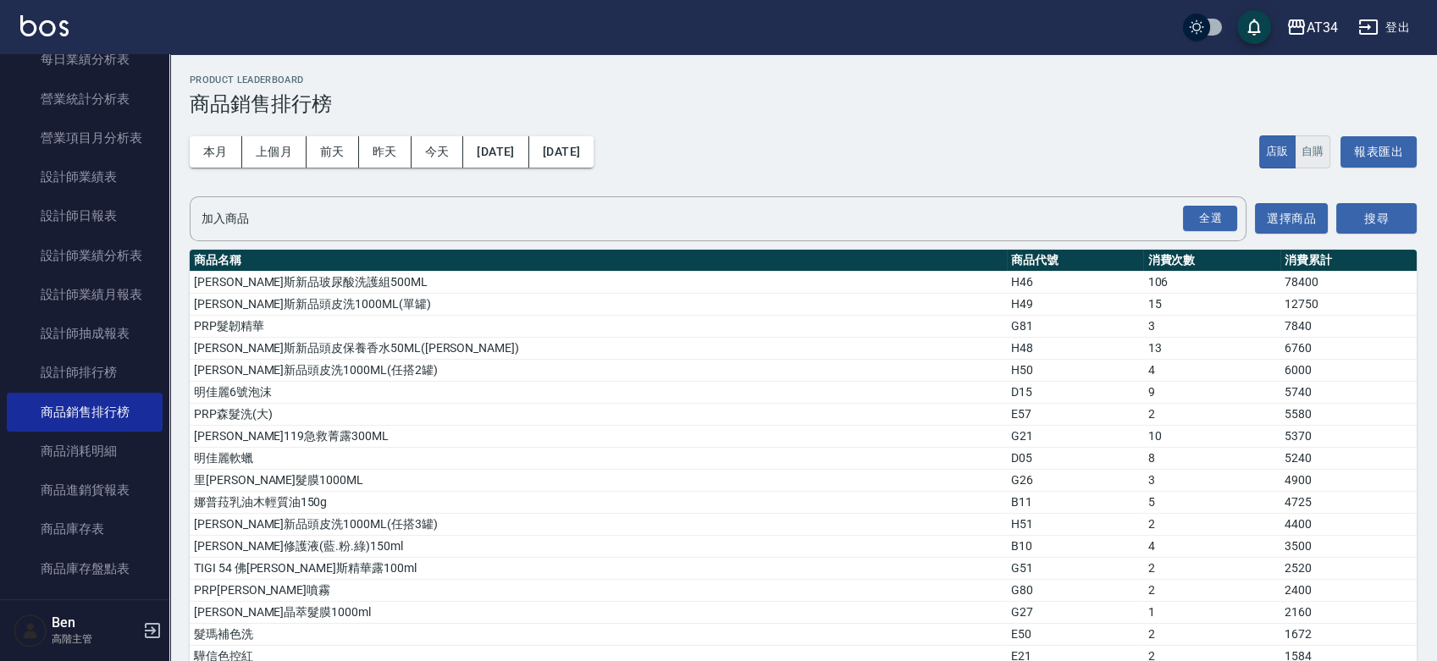
click at [1318, 149] on button "自購" at bounding box center [1313, 151] width 36 height 33
click at [1350, 228] on button "搜尋" at bounding box center [1376, 218] width 80 height 31
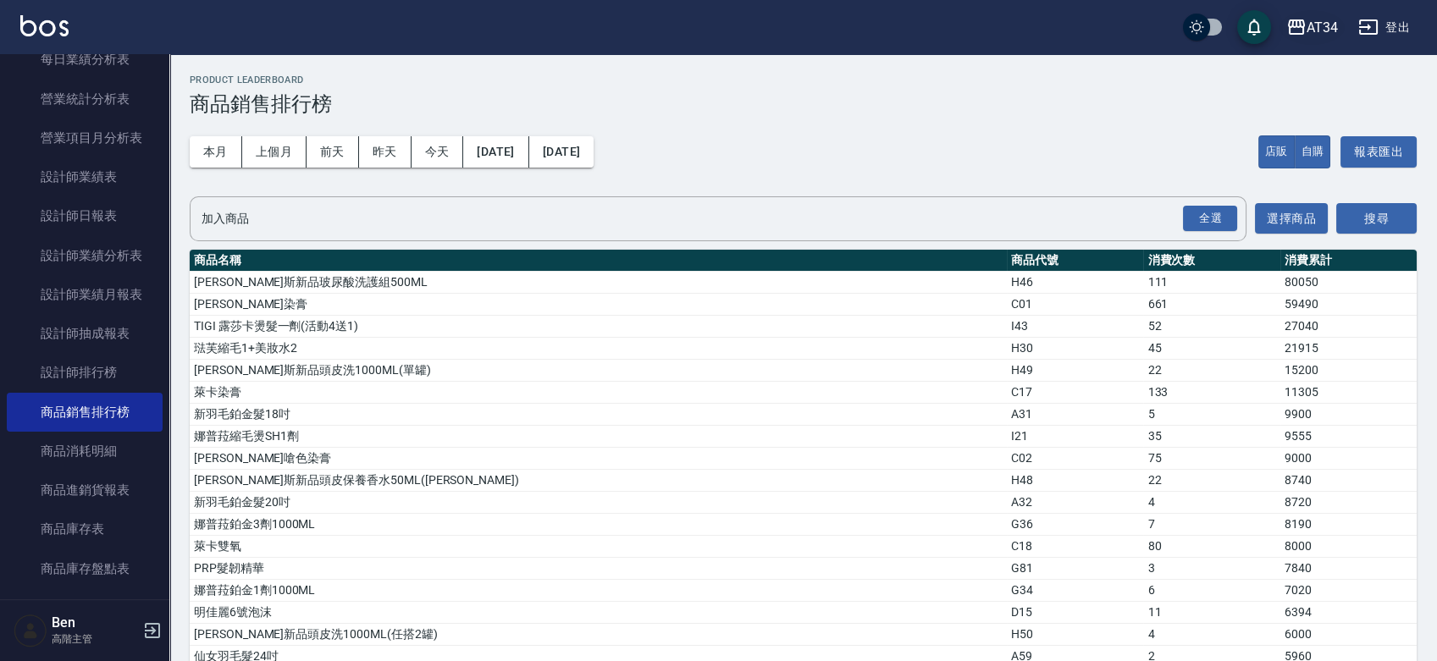
click at [1328, 25] on div "AT34" at bounding box center [1322, 27] width 31 height 21
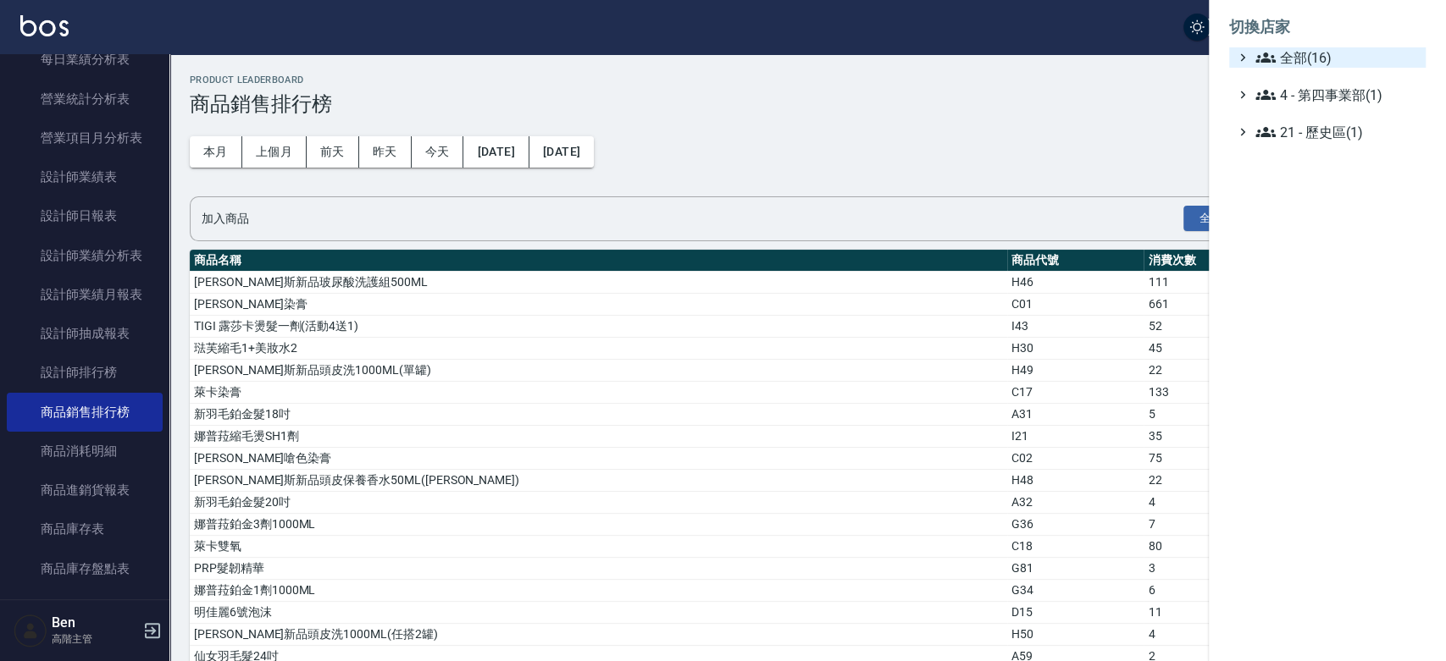
click at [1308, 57] on span "全部(16)" at bounding box center [1336, 57] width 163 height 20
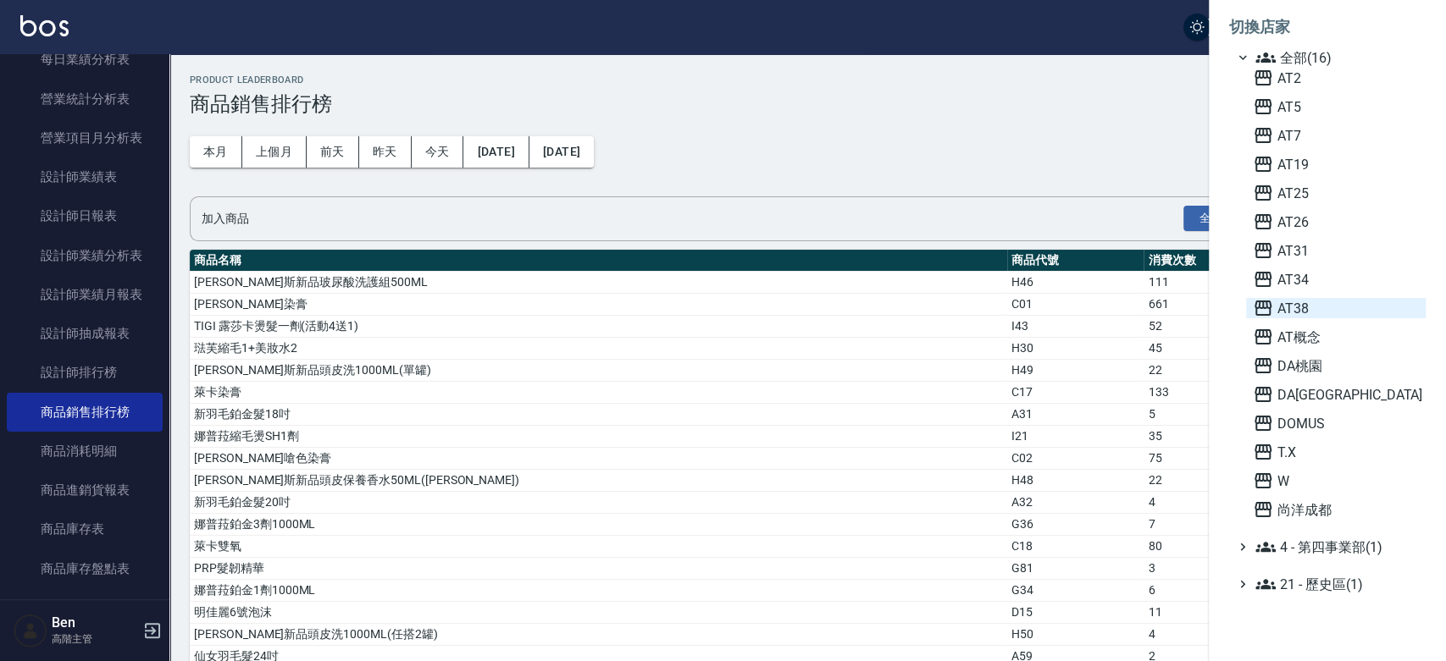
click at [1291, 310] on span "AT38" at bounding box center [1335, 308] width 166 height 20
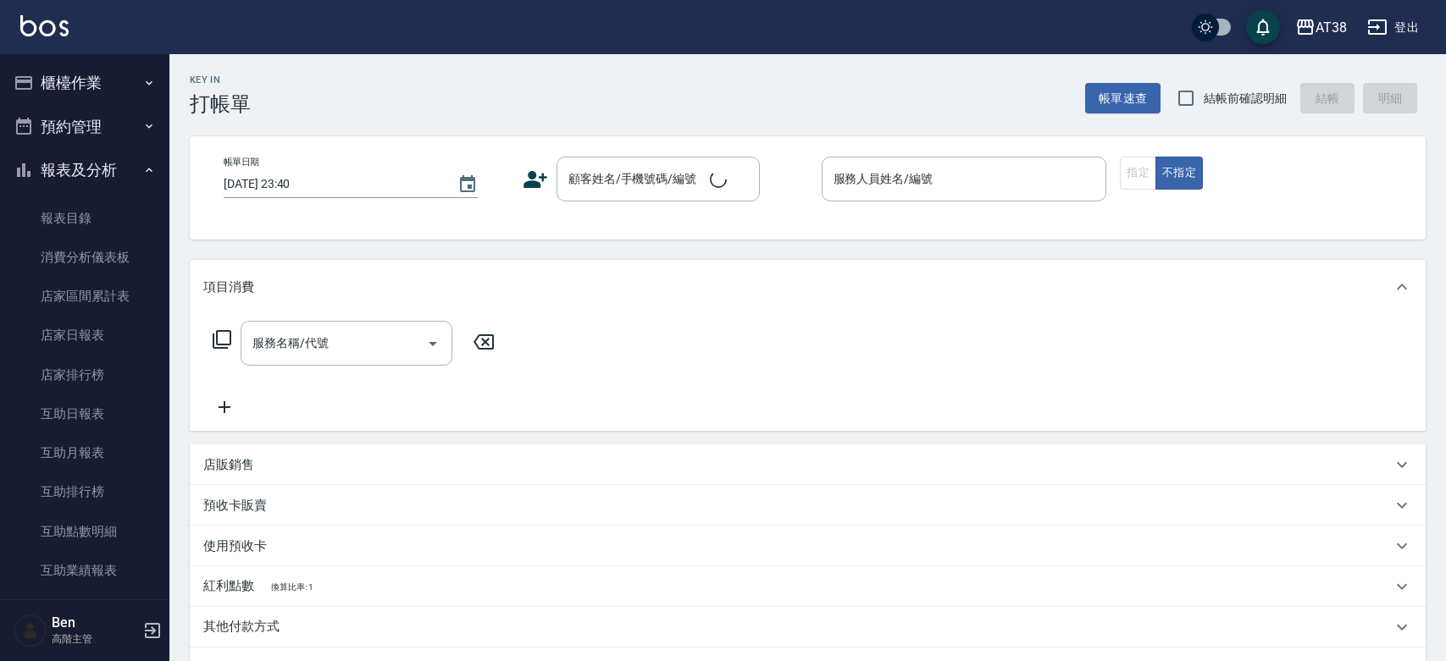
click at [112, 160] on button "報表及分析" at bounding box center [85, 170] width 156 height 44
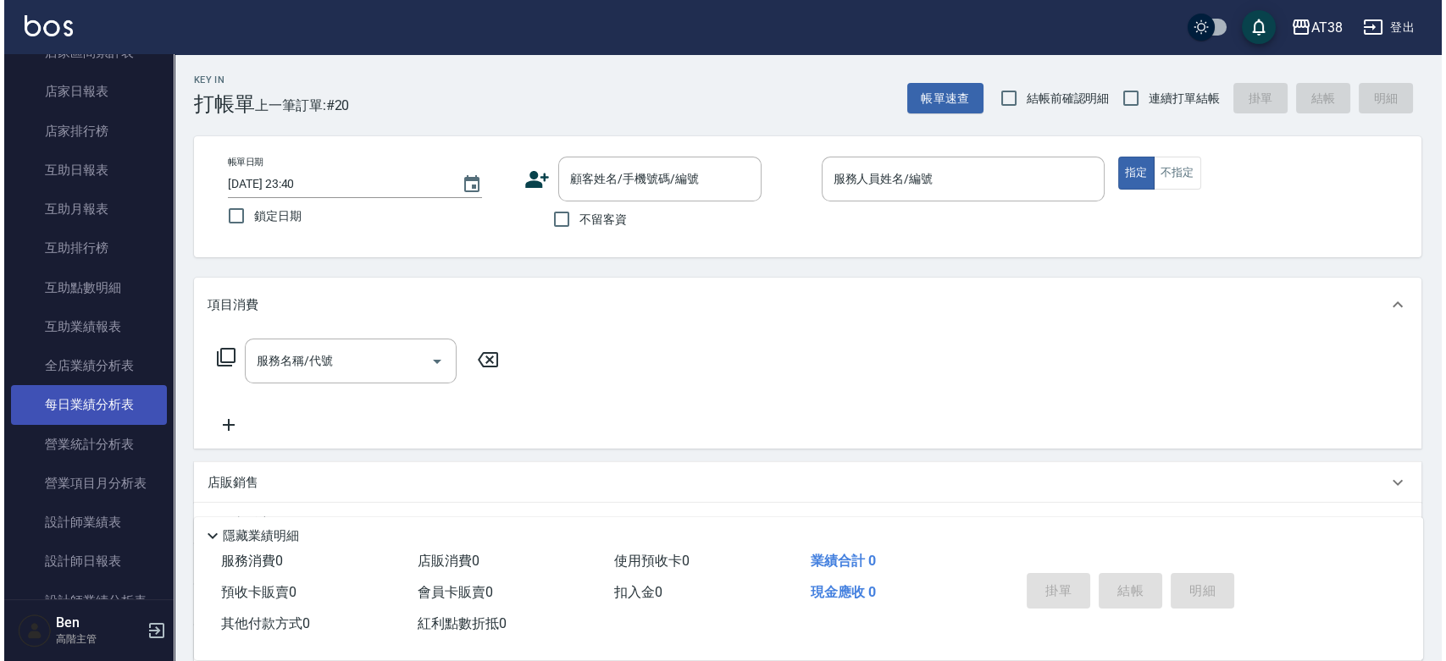
scroll to position [606, 0]
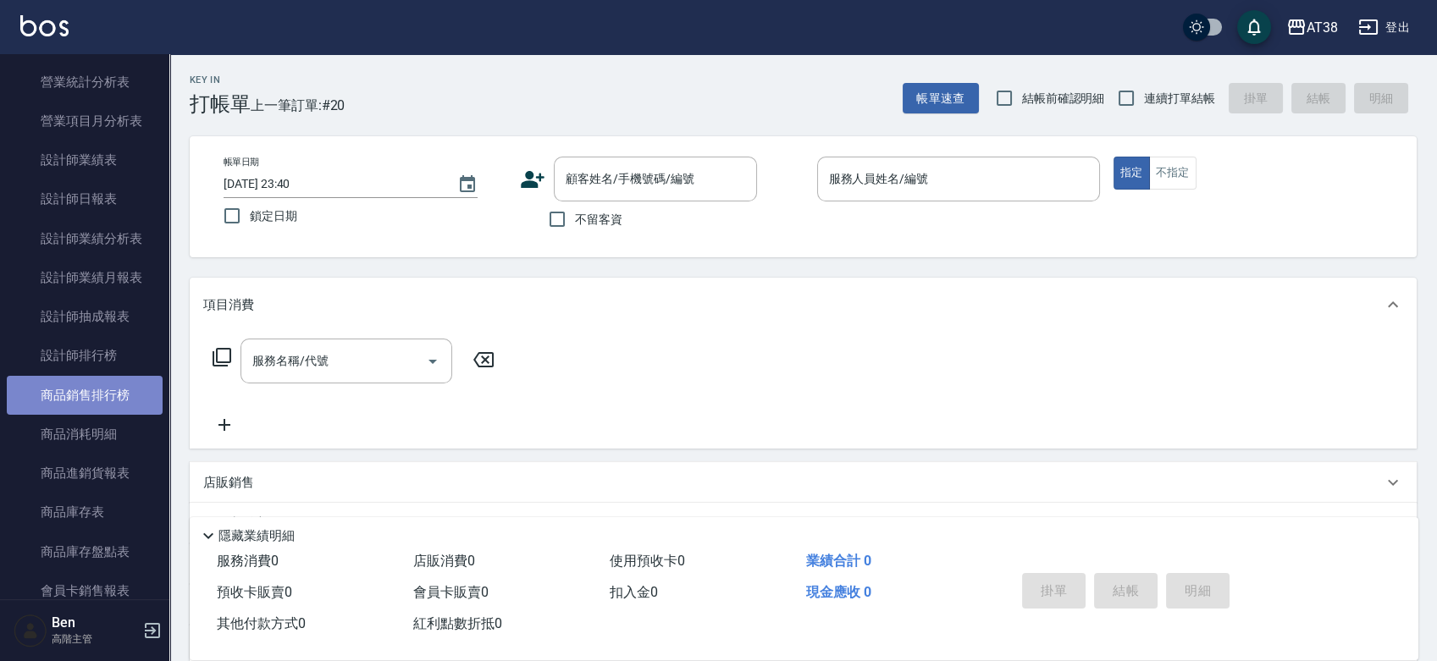
click at [89, 384] on link "商品銷售排行榜" at bounding box center [85, 395] width 156 height 39
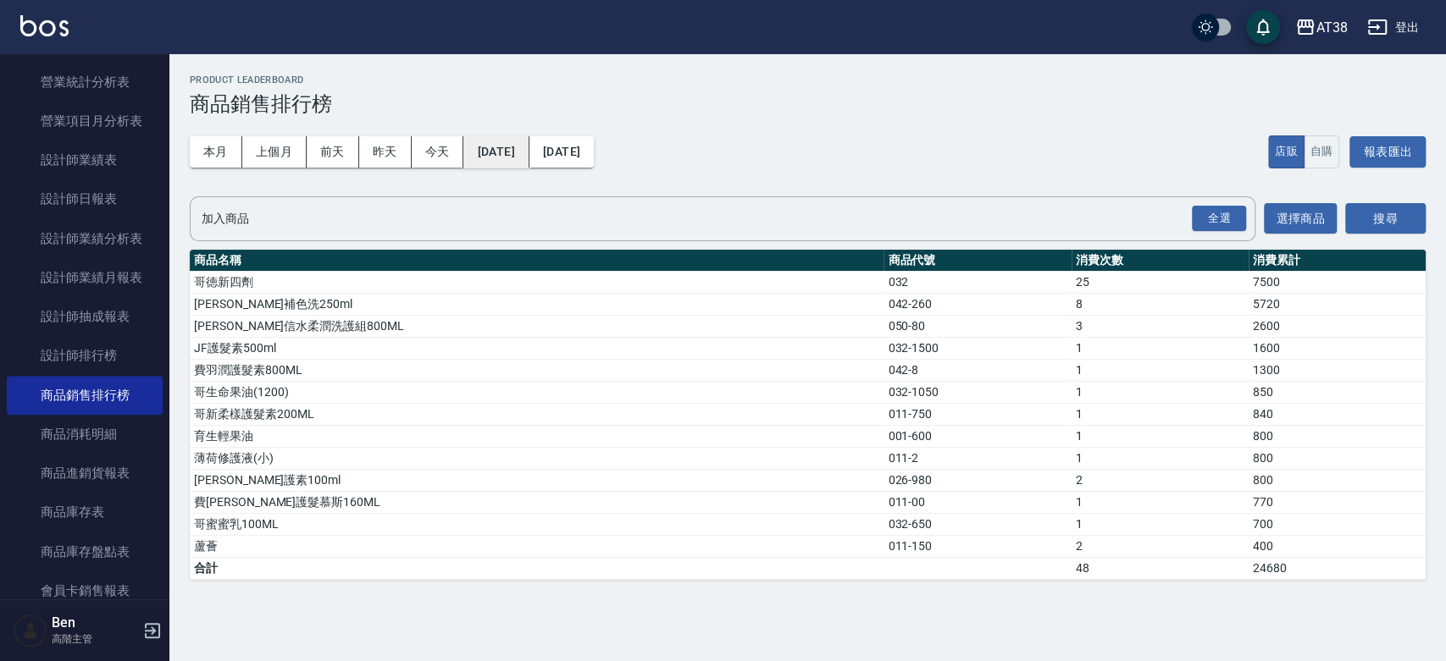
click at [502, 138] on button "[DATE]" at bounding box center [495, 151] width 65 height 31
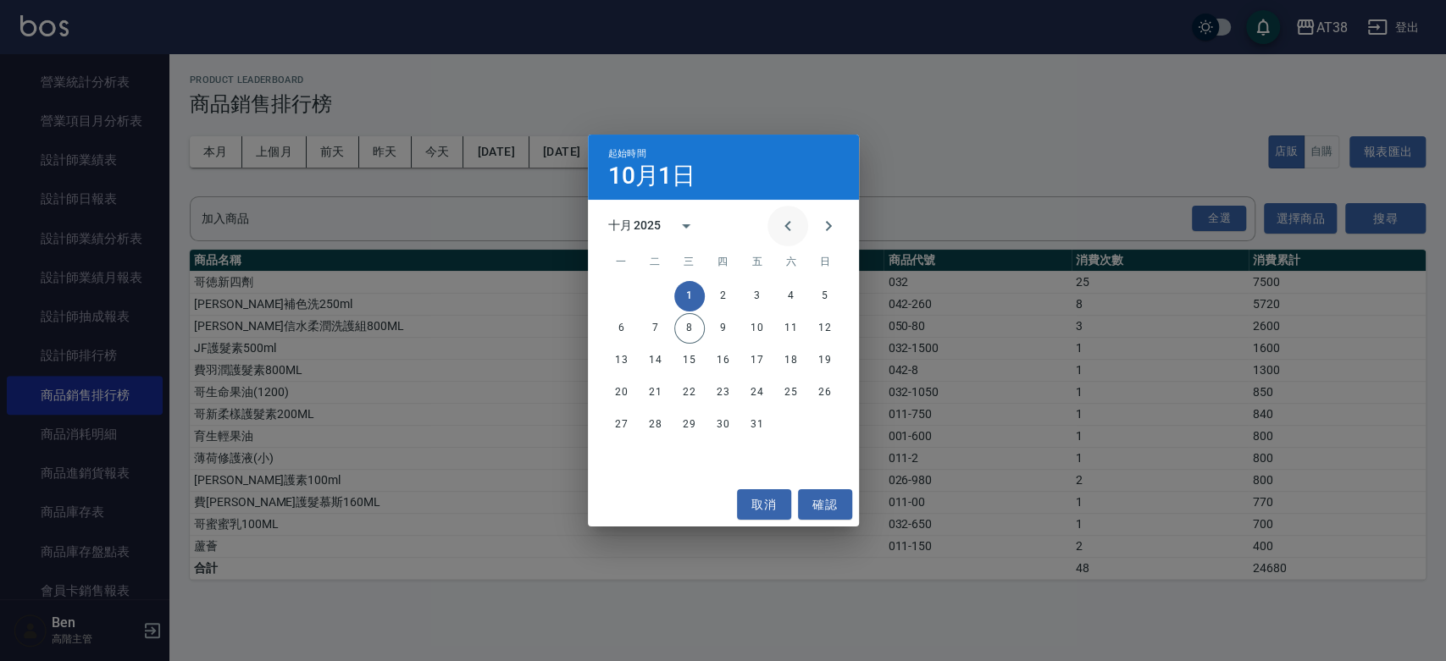
click at [796, 235] on icon "Previous month" at bounding box center [787, 226] width 20 height 20
click at [781, 229] on icon "Previous month" at bounding box center [787, 226] width 20 height 20
click at [662, 296] on button "1" at bounding box center [655, 296] width 30 height 30
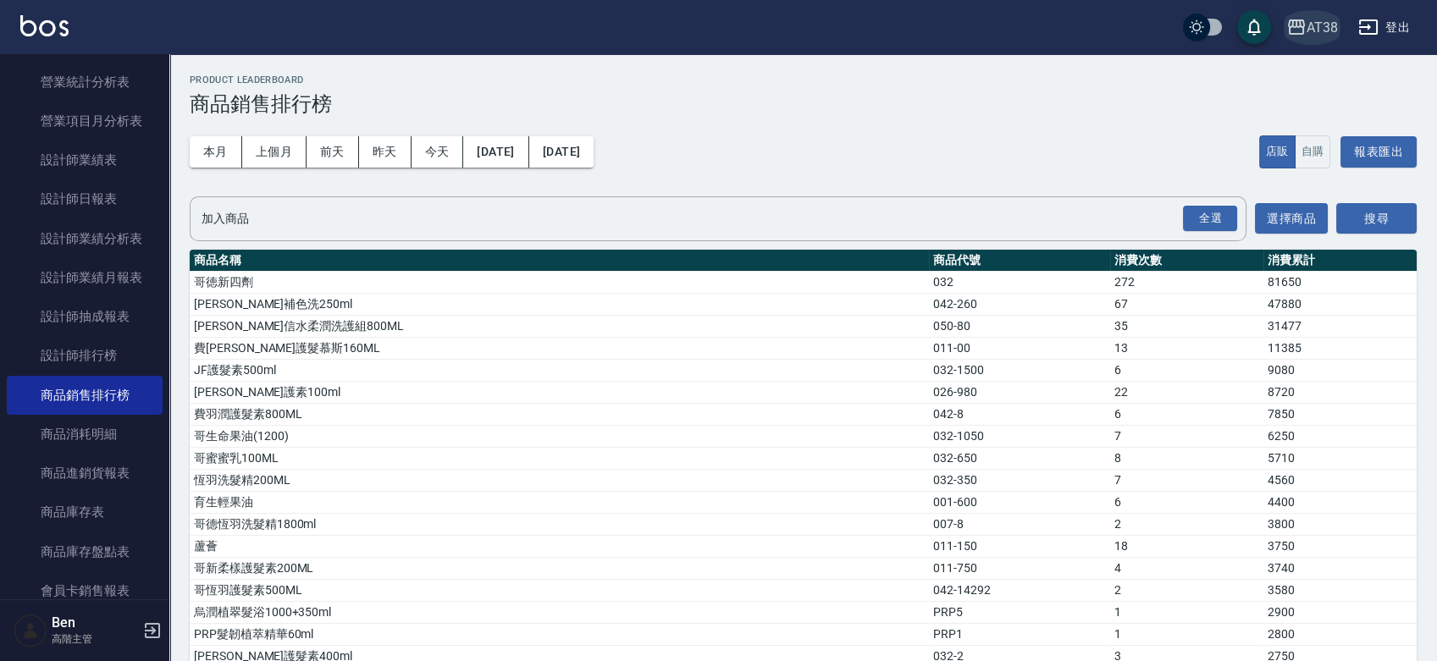
click at [1328, 18] on div "AT38" at bounding box center [1322, 27] width 31 height 21
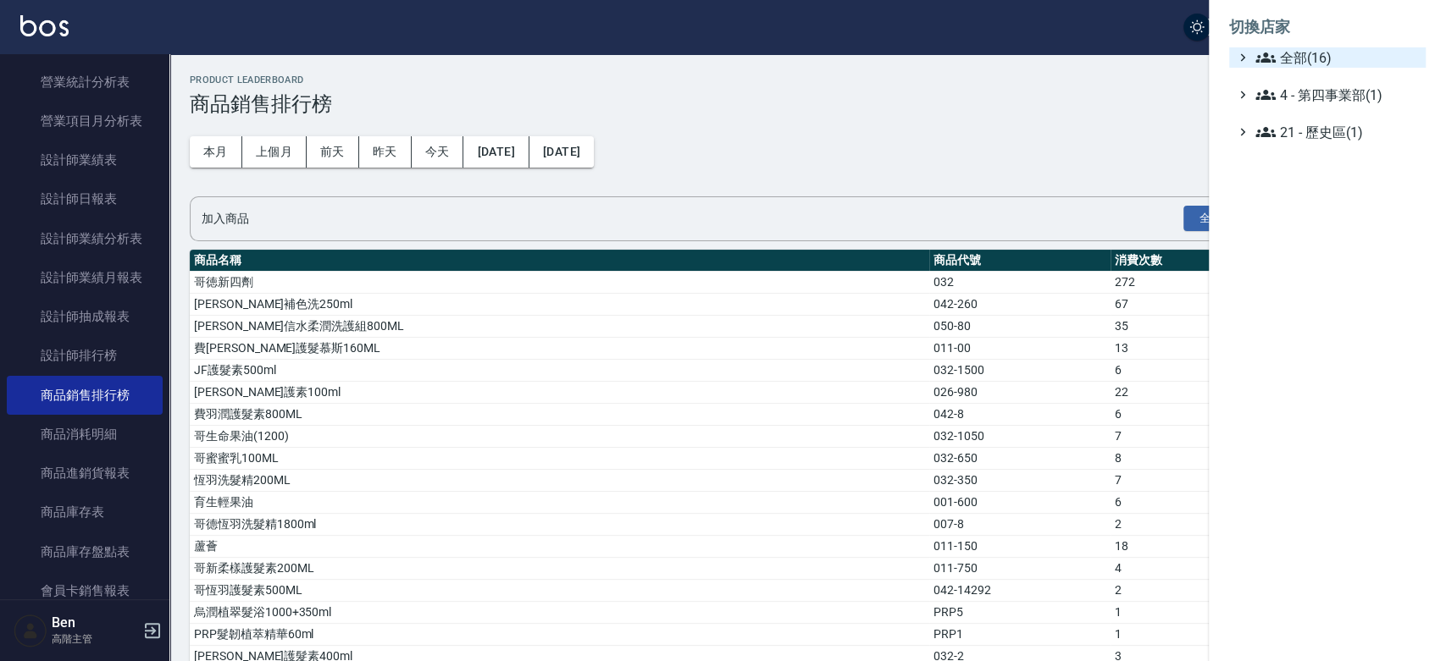
click at [1324, 58] on span "全部(16)" at bounding box center [1336, 57] width 163 height 20
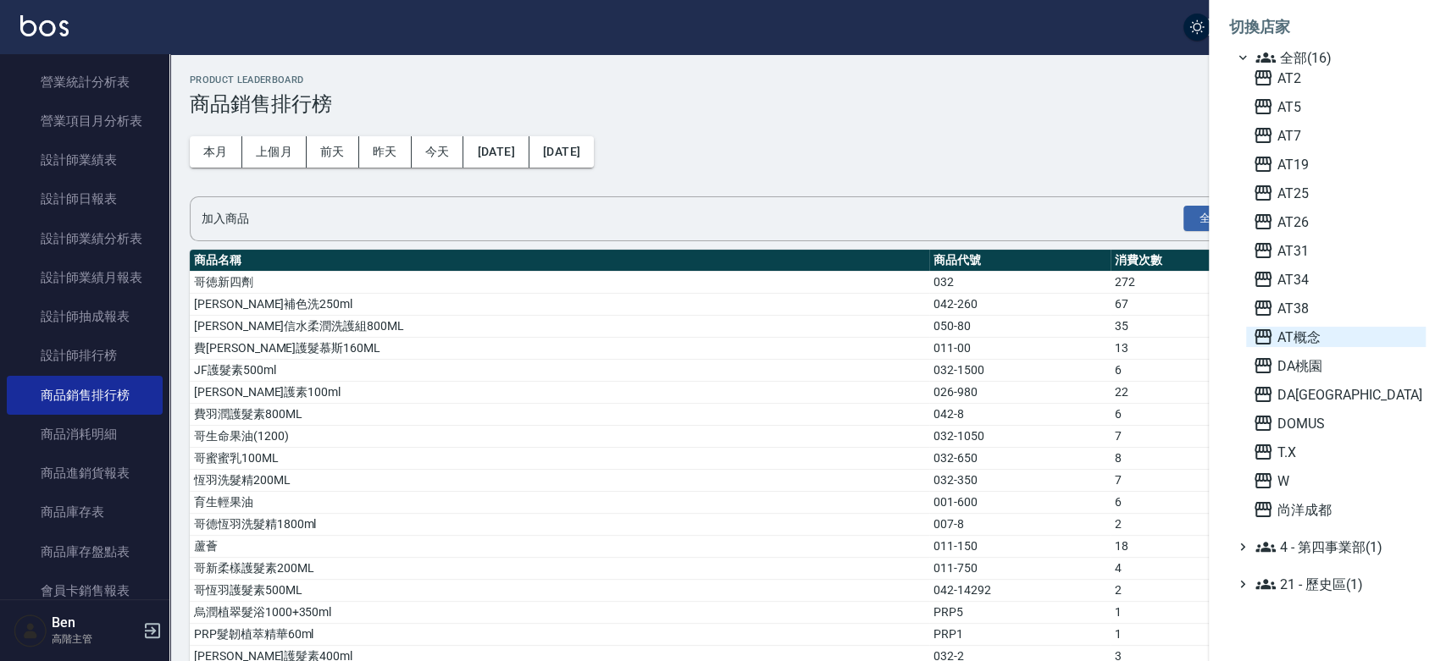
click at [1304, 338] on span "AT概念" at bounding box center [1335, 337] width 166 height 20
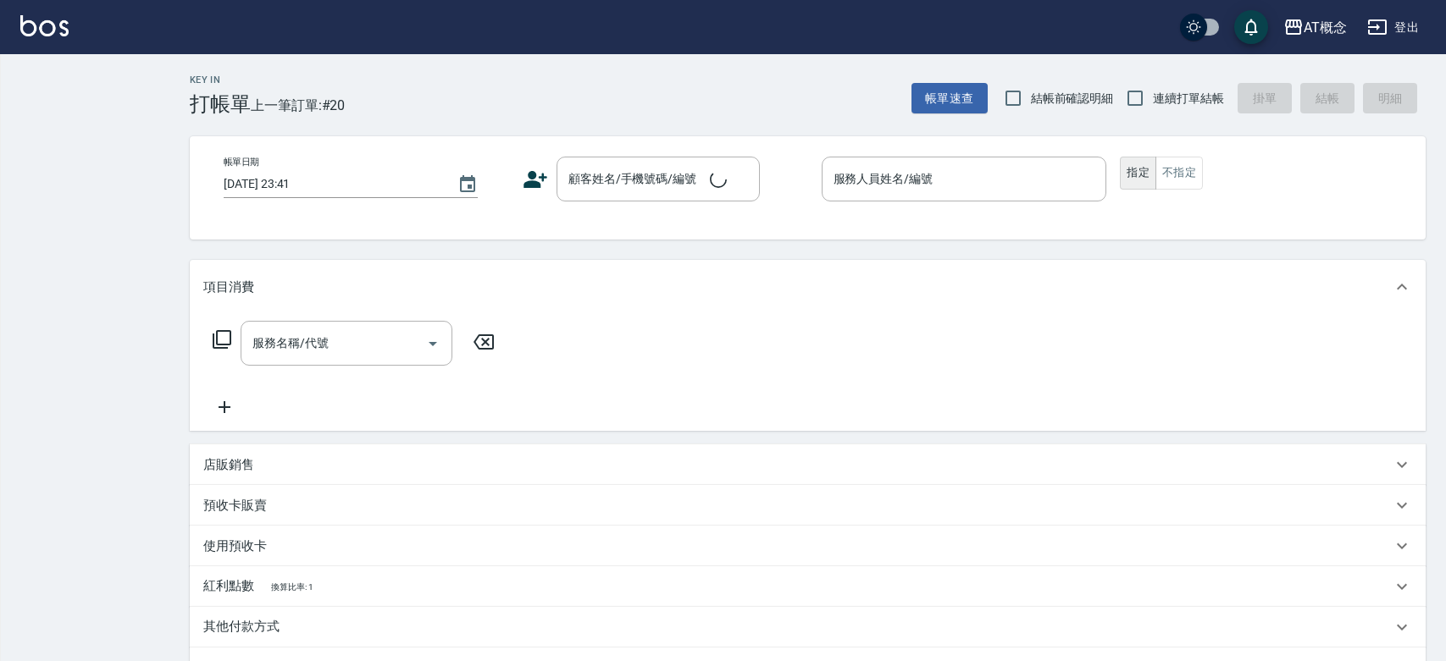
click at [88, 176] on div "Key In 打帳單 上一筆訂單:#20 帳單速查 結帳前確認明細 連續打單結帳 掛單 結帳 明細 帳單日期 [DATE] 23:41 顧客姓名/手機號碼/編…" at bounding box center [723, 436] width 1446 height 872
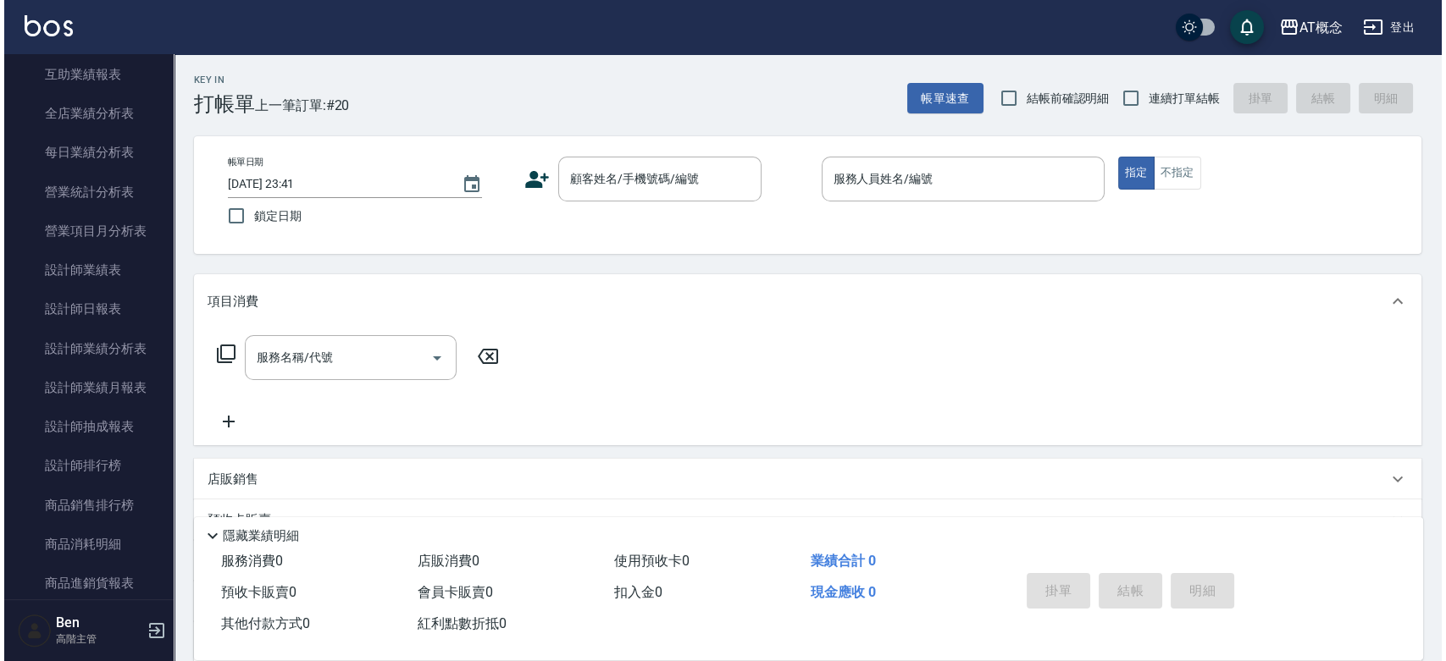
scroll to position [497, 0]
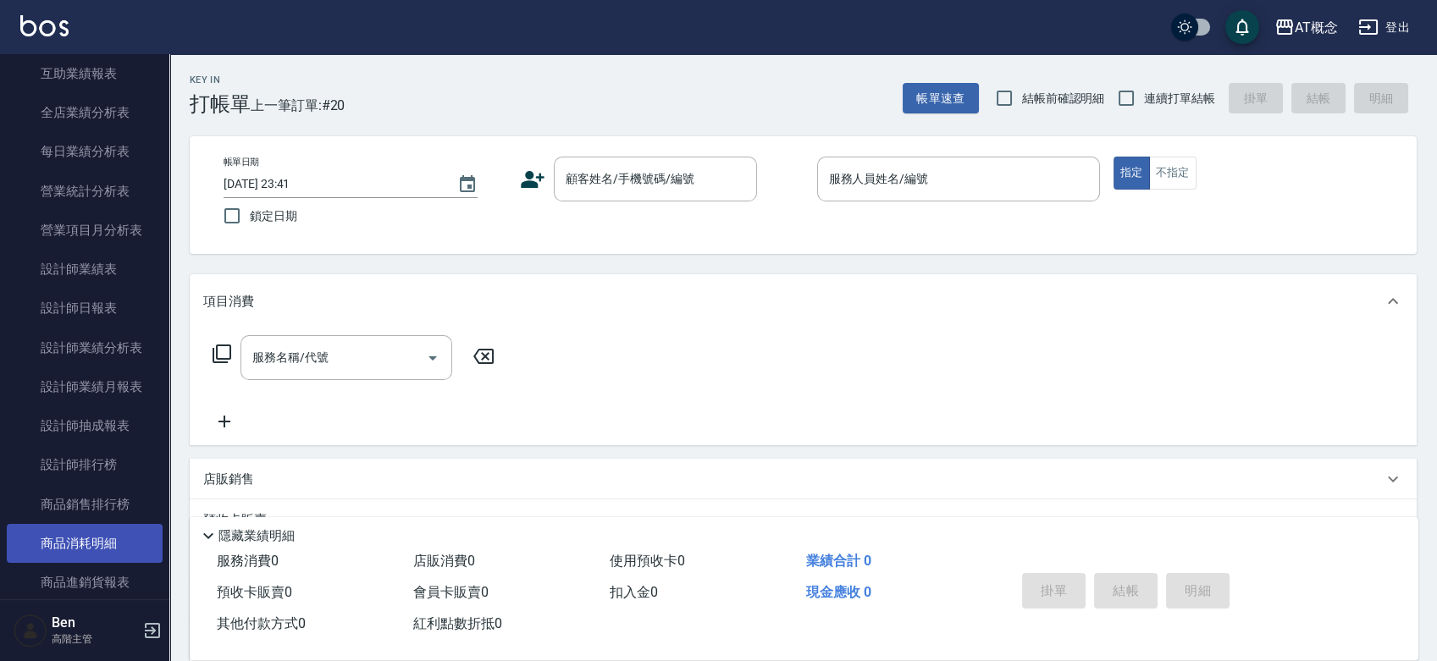
click at [81, 531] on link "商品消耗明細" at bounding box center [85, 543] width 156 height 39
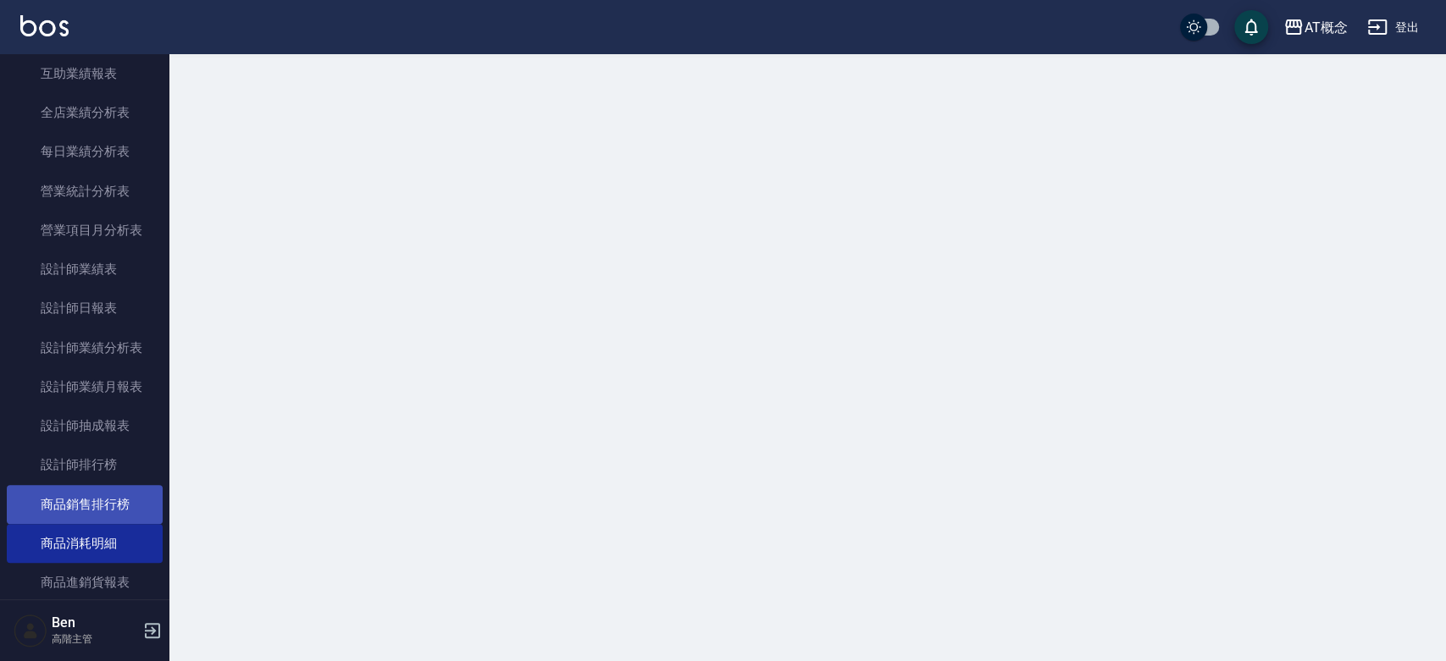
click at [105, 494] on link "商品銷售排行榜" at bounding box center [85, 504] width 156 height 39
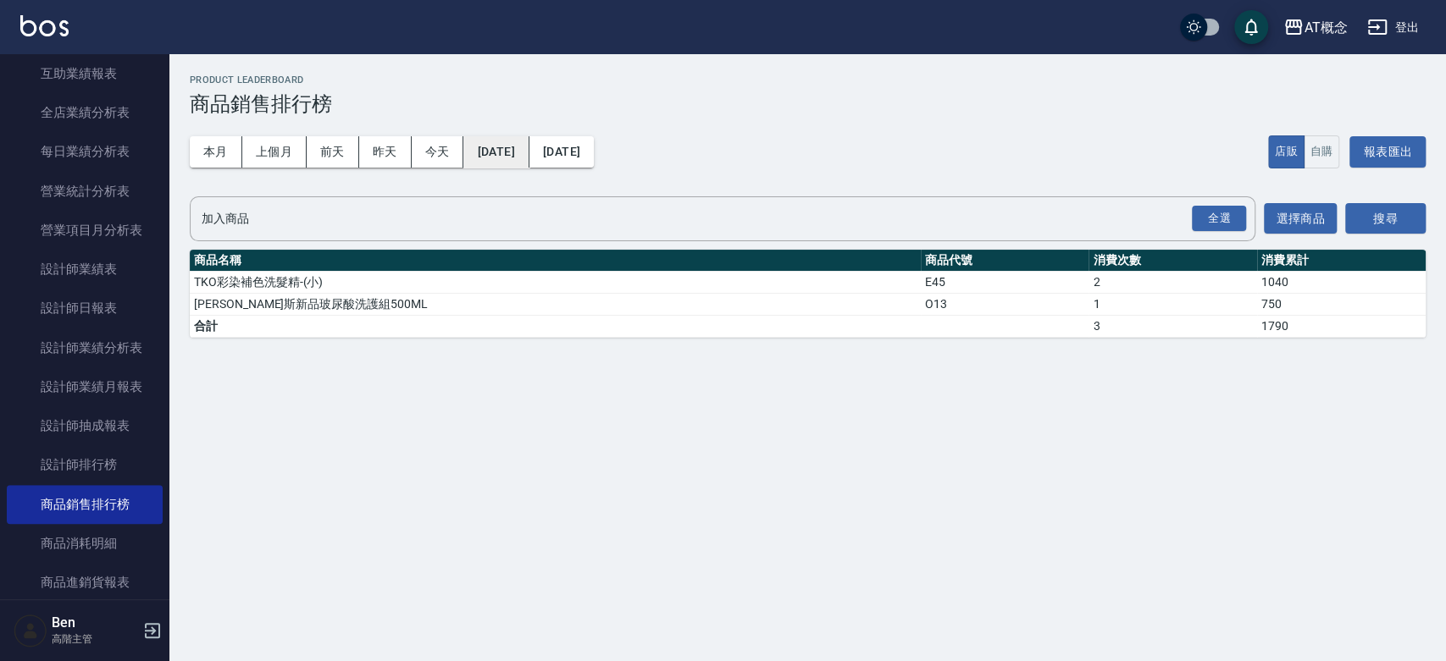
click at [506, 141] on button "[DATE]" at bounding box center [495, 151] width 65 height 31
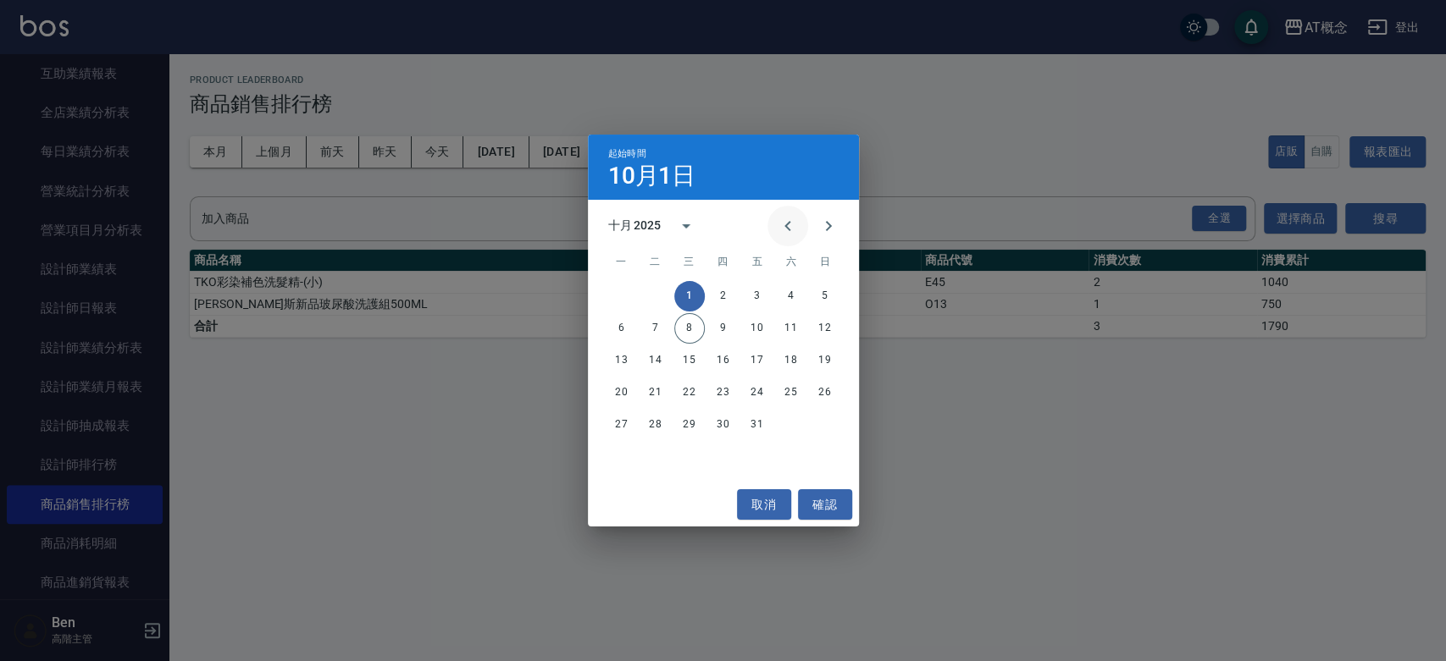
click at [801, 234] on button "Previous month" at bounding box center [787, 226] width 41 height 41
click at [660, 303] on button "1" at bounding box center [655, 296] width 30 height 30
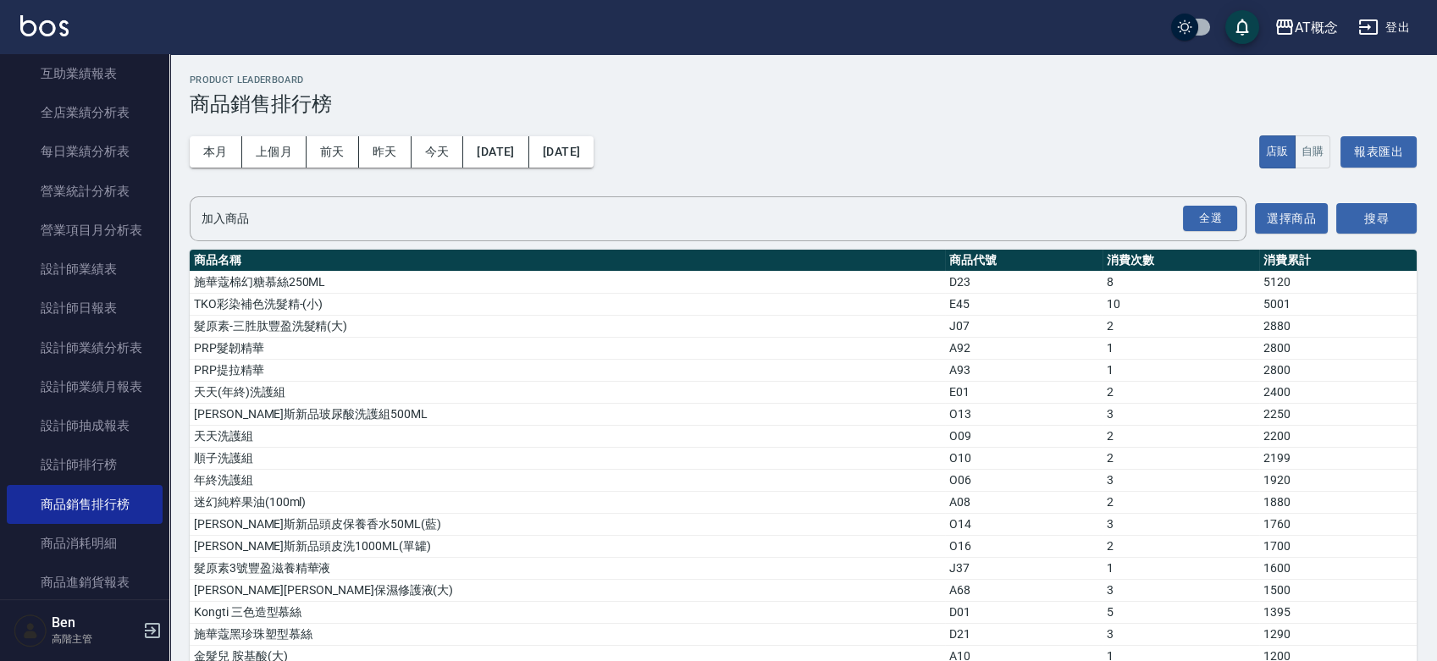
click at [1333, 41] on div "AT概念 登出" at bounding box center [718, 27] width 1437 height 54
click at [1314, 149] on button "自購" at bounding box center [1313, 151] width 36 height 33
click at [1355, 214] on button "搜尋" at bounding box center [1376, 218] width 80 height 31
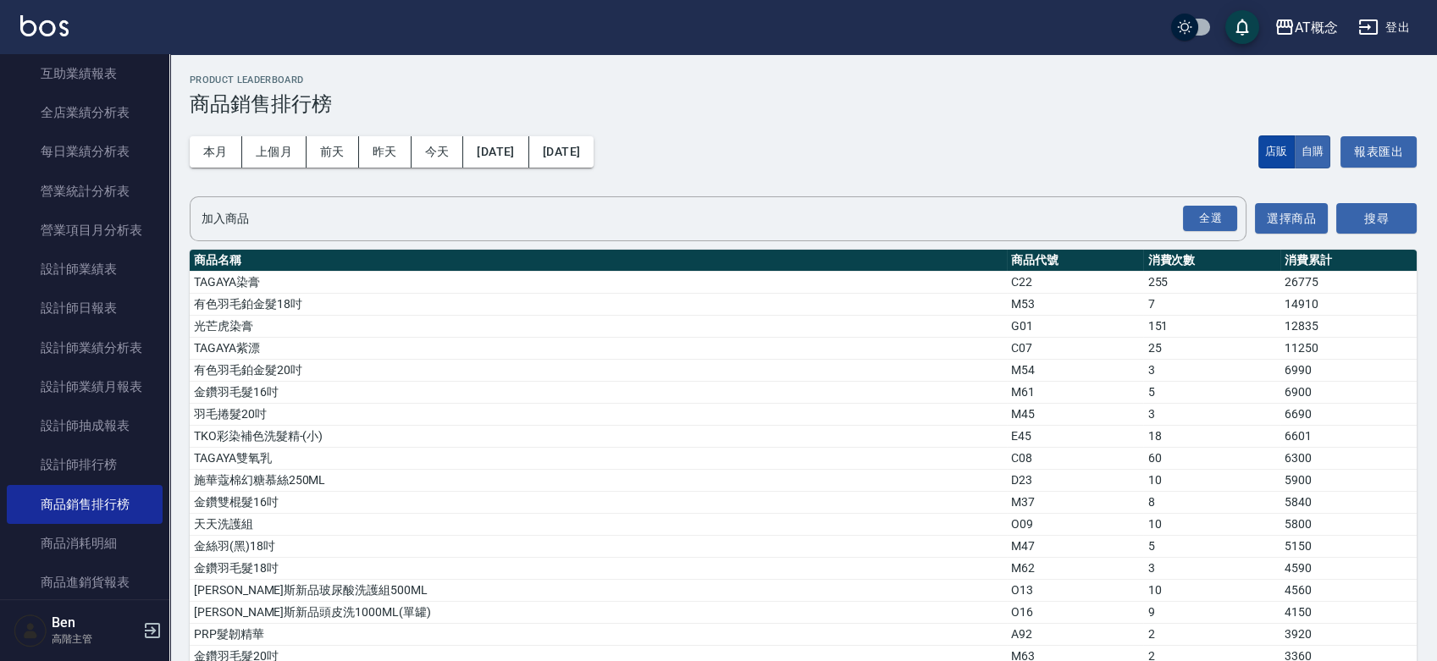
click at [1271, 142] on button "店販" at bounding box center [1276, 151] width 36 height 33
click at [1358, 218] on button "搜尋" at bounding box center [1376, 218] width 80 height 31
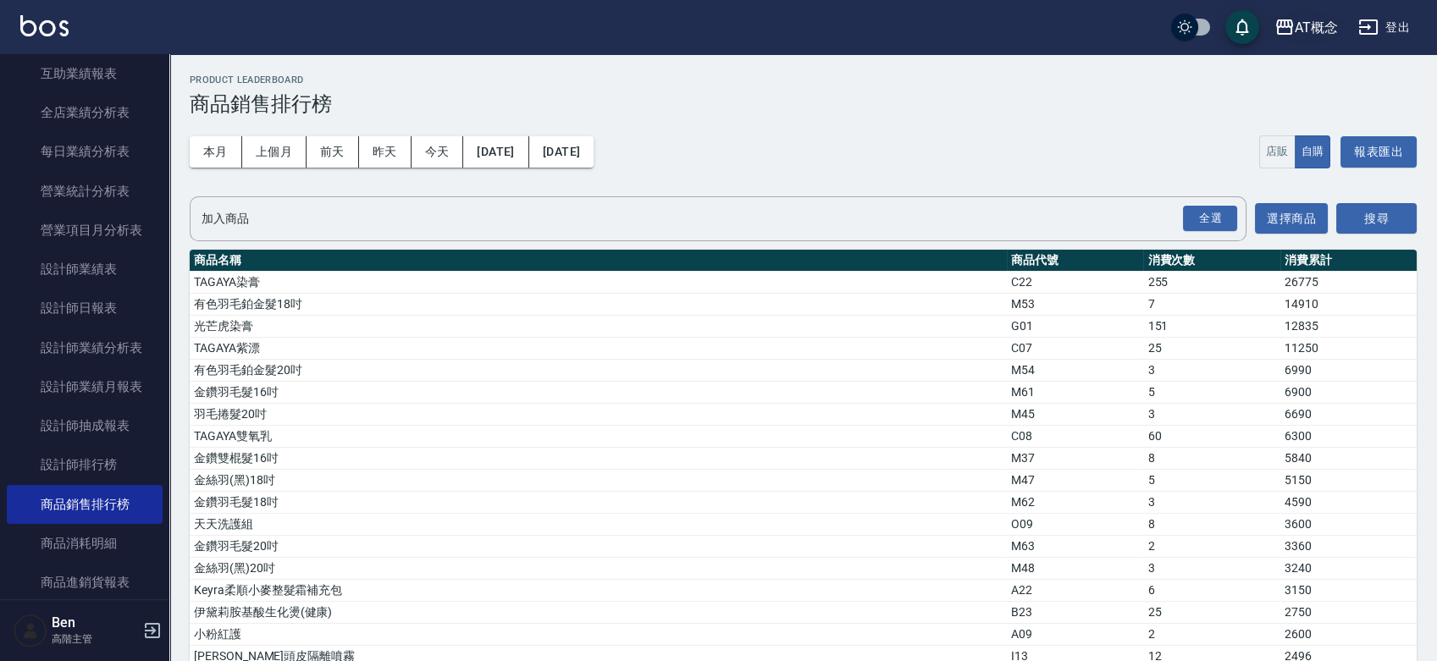
click at [1297, 19] on div "AT概念" at bounding box center [1316, 27] width 43 height 21
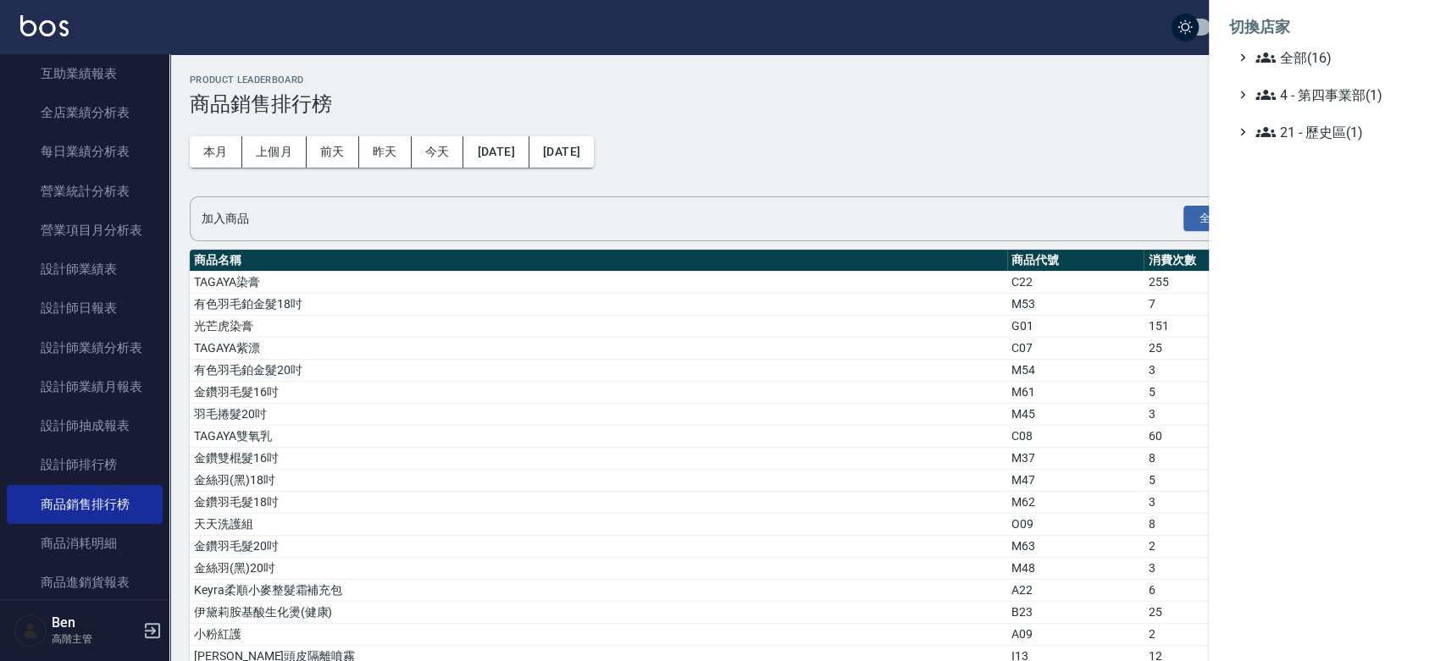
click at [1300, 39] on li "切換店家" at bounding box center [1327, 27] width 196 height 41
click at [1299, 53] on span "全部(16)" at bounding box center [1336, 57] width 163 height 20
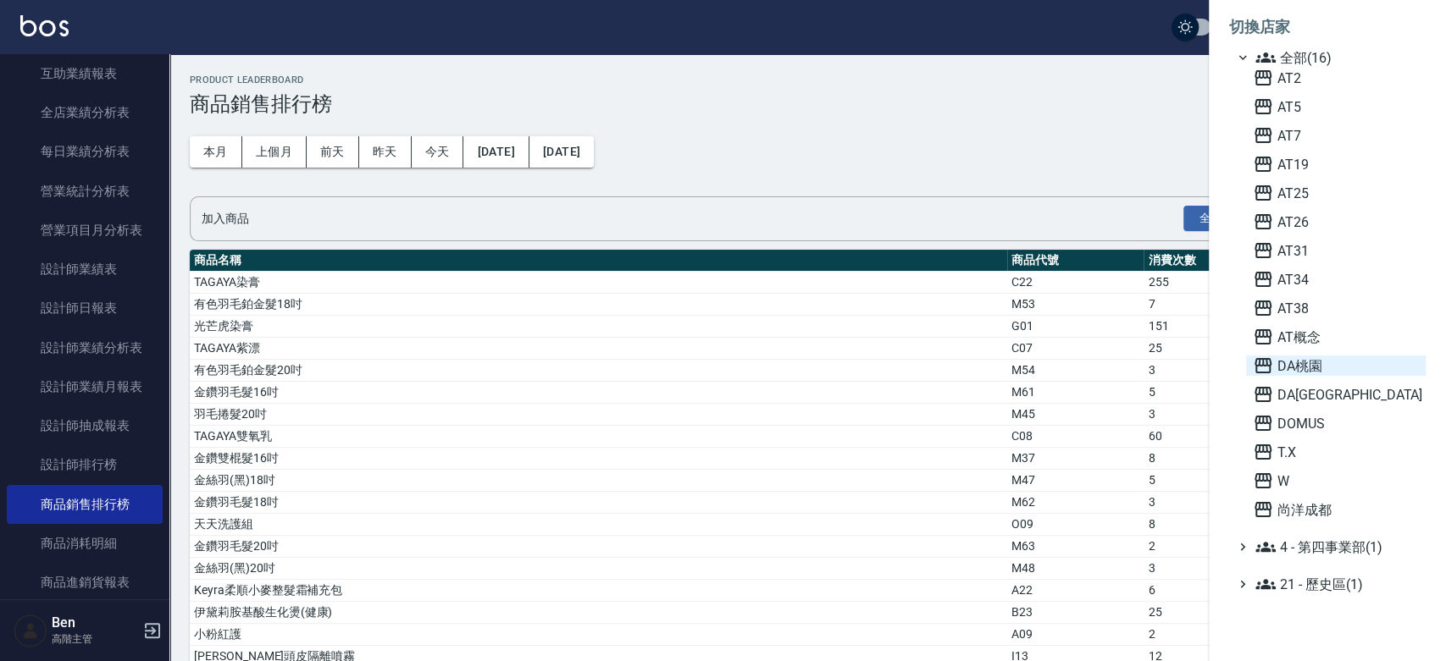
click at [1328, 361] on span "DA桃園" at bounding box center [1335, 366] width 166 height 20
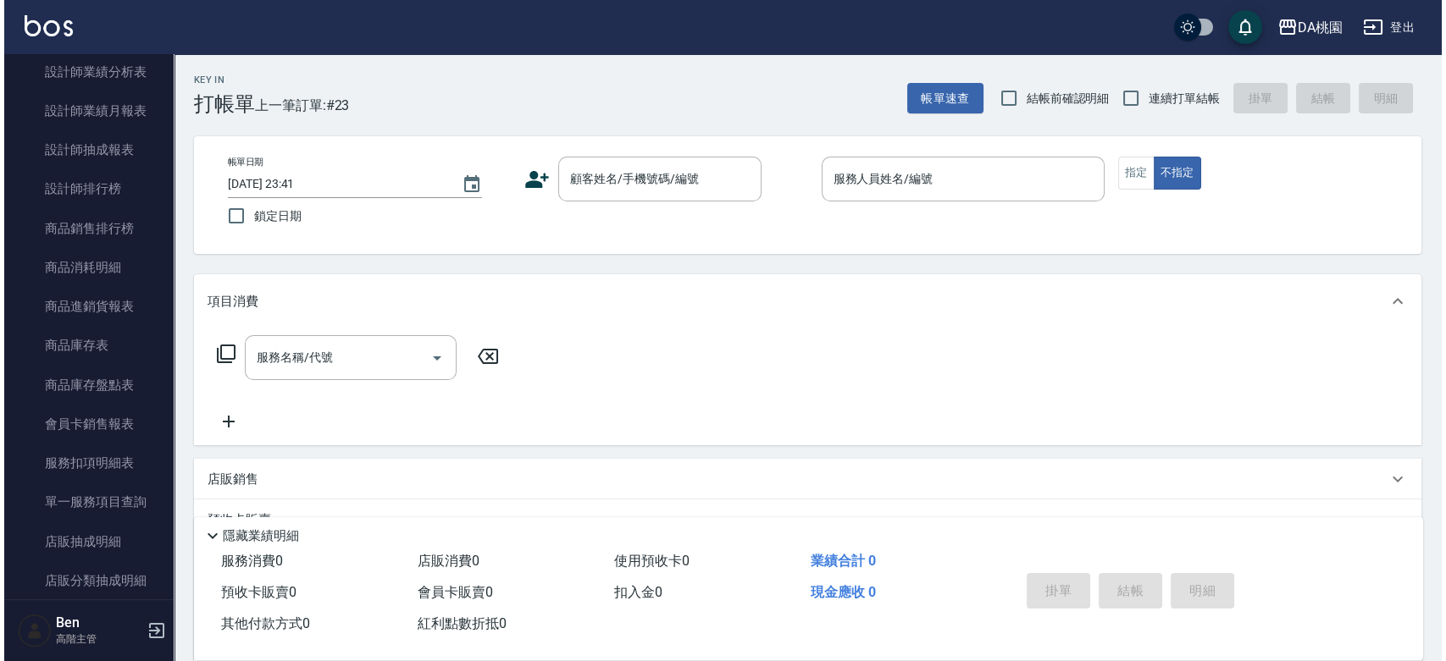
scroll to position [791, 0]
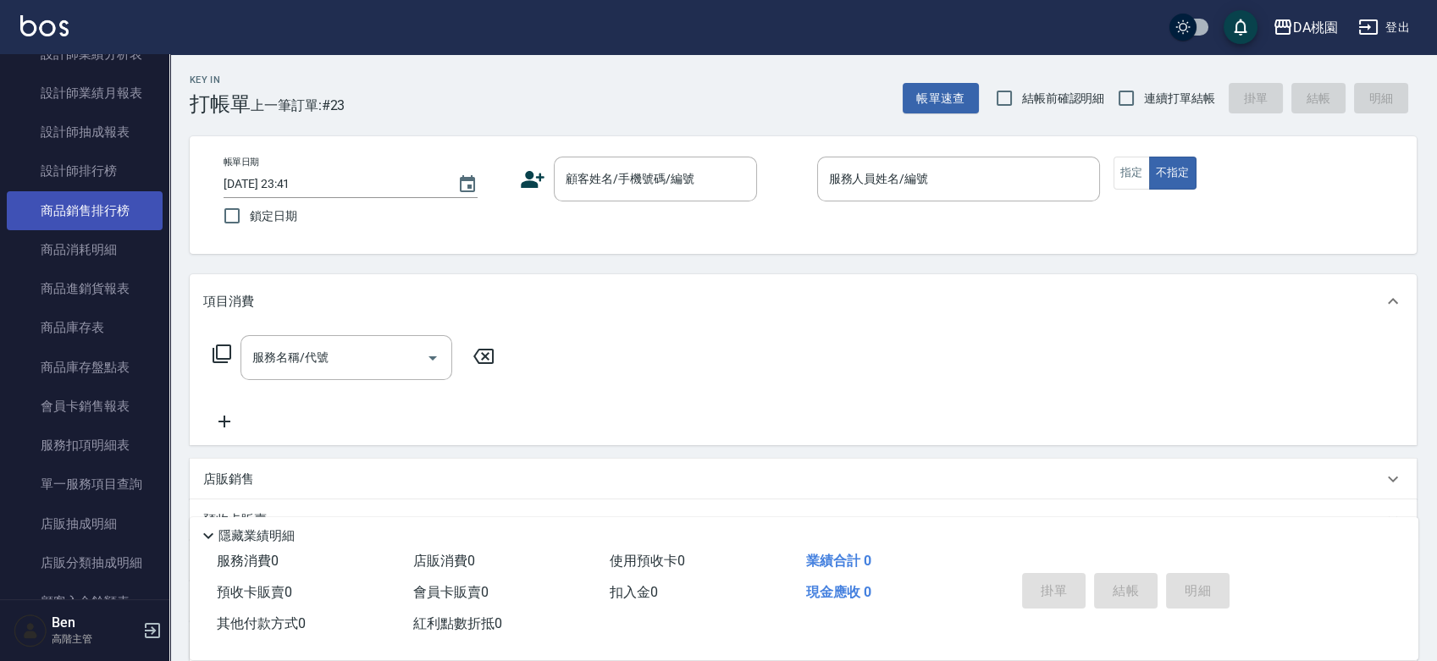
click at [94, 210] on link "商品銷售排行榜" at bounding box center [85, 210] width 156 height 39
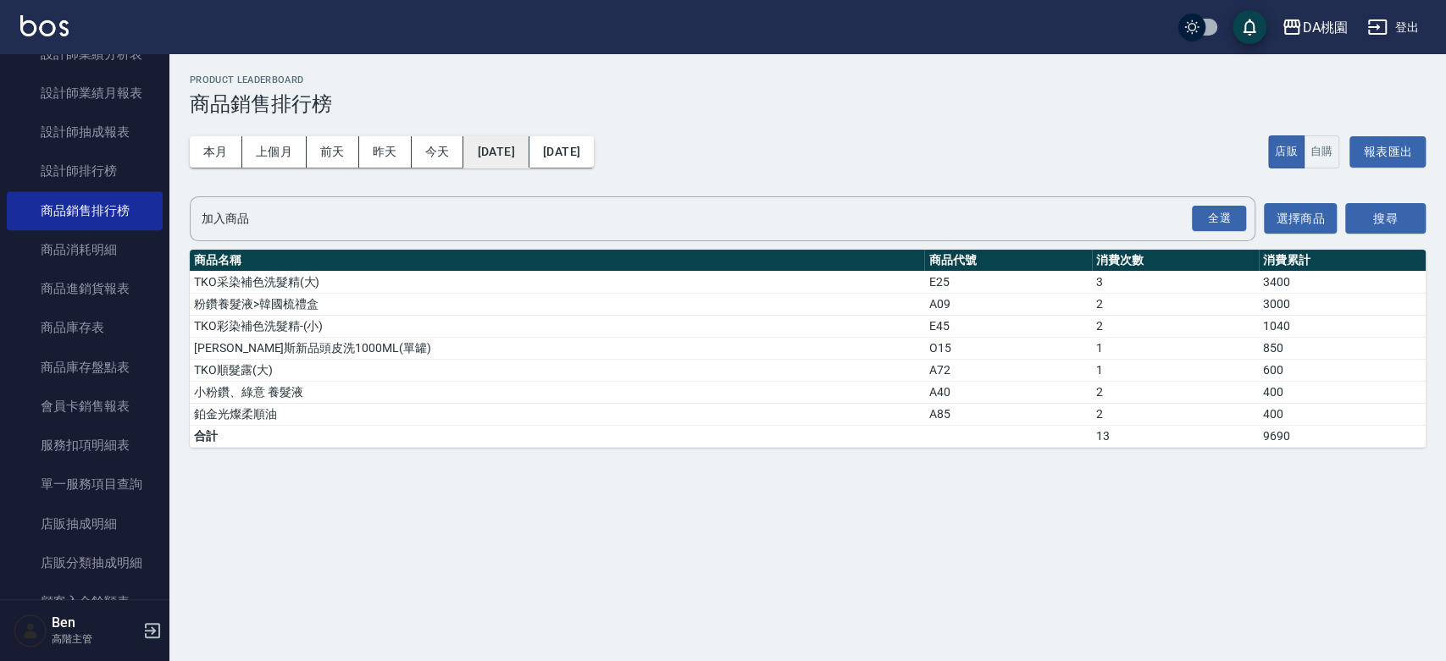
click at [500, 147] on button "[DATE]" at bounding box center [495, 151] width 65 height 31
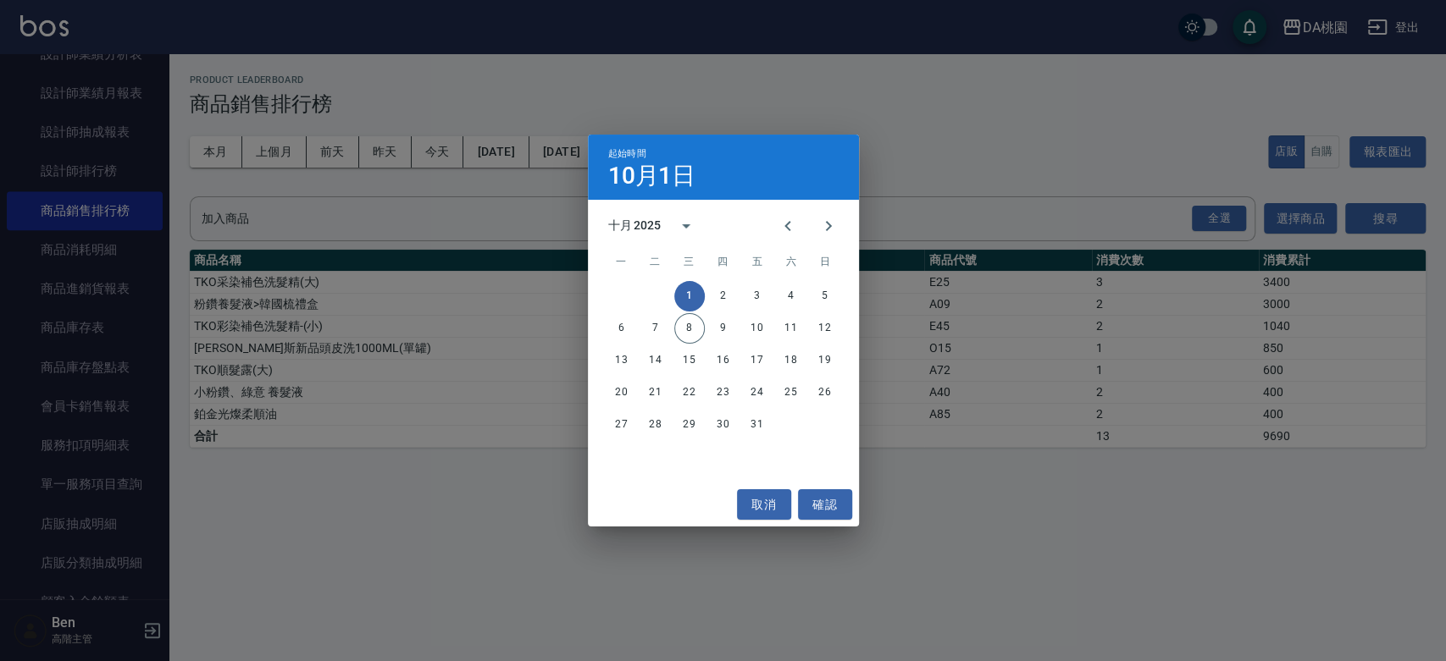
click at [758, 234] on div "十月 2025" at bounding box center [723, 225] width 271 height 25
click at [781, 232] on icon "Previous month" at bounding box center [787, 226] width 20 height 20
click at [796, 235] on icon "Previous month" at bounding box center [787, 226] width 20 height 20
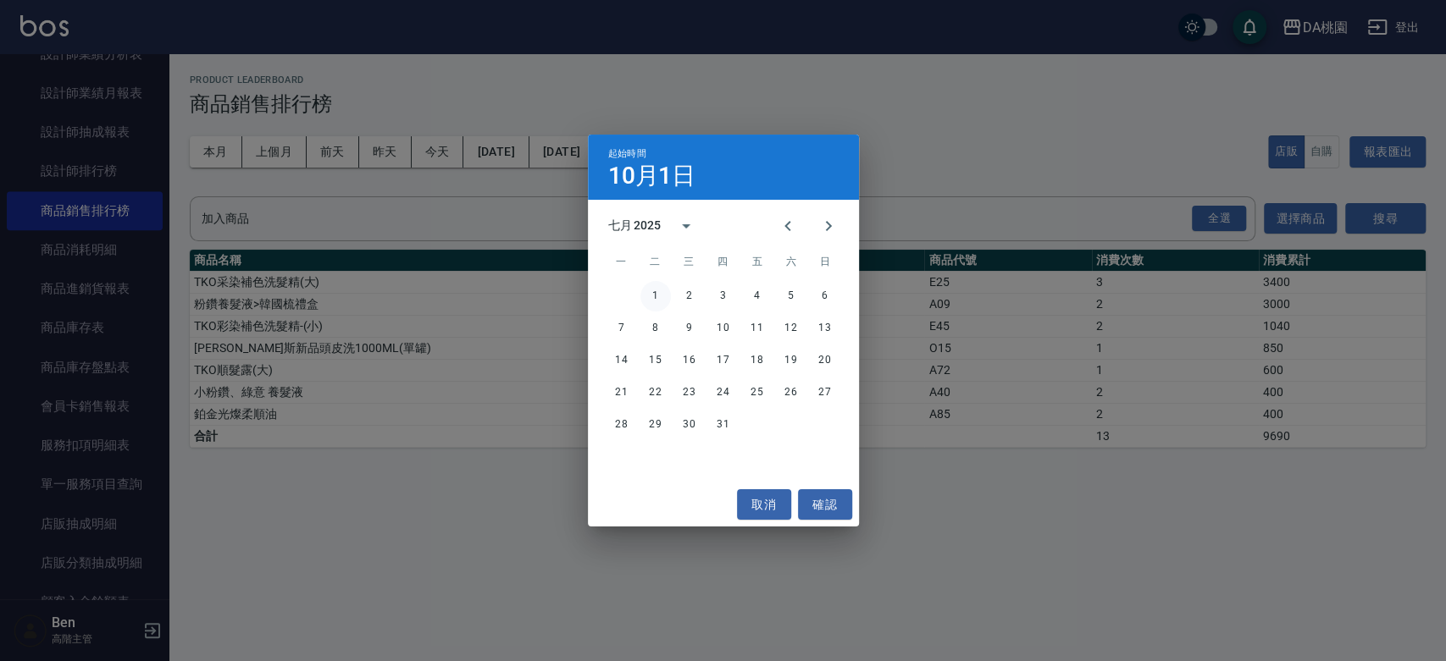
click at [657, 295] on button "1" at bounding box center [655, 296] width 30 height 30
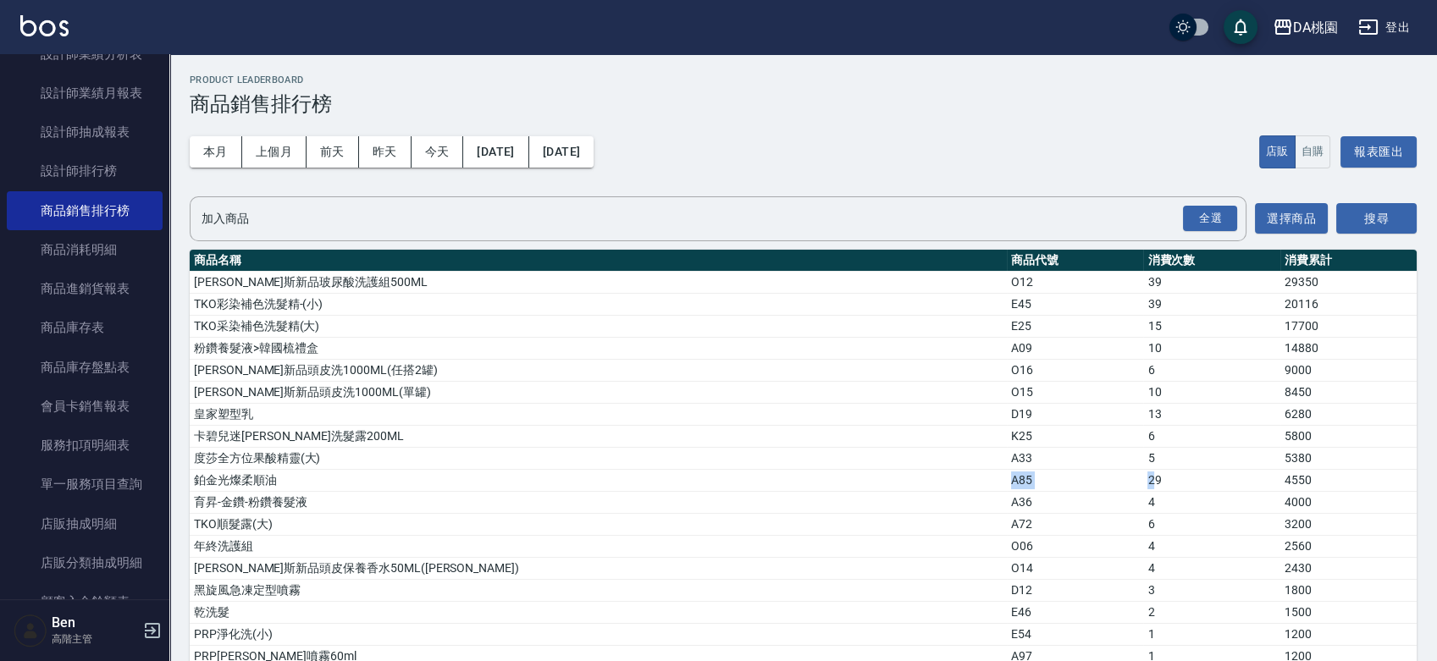
drag, startPoint x: 1049, startPoint y: 481, endPoint x: 727, endPoint y: 463, distance: 322.3
click at [713, 478] on tr "鉑金光燦柔順油 A85 29 4550" at bounding box center [803, 480] width 1227 height 22
click at [1298, 19] on div "DA桃園" at bounding box center [1315, 27] width 45 height 21
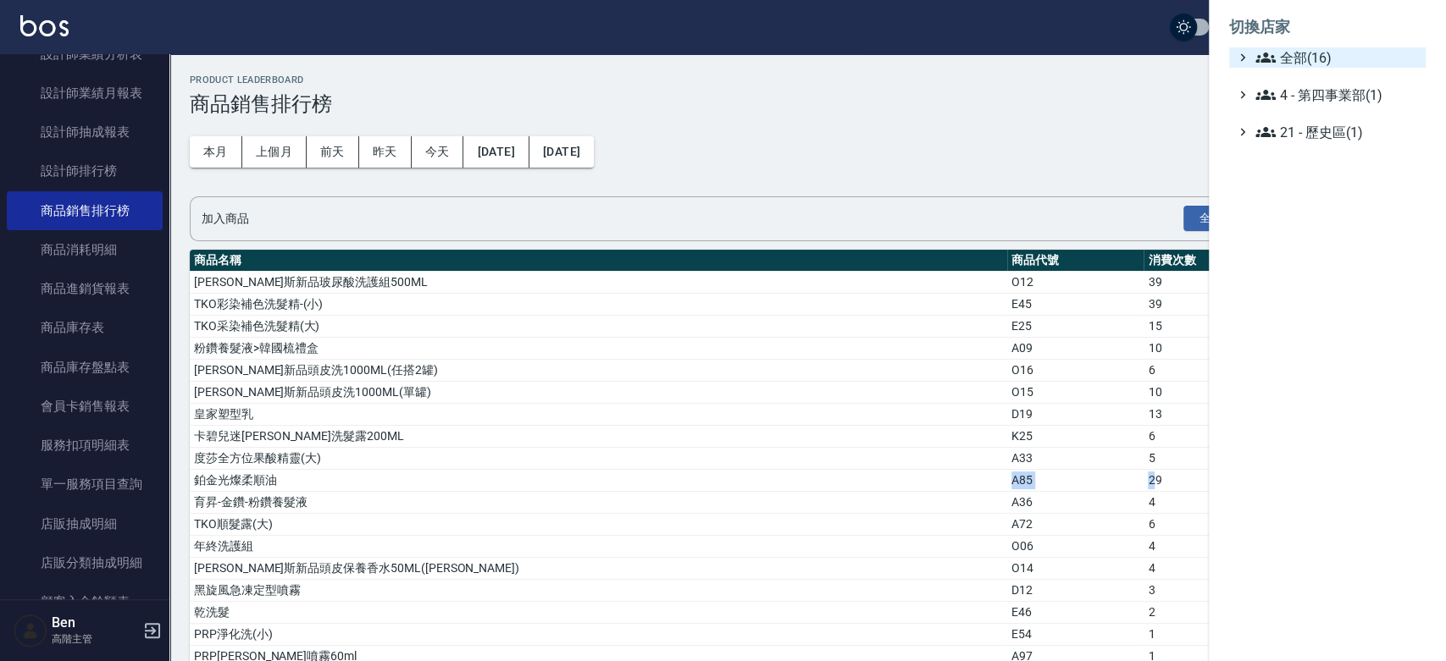
click at [1303, 56] on span "全部(16)" at bounding box center [1336, 57] width 163 height 20
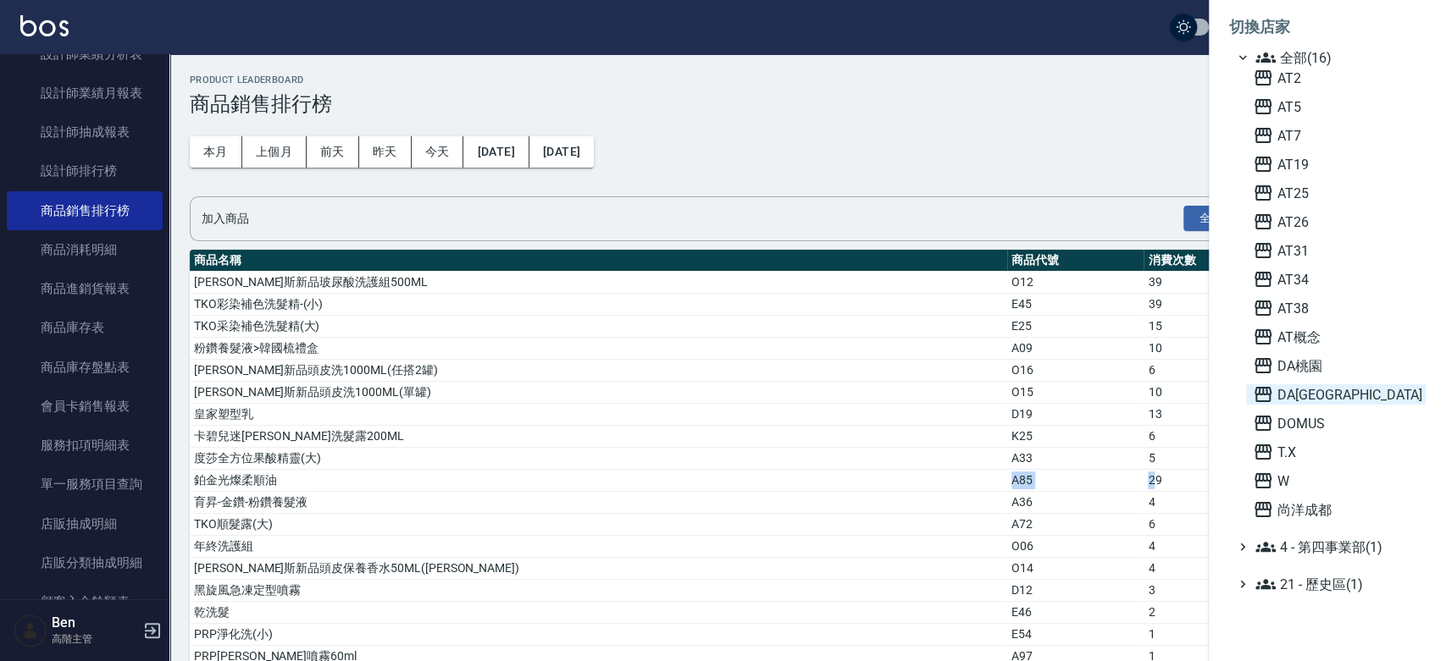
click at [1343, 395] on span "DA蘆洲" at bounding box center [1335, 394] width 166 height 20
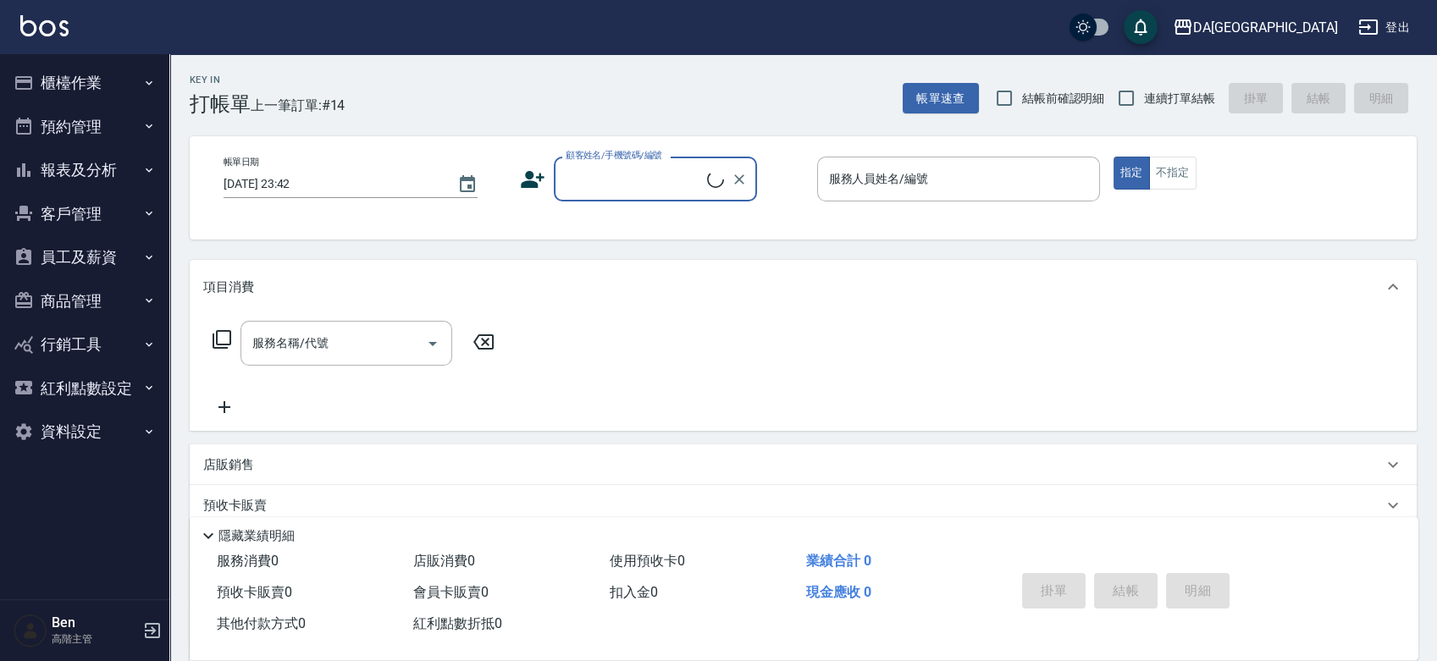
click at [69, 169] on button "報表及分析" at bounding box center [85, 170] width 156 height 44
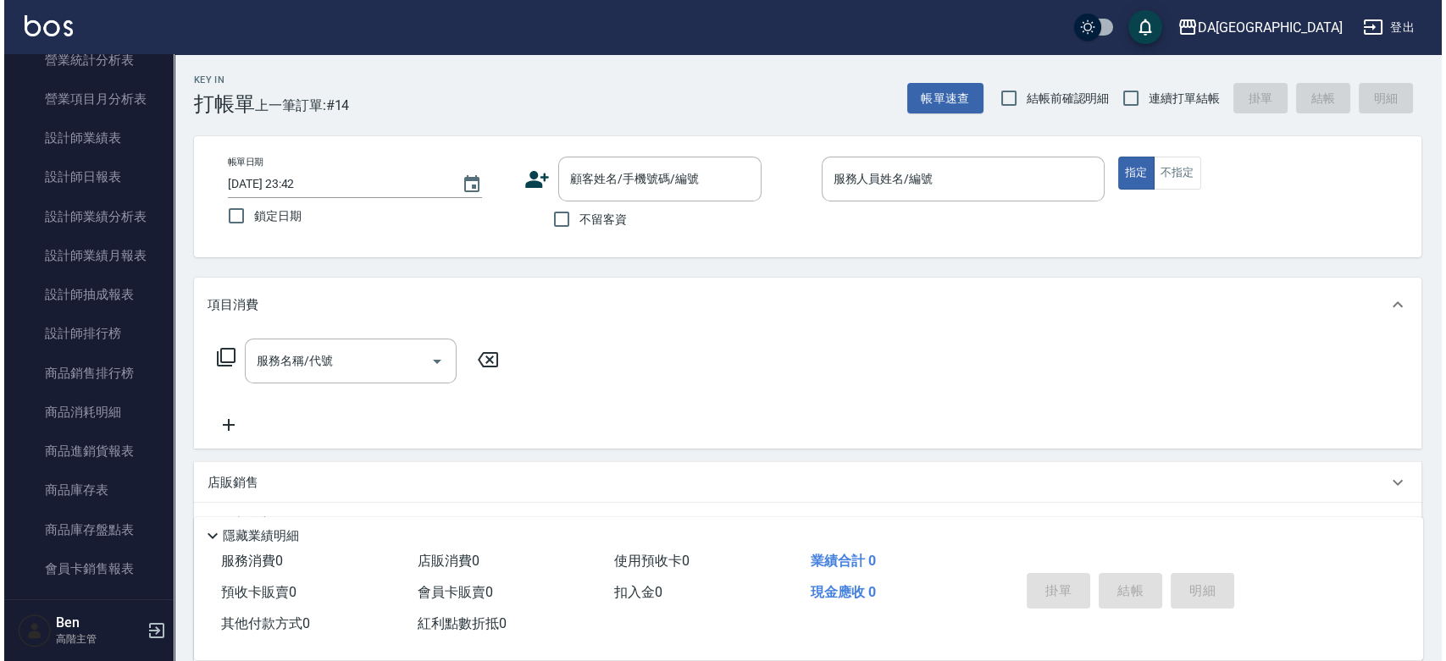
scroll to position [630, 0]
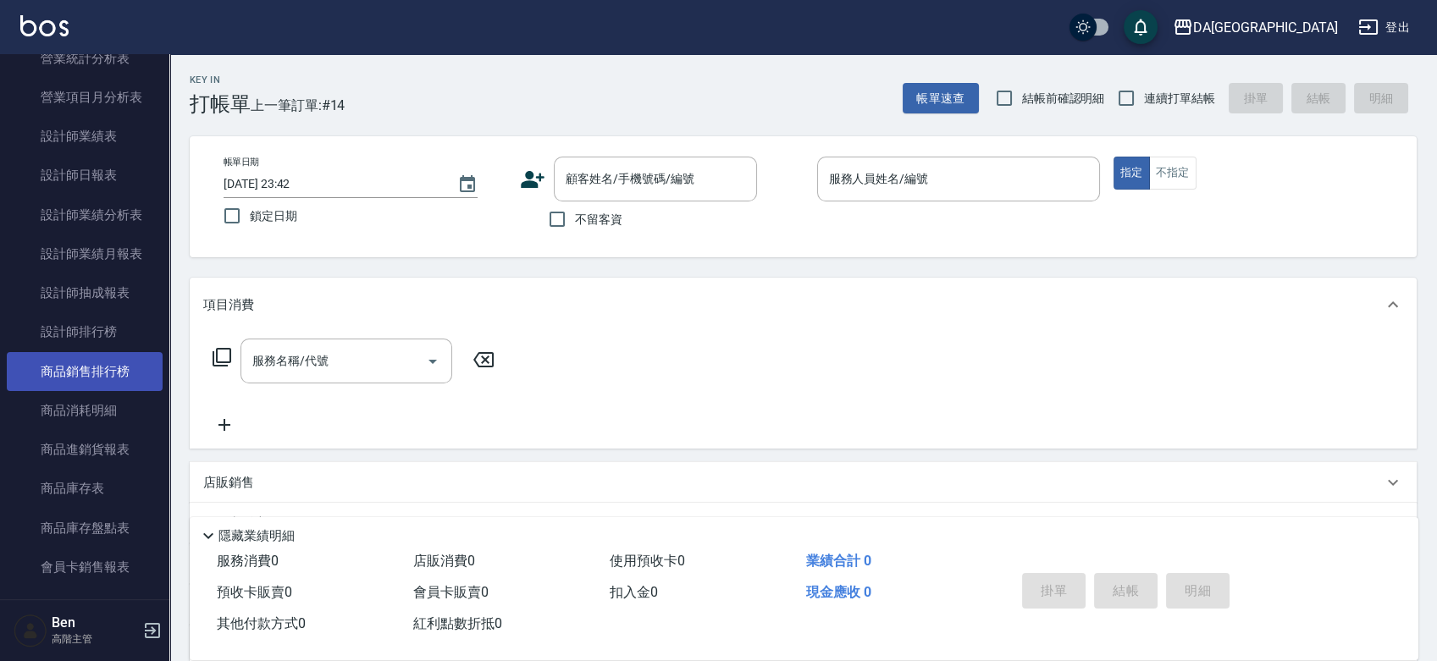
click at [68, 377] on link "商品銷售排行榜" at bounding box center [85, 371] width 156 height 39
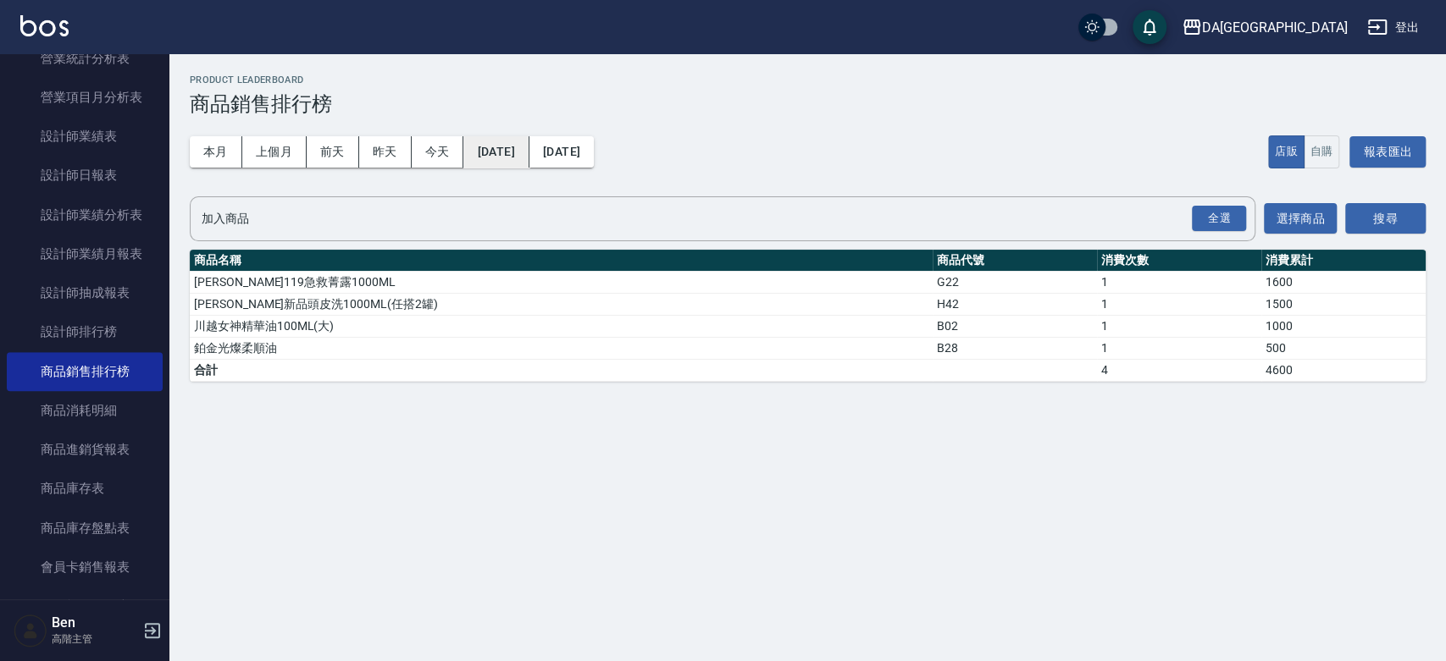
click at [506, 141] on button "[DATE]" at bounding box center [495, 151] width 65 height 31
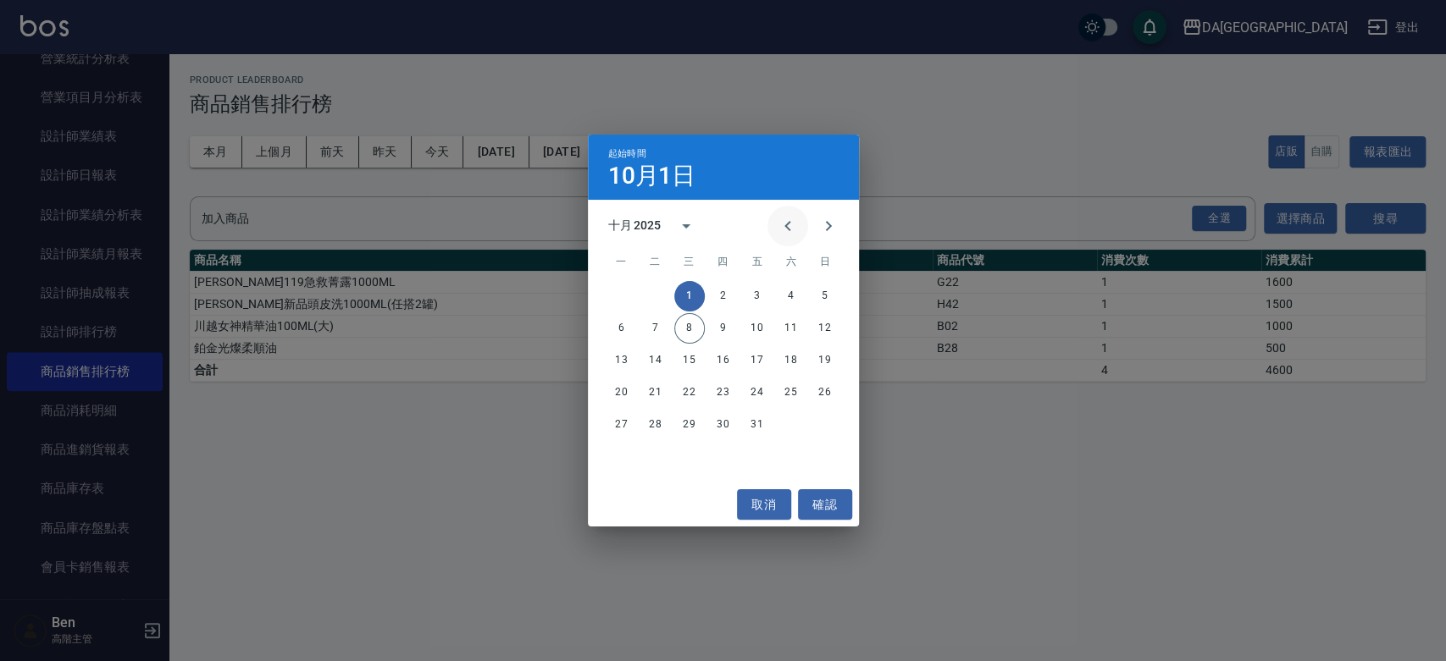
click at [794, 234] on icon "Previous month" at bounding box center [787, 226] width 20 height 20
click at [784, 216] on icon "Previous month" at bounding box center [787, 226] width 20 height 20
drag, startPoint x: 654, startPoint y: 304, endPoint x: 664, endPoint y: 308, distance: 11.0
click at [664, 308] on div "1 2 3 4 5 6" at bounding box center [723, 296] width 271 height 30
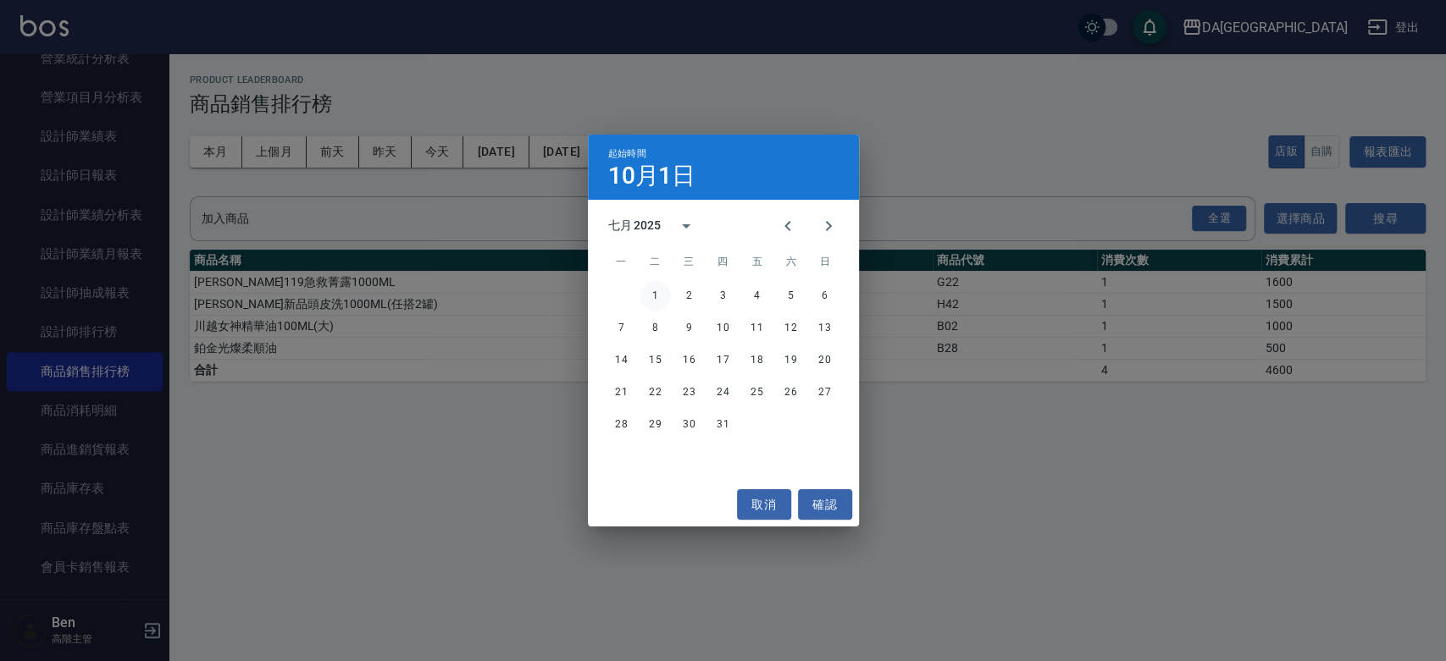
click at [661, 297] on button "1" at bounding box center [655, 296] width 30 height 30
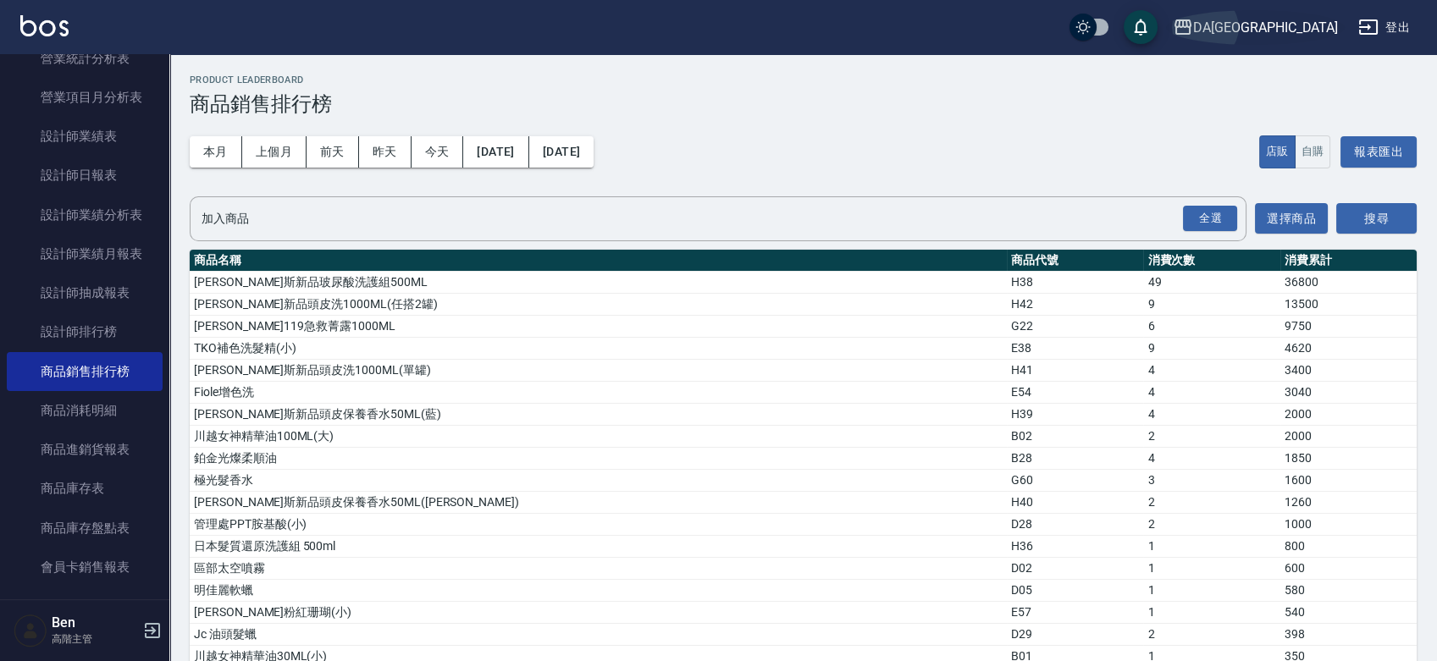
click at [1318, 25] on div "DA[GEOGRAPHIC_DATA]" at bounding box center [1265, 27] width 145 height 21
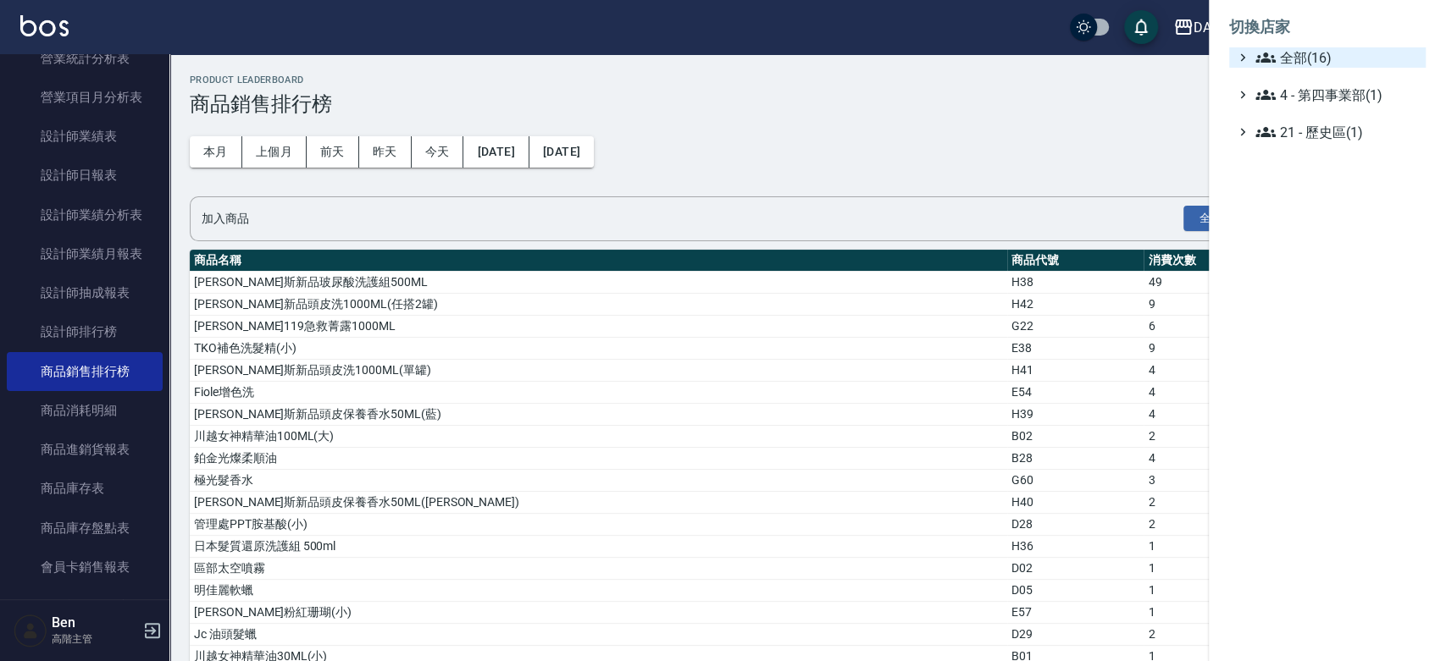
click at [1322, 51] on span "全部(16)" at bounding box center [1336, 57] width 163 height 20
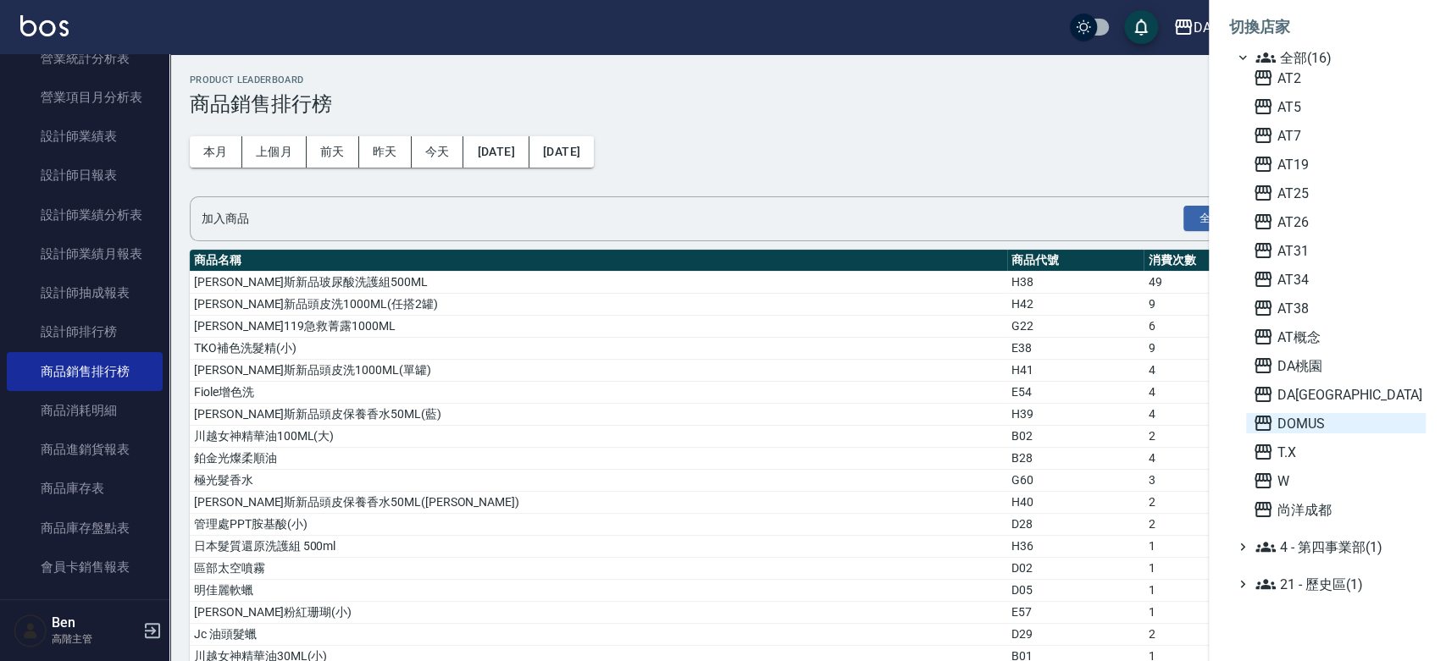
click at [1315, 431] on span "DOMUS" at bounding box center [1335, 423] width 166 height 20
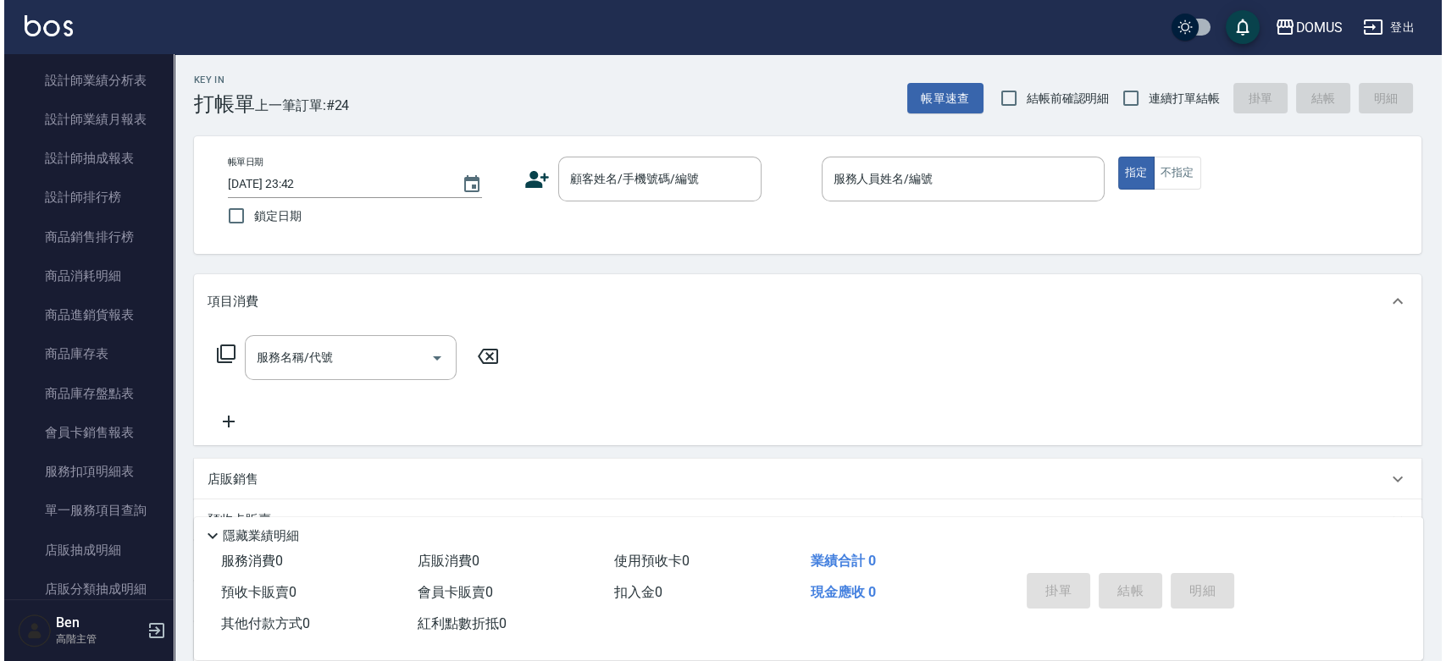
scroll to position [766, 0]
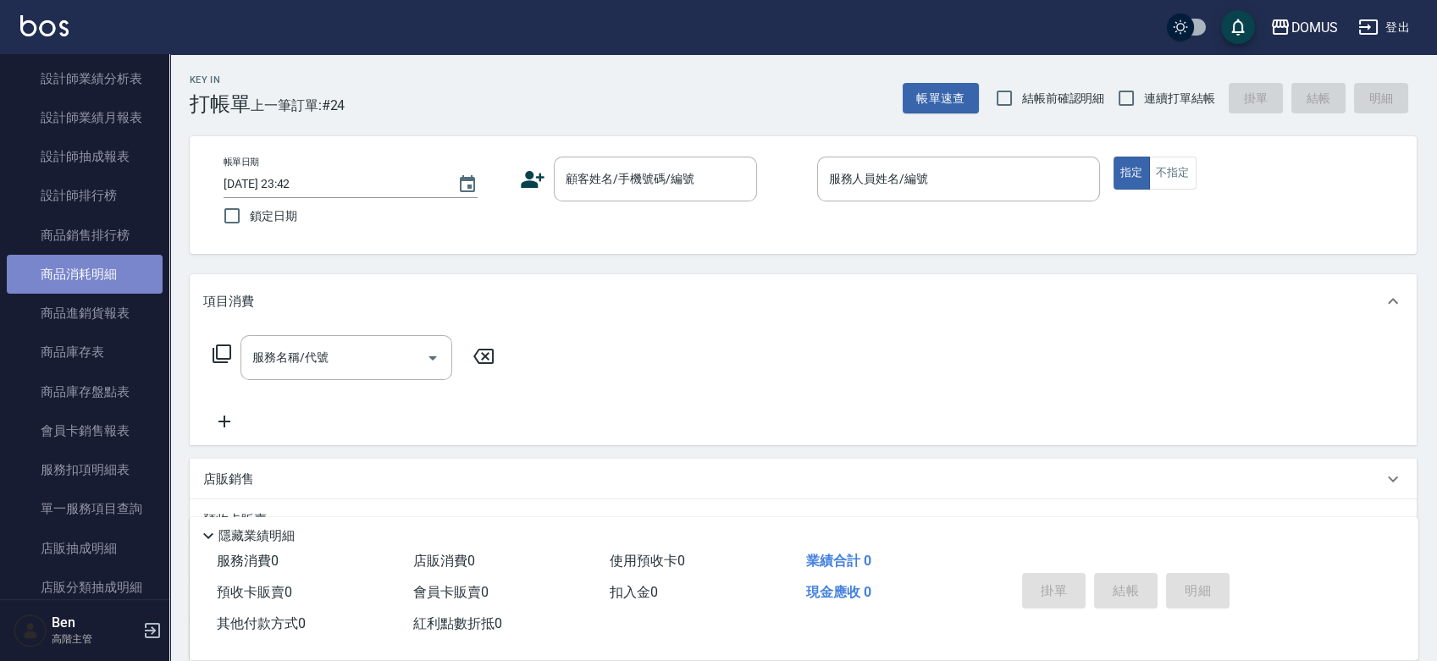
click at [100, 274] on link "商品消耗明細" at bounding box center [85, 274] width 156 height 39
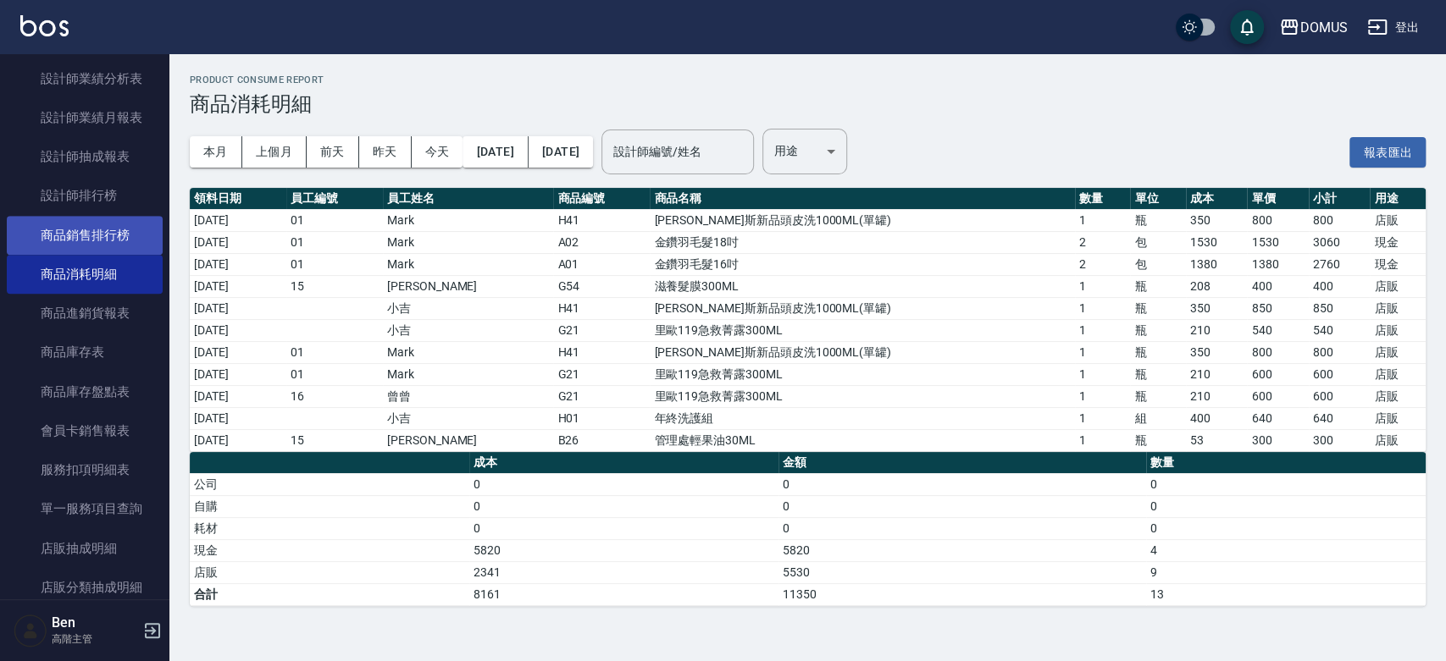
click at [126, 230] on link "商品銷售排行榜" at bounding box center [85, 235] width 156 height 39
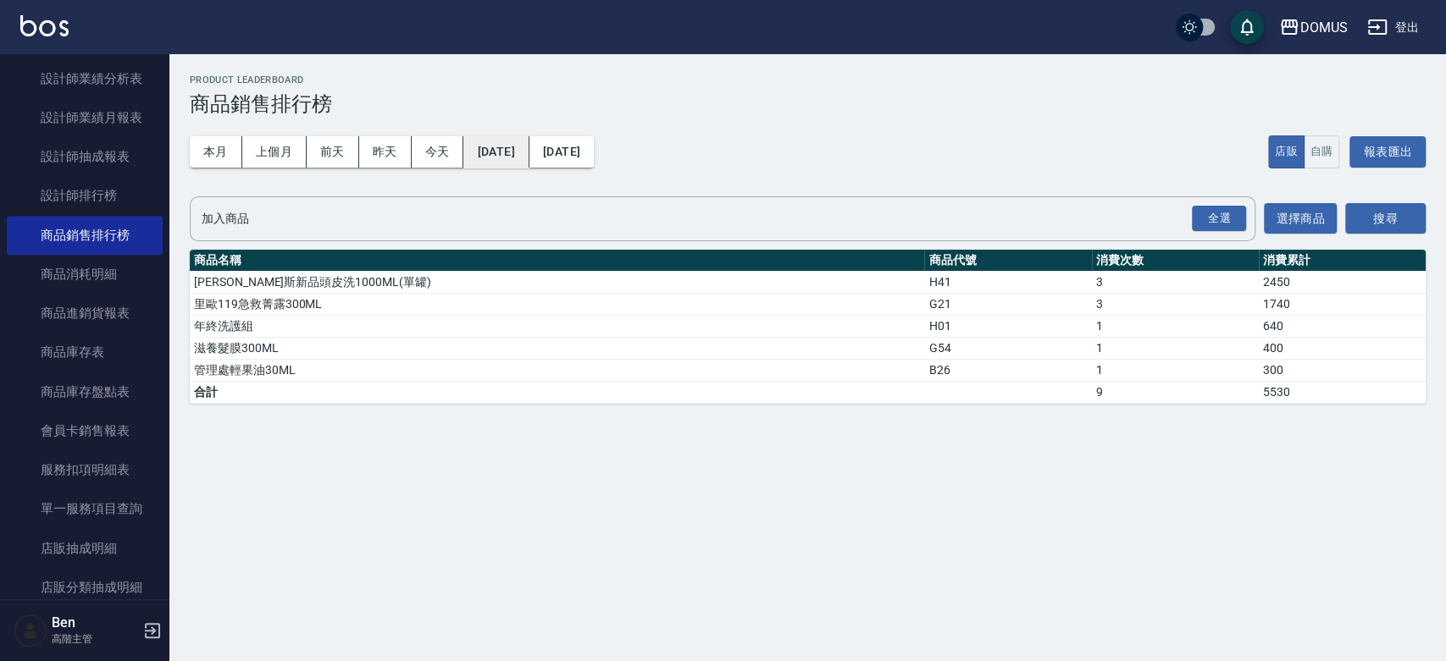
click at [528, 157] on button "[DATE]" at bounding box center [495, 151] width 65 height 31
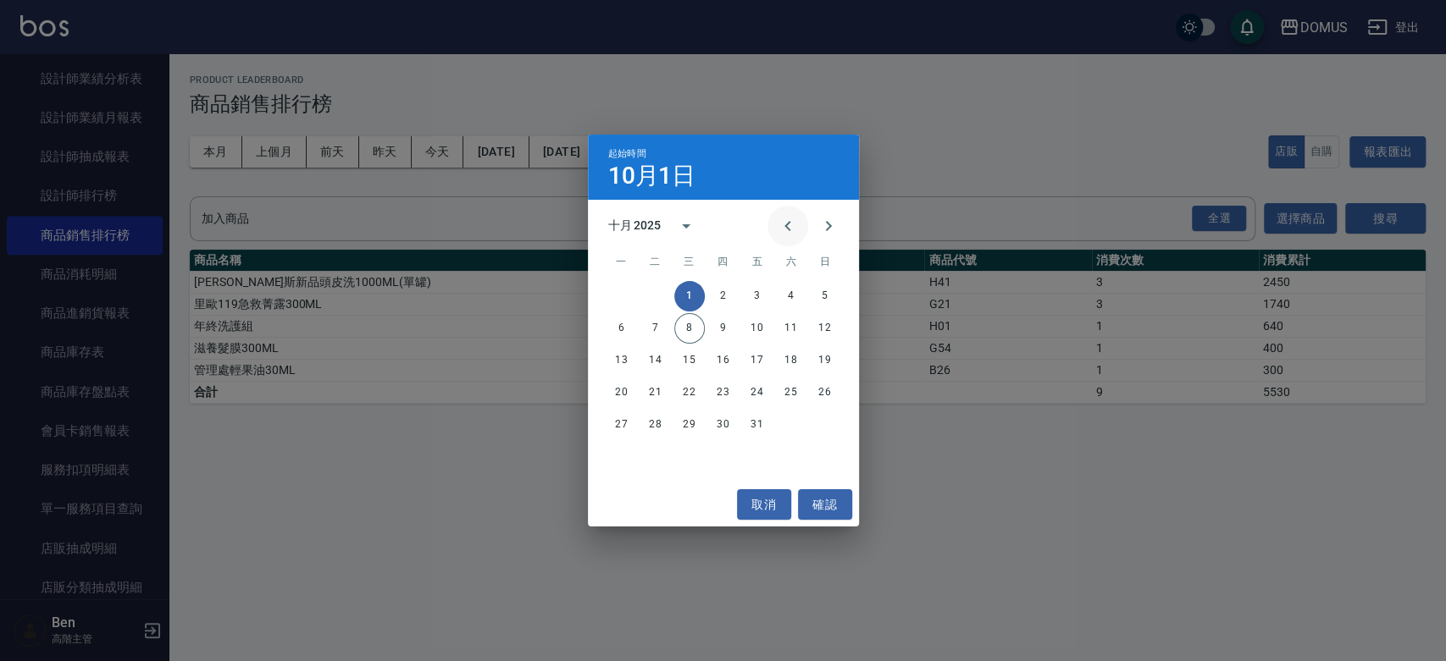
click at [793, 224] on icon "Previous month" at bounding box center [787, 226] width 20 height 20
click at [655, 284] on button "1" at bounding box center [655, 296] width 30 height 30
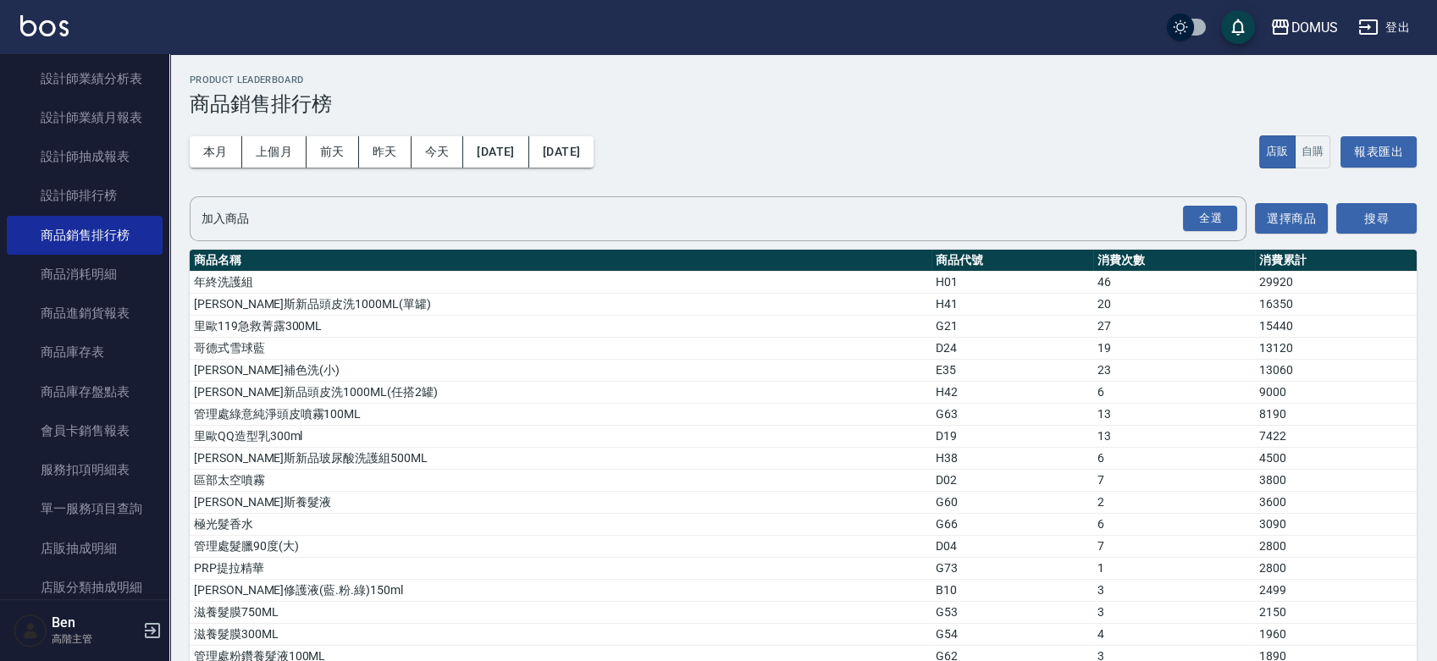
click at [1120, 500] on td "2" at bounding box center [1174, 502] width 162 height 22
click at [1323, 19] on div "DOMUS" at bounding box center [1314, 27] width 47 height 21
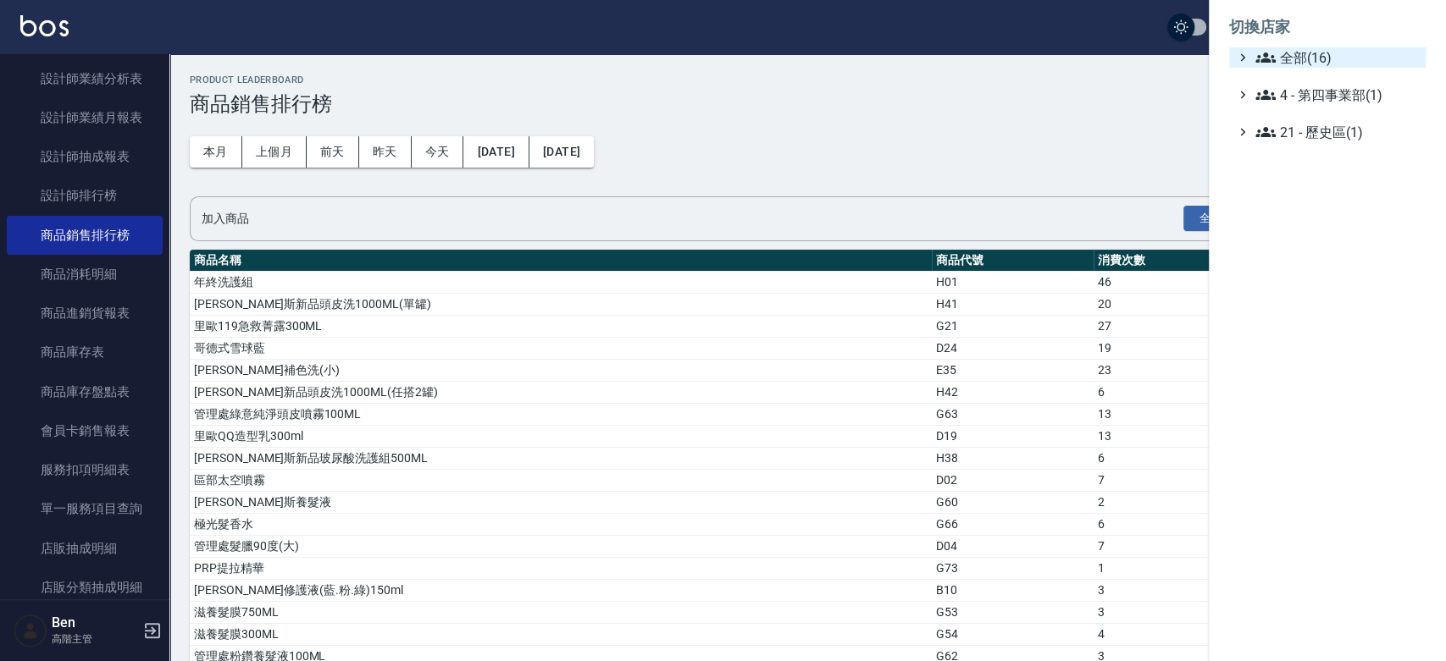
click at [1320, 53] on span "全部(16)" at bounding box center [1336, 57] width 163 height 20
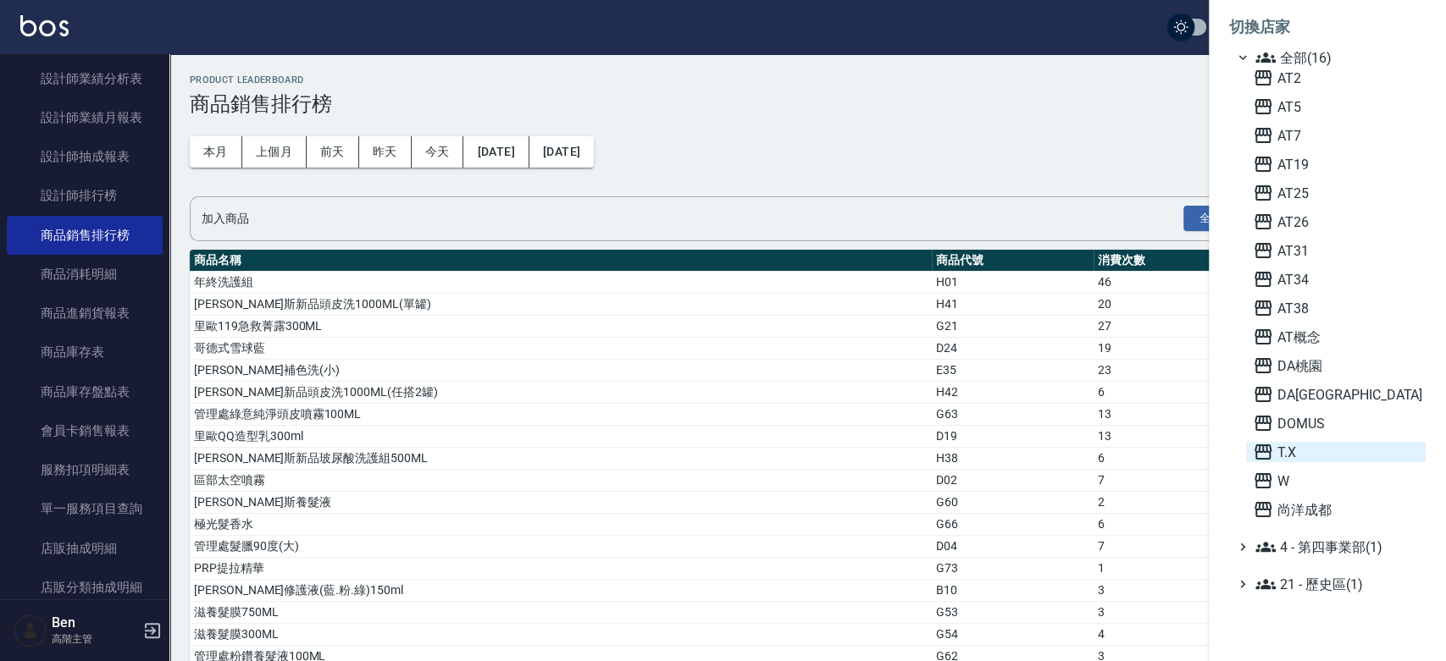
click at [1290, 453] on span "T.X" at bounding box center [1335, 452] width 166 height 20
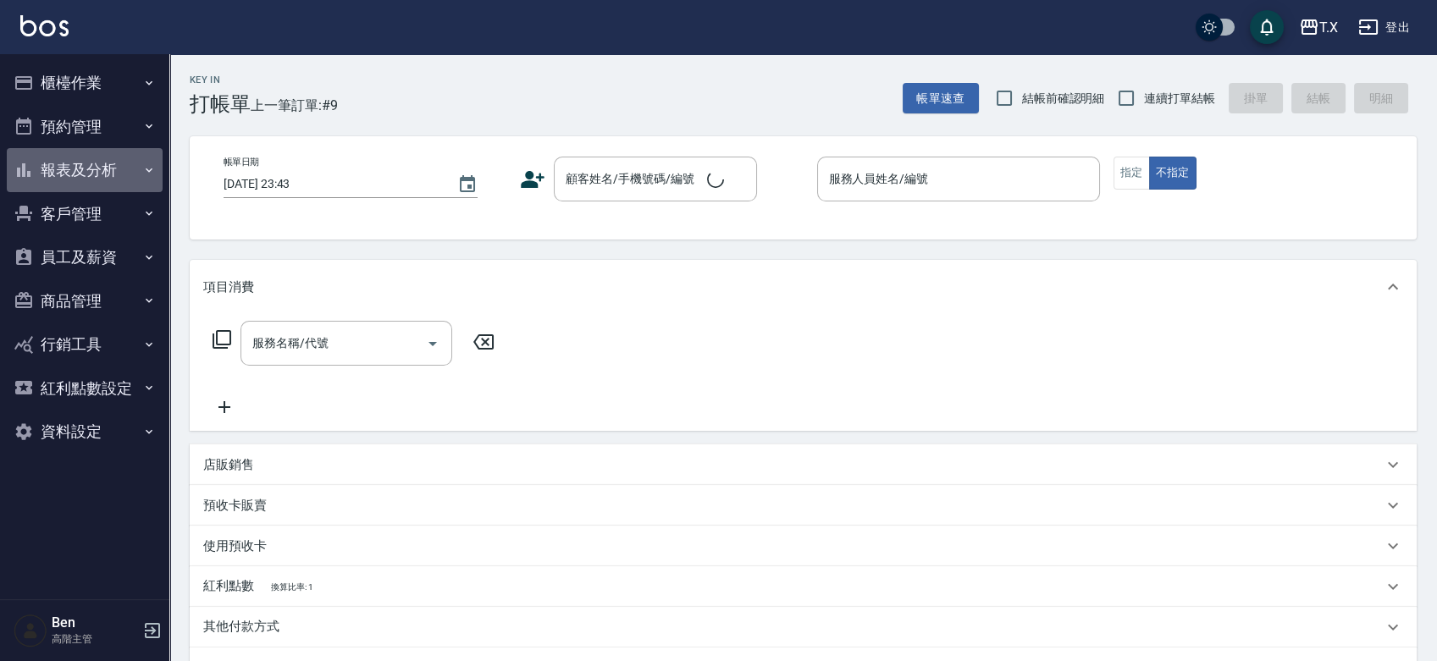
click at [97, 190] on button "報表及分析" at bounding box center [85, 170] width 156 height 44
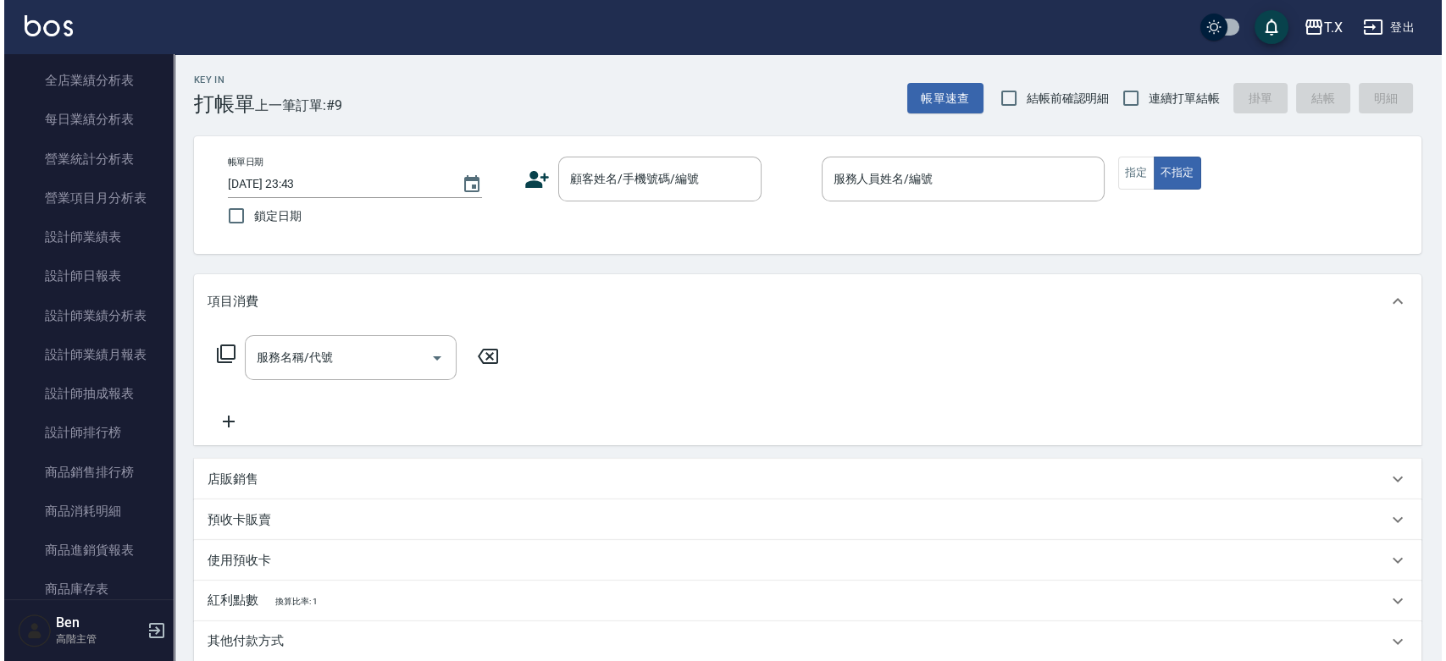
scroll to position [585, 0]
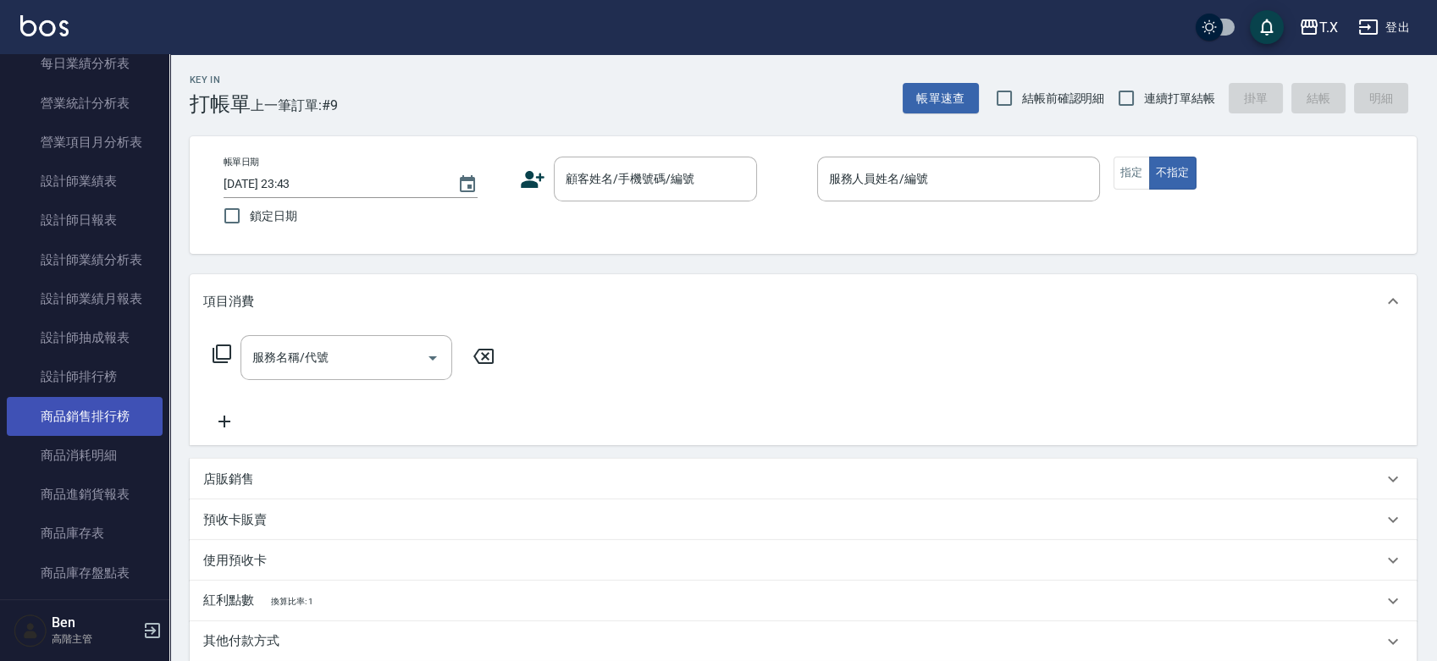
click at [75, 426] on link "商品銷售排行榜" at bounding box center [85, 416] width 156 height 39
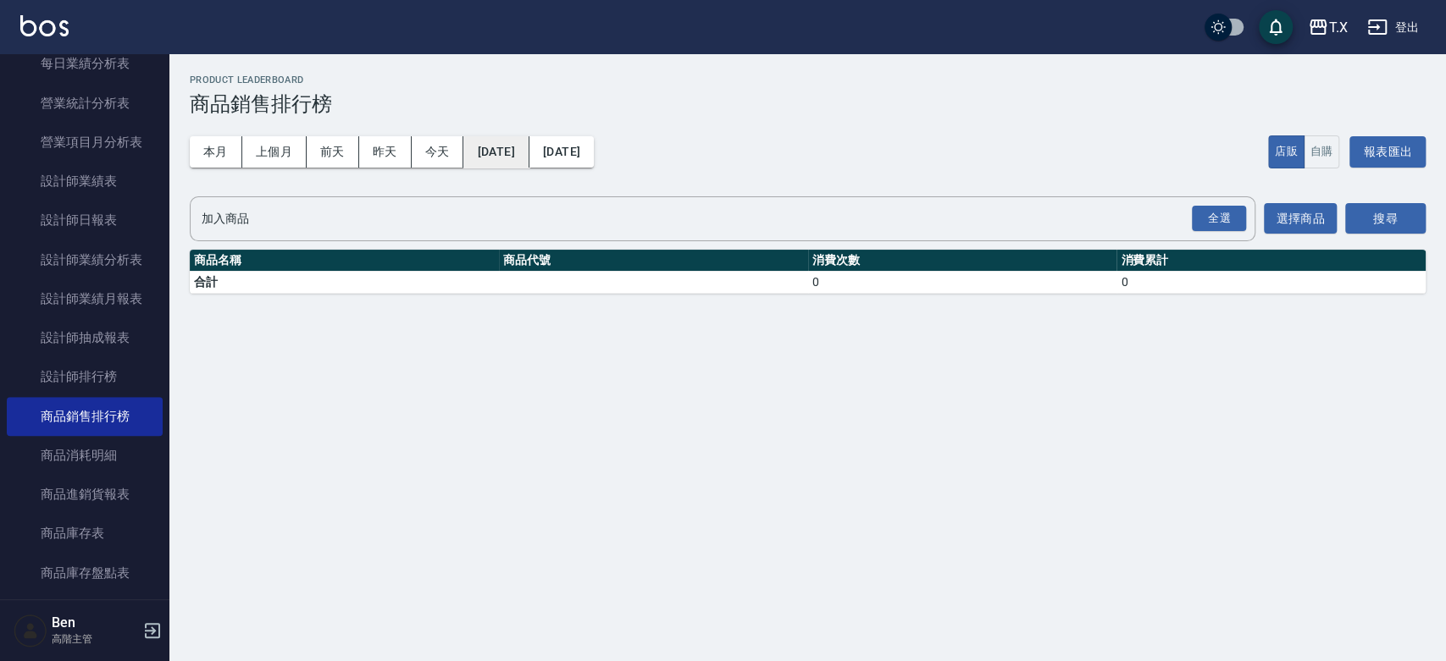
click at [527, 141] on button "[DATE]" at bounding box center [495, 151] width 65 height 31
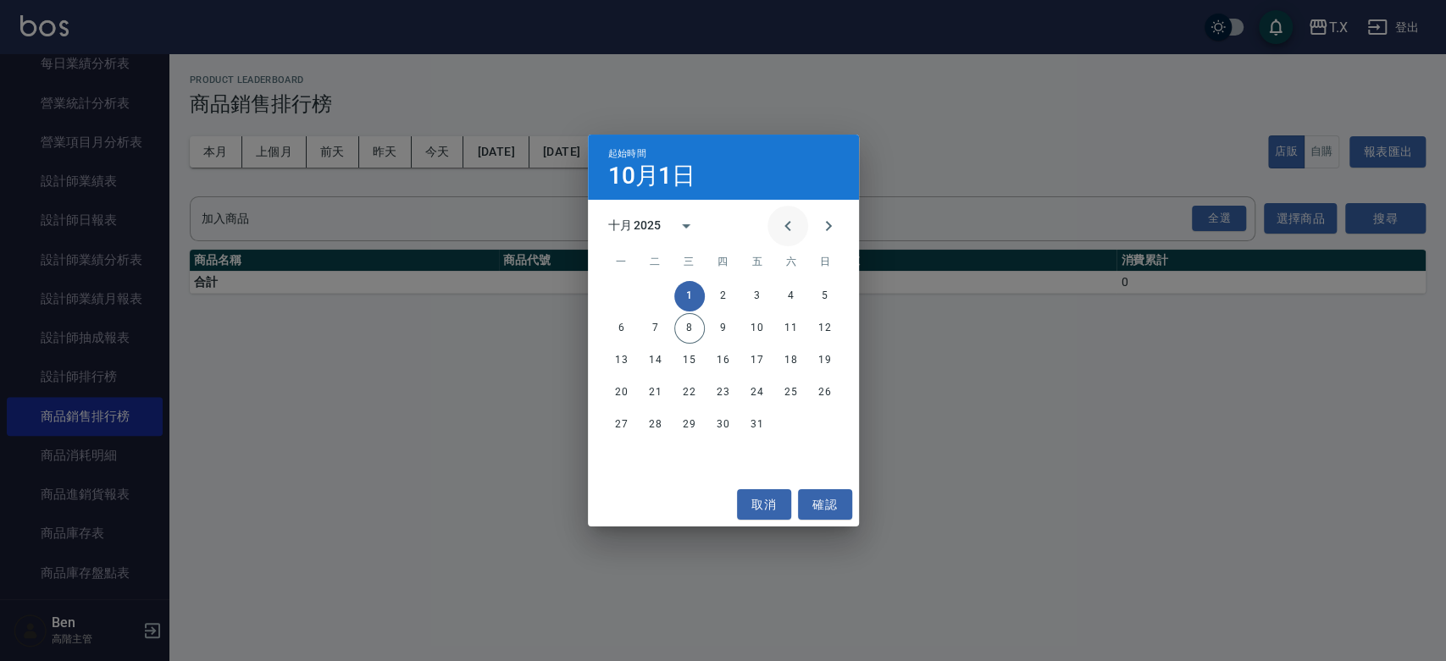
click at [782, 230] on icon "Previous month" at bounding box center [787, 226] width 20 height 20
click at [646, 301] on button "1" at bounding box center [655, 296] width 30 height 30
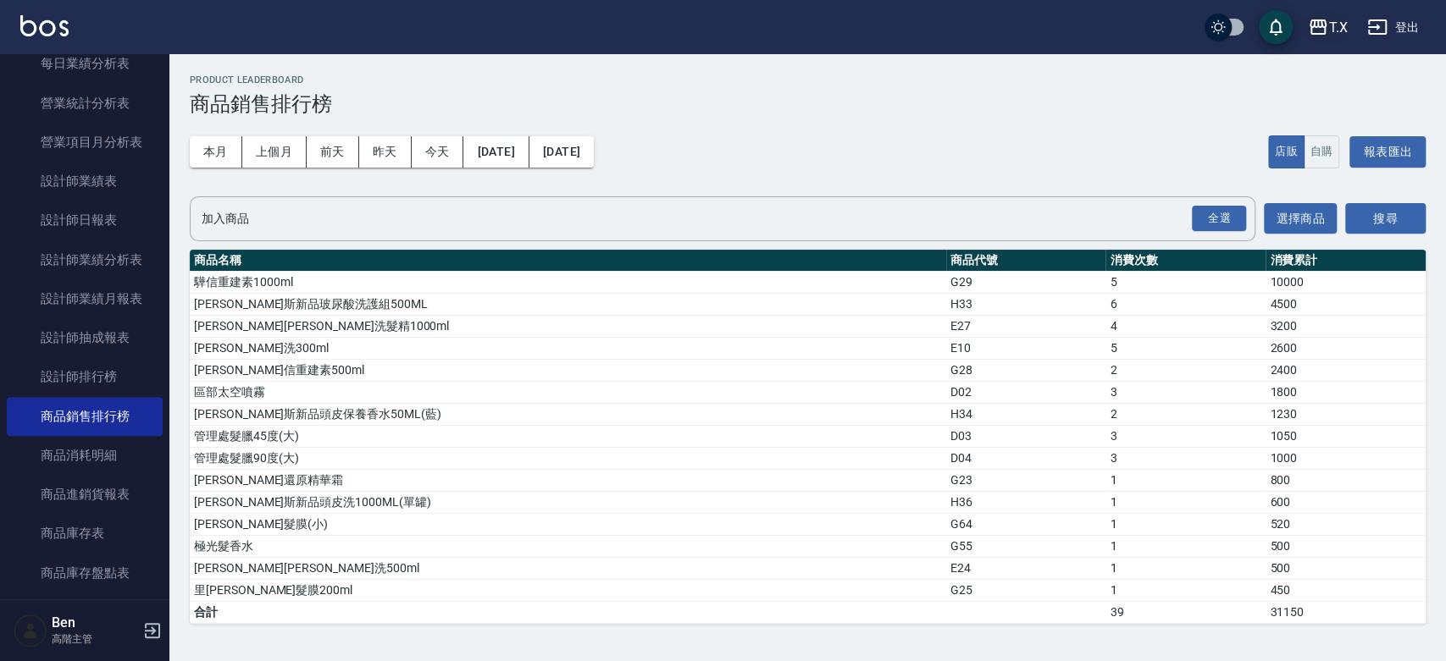
click at [1335, 19] on div "T.X" at bounding box center [1337, 27] width 19 height 21
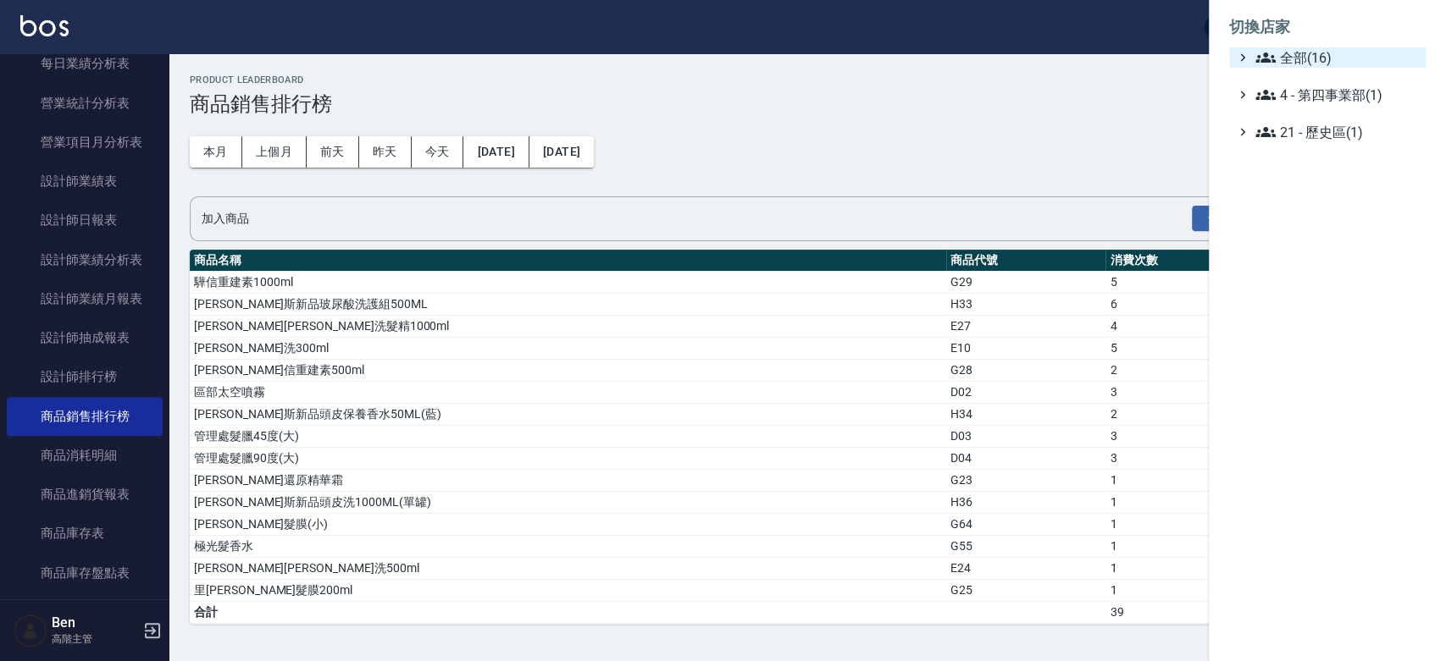
click at [1328, 49] on span "全部(16)" at bounding box center [1336, 57] width 163 height 20
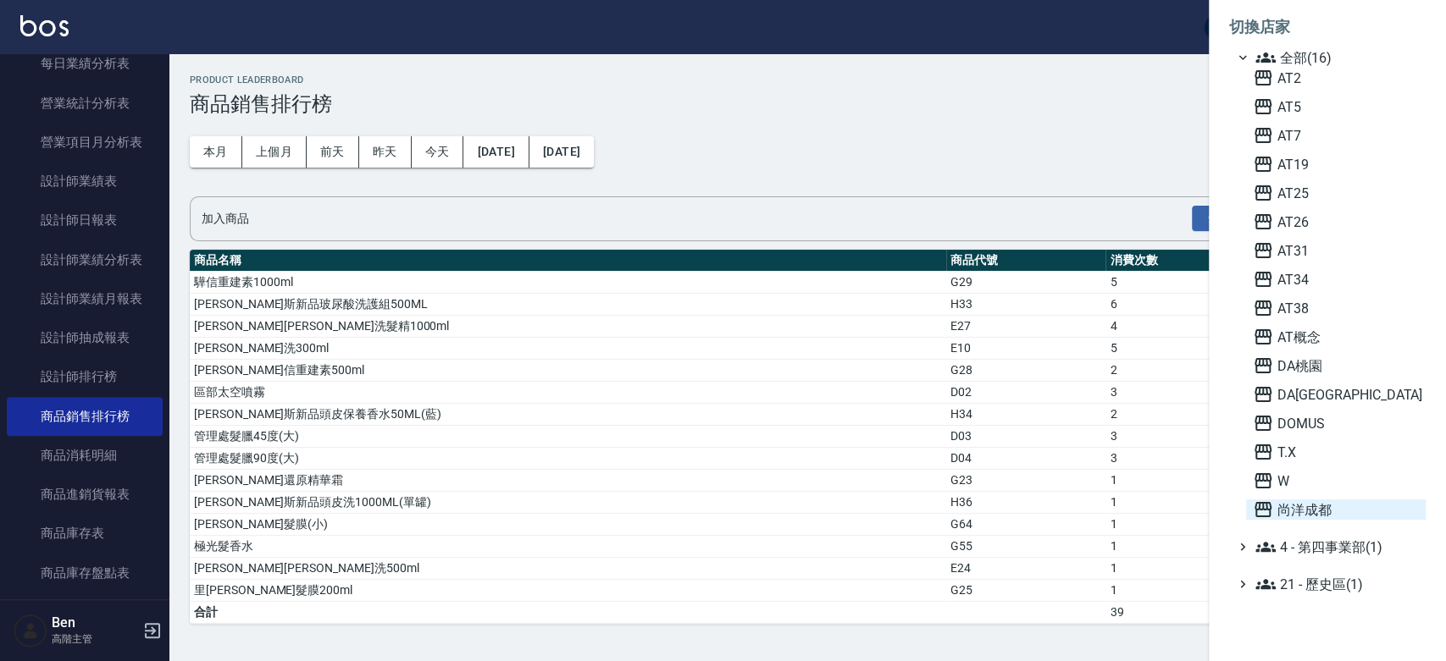
click at [1291, 506] on span "尚洋成都" at bounding box center [1335, 510] width 166 height 20
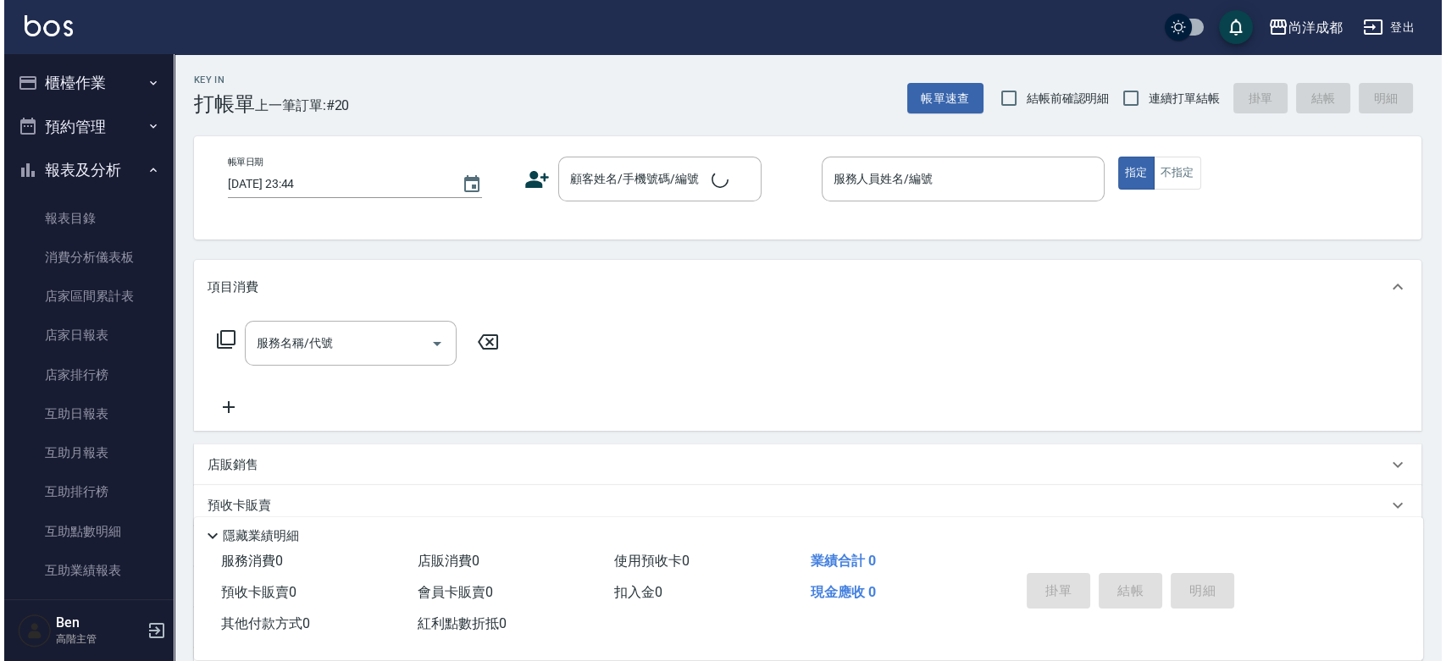
scroll to position [457, 0]
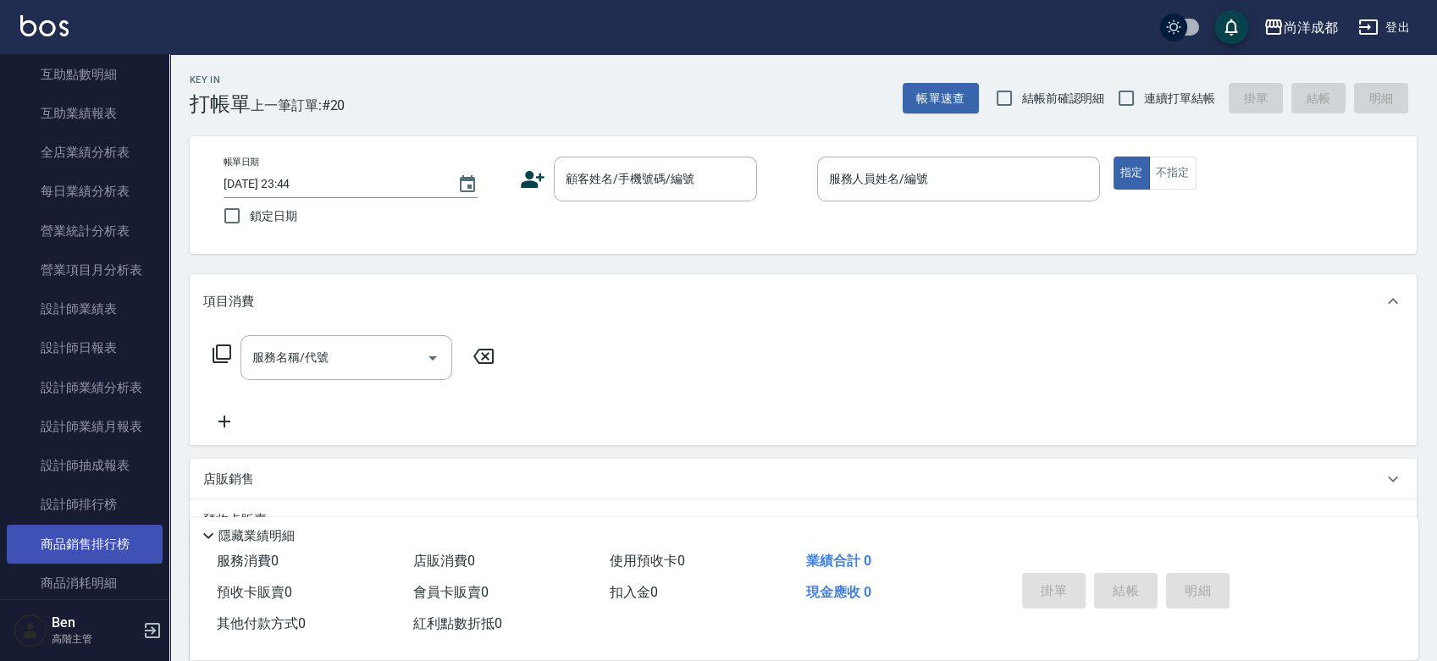
drag, startPoint x: 86, startPoint y: 534, endPoint x: 61, endPoint y: 544, distance: 27.4
click at [61, 544] on link "商品銷售排行榜" at bounding box center [85, 544] width 156 height 39
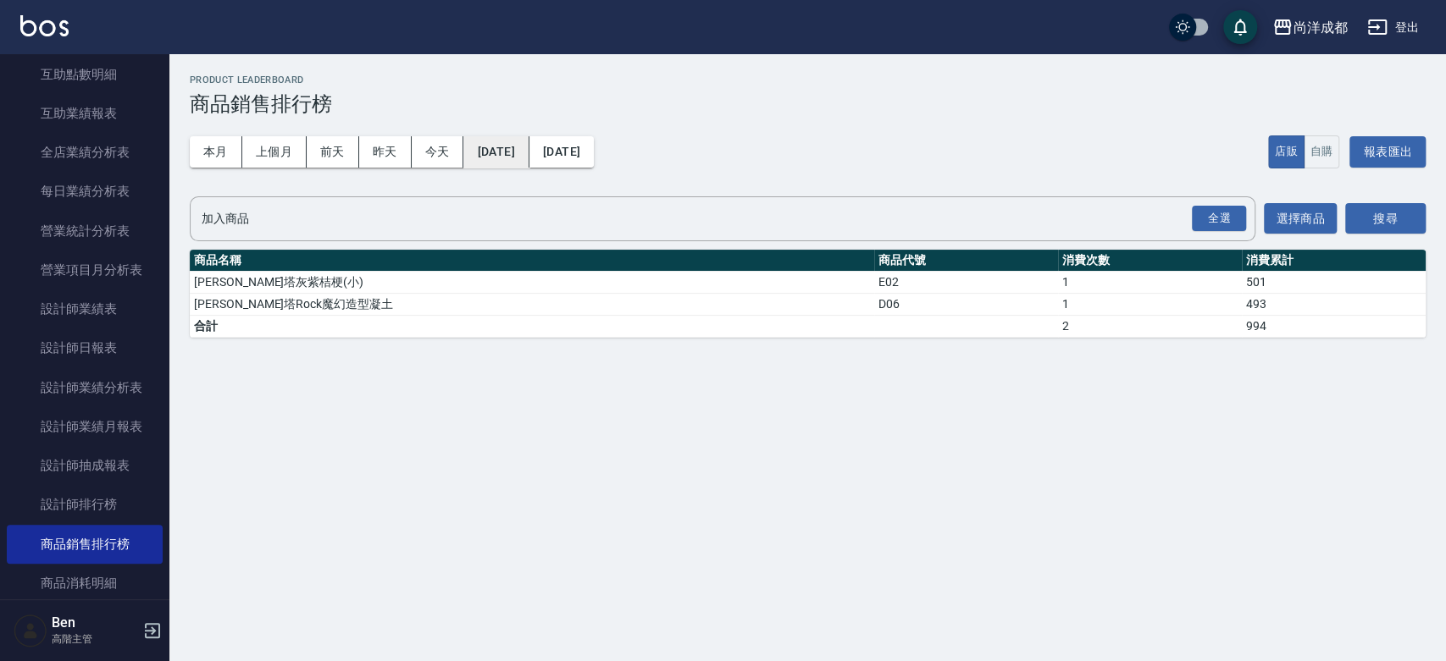
click at [508, 160] on button "[DATE]" at bounding box center [495, 151] width 65 height 31
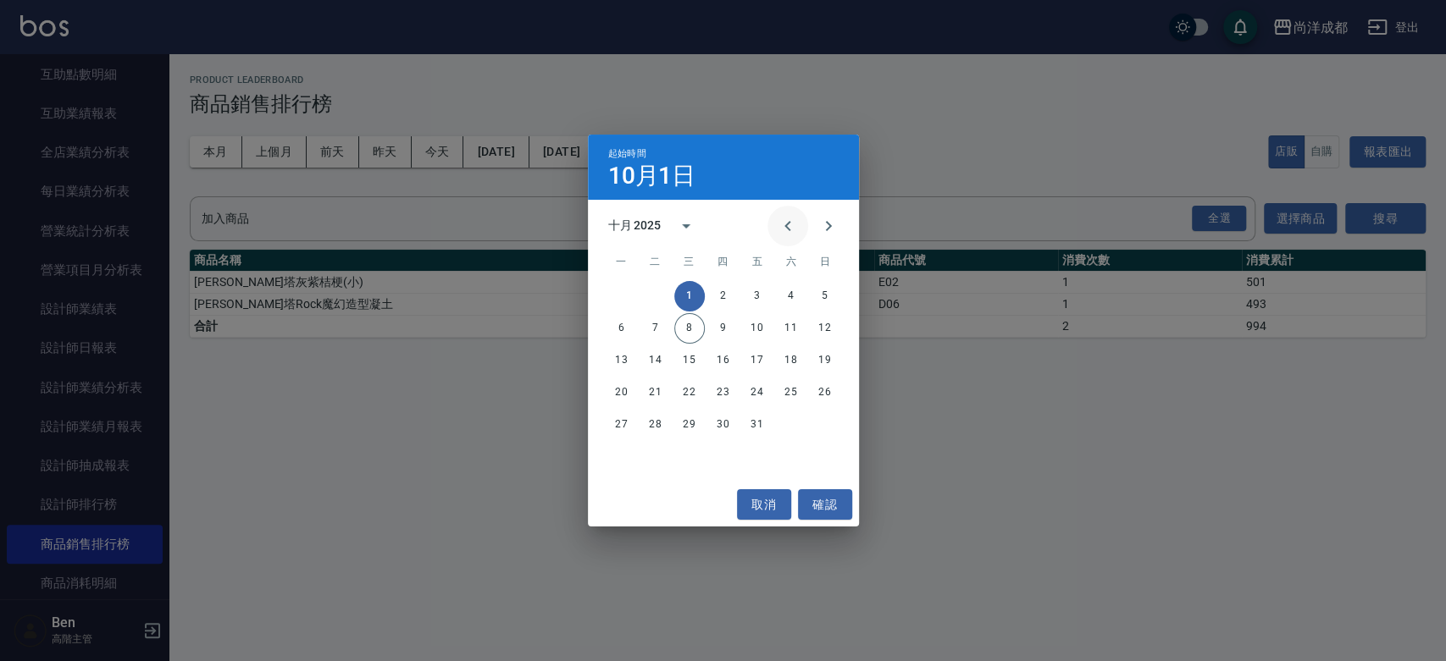
click at [790, 229] on icon "Previous month" at bounding box center [787, 226] width 20 height 20
click at [649, 305] on button "1" at bounding box center [655, 296] width 30 height 30
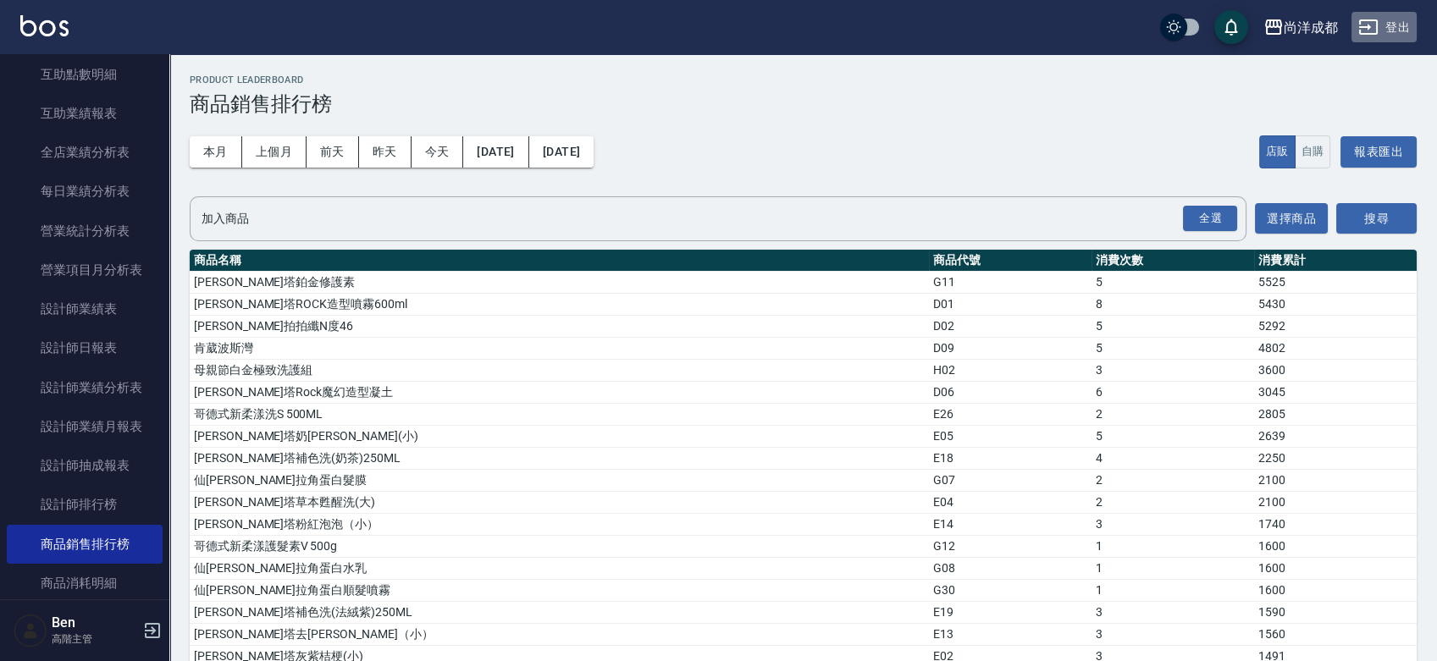
click at [1391, 33] on button "登出" at bounding box center [1384, 27] width 65 height 31
